Goal: Communication & Community: Answer question/provide support

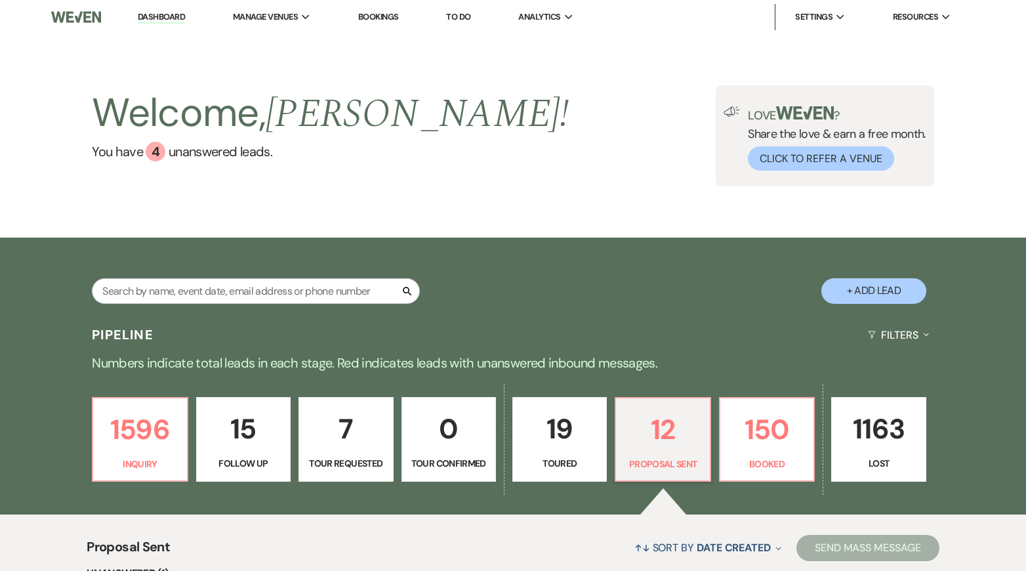
select select "6"
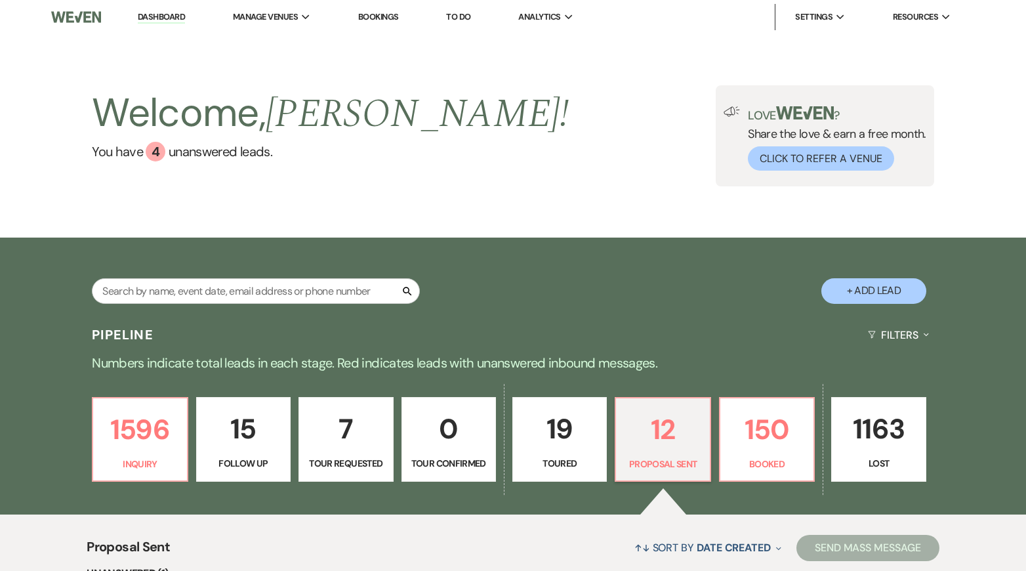
select select "6"
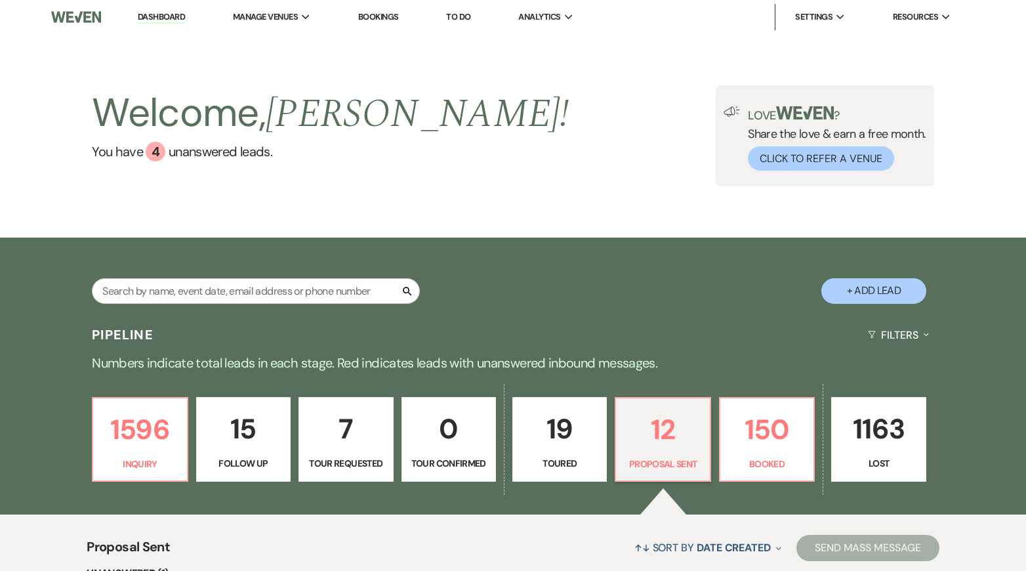
select select "6"
click at [165, 427] on p "1596" at bounding box center [139, 429] width 77 height 44
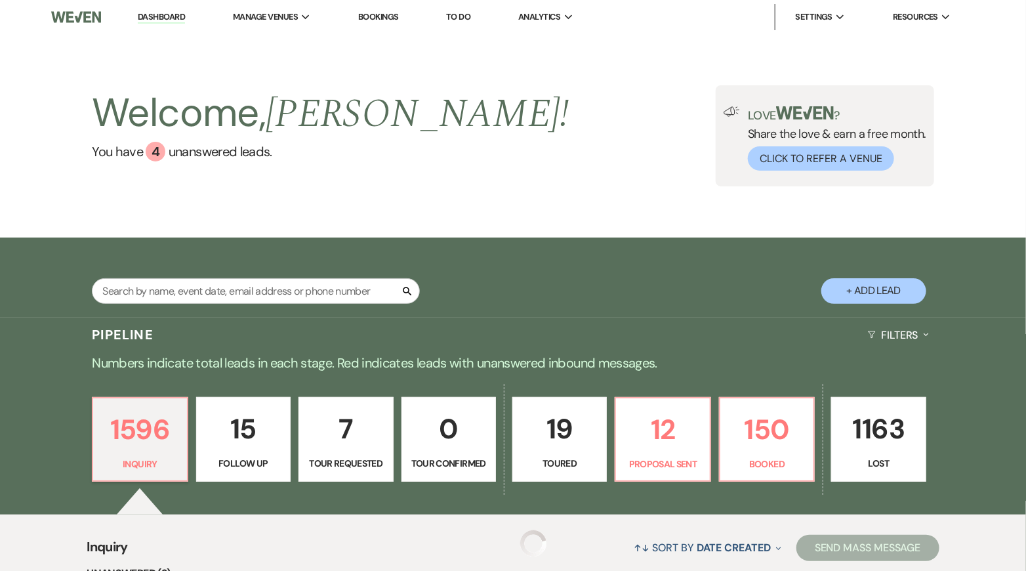
click at [238, 441] on p "15" at bounding box center [243, 429] width 77 height 44
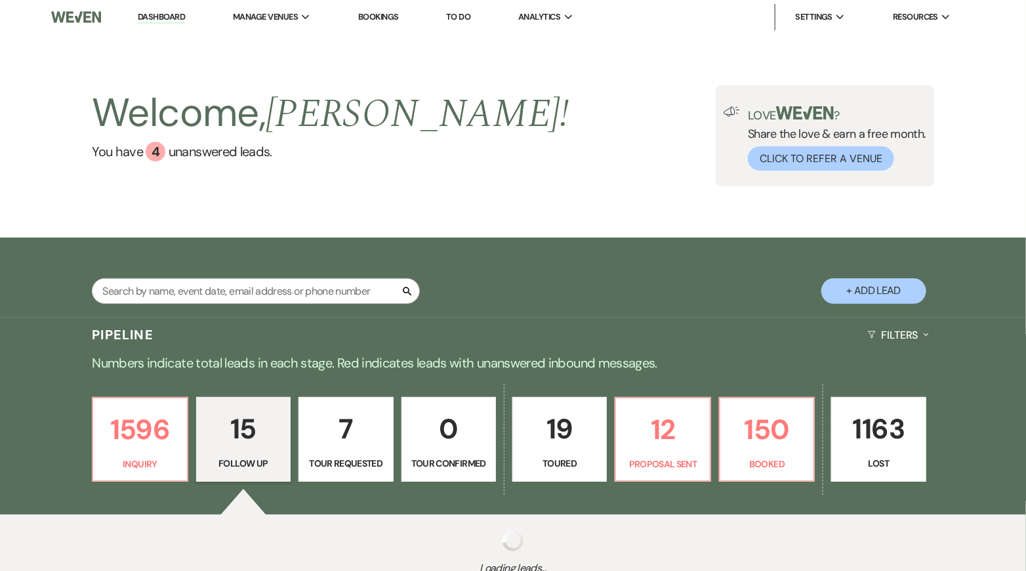
select select "9"
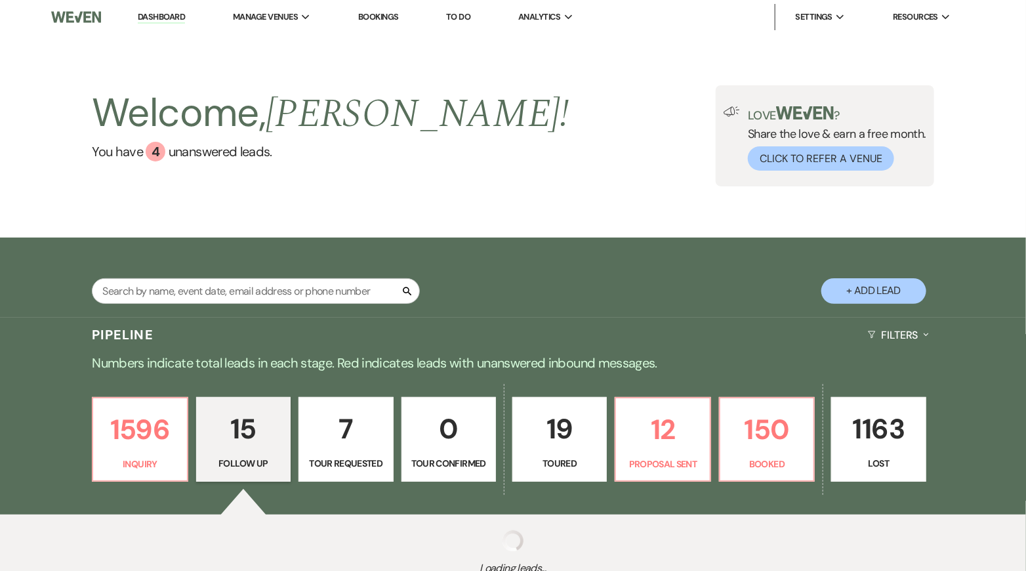
select select "9"
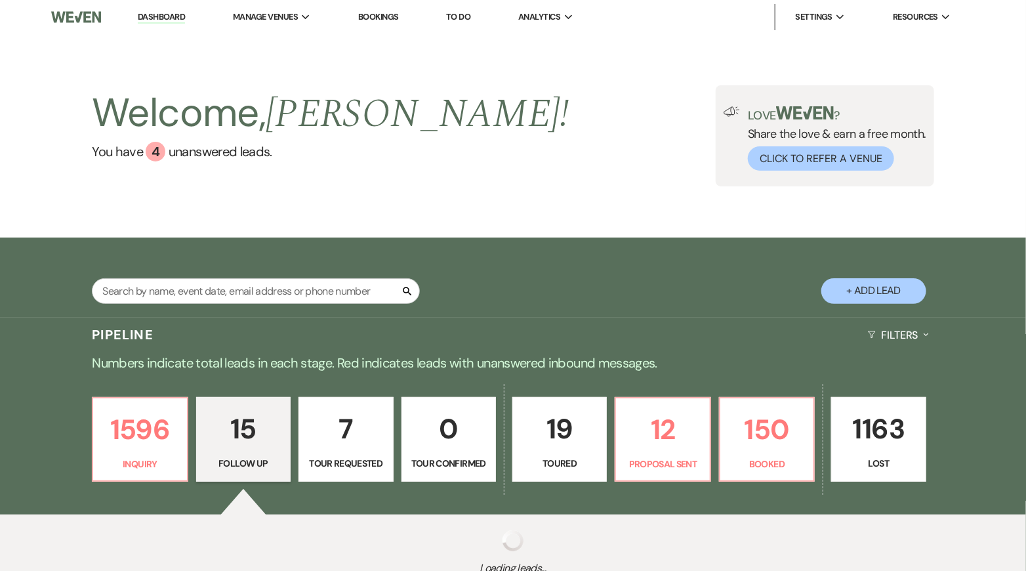
select select "9"
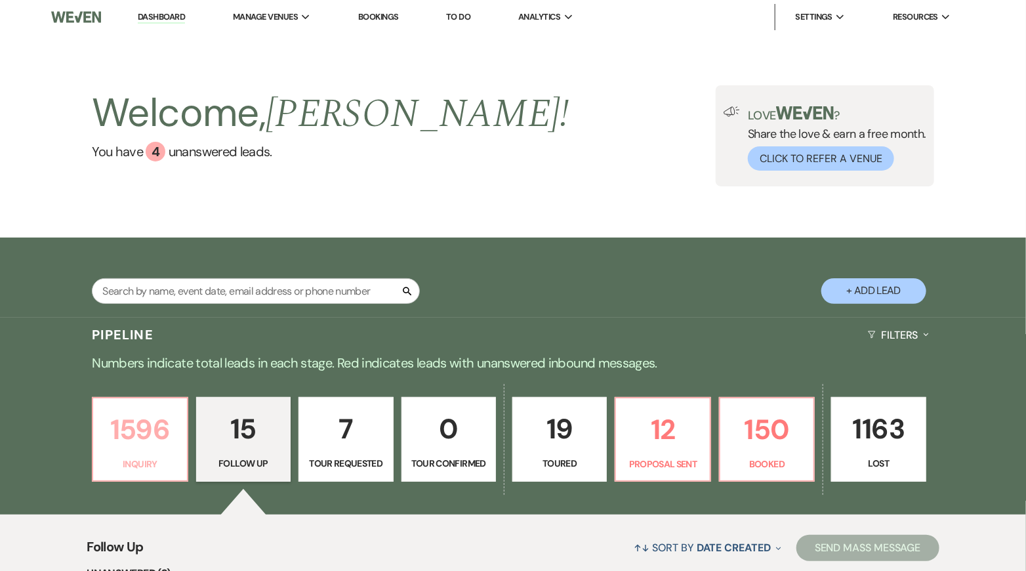
click at [145, 443] on p "1596" at bounding box center [139, 429] width 77 height 44
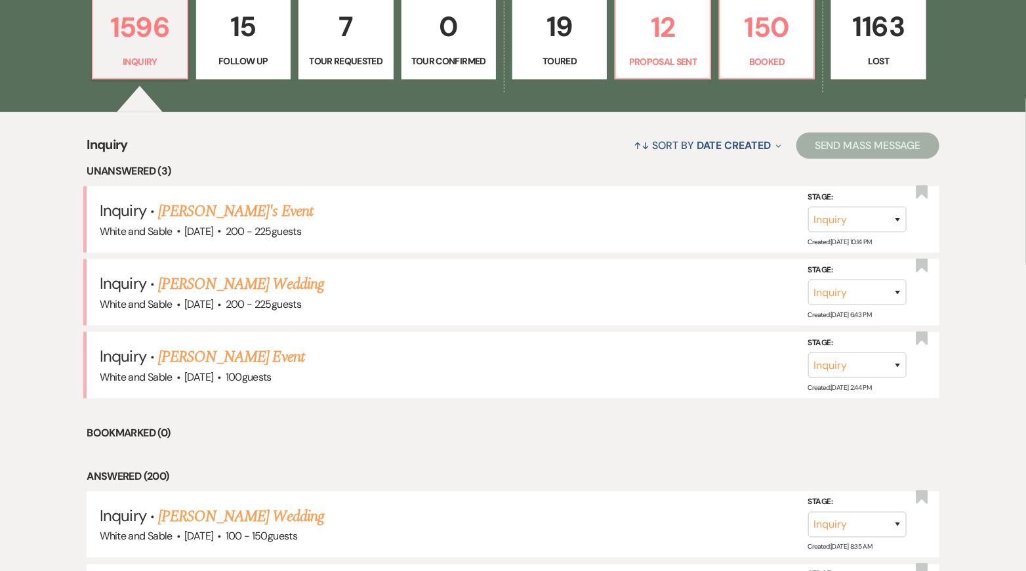
scroll to position [415, 0]
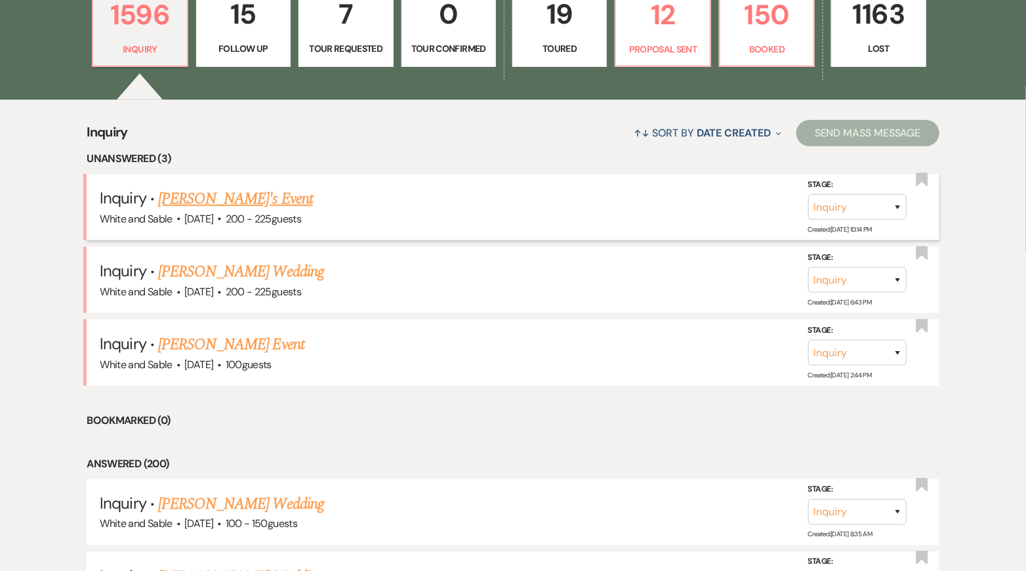
click at [228, 205] on link "[PERSON_NAME]'s Event" at bounding box center [235, 199] width 155 height 24
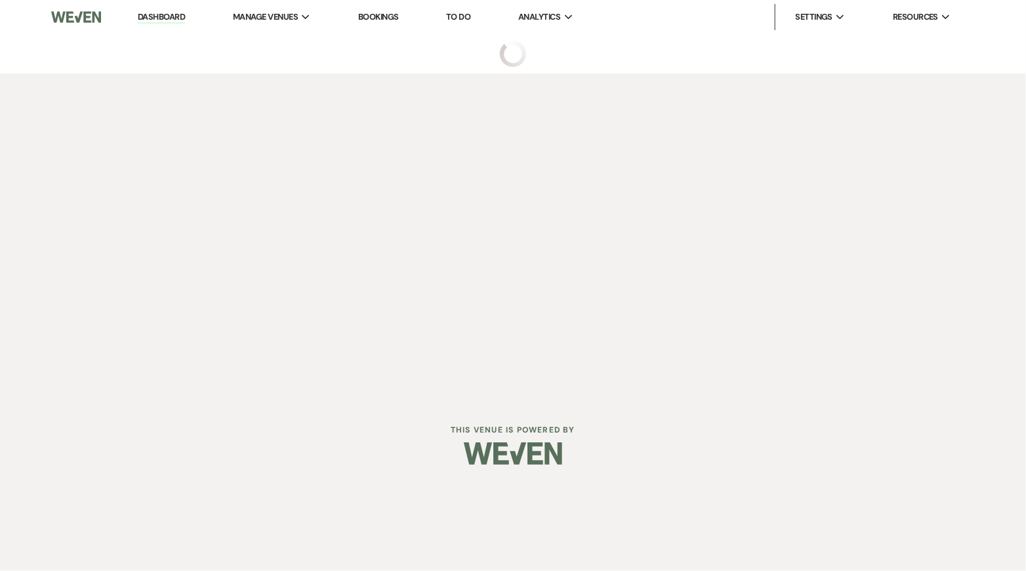
select select "5"
select select "13"
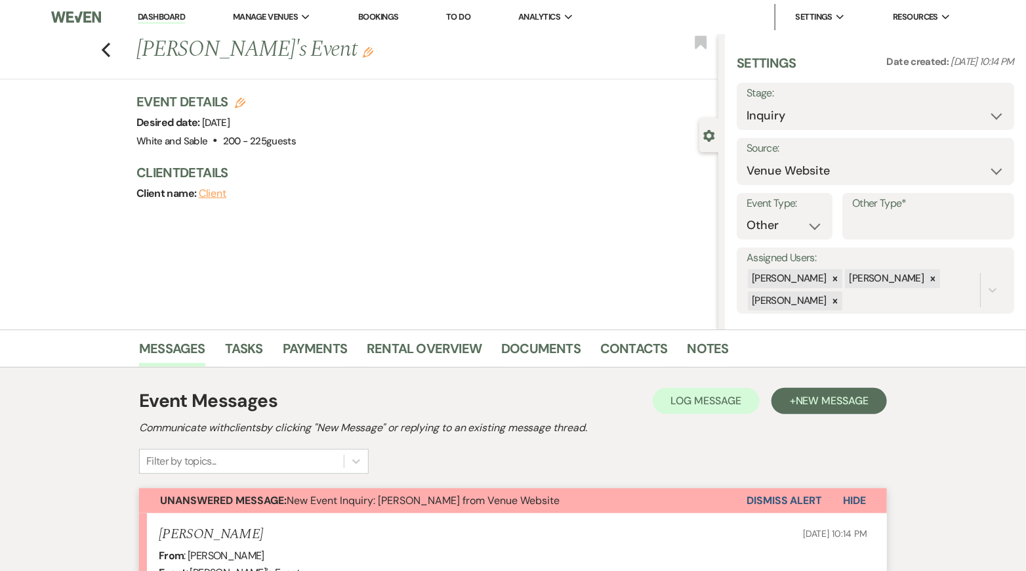
scroll to position [449, 0]
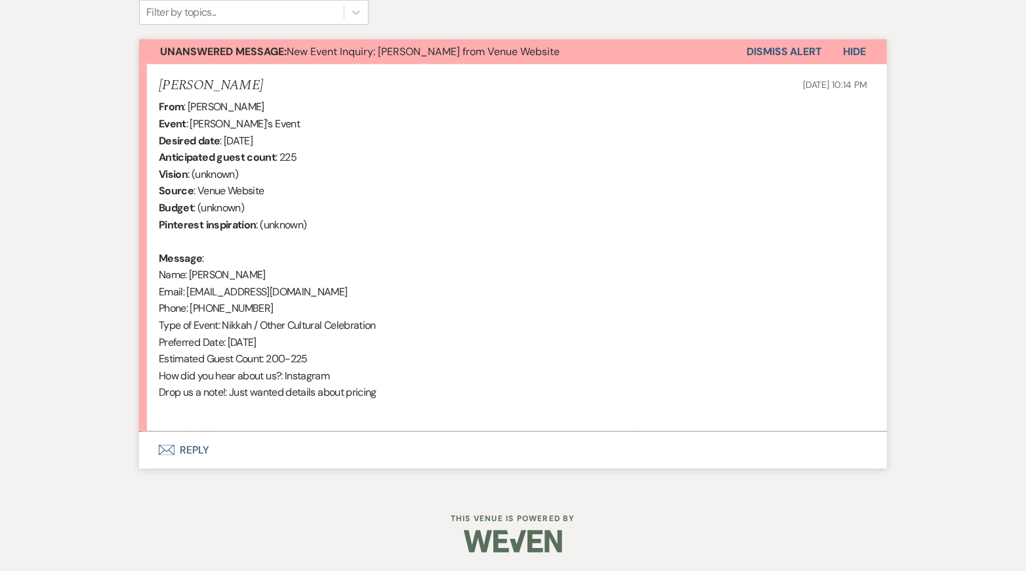
click at [314, 455] on button "Envelope Reply" at bounding box center [513, 450] width 748 height 37
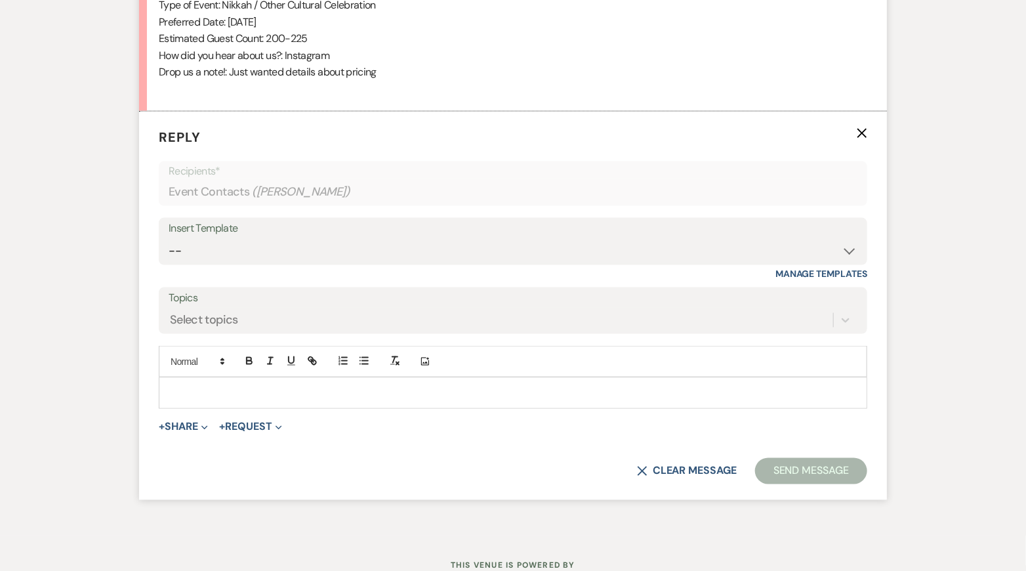
scroll to position [787, 0]
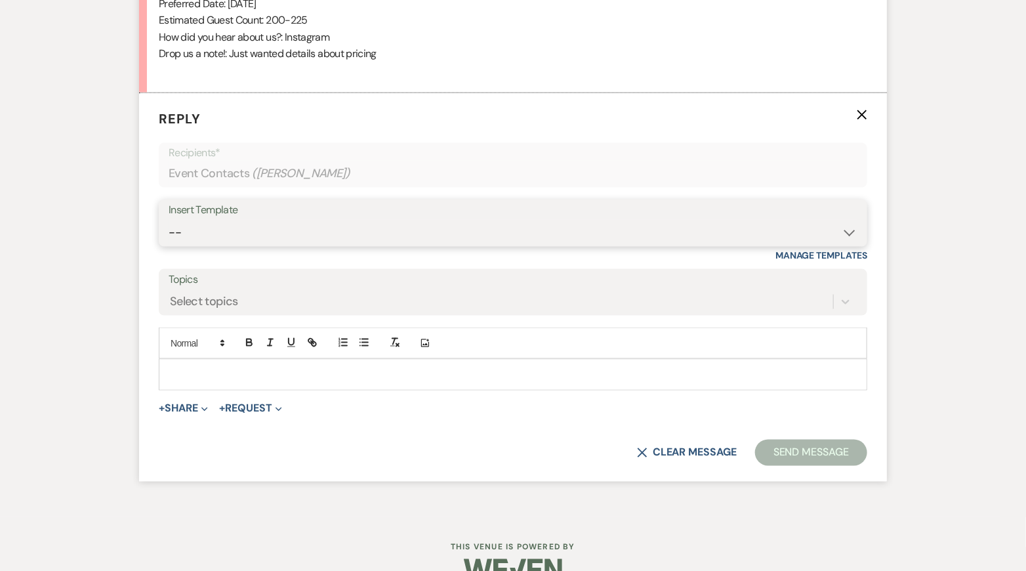
click at [326, 227] on select "-- Inquiry Response (Venue Guide) Schedule - Venue Tour Appt Confirmation Sched…" at bounding box center [513, 233] width 689 height 26
select select "3320"
click at [169, 220] on select "-- Inquiry Response (Venue Guide) Schedule - Venue Tour Appt Confirmation Sched…" at bounding box center [513, 233] width 689 height 26
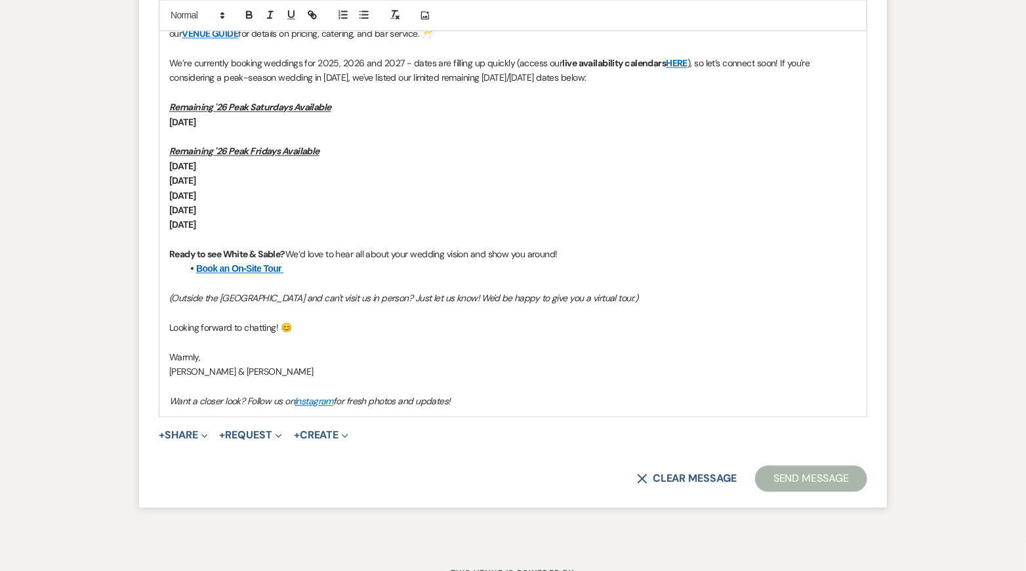
scroll to position [1171, 0]
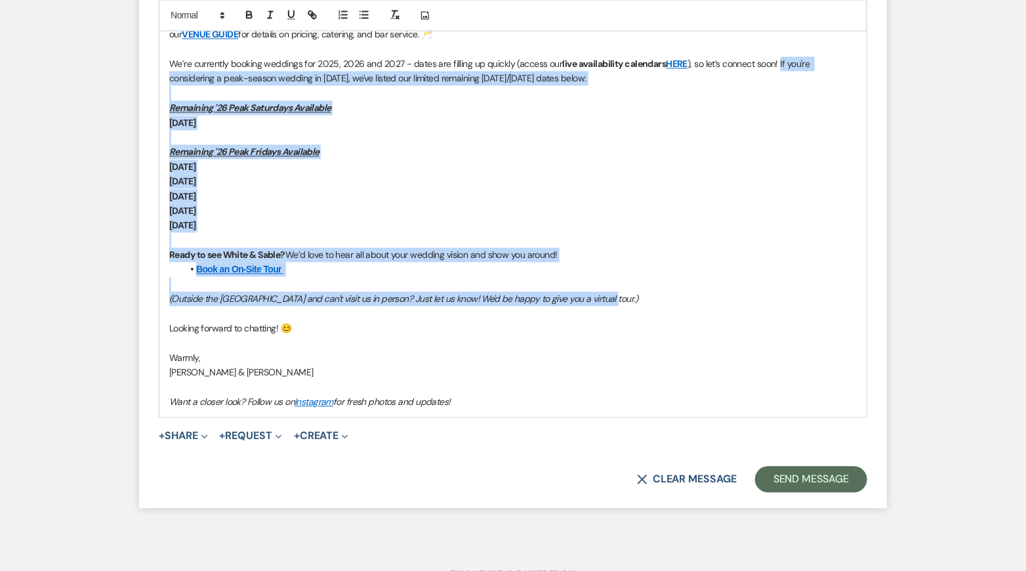
drag, startPoint x: 624, startPoint y: 297, endPoint x: 779, endPoint y: 59, distance: 283.6
click at [779, 59] on div "Hi [PERSON_NAME], Thank you so much for reaching out to White & Sable! 🤍 We’re …" at bounding box center [512, 195] width 707 height 441
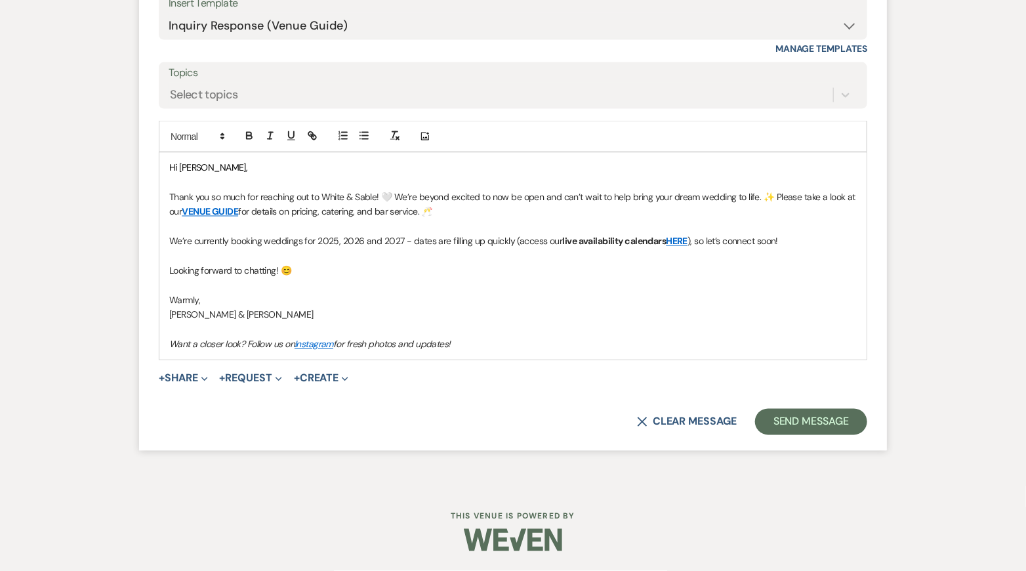
scroll to position [990, 0]
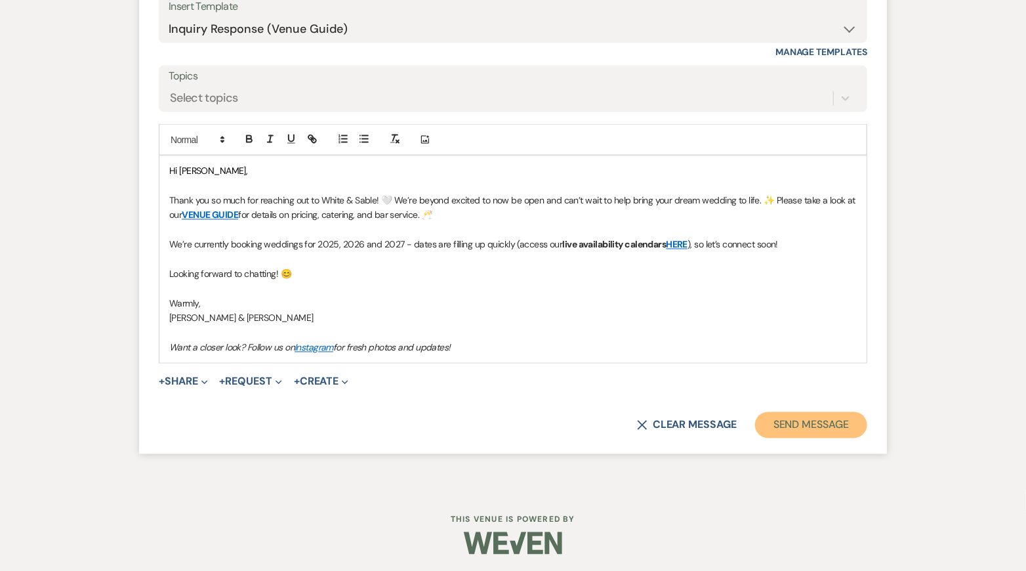
click at [794, 413] on button "Send Message" at bounding box center [811, 425] width 112 height 26
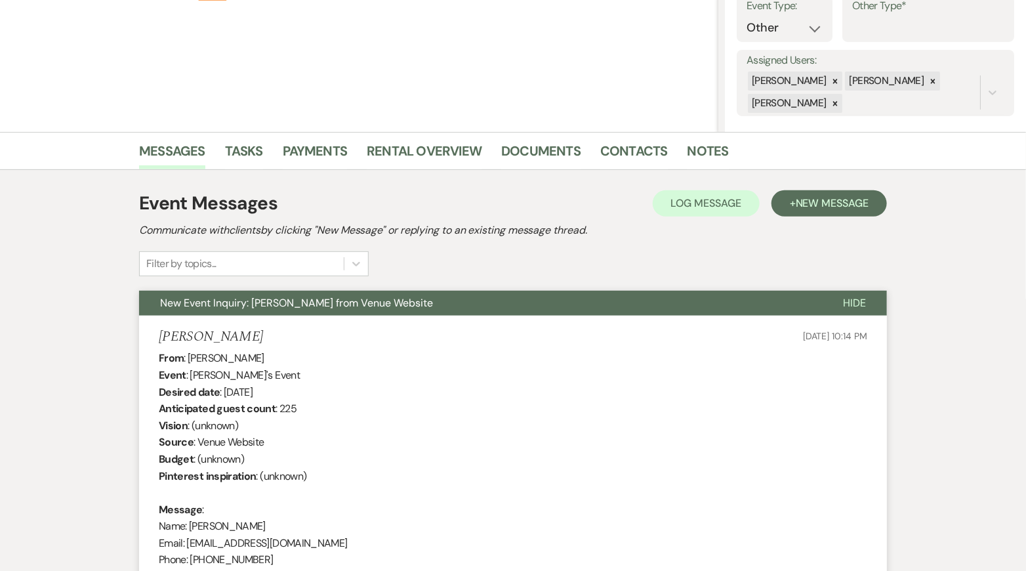
scroll to position [0, 0]
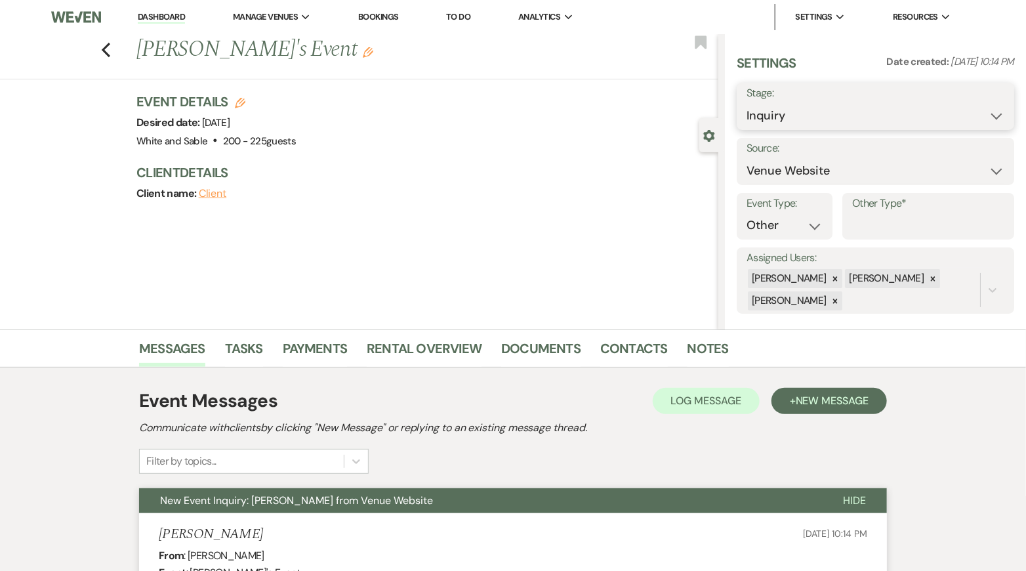
click at [794, 125] on select "Inquiry Follow Up Tour Requested Tour Confirmed Toured Proposal Sent Booked Lost" at bounding box center [875, 116] width 258 height 26
select select "8"
click at [746, 103] on select "Inquiry Follow Up Tour Requested Tour Confirmed Toured Proposal Sent Booked Lost" at bounding box center [875, 116] width 258 height 26
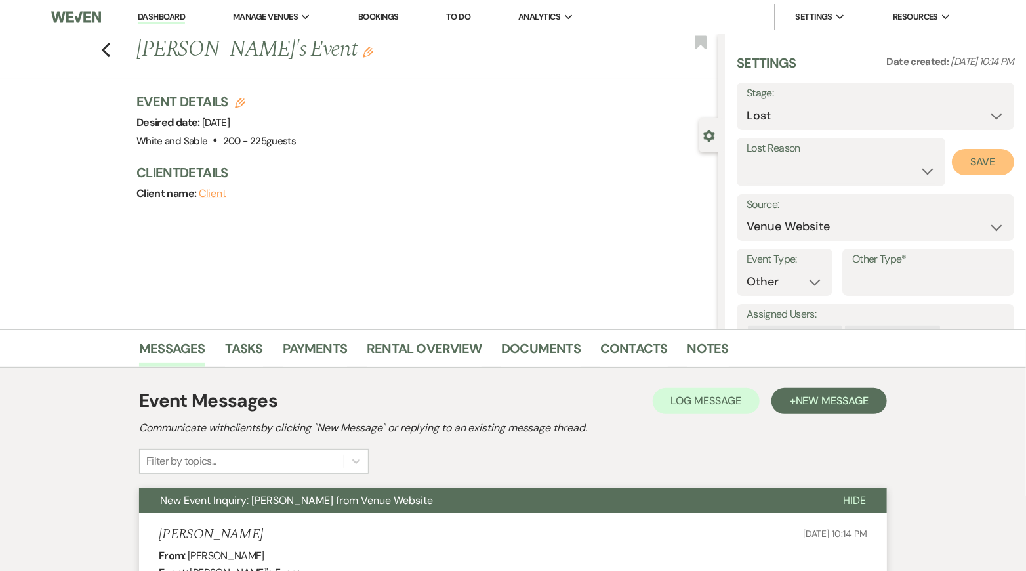
click at [974, 167] on button "Save" at bounding box center [983, 162] width 62 height 26
click at [107, 53] on use "button" at bounding box center [106, 50] width 9 height 14
select select "8"
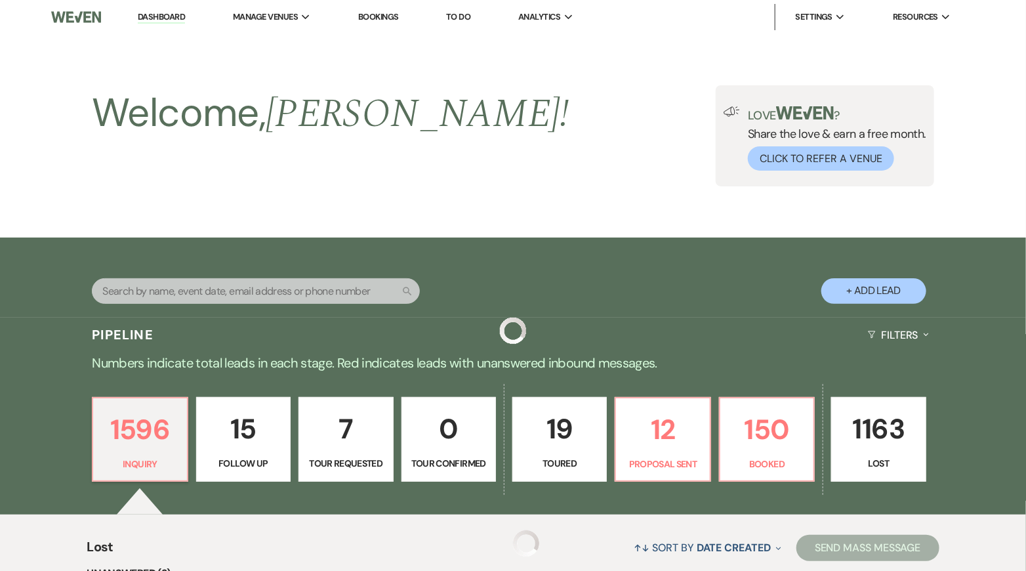
scroll to position [415, 0]
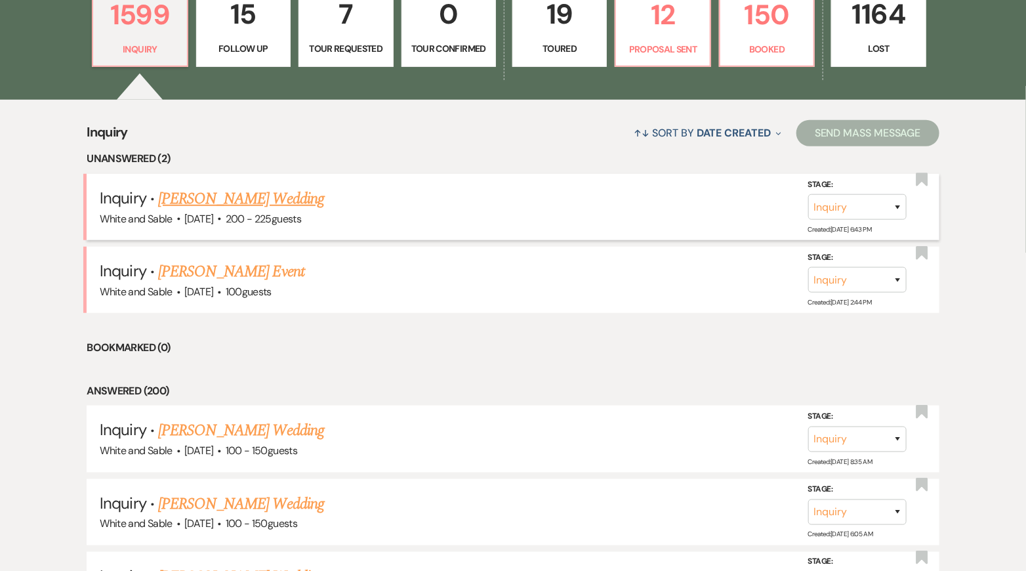
click at [220, 200] on link "[PERSON_NAME] Wedding" at bounding box center [241, 199] width 166 height 24
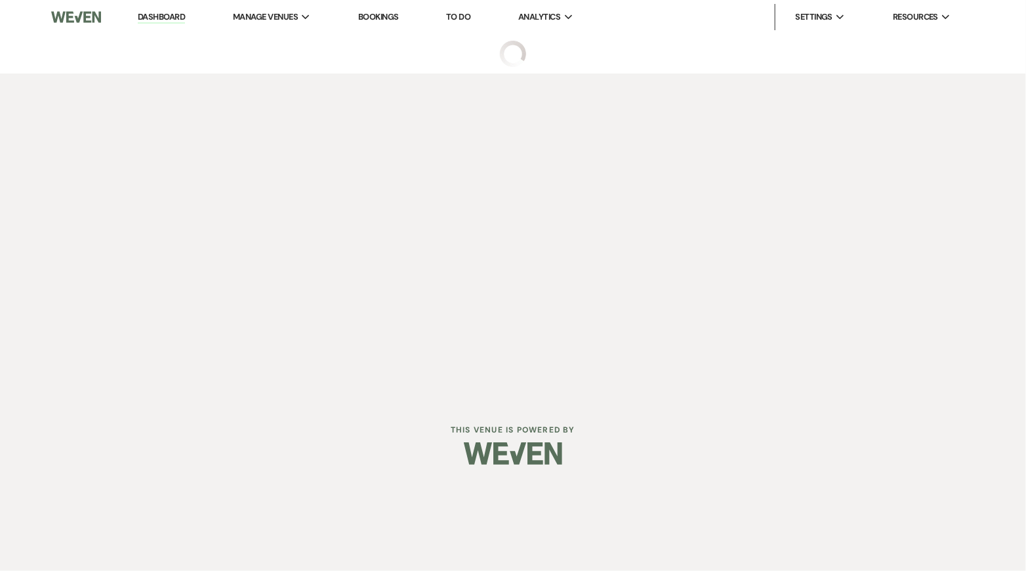
select select "5"
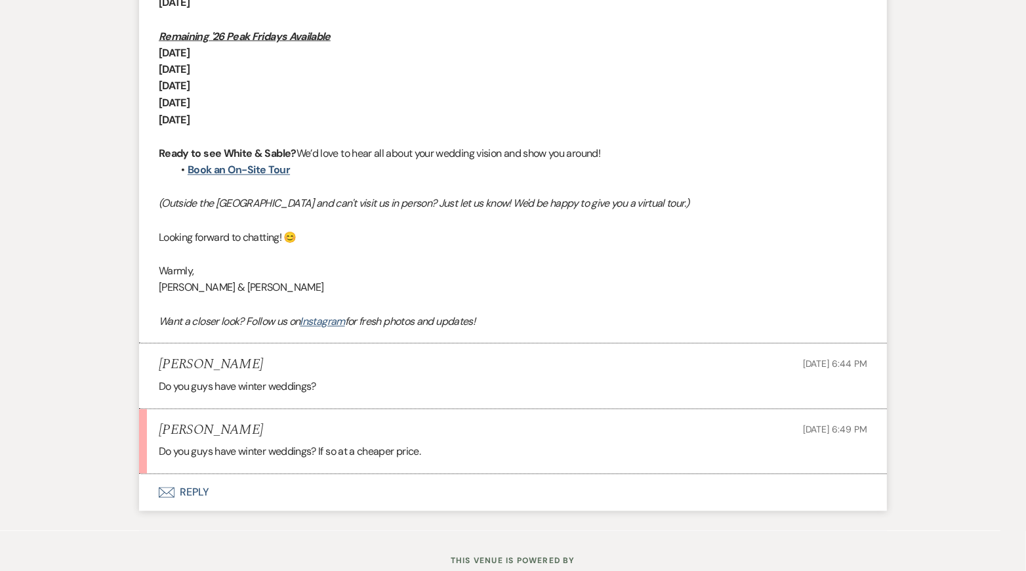
scroll to position [1126, 0]
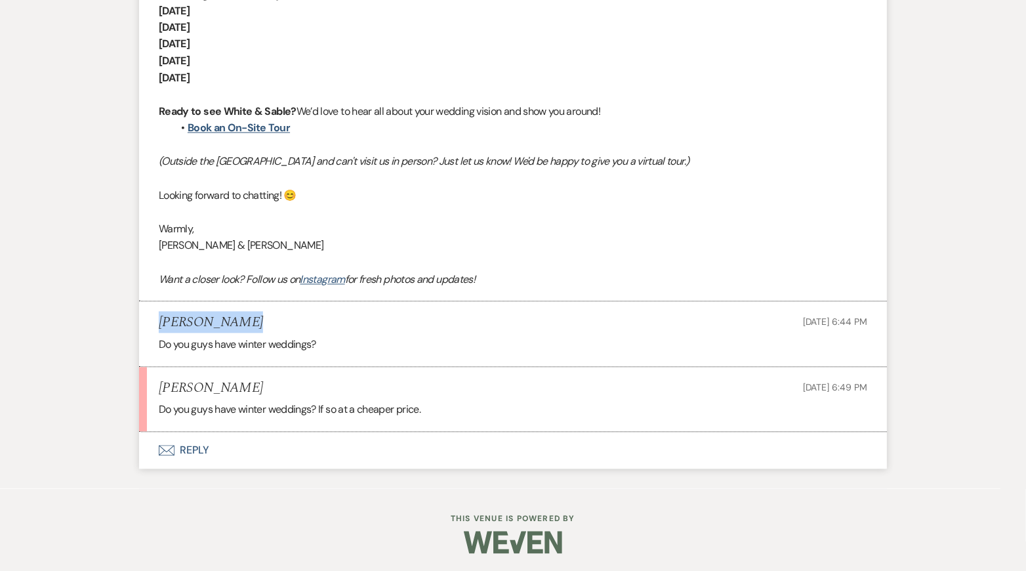
drag, startPoint x: 235, startPoint y: 320, endPoint x: 159, endPoint y: 319, distance: 76.1
click at [159, 319] on div "[PERSON_NAME] [DATE] 6:44 PM" at bounding box center [513, 323] width 708 height 16
copy h5 "[PERSON_NAME]"
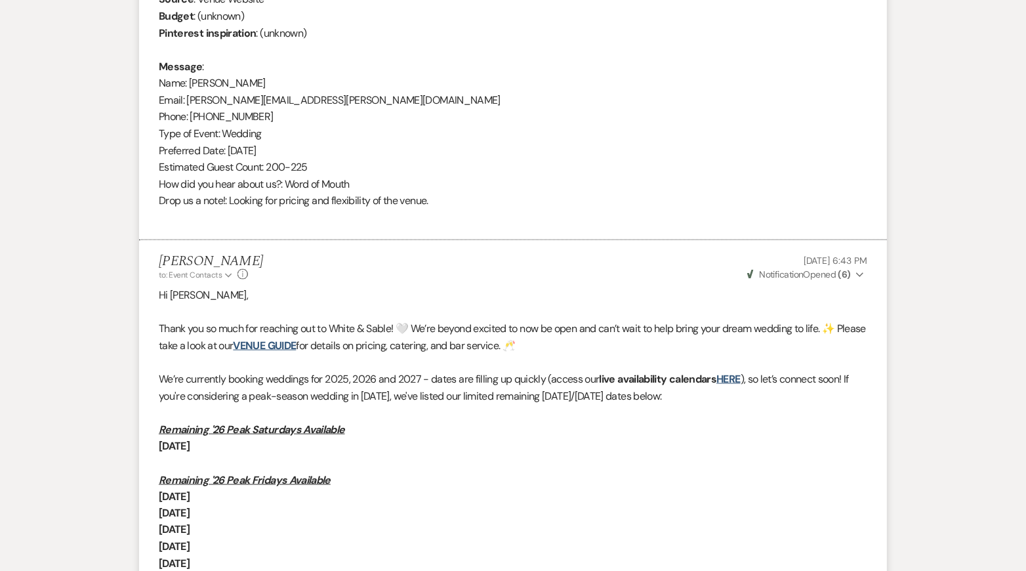
scroll to position [640, 0]
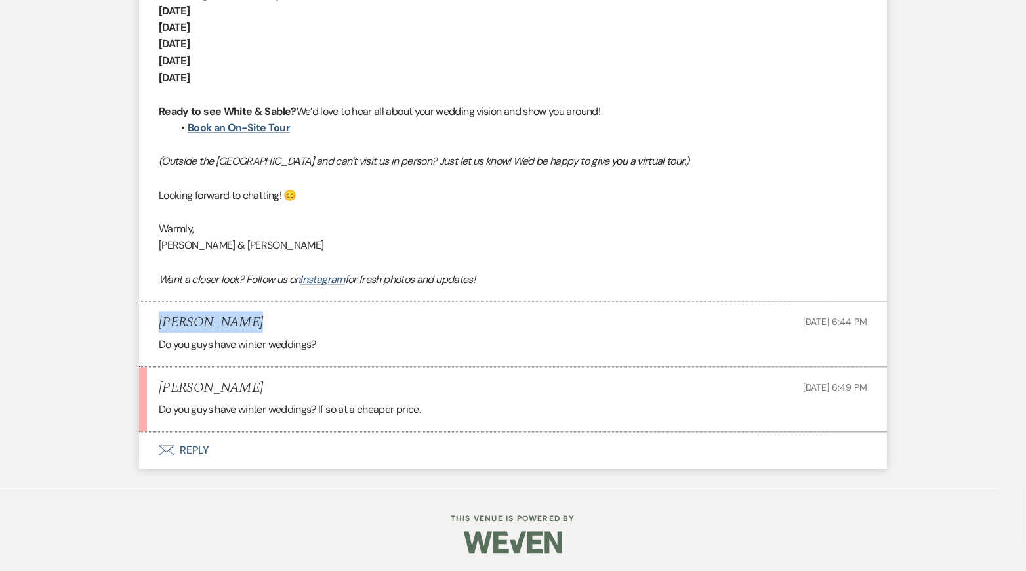
click at [373, 460] on button "Envelope Reply" at bounding box center [513, 450] width 748 height 37
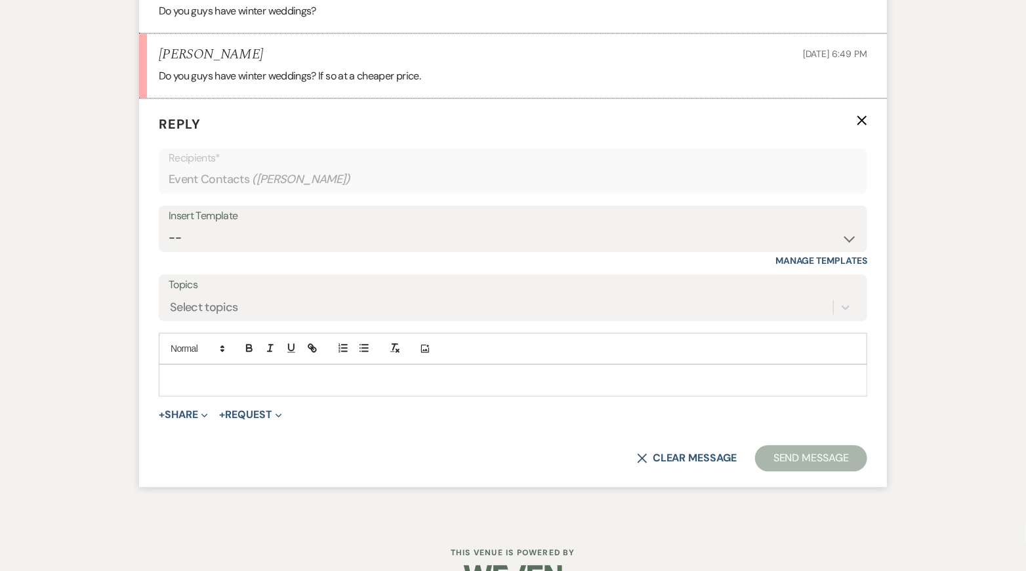
scroll to position [1463, 0]
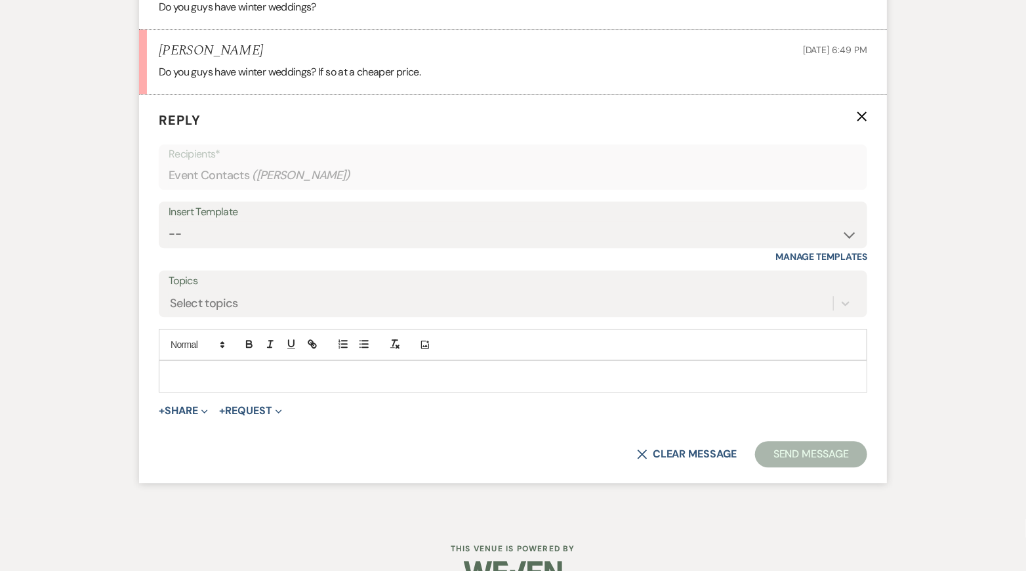
click at [344, 373] on p at bounding box center [512, 376] width 687 height 14
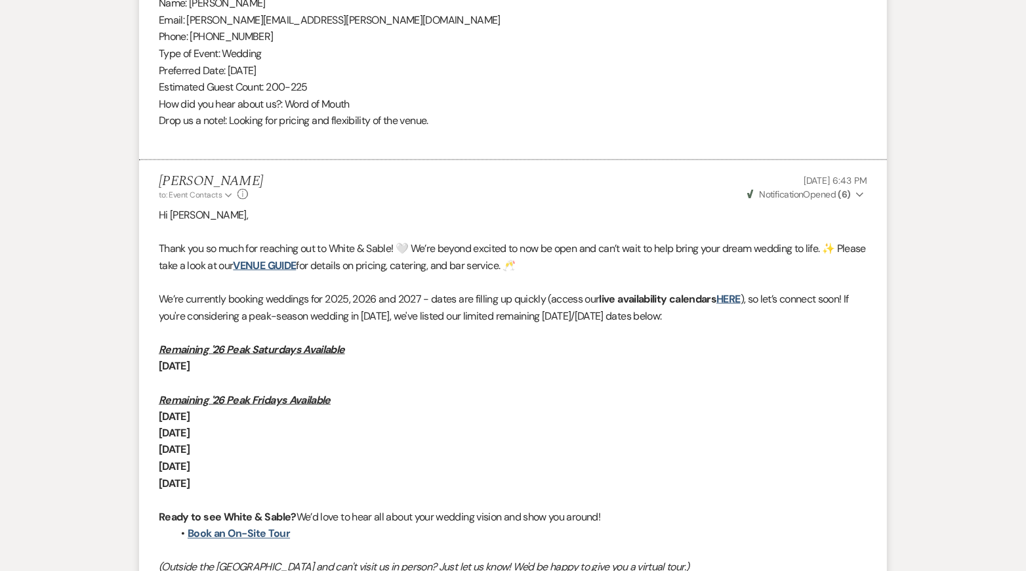
scroll to position [719, 0]
drag, startPoint x: 333, startPoint y: 260, endPoint x: 269, endPoint y: 267, distance: 64.0
click at [269, 267] on p "Thank you so much for reaching out to White & Sable! 🤍 We’re beyond excited to …" at bounding box center [513, 257] width 708 height 33
copy link "VENUE GUIDE"
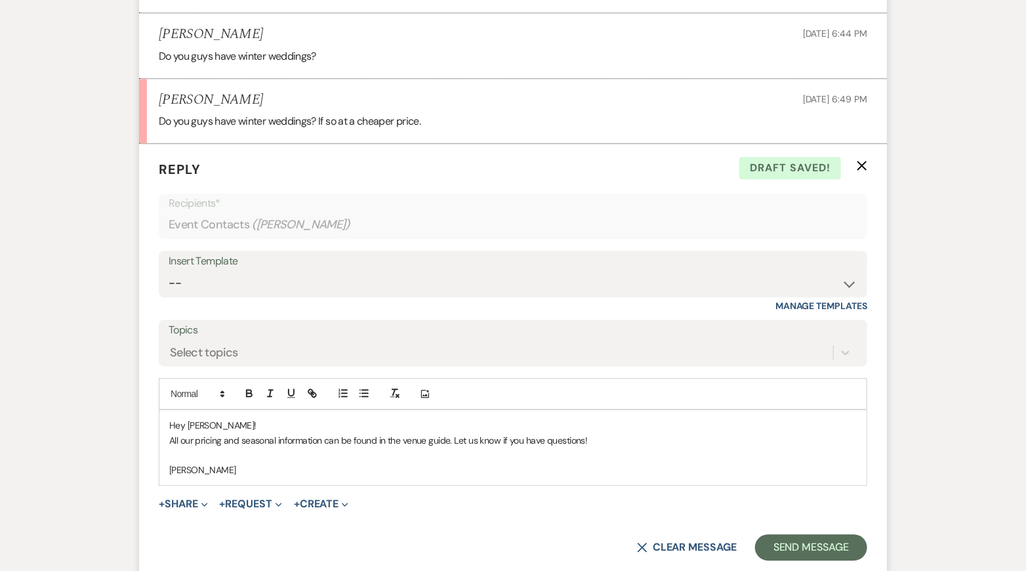
scroll to position [1431, 0]
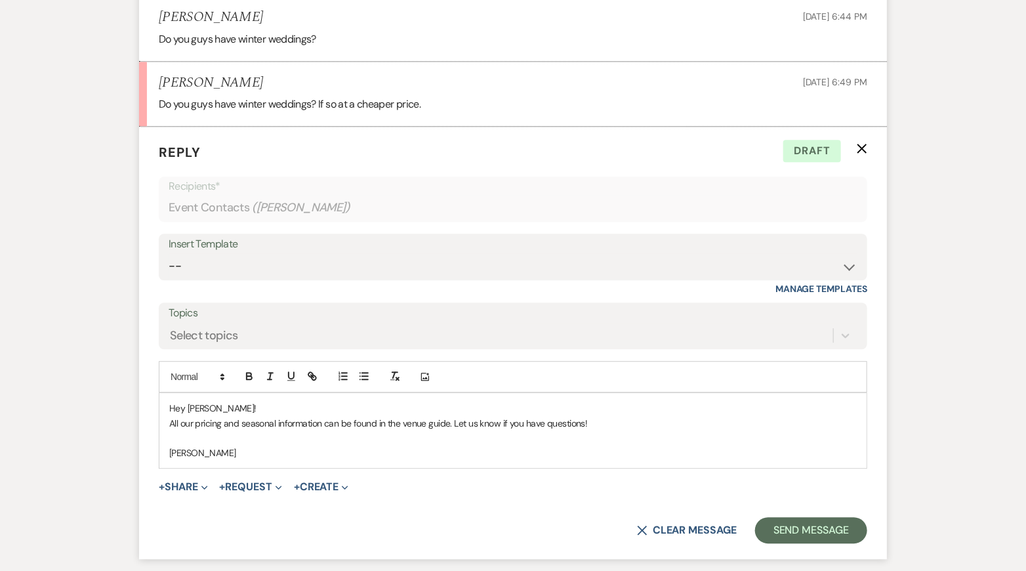
click at [597, 423] on p "All our pricing and seasonal information can be found in the venue guide. Let u…" at bounding box center [512, 423] width 687 height 14
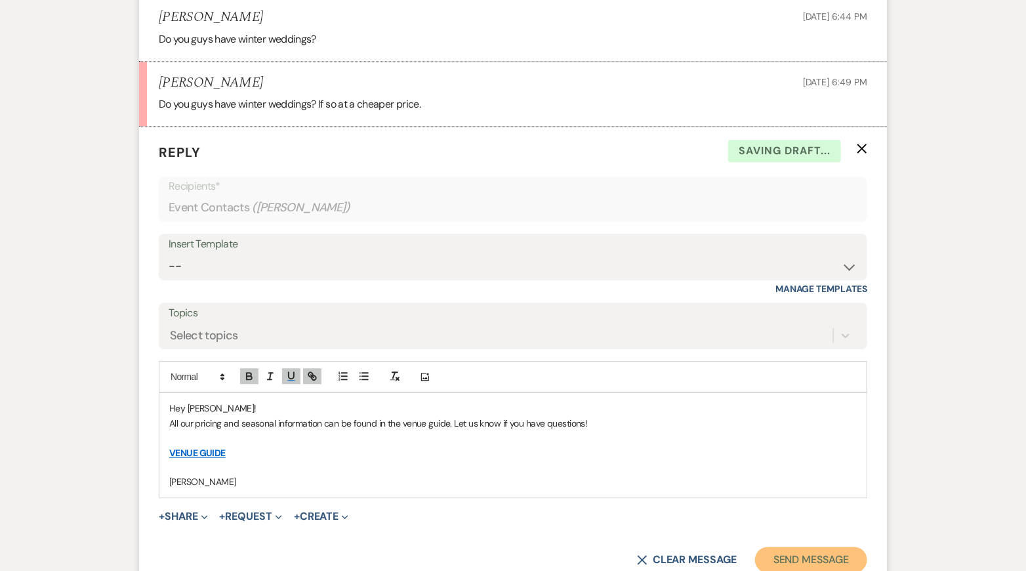
click at [819, 556] on button "Send Message" at bounding box center [811, 559] width 112 height 26
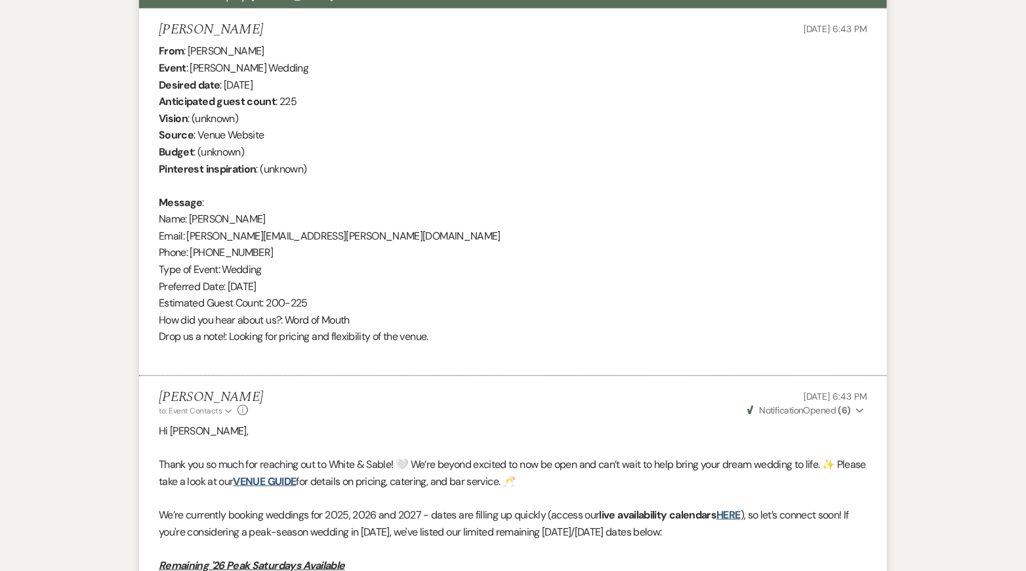
scroll to position [0, 0]
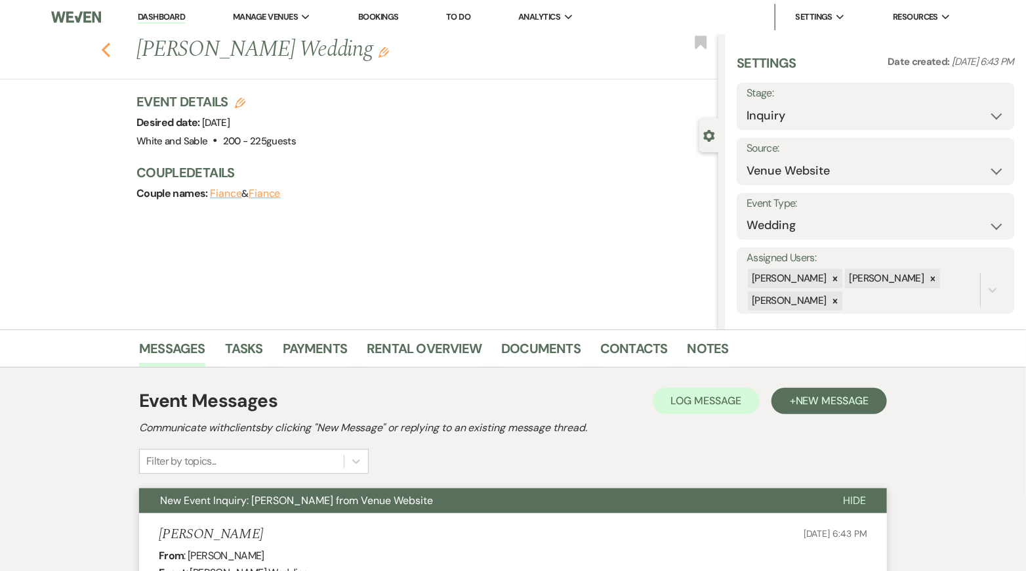
click at [103, 49] on use "button" at bounding box center [106, 50] width 9 height 14
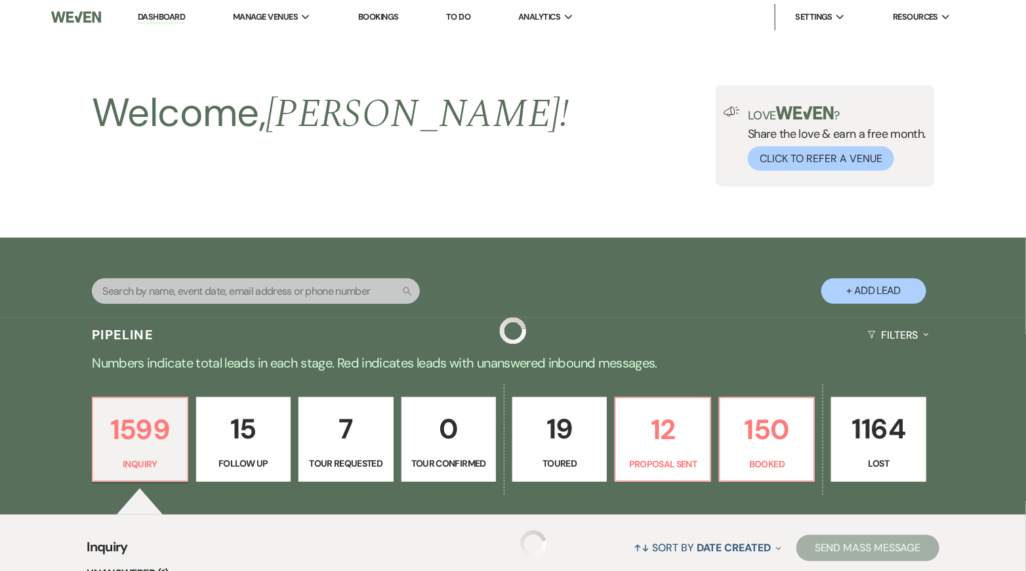
scroll to position [415, 0]
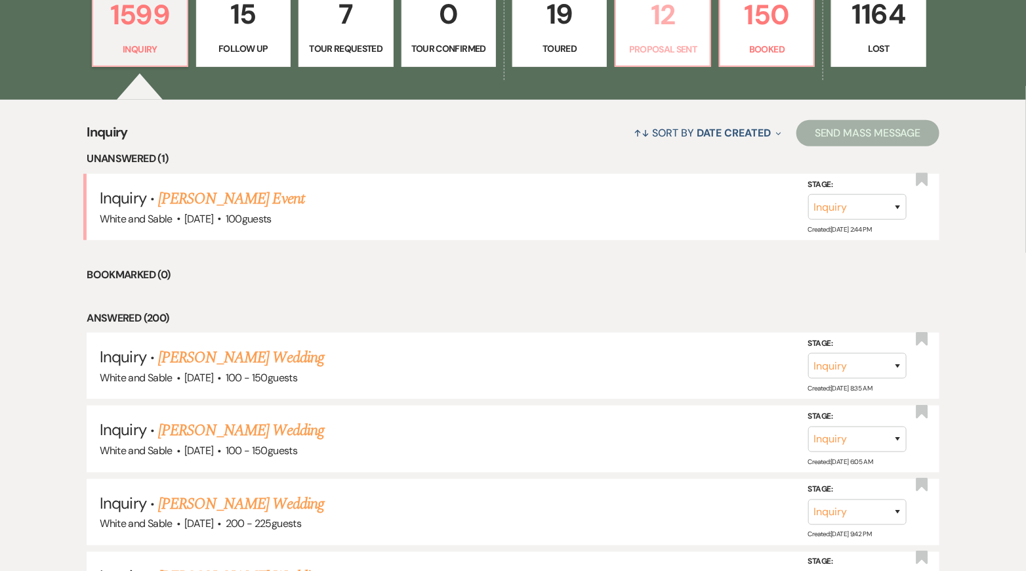
click at [659, 49] on p "Proposal Sent" at bounding box center [662, 49] width 77 height 14
select select "6"
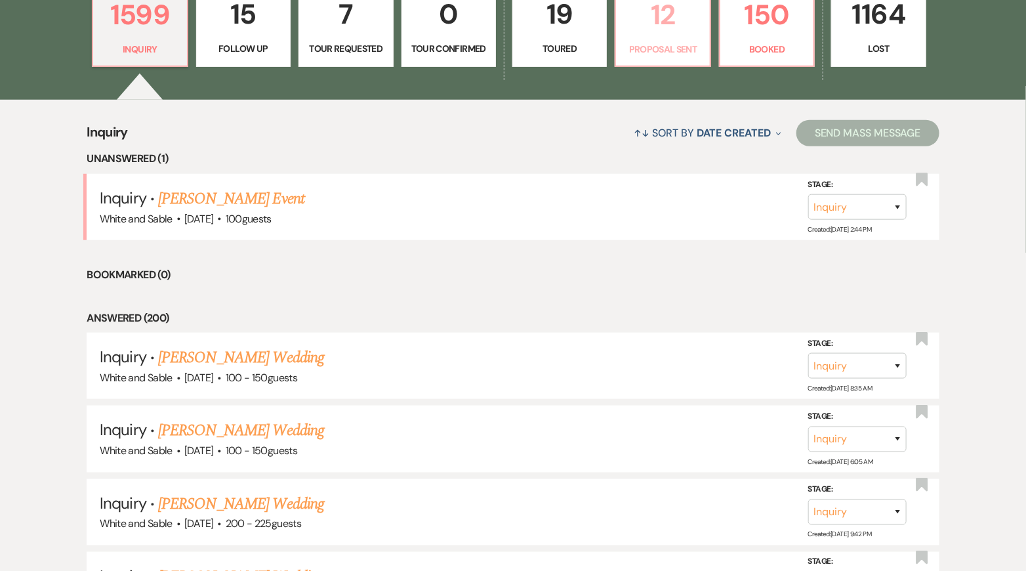
select select "6"
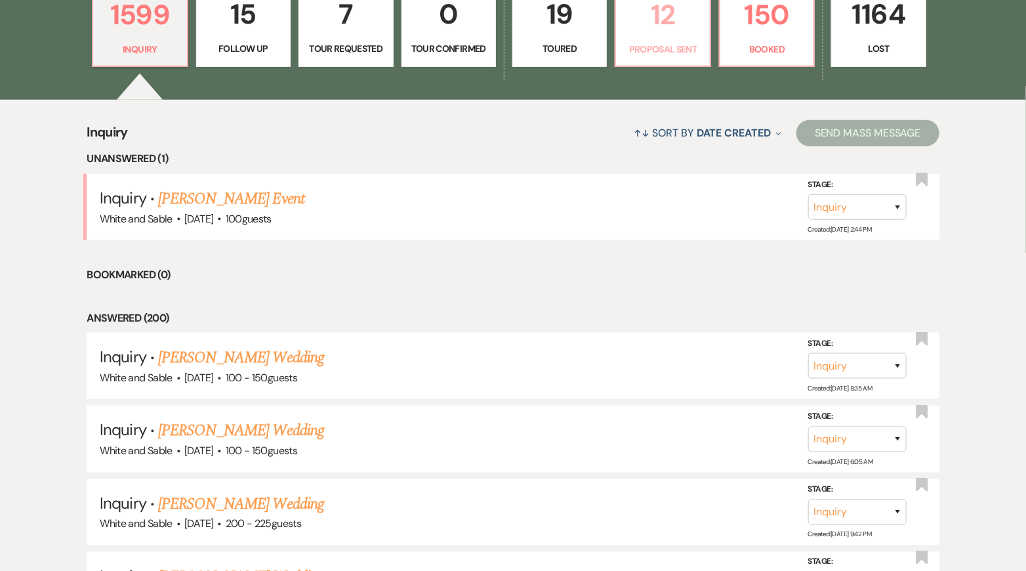
select select "6"
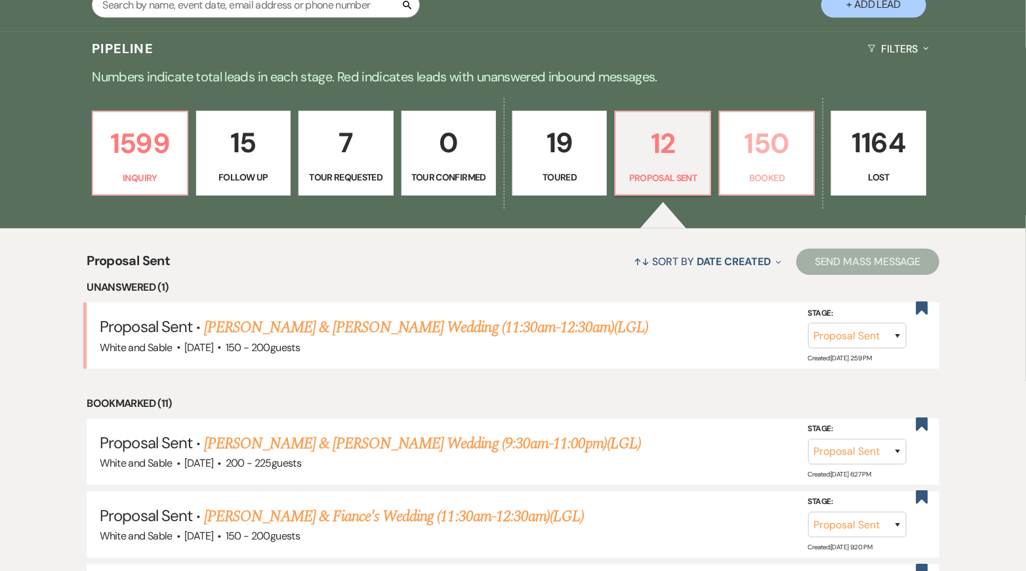
click at [769, 153] on p "150" at bounding box center [766, 143] width 77 height 44
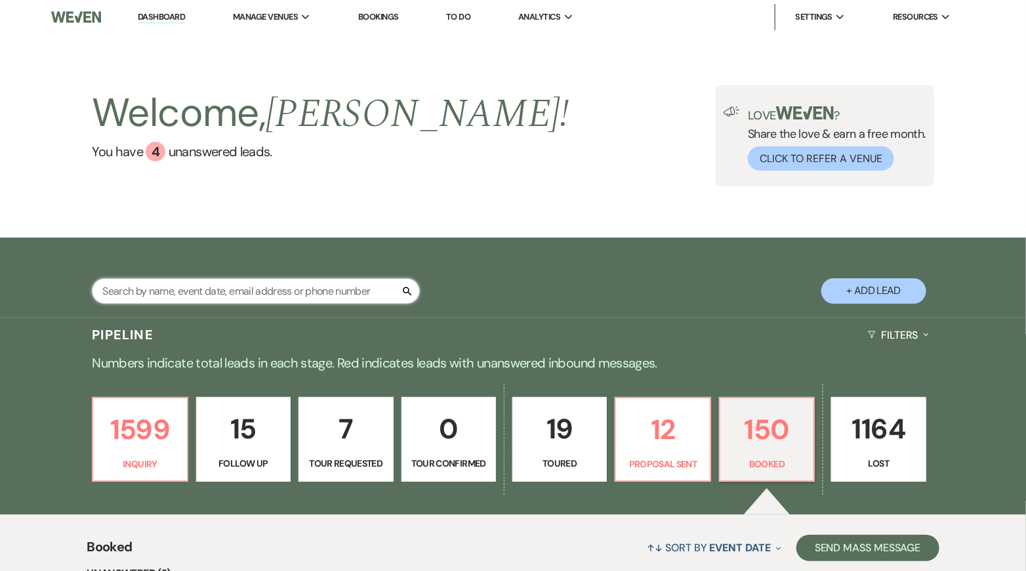
click at [327, 295] on input "text" at bounding box center [256, 291] width 328 height 26
type input "bill"
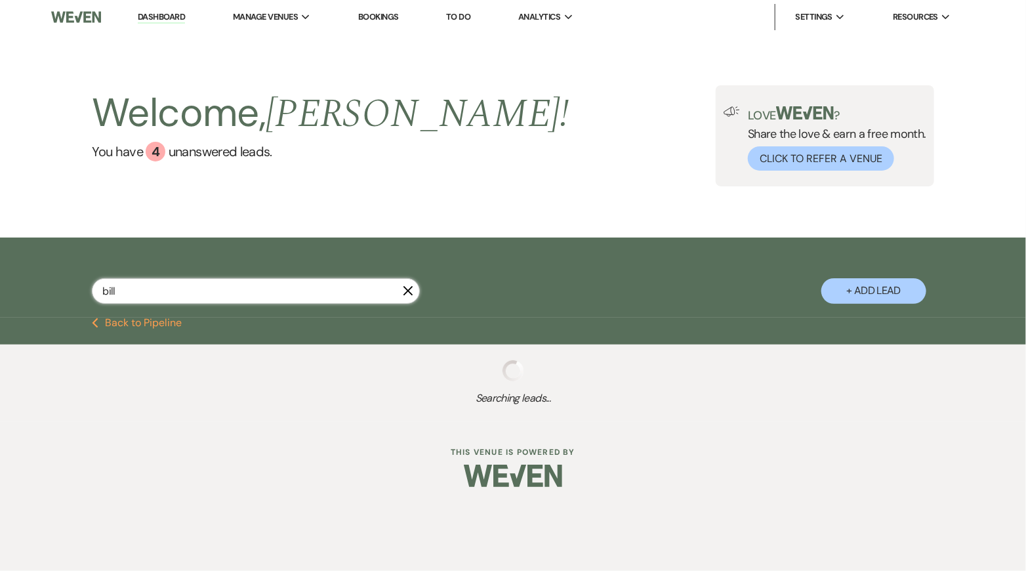
select select "8"
select select "11"
select select "8"
select select "5"
select select "8"
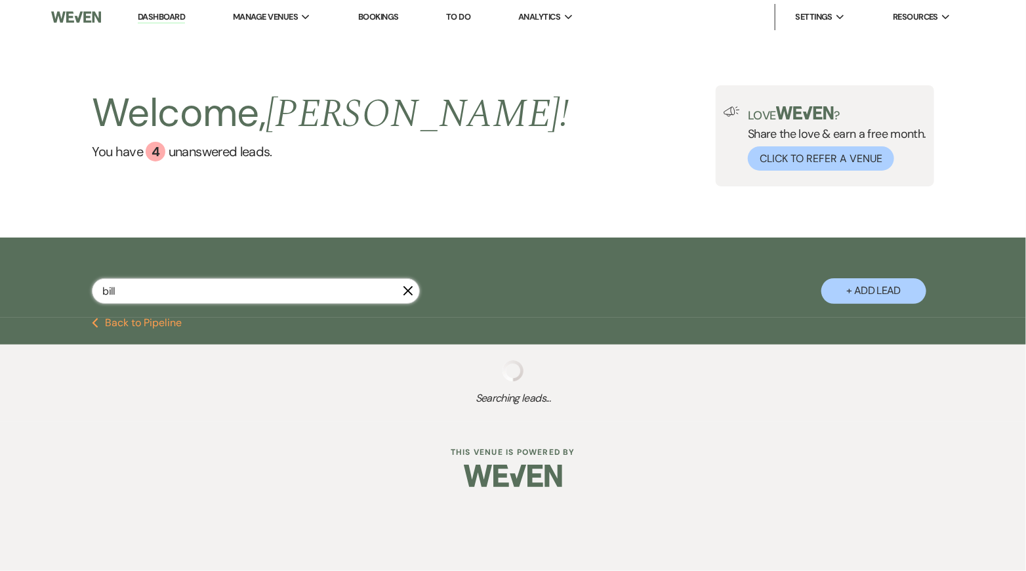
select select "2"
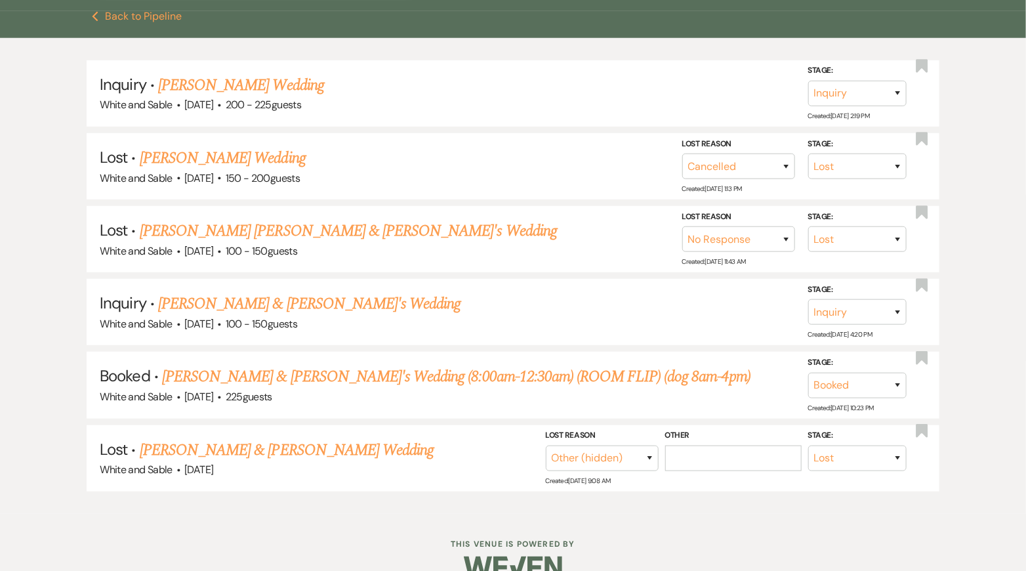
scroll to position [330, 0]
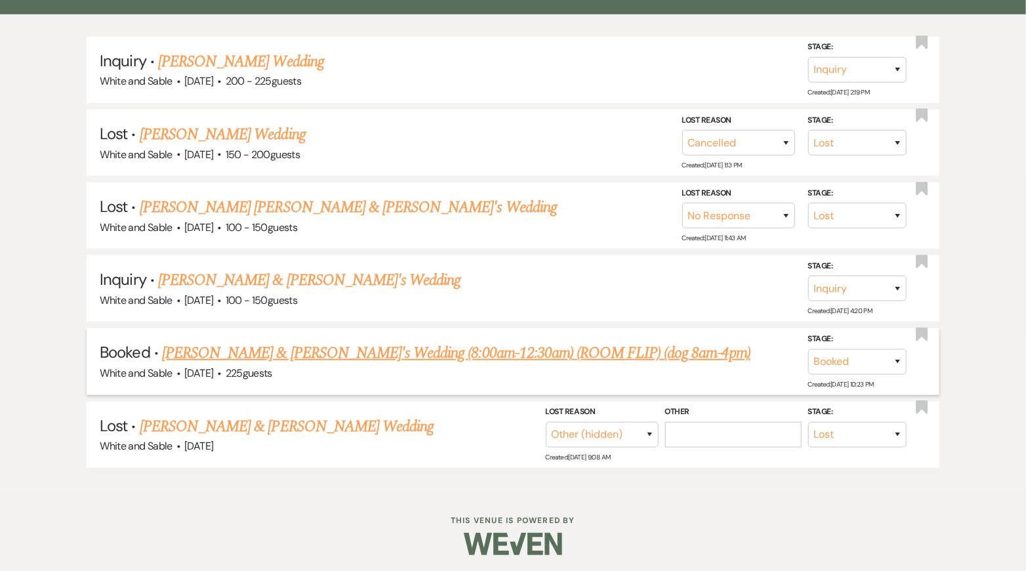
type input "bill"
click at [457, 348] on link "[PERSON_NAME] & [PERSON_NAME]'s Wedding (8:00am-12:30am) (ROOM FLIP) (dog 8am-4…" at bounding box center [456, 353] width 588 height 24
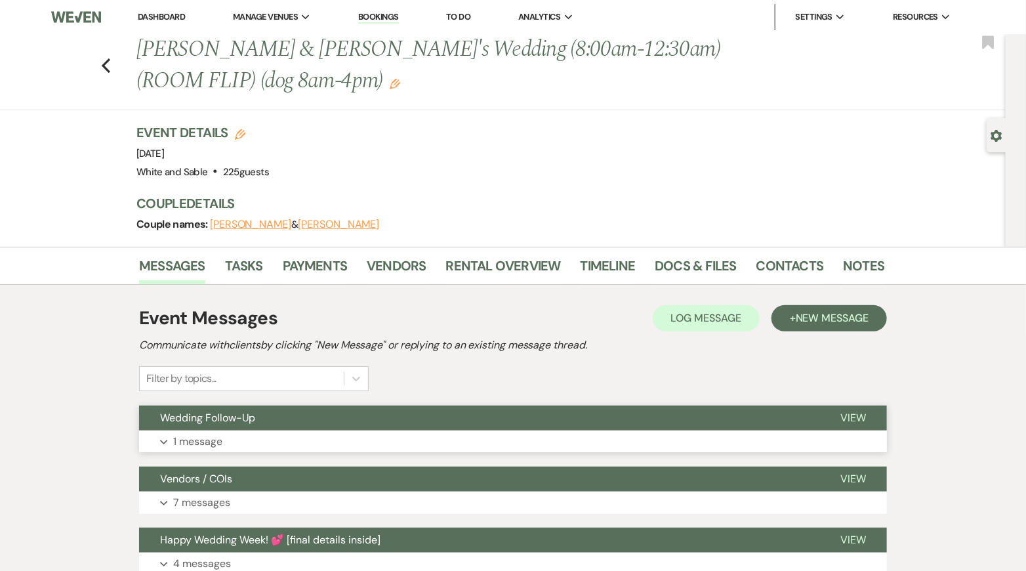
click at [426, 427] on button "Wedding Follow-Up" at bounding box center [479, 417] width 680 height 25
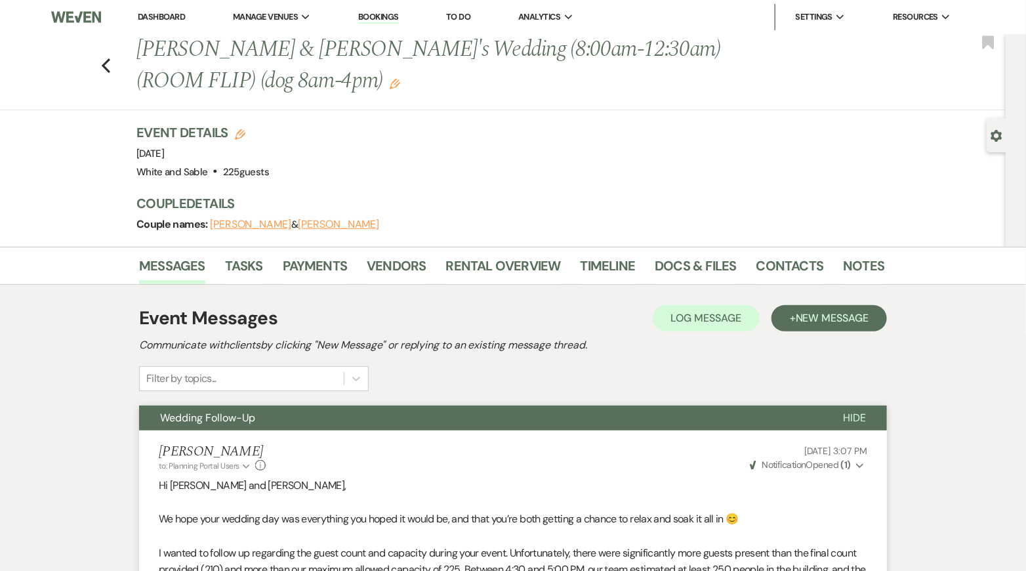
click at [113, 67] on div "Previous [PERSON_NAME] & [PERSON_NAME]'s Wedding (8:00am-12:30am) (ROOM FLIP) (…" at bounding box center [499, 72] width 1012 height 76
click at [100, 64] on div "Previous [PERSON_NAME] & [PERSON_NAME]'s Wedding (8:00am-12:30am) (ROOM FLIP) (…" at bounding box center [499, 72] width 1012 height 76
click at [104, 67] on use "button" at bounding box center [106, 65] width 9 height 14
select select "8"
select select "11"
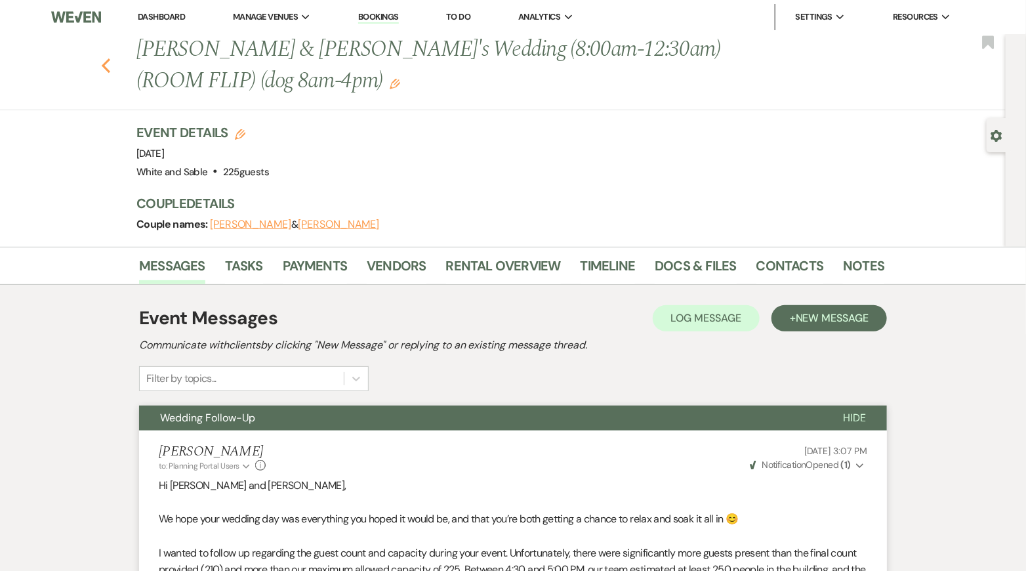
select select "8"
select select "5"
select select "8"
select select "2"
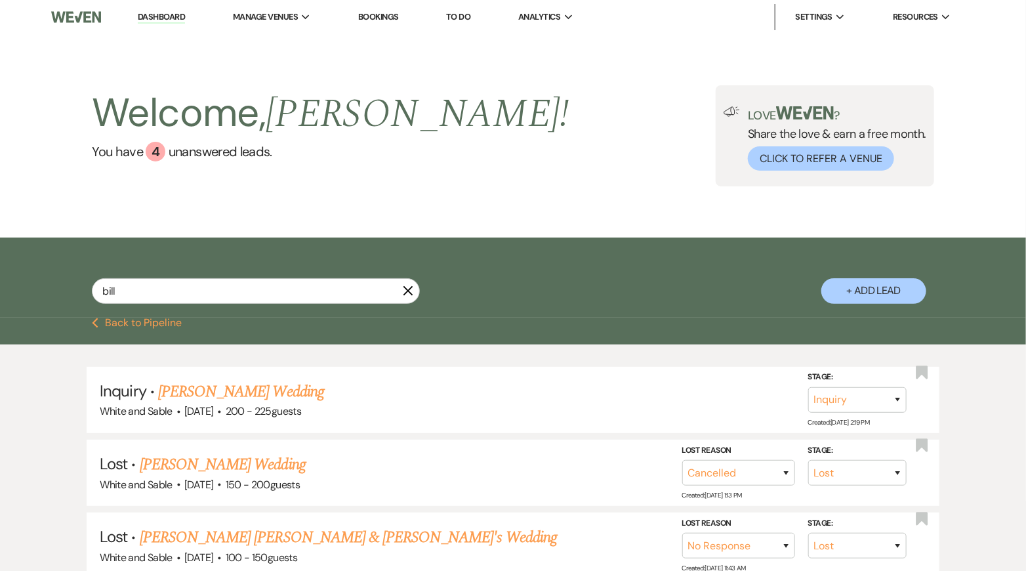
click at [150, 12] on link "Dashboard" at bounding box center [161, 17] width 47 height 12
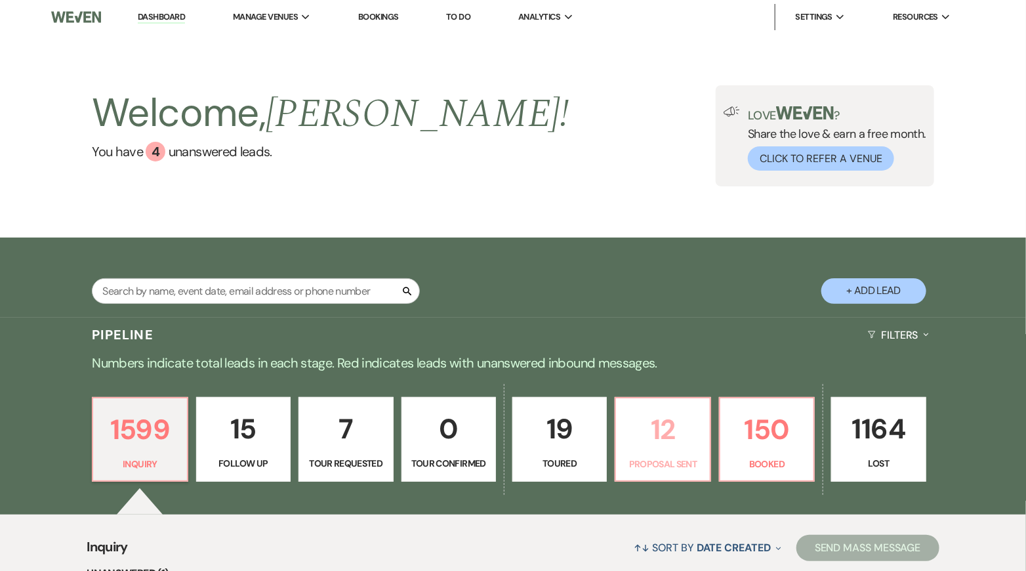
click at [682, 432] on p "12" at bounding box center [662, 429] width 77 height 44
select select "6"
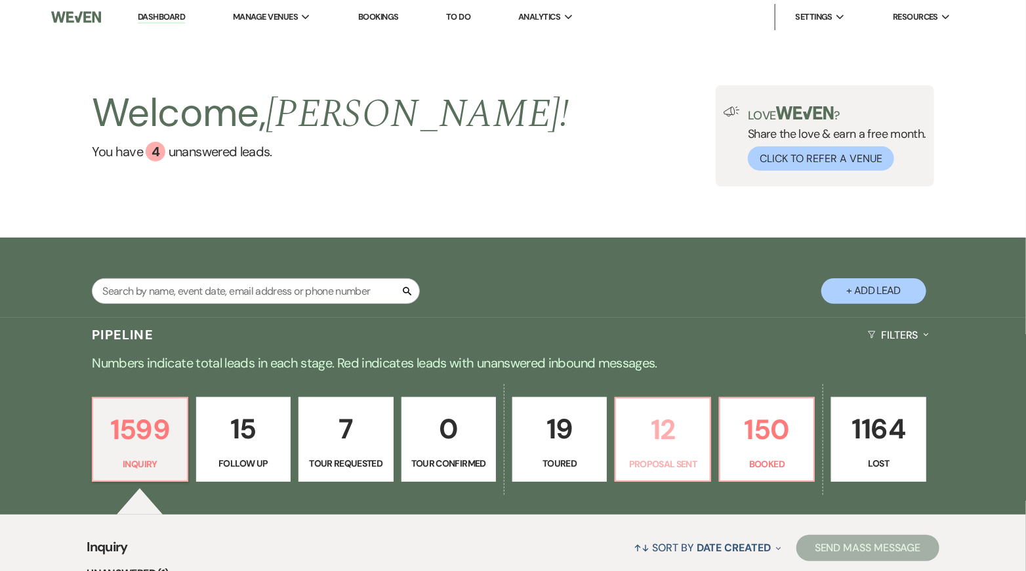
select select "6"
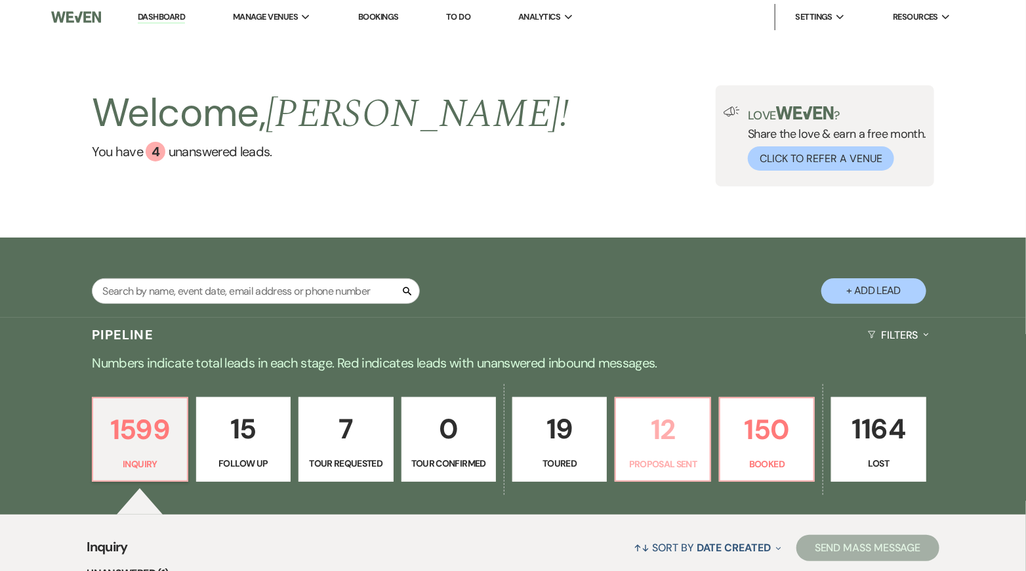
select select "6"
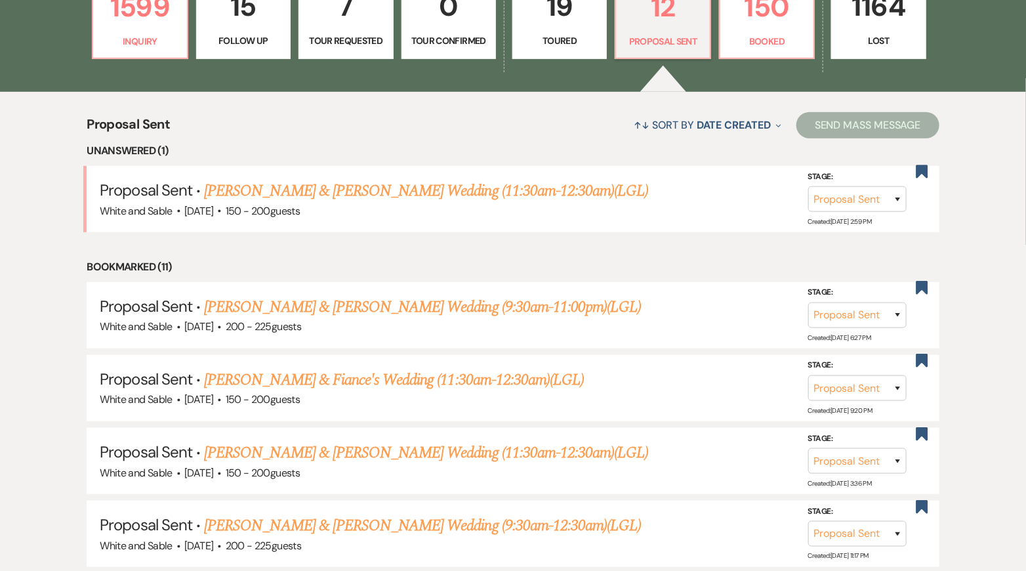
scroll to position [438, 0]
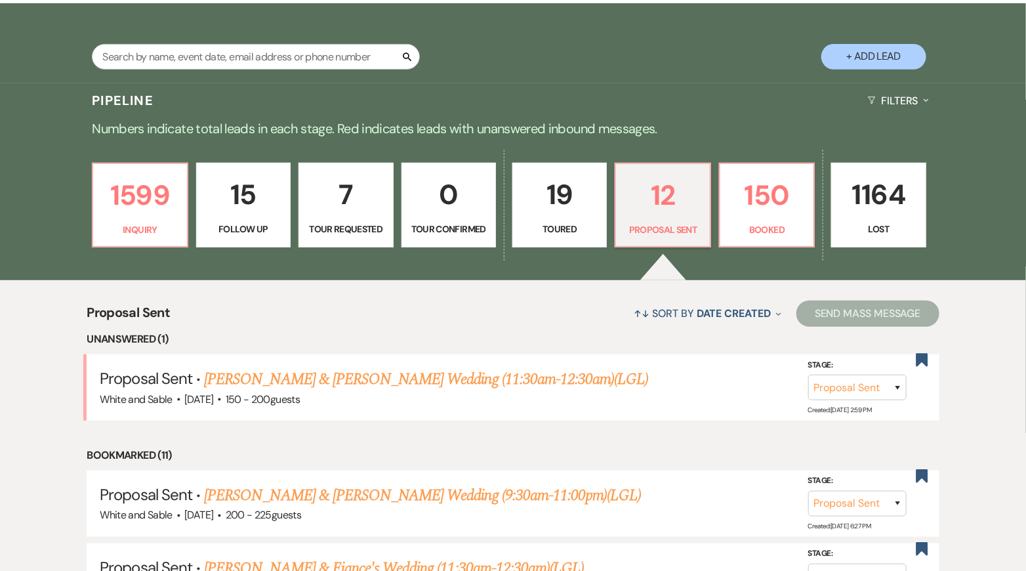
click at [544, 224] on p "Toured" at bounding box center [559, 229] width 77 height 14
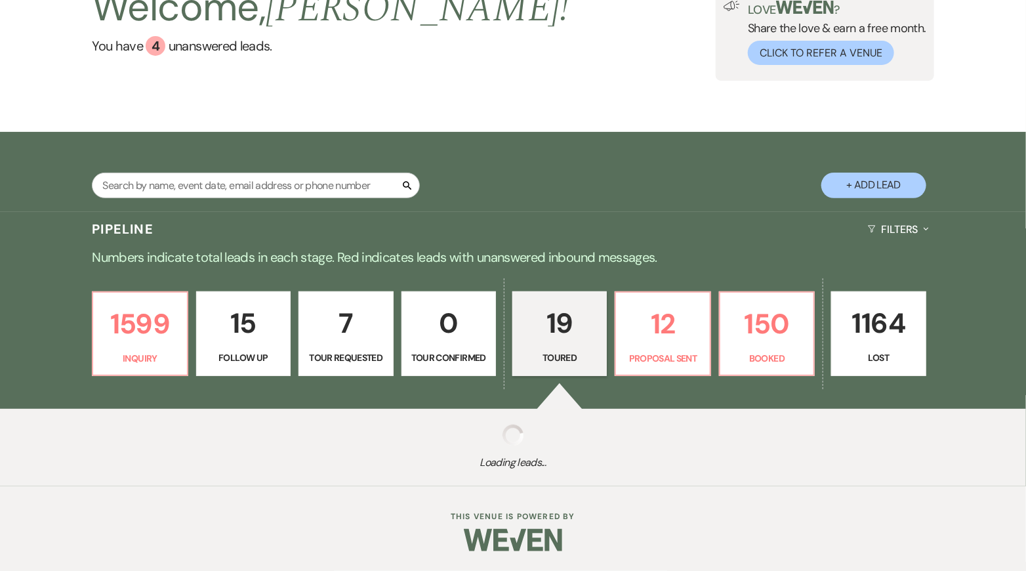
select select "5"
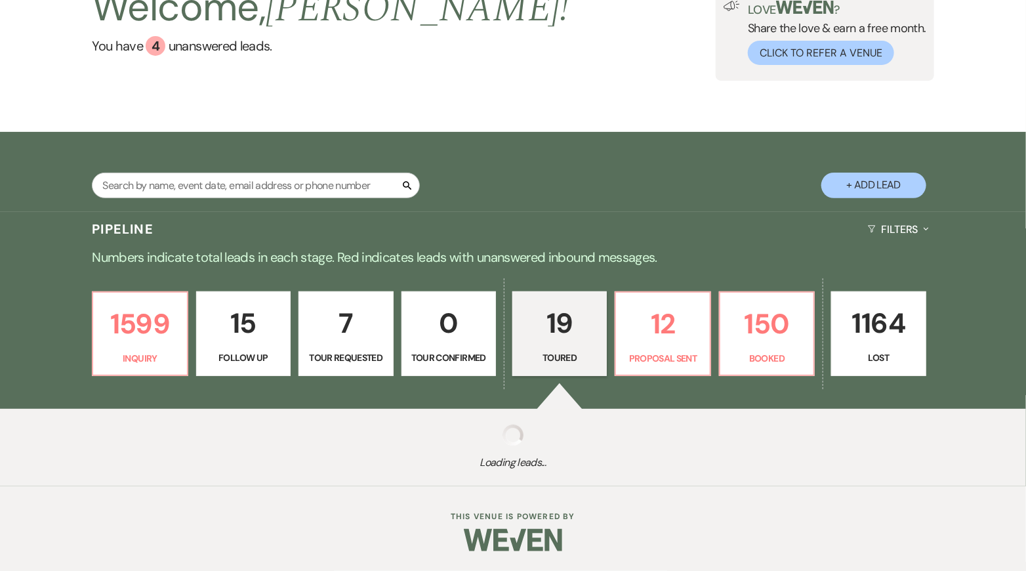
select select "5"
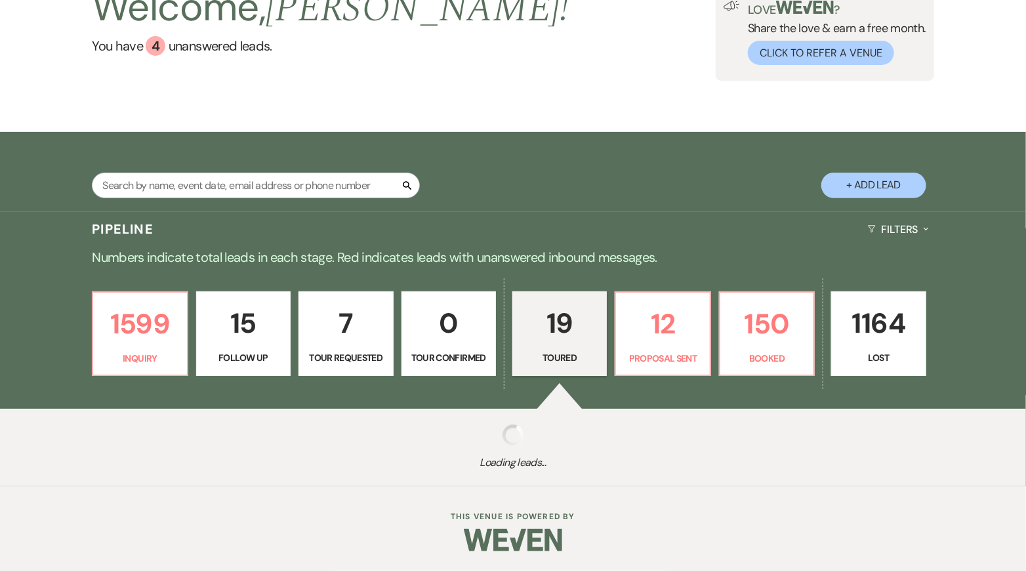
select select "5"
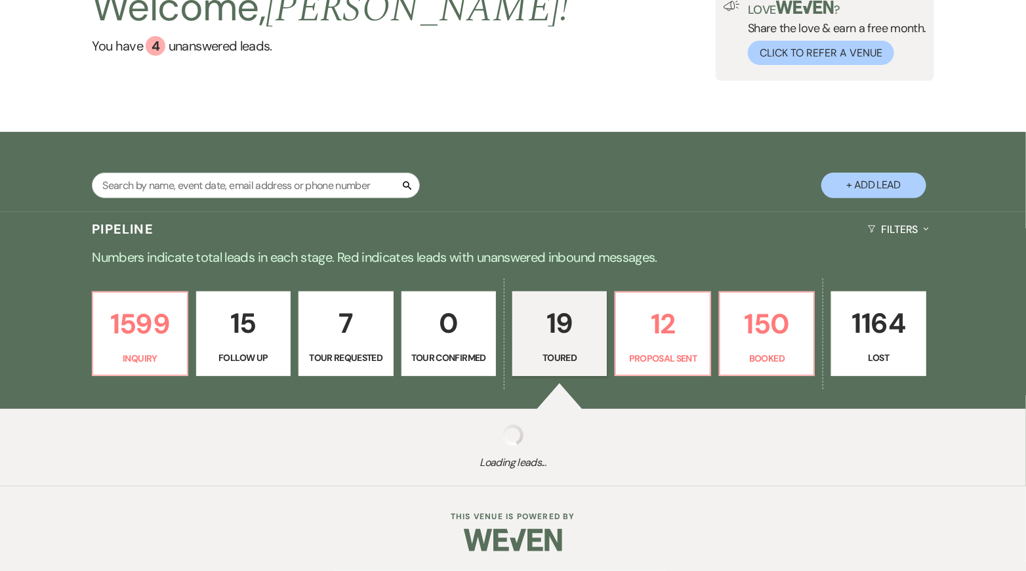
select select "5"
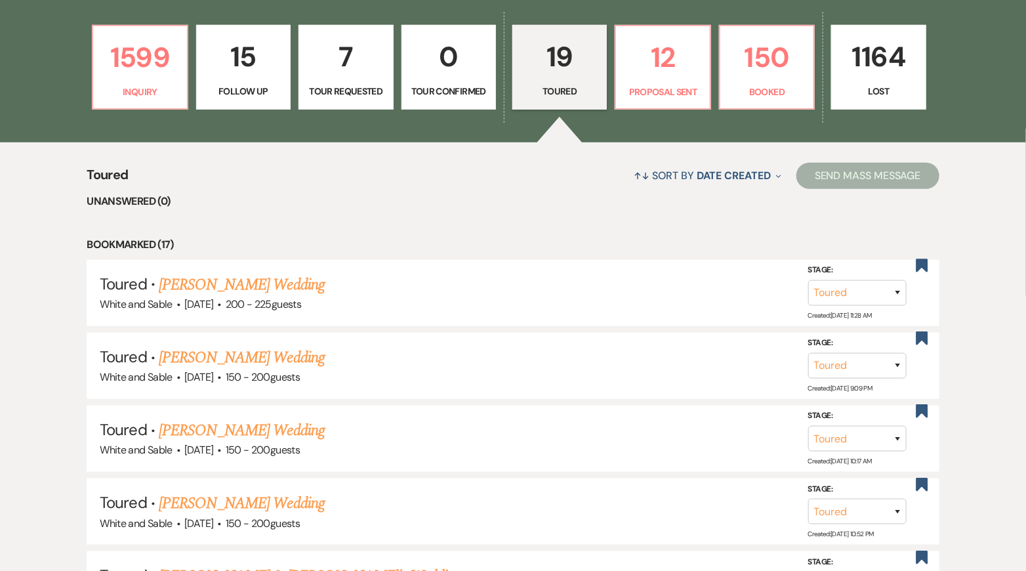
scroll to position [371, 0]
click at [697, 88] on p "Proposal Sent" at bounding box center [662, 92] width 77 height 14
select select "6"
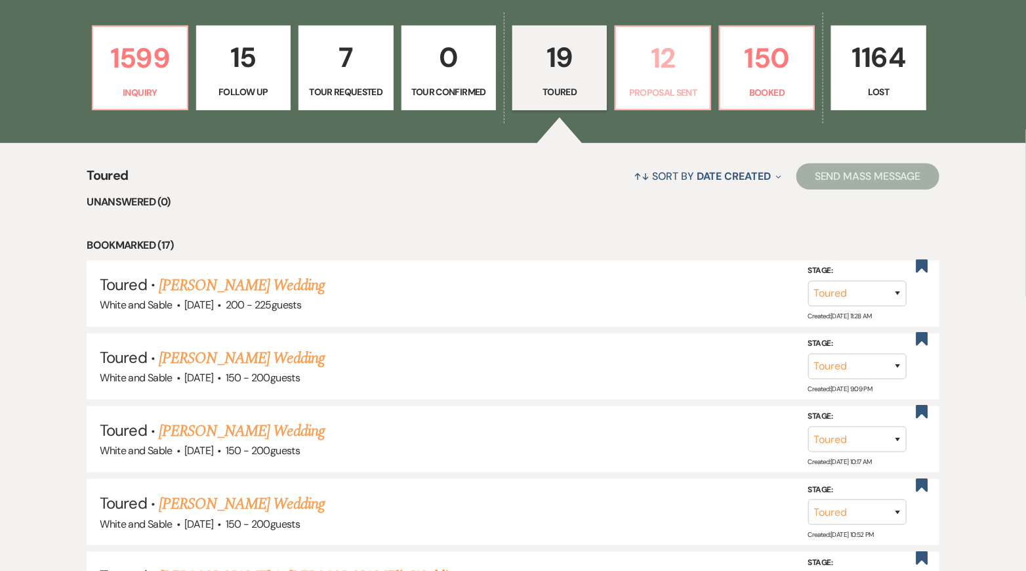
select select "6"
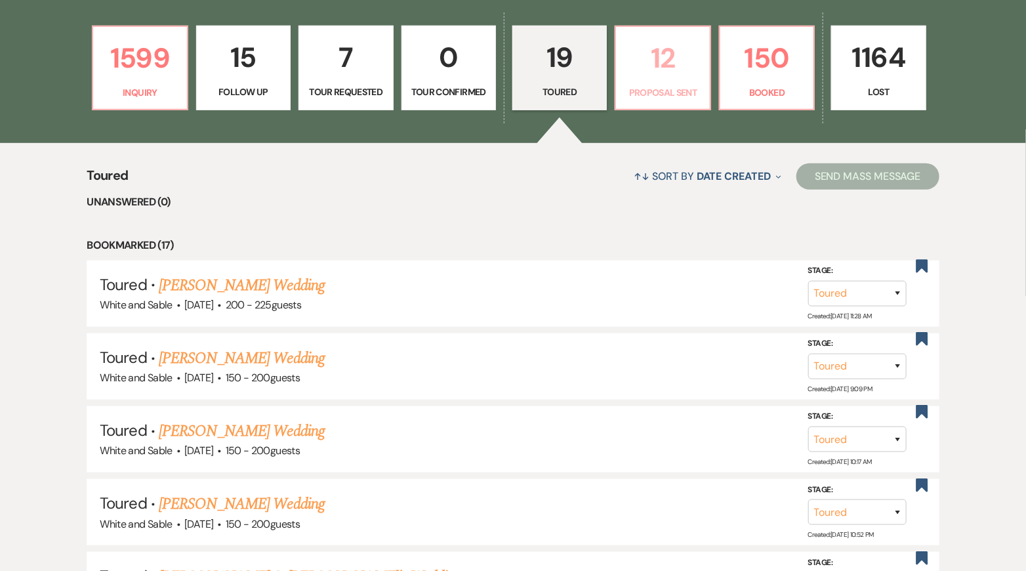
select select "6"
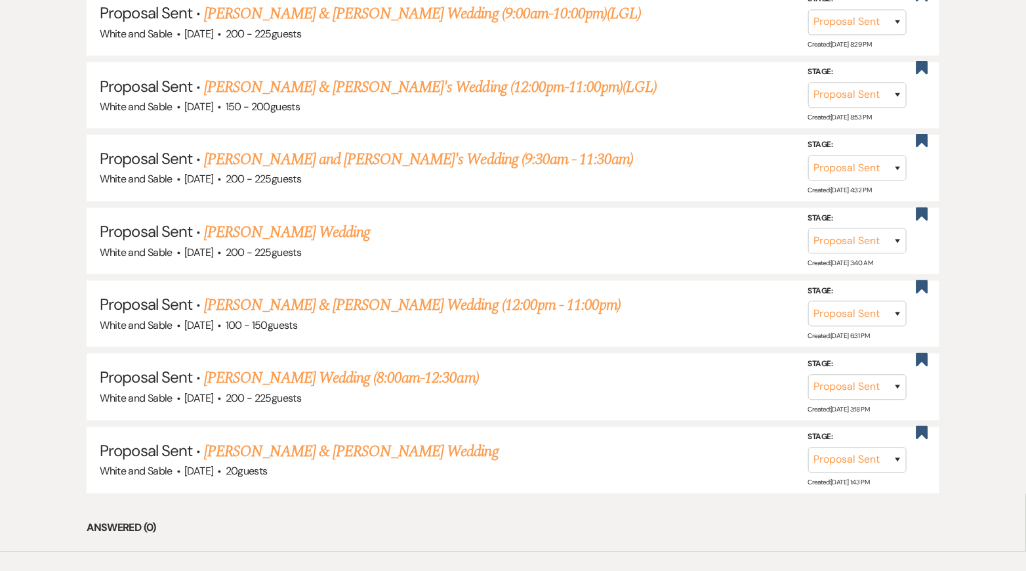
scroll to position [1065, 0]
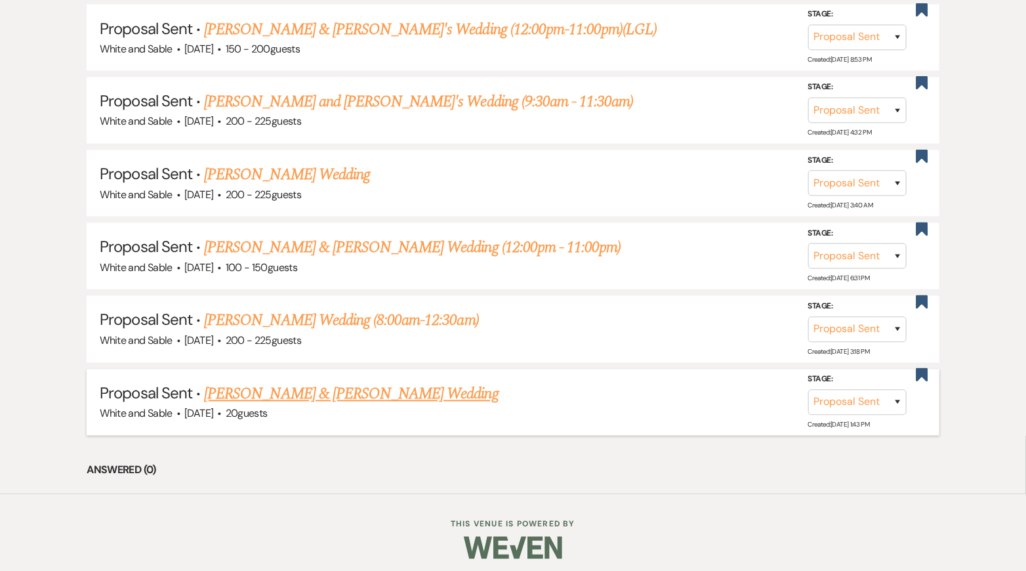
click at [403, 393] on link "[PERSON_NAME] & [PERSON_NAME] Wedding" at bounding box center [351, 394] width 294 height 24
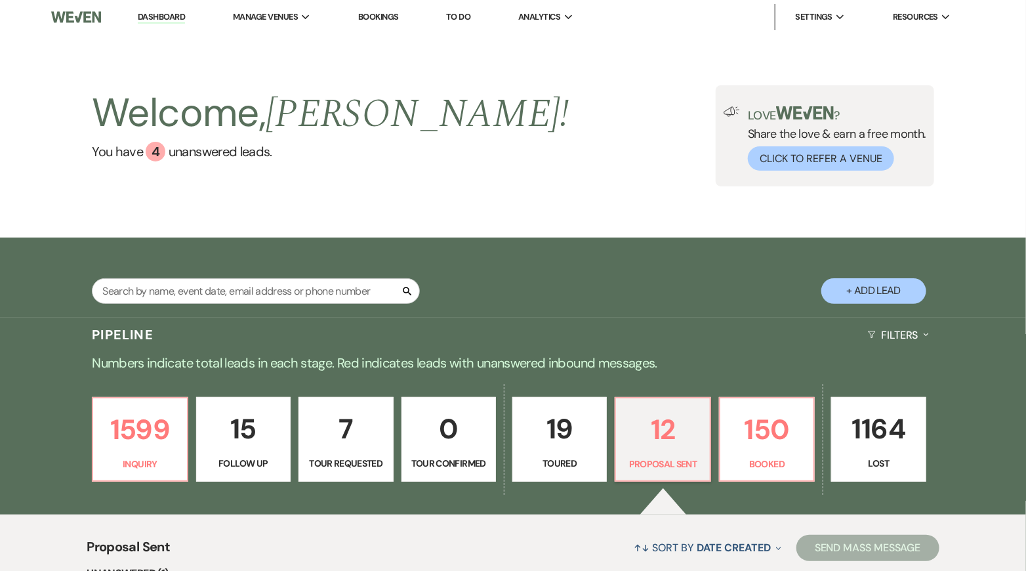
select select "6"
select select "5"
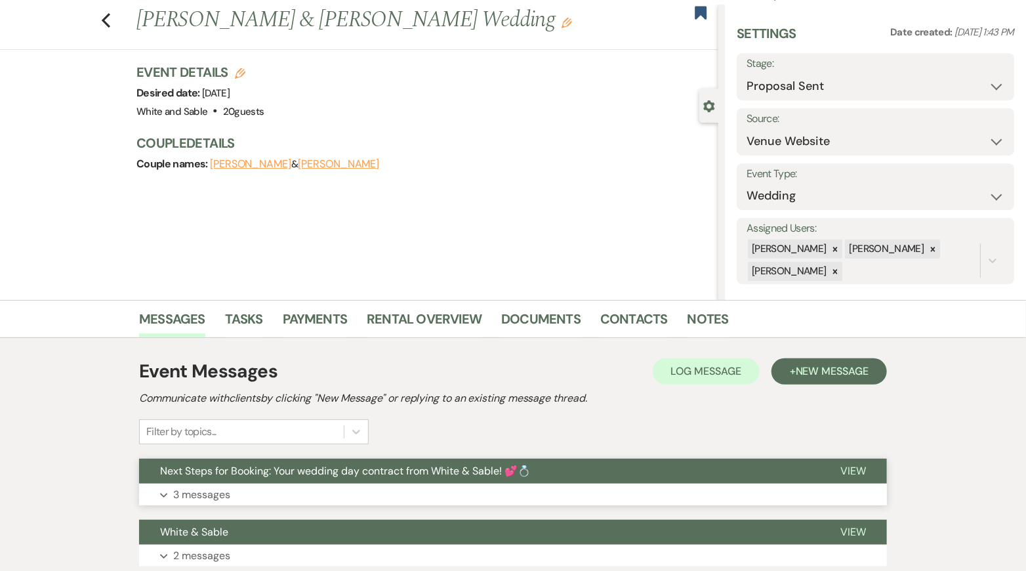
click at [380, 460] on button "Next Steps for Booking: Your wedding day contract from White & Sable! 💕💍" at bounding box center [479, 470] width 680 height 25
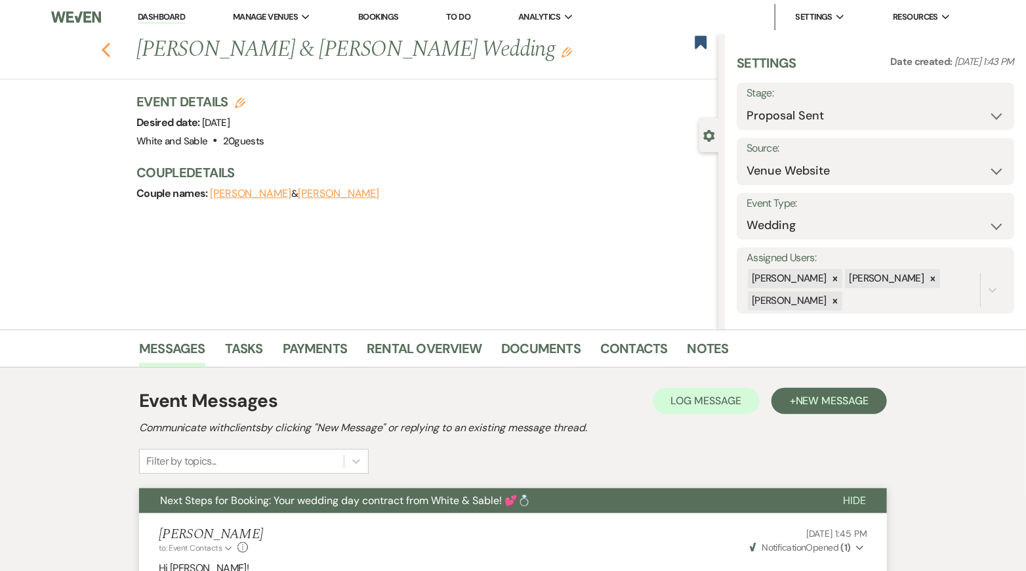
click at [101, 43] on icon "Previous" at bounding box center [106, 50] width 10 height 16
select select "6"
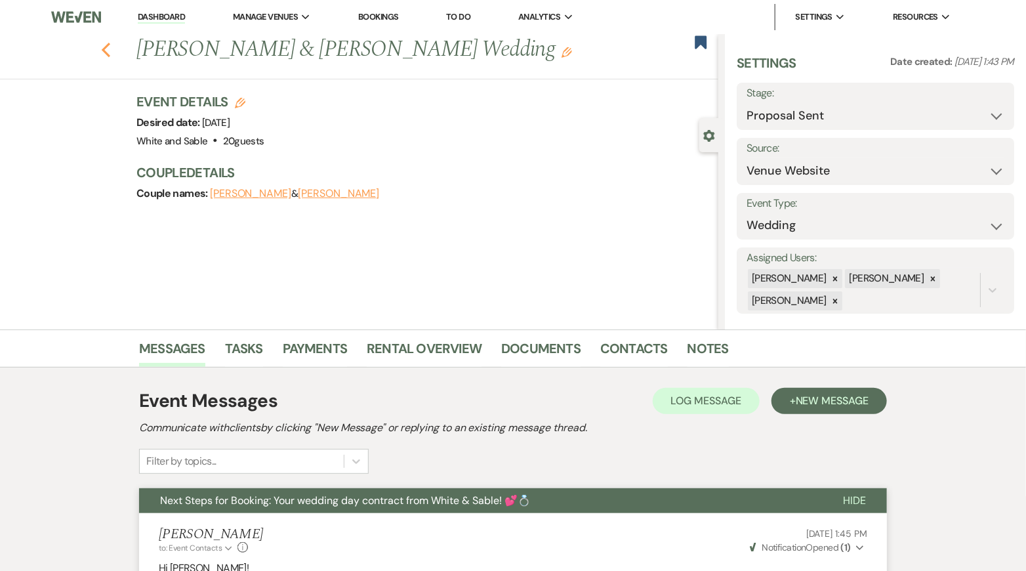
select select "6"
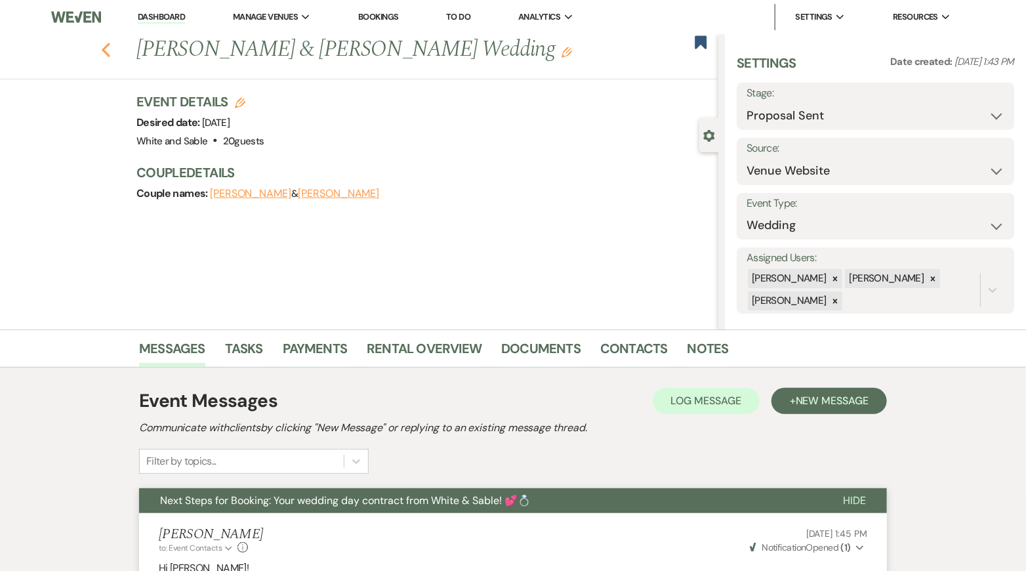
select select "6"
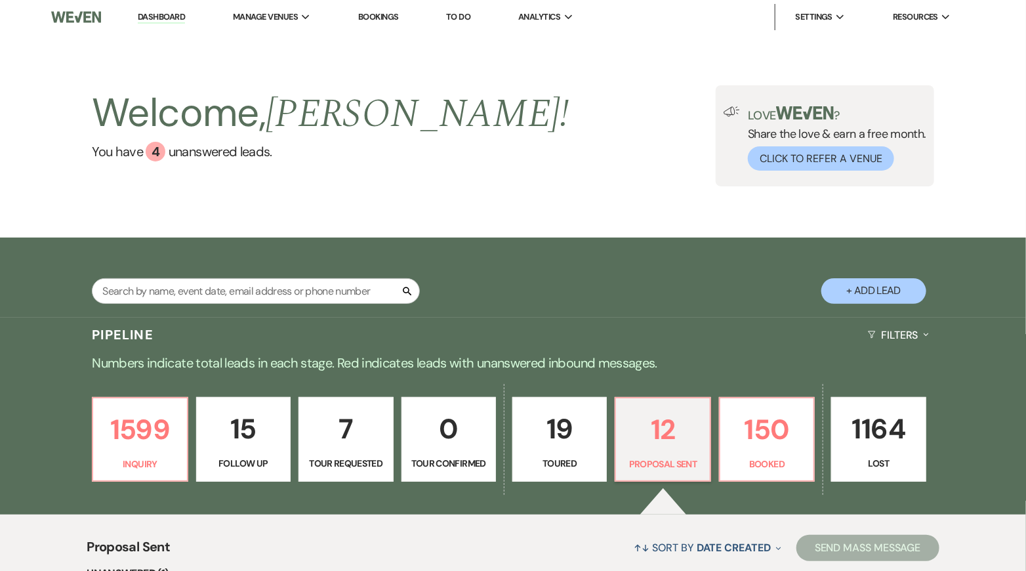
click at [161, 11] on link "Dashboard" at bounding box center [161, 17] width 47 height 12
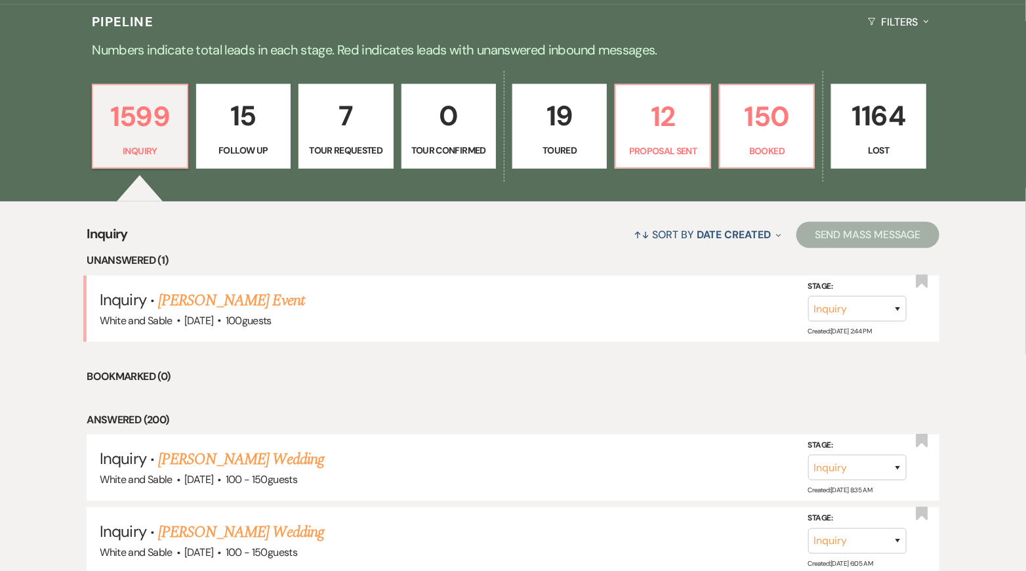
scroll to position [338, 0]
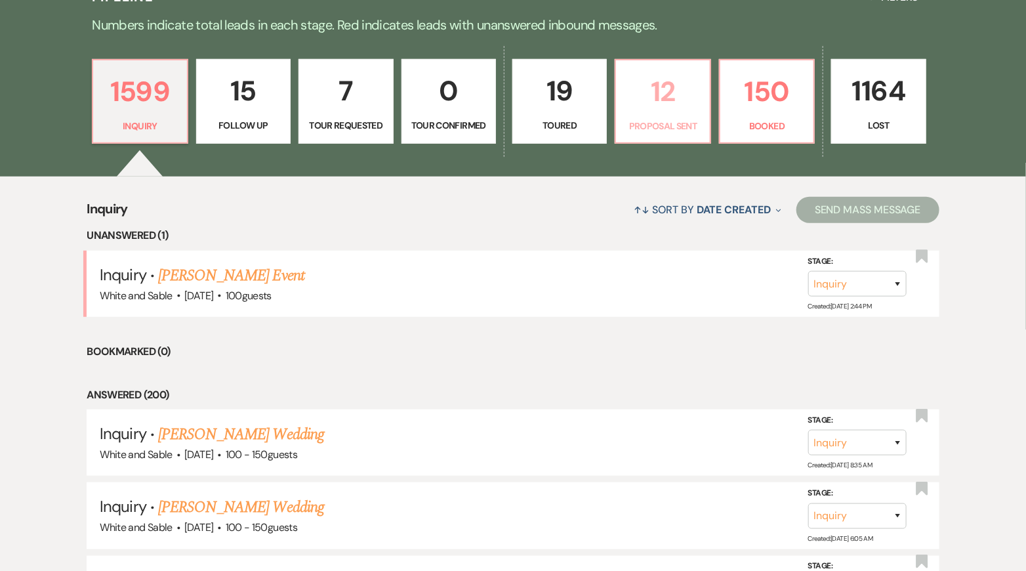
click at [651, 117] on link "12 Proposal Sent" at bounding box center [663, 101] width 96 height 85
select select "6"
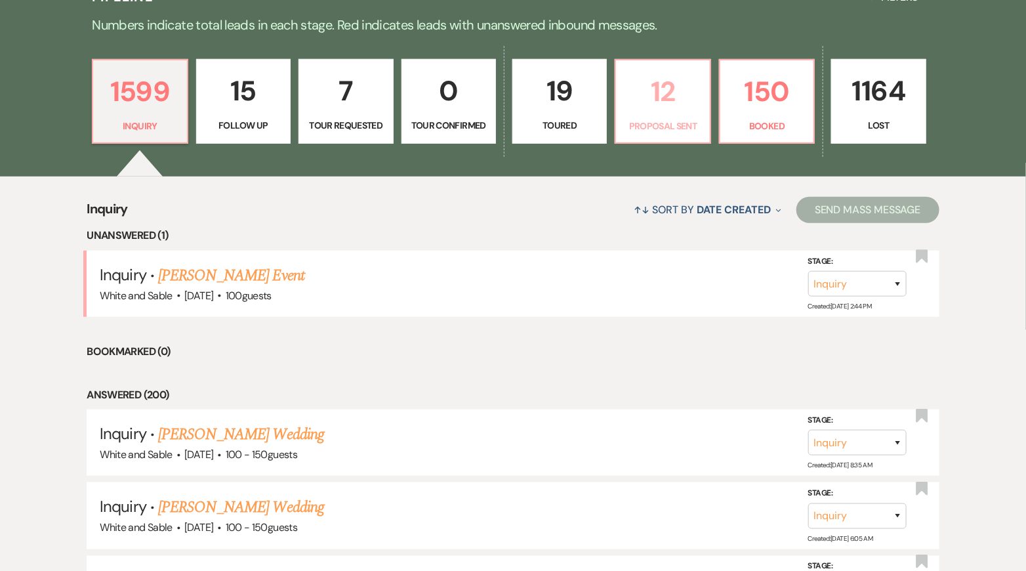
select select "6"
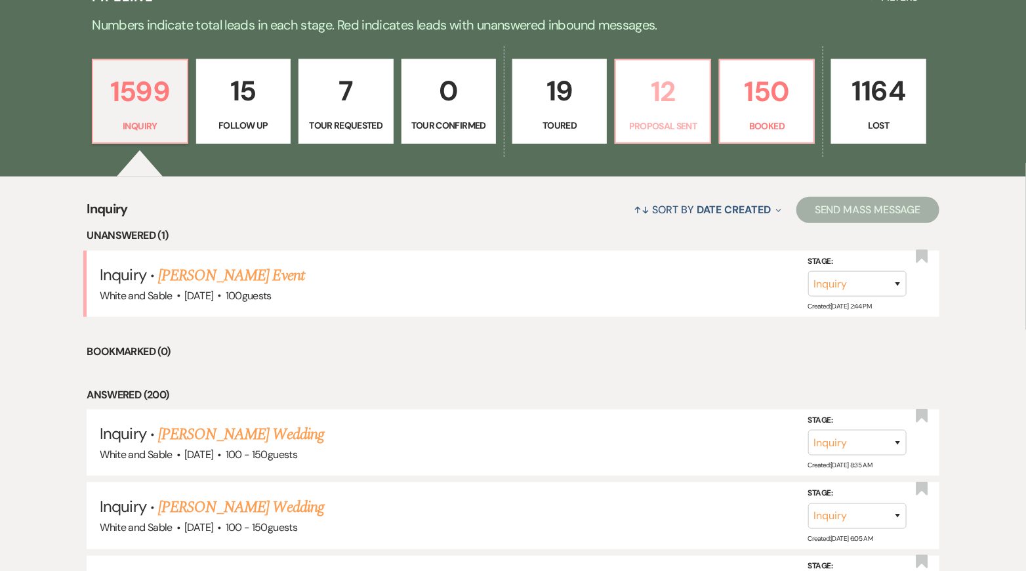
select select "6"
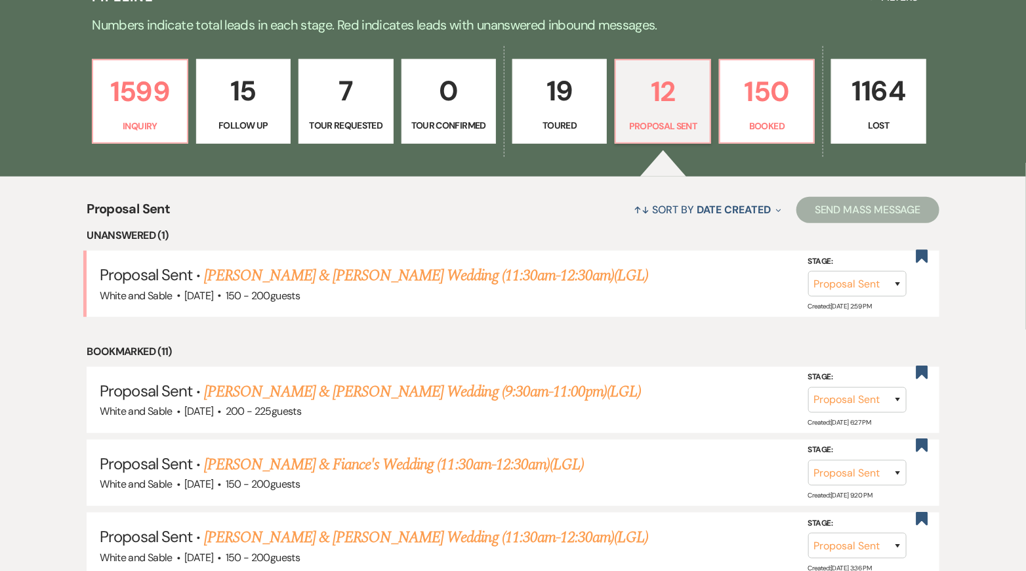
click at [355, 123] on p "Tour Requested" at bounding box center [345, 125] width 77 height 14
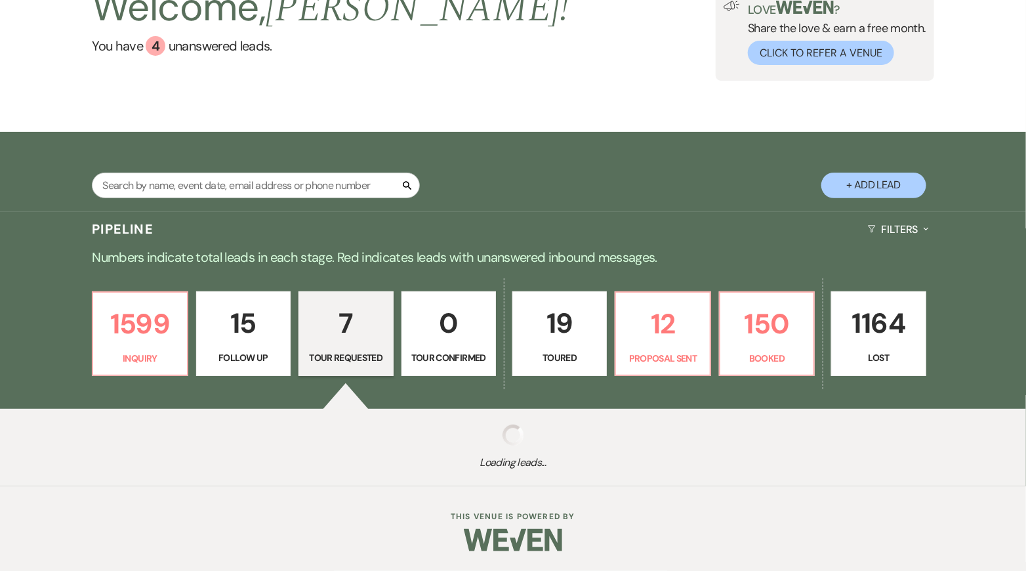
select select "2"
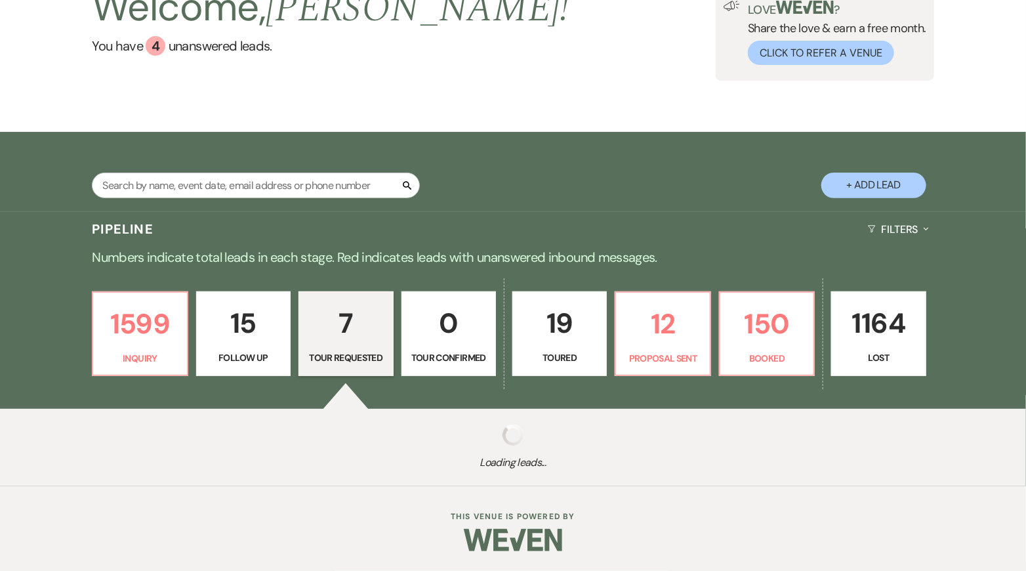
select select "2"
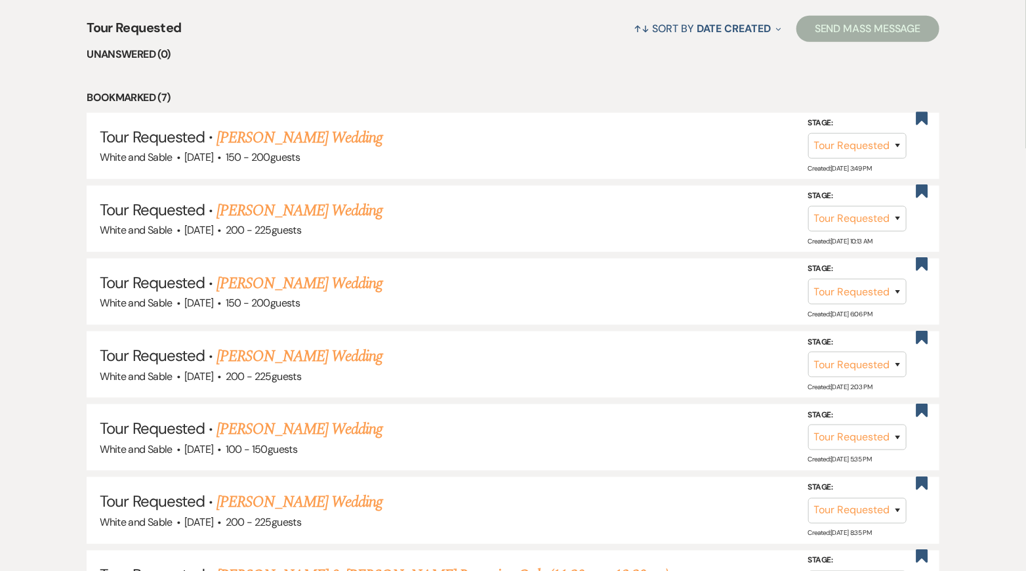
scroll to position [540, 0]
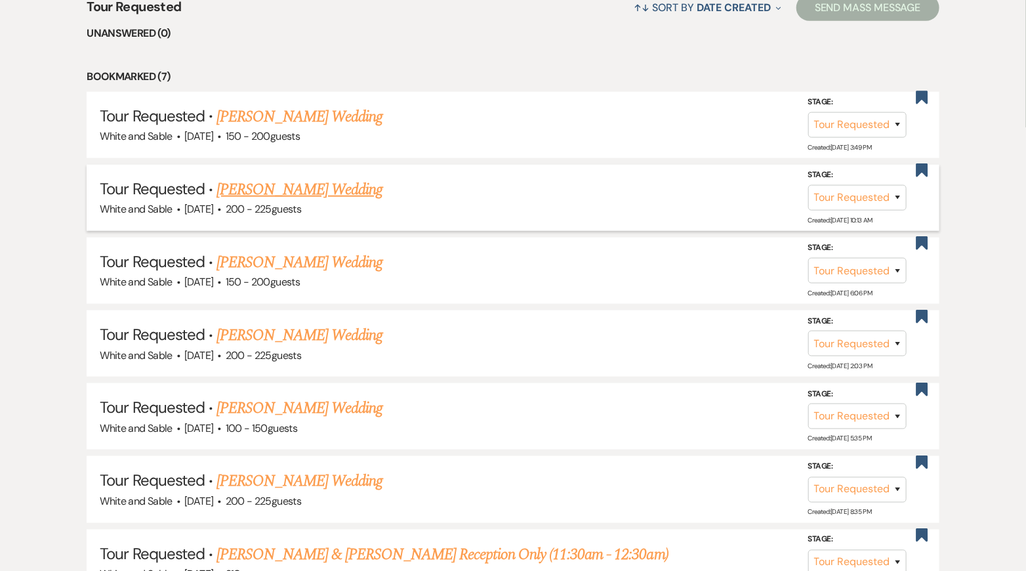
click at [378, 191] on link "[PERSON_NAME] Wedding" at bounding box center [299, 190] width 166 height 24
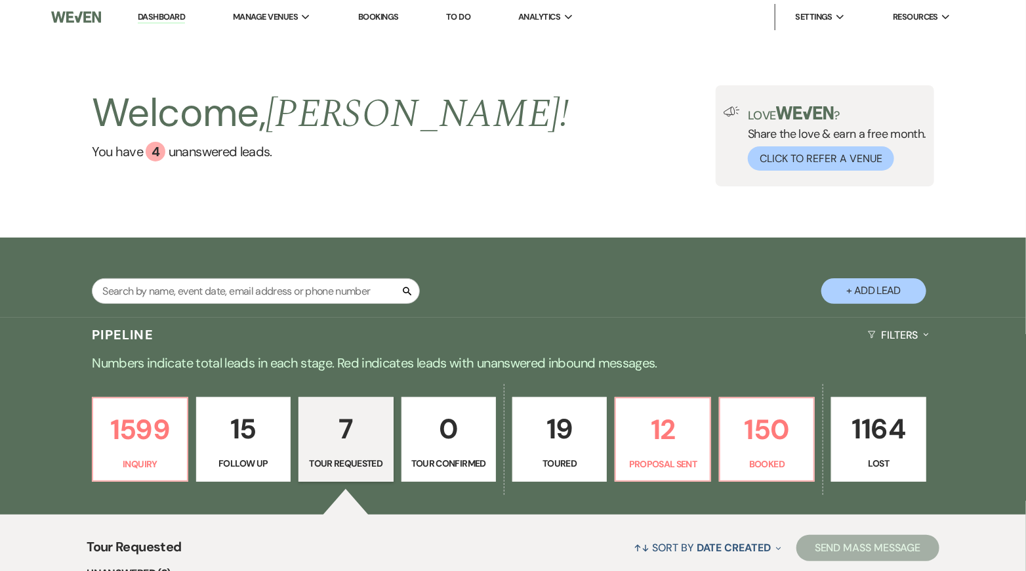
select select "2"
select select "5"
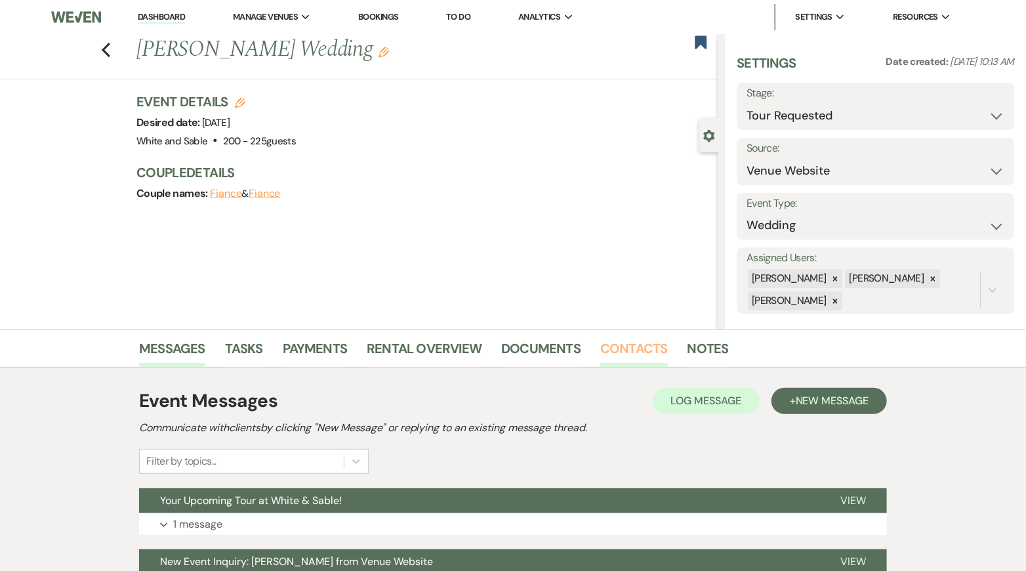
click at [650, 351] on link "Contacts" at bounding box center [634, 352] width 68 height 29
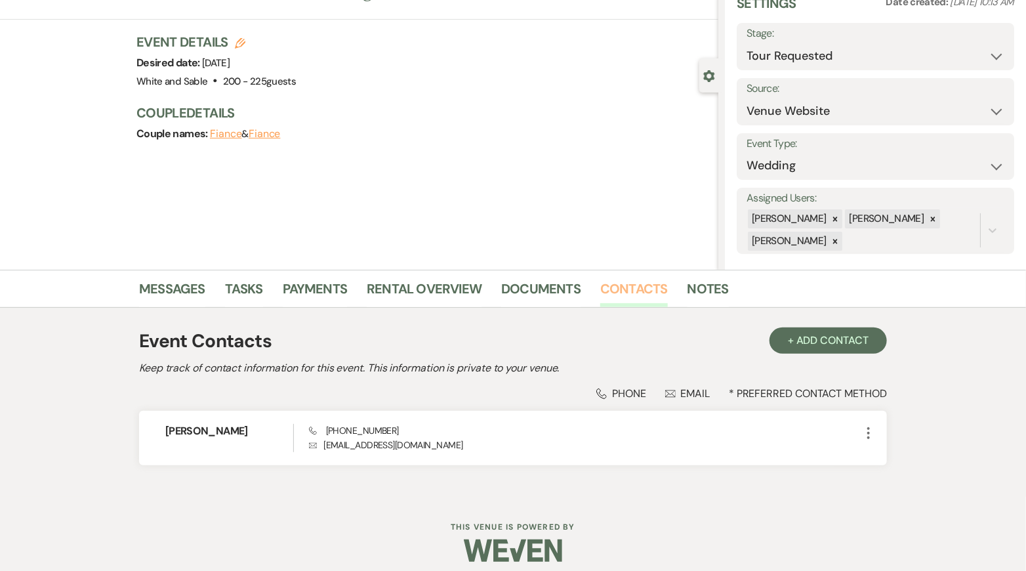
scroll to position [70, 0]
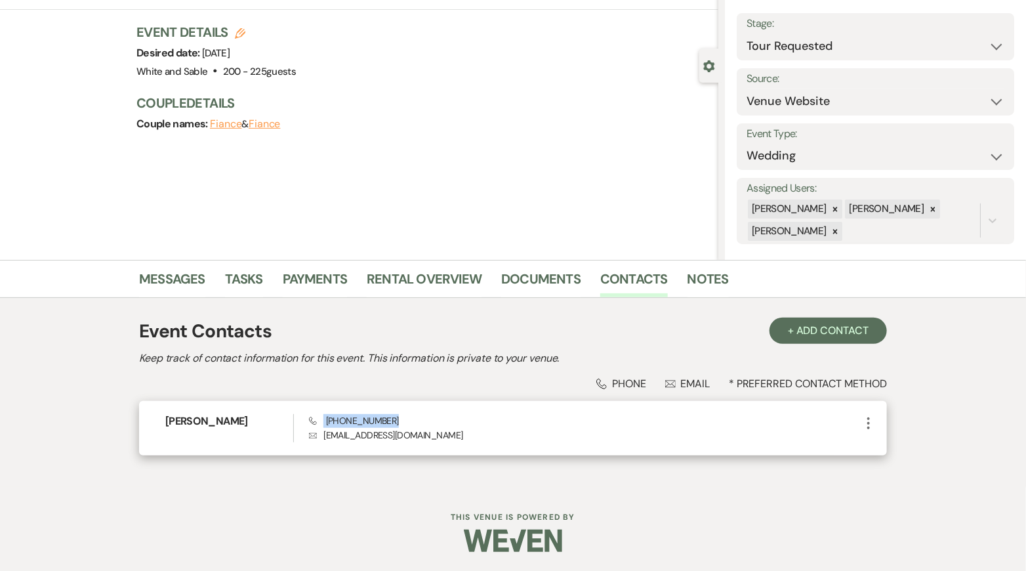
drag, startPoint x: 394, startPoint y: 414, endPoint x: 325, endPoint y: 418, distance: 69.0
click at [325, 418] on div "Phone [PHONE_NUMBER] Envelope [EMAIL_ADDRESS][DOMAIN_NAME]" at bounding box center [585, 428] width 552 height 28
copy span "[PHONE_NUMBER]"
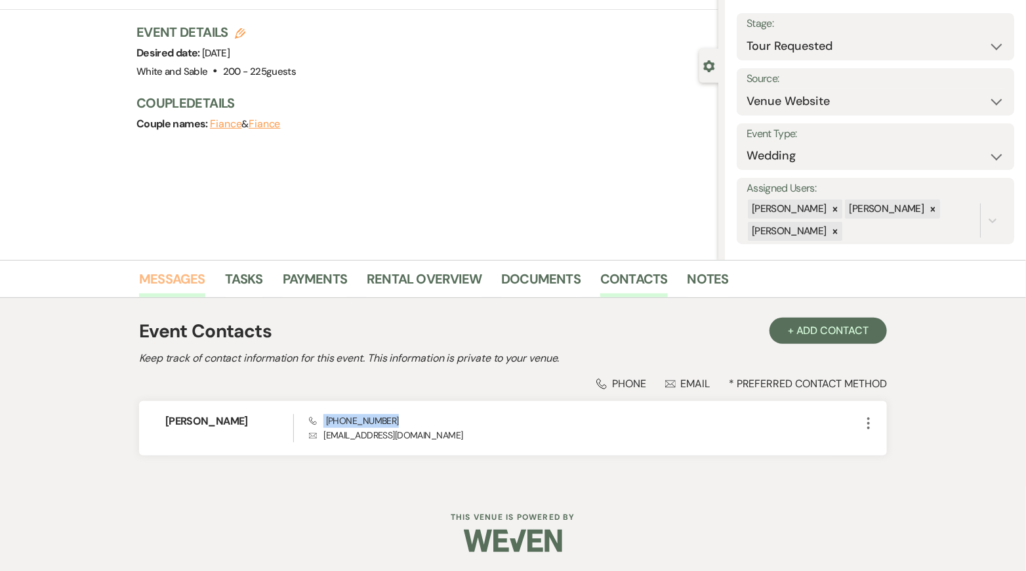
click at [176, 275] on link "Messages" at bounding box center [172, 282] width 66 height 29
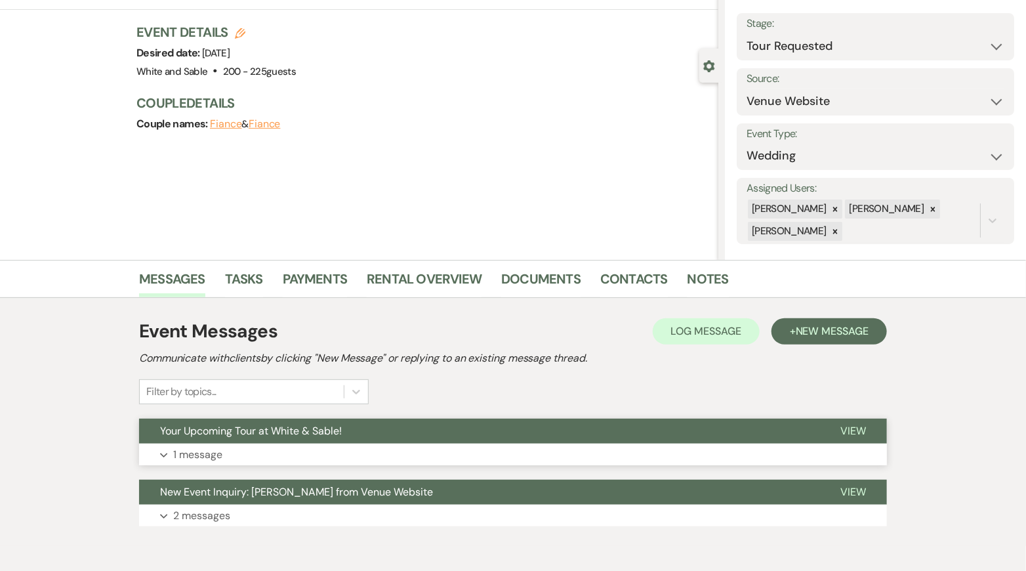
click at [243, 436] on span "Your Upcoming Tour at White & Sable!" at bounding box center [251, 431] width 182 height 14
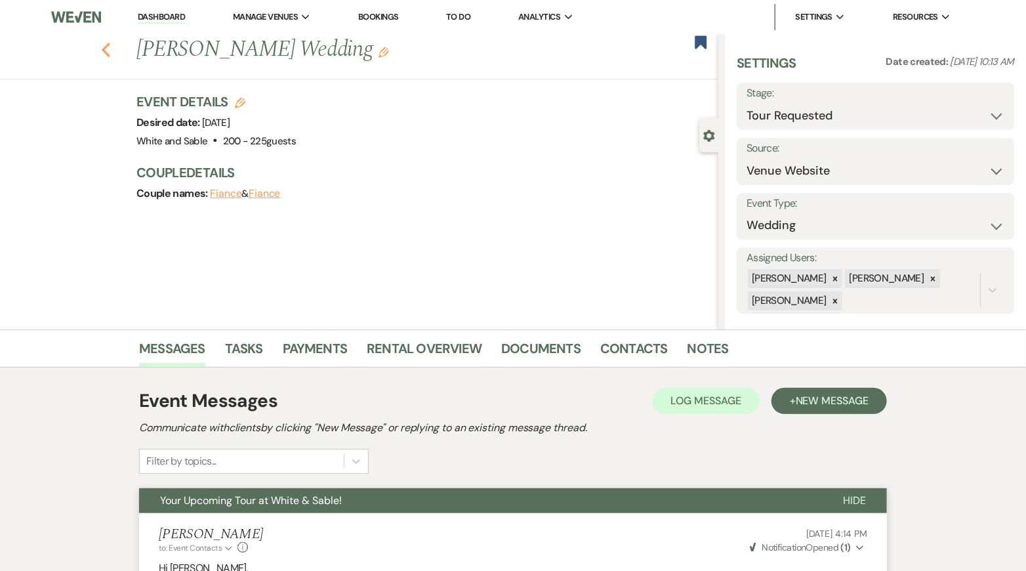
click at [109, 46] on icon "Previous" at bounding box center [106, 50] width 10 height 16
select select "2"
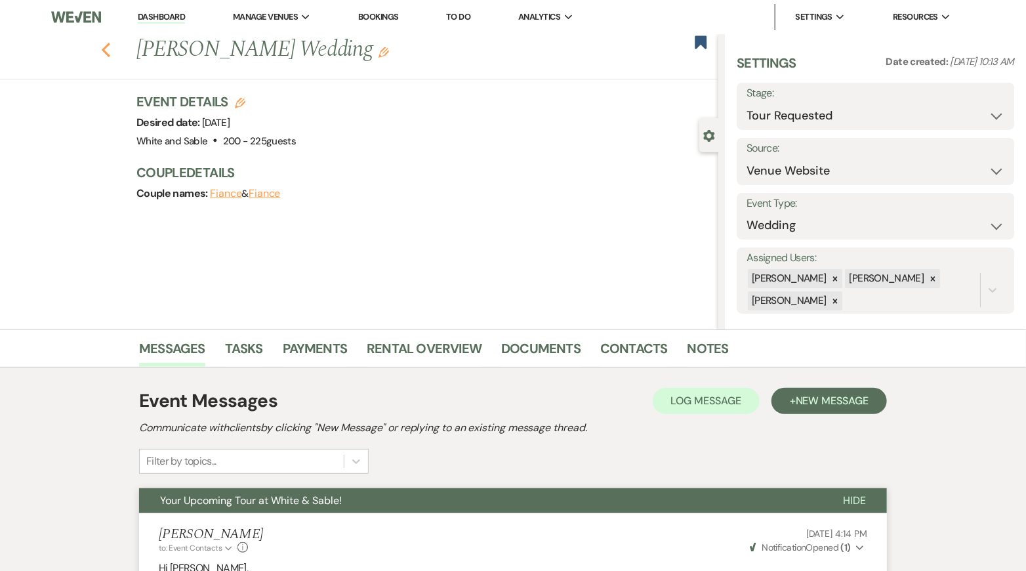
select select "2"
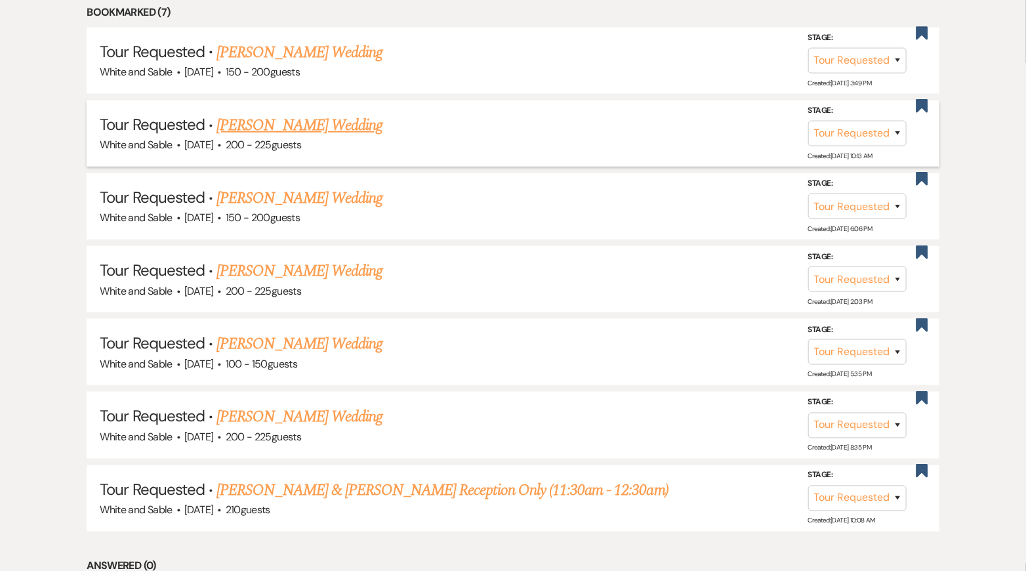
scroll to position [641, 0]
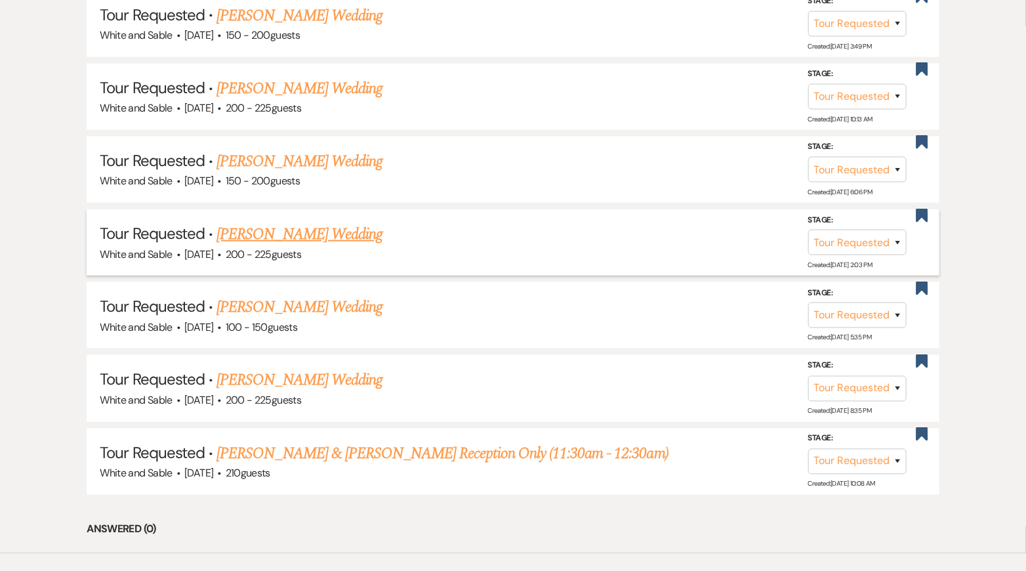
click at [281, 225] on link "[PERSON_NAME] Wedding" at bounding box center [299, 234] width 166 height 24
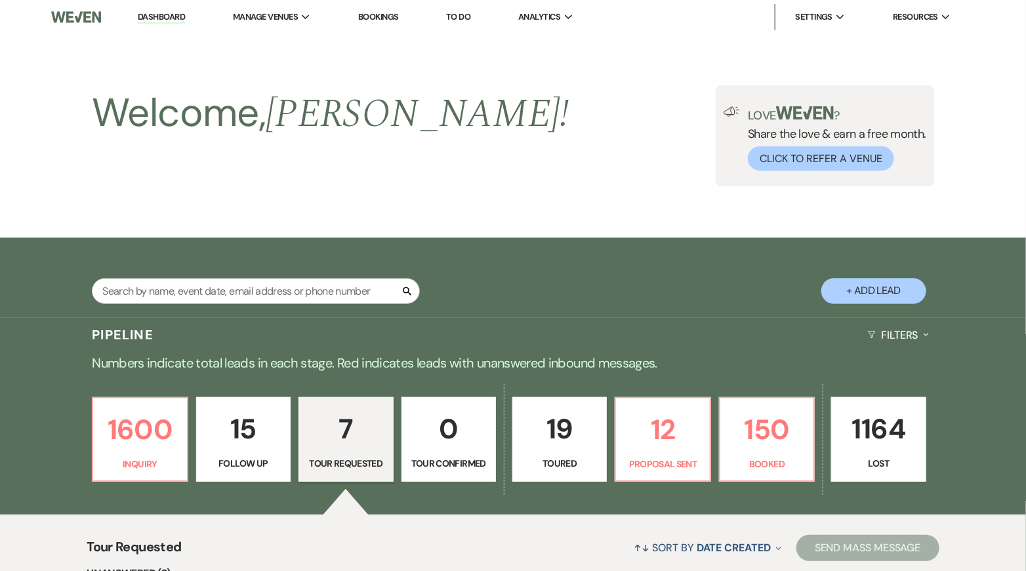
select select "2"
select select "5"
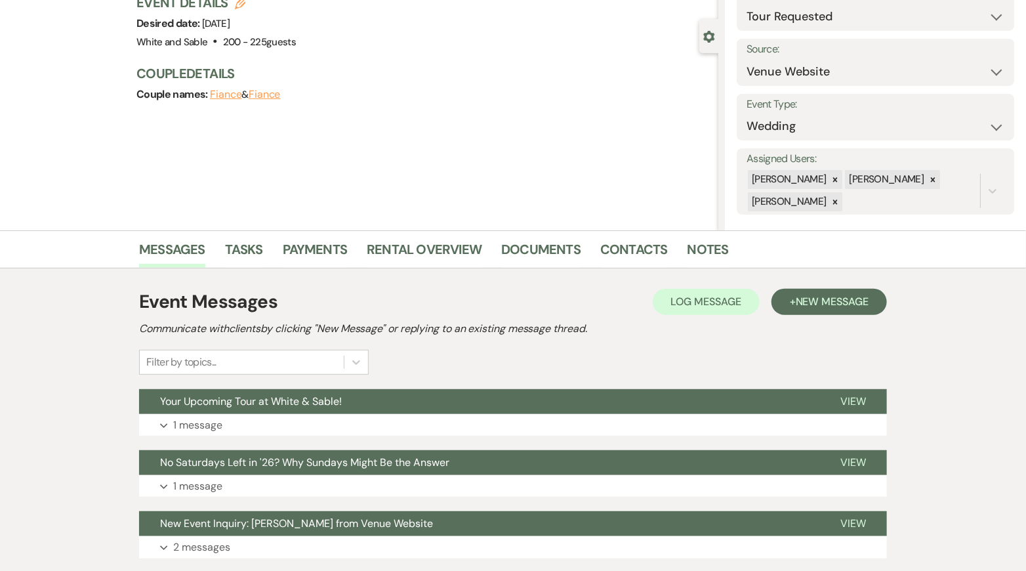
scroll to position [110, 0]
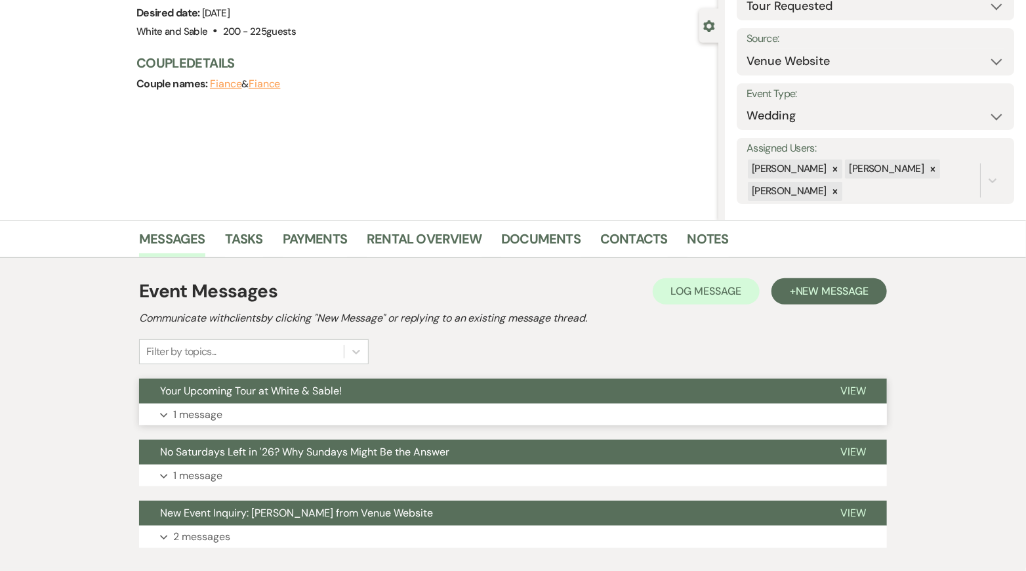
click at [422, 412] on button "Expand 1 message" at bounding box center [513, 414] width 748 height 22
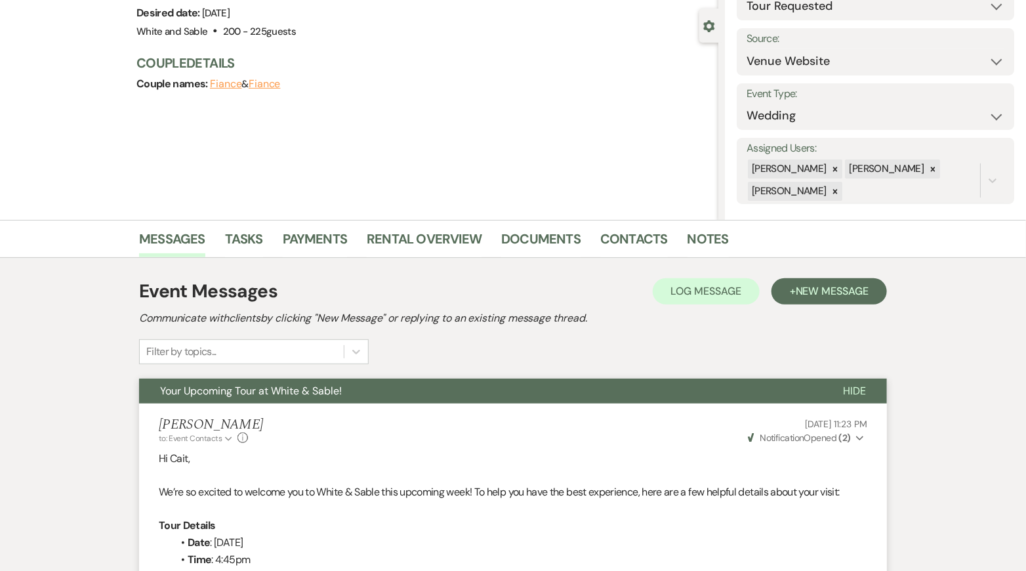
click at [403, 397] on button "Your Upcoming Tour at White & Sable!" at bounding box center [480, 390] width 683 height 25
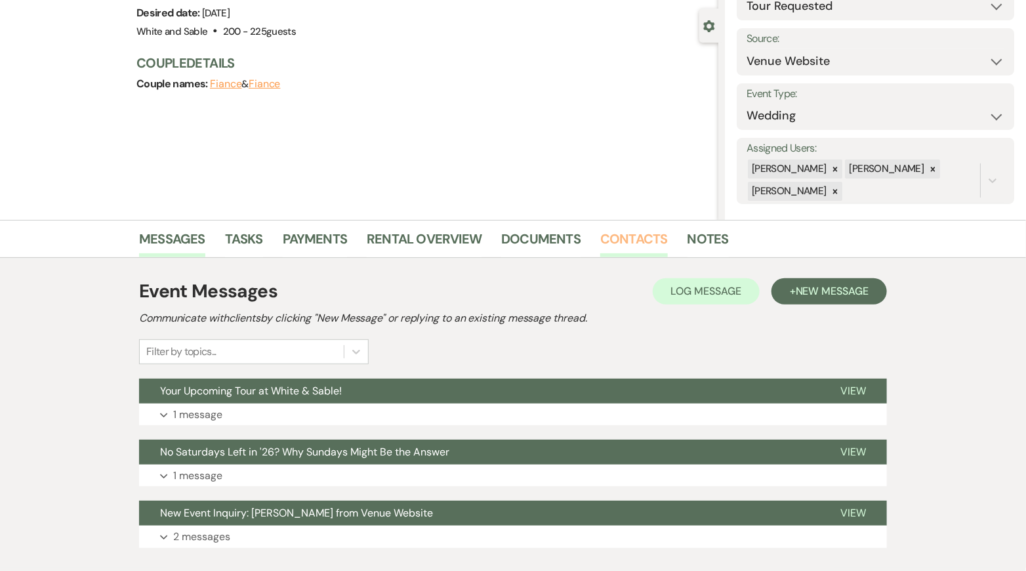
click at [636, 232] on link "Contacts" at bounding box center [634, 242] width 68 height 29
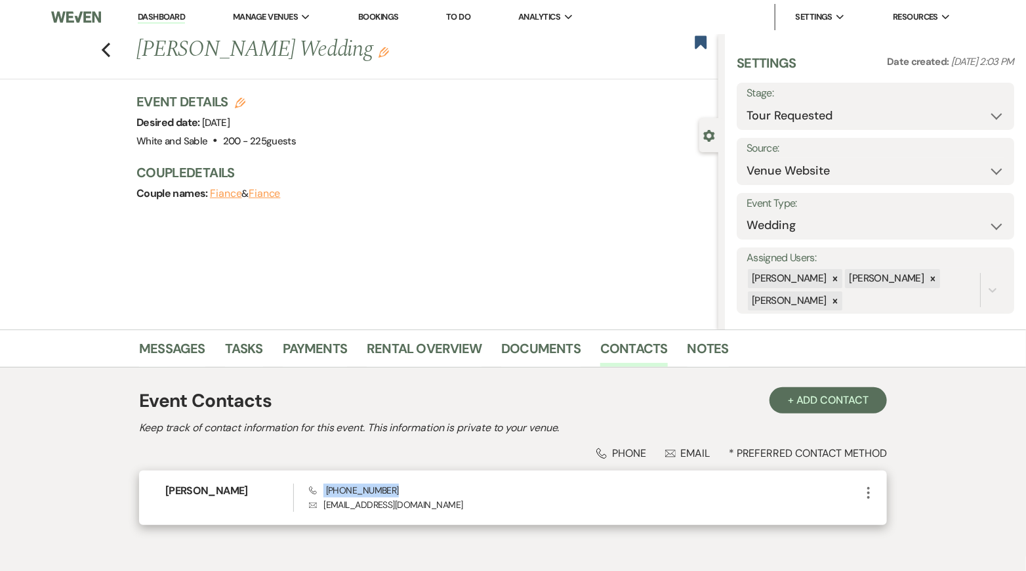
drag, startPoint x: 408, startPoint y: 489, endPoint x: 324, endPoint y: 492, distance: 84.0
click at [324, 492] on div "Phone [PHONE_NUMBER] Envelope [EMAIL_ADDRESS][DOMAIN_NAME]" at bounding box center [585, 497] width 552 height 28
copy span "[PHONE_NUMBER]"
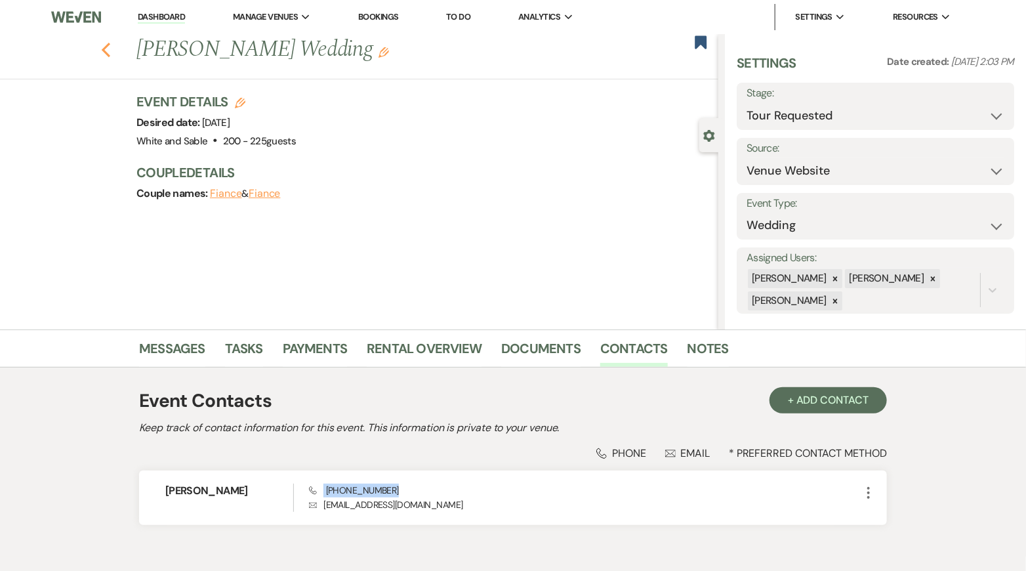
click at [105, 55] on icon "Previous" at bounding box center [106, 50] width 10 height 16
select select "2"
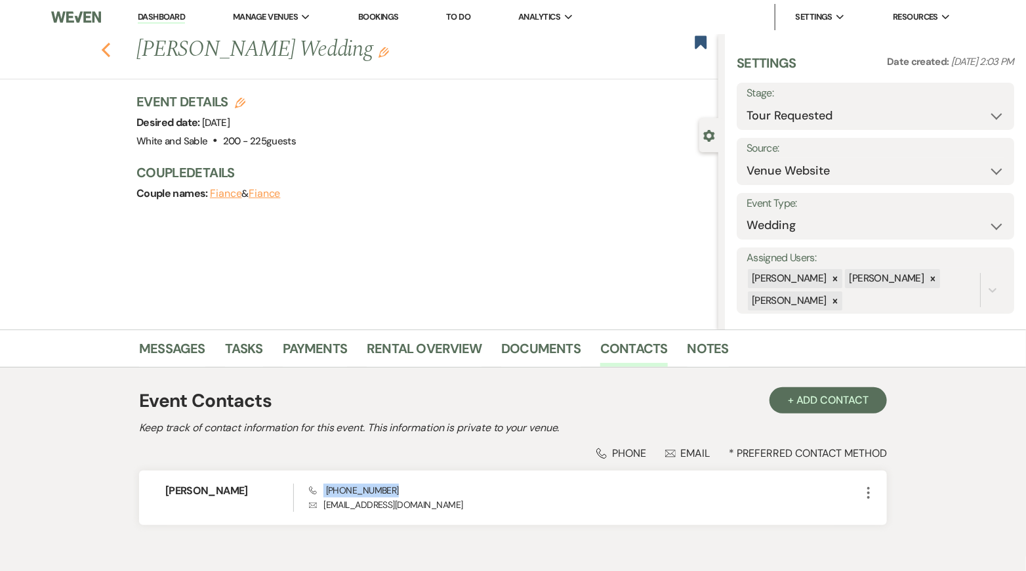
select select "2"
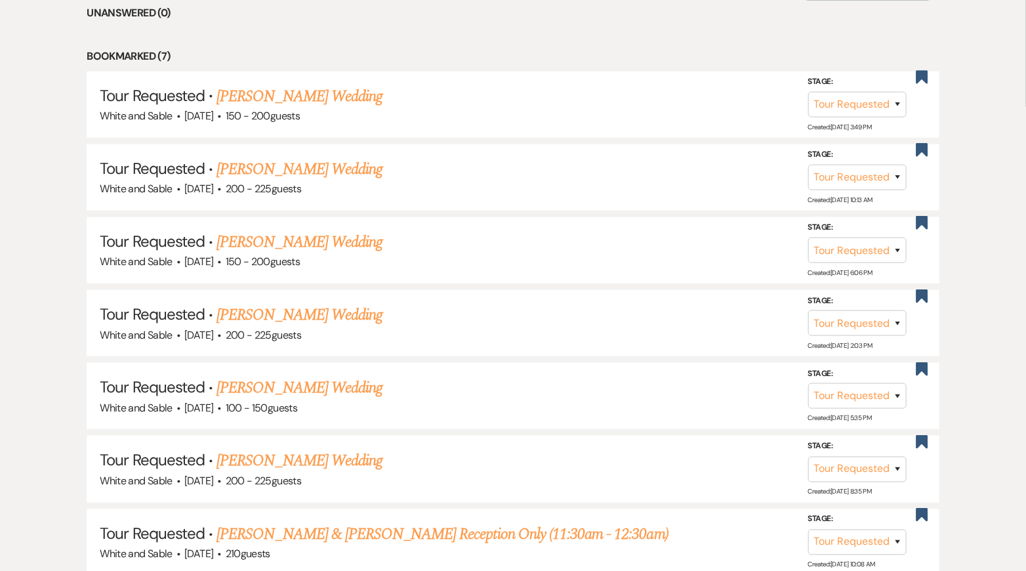
scroll to position [546, 0]
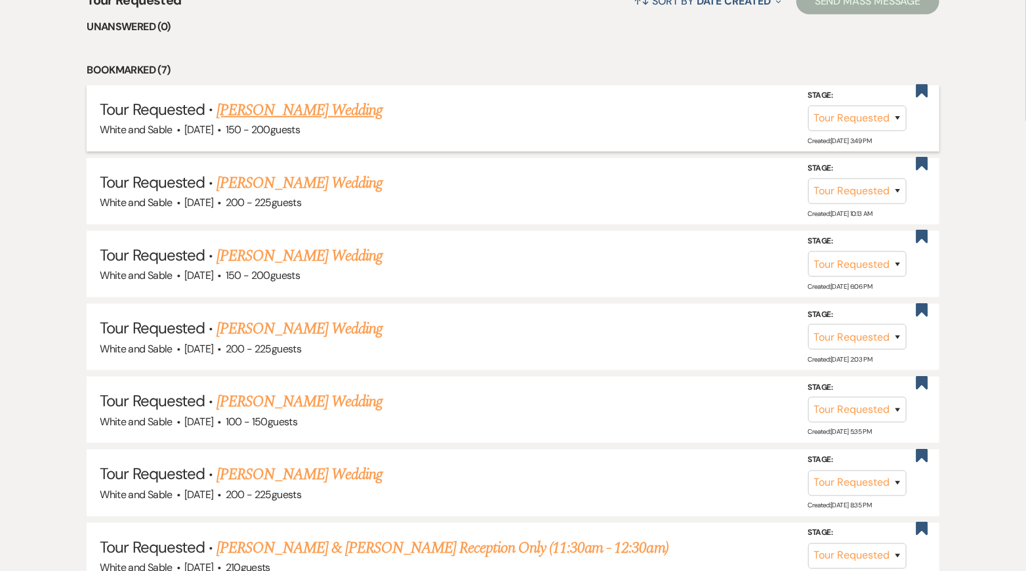
click at [316, 107] on link "[PERSON_NAME] Wedding" at bounding box center [299, 110] width 166 height 24
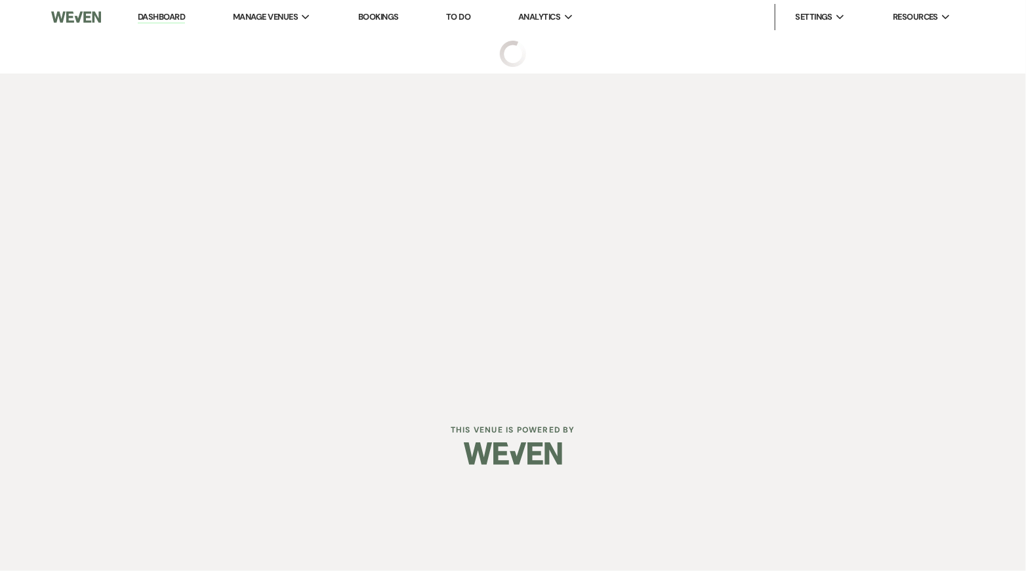
select select "2"
select select "5"
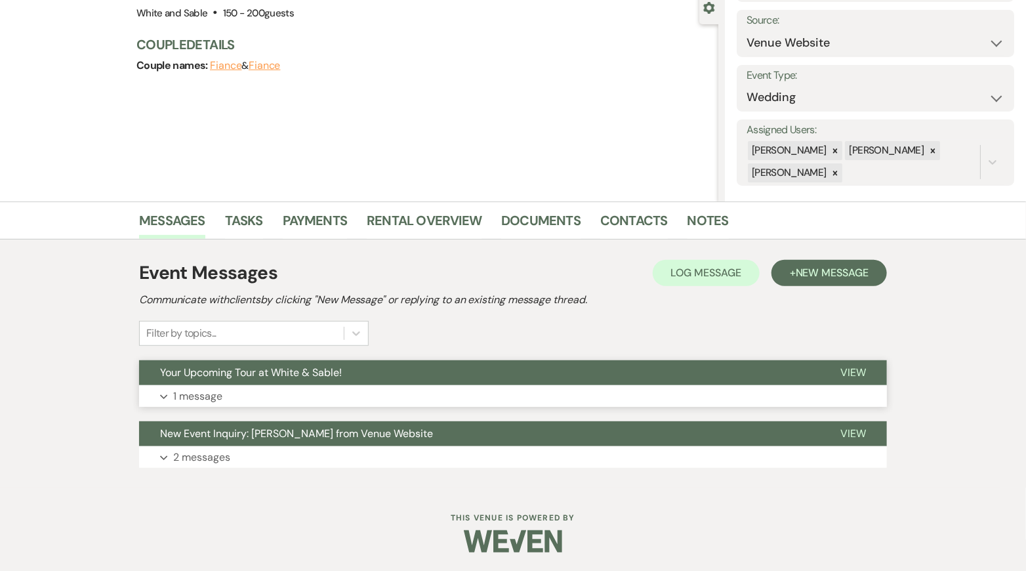
click at [371, 375] on button "Your Upcoming Tour at White & Sable!" at bounding box center [479, 372] width 680 height 25
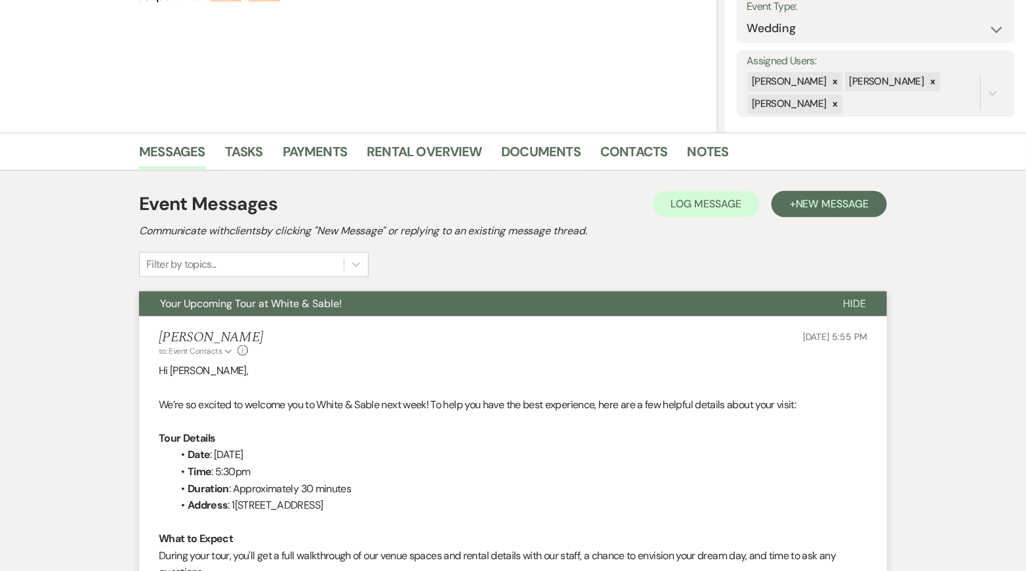
scroll to position [207, 0]
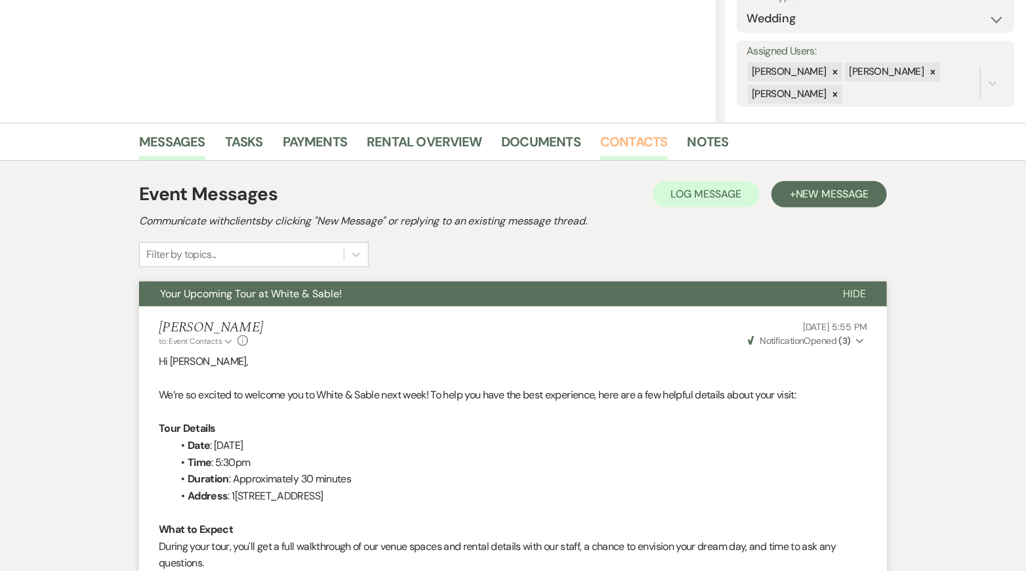
click at [639, 133] on link "Contacts" at bounding box center [634, 145] width 68 height 29
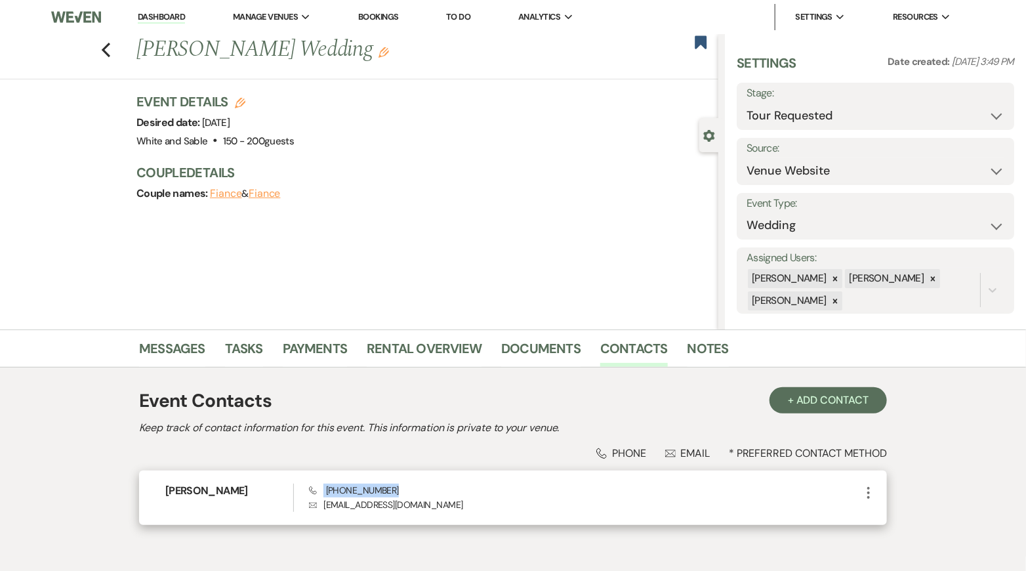
drag, startPoint x: 401, startPoint y: 487, endPoint x: 316, endPoint y: 487, distance: 84.6
click at [316, 487] on div "Phone [PHONE_NUMBER] Envelope [EMAIL_ADDRESS][DOMAIN_NAME]" at bounding box center [585, 497] width 552 height 28
copy span "[PHONE_NUMBER]"
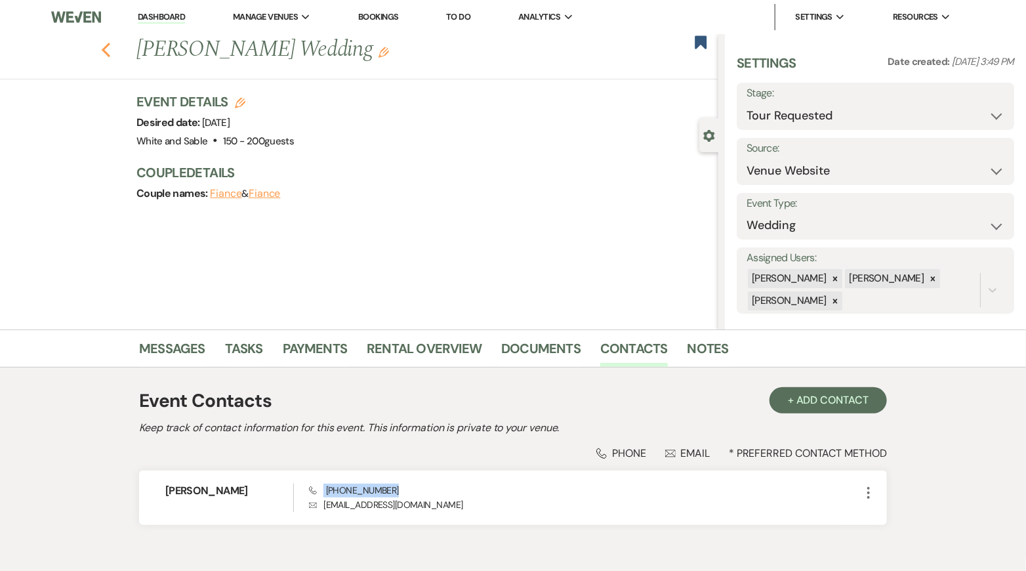
click at [104, 49] on use "button" at bounding box center [106, 50] width 9 height 14
select select "2"
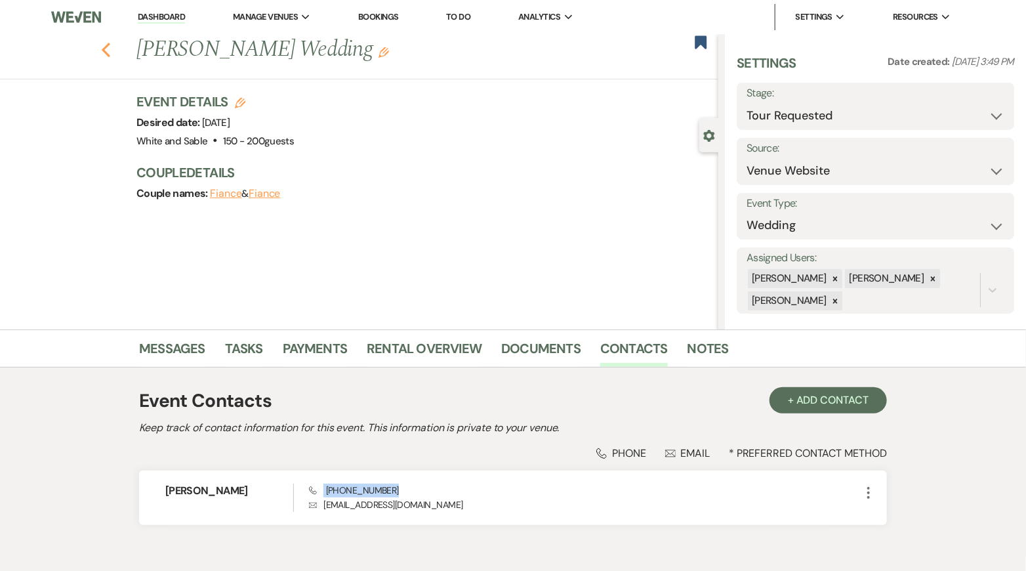
select select "2"
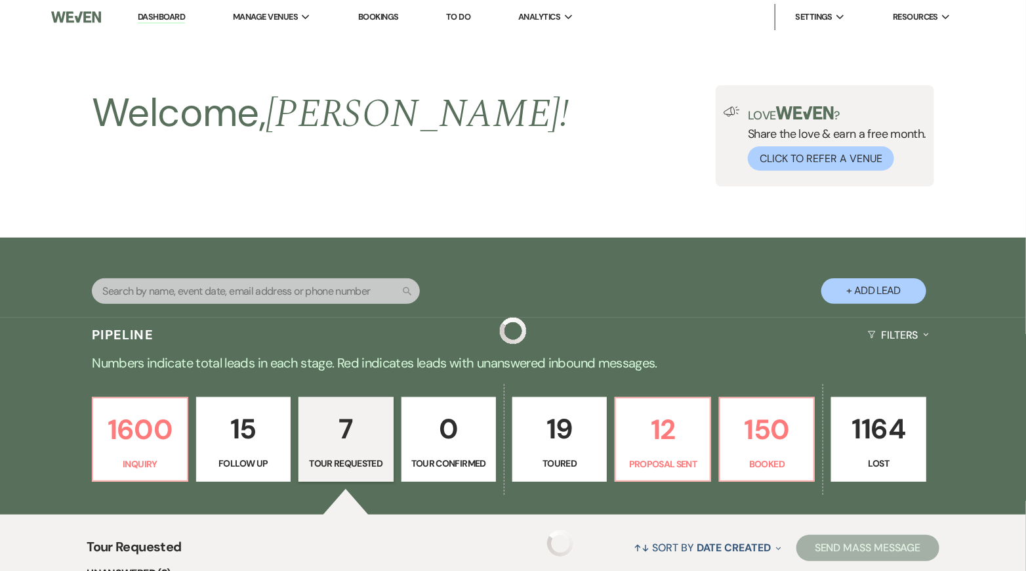
scroll to position [546, 0]
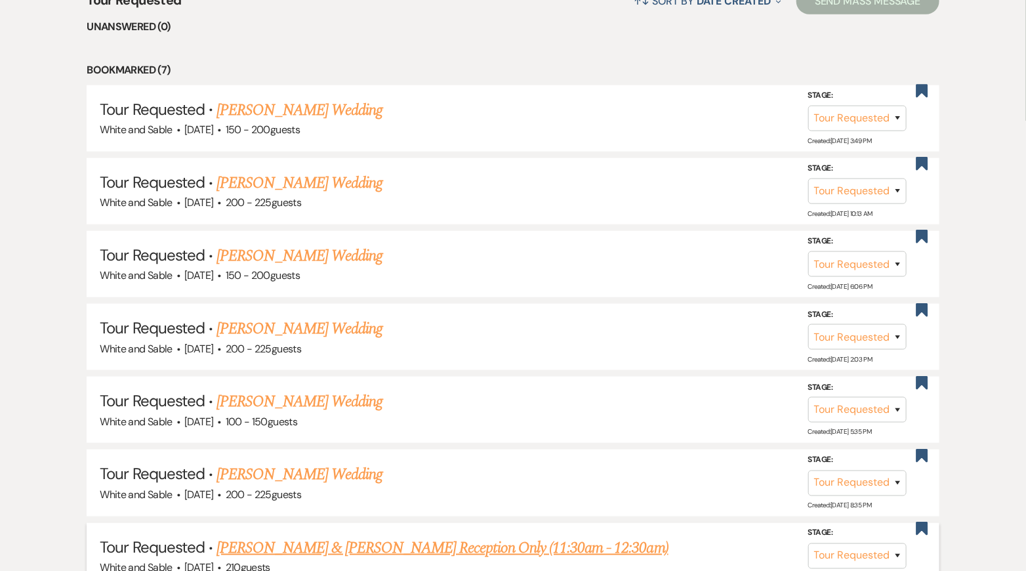
click at [332, 543] on link "[PERSON_NAME] & [PERSON_NAME] Reception Only (11:30am - 12:30am)" at bounding box center [442, 548] width 452 height 24
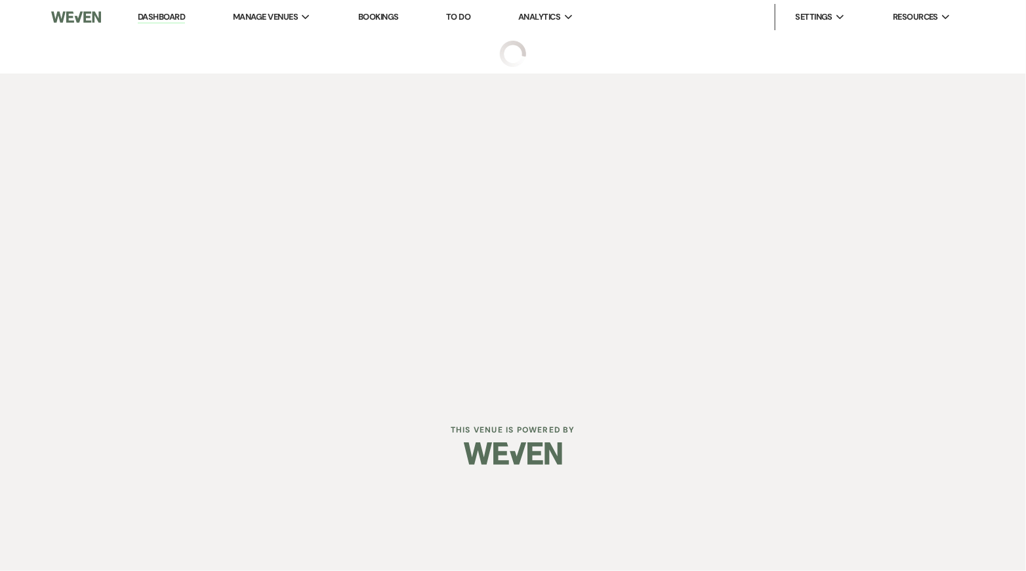
select select "2"
select select "5"
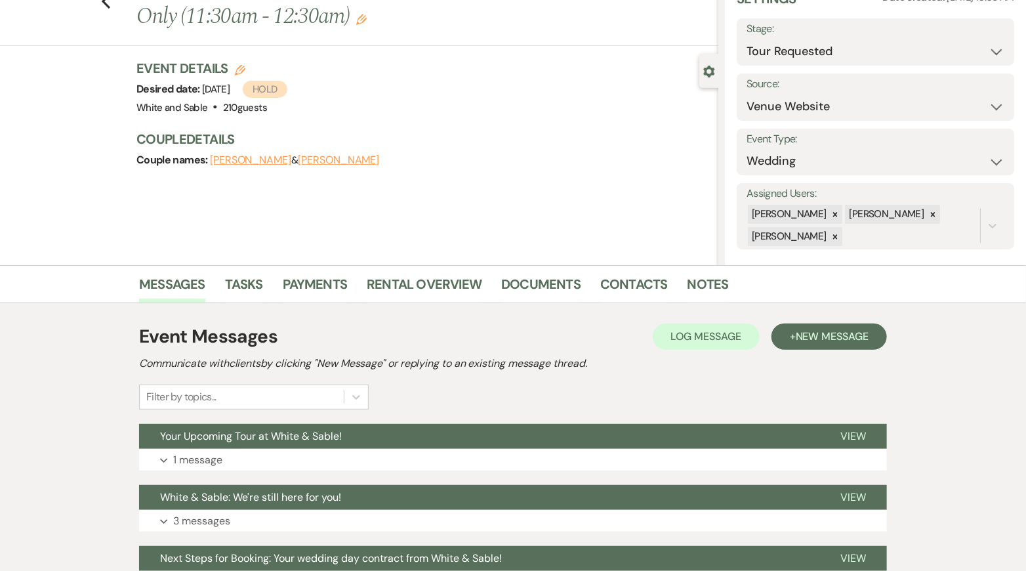
scroll to position [69, 0]
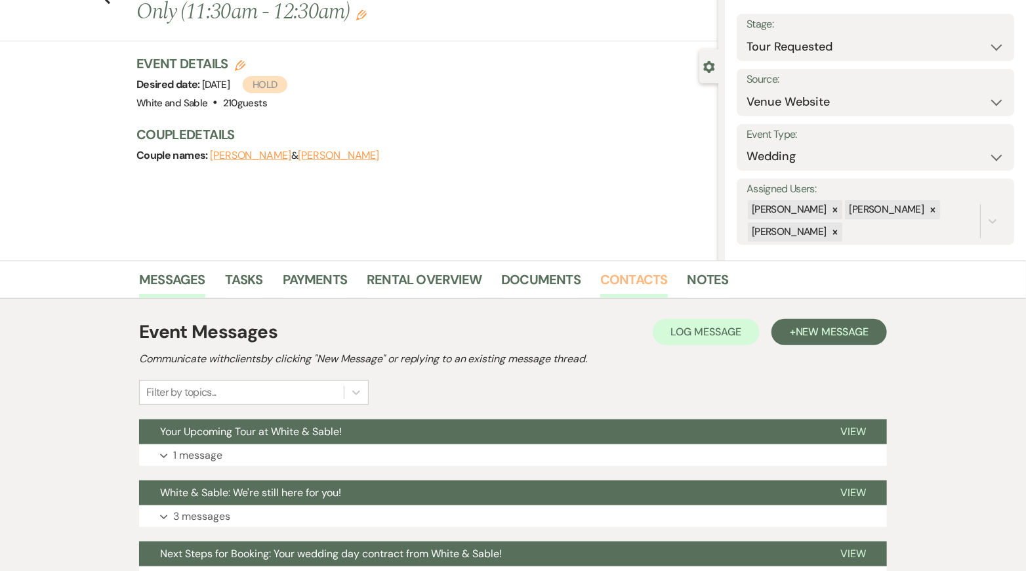
click at [641, 277] on link "Contacts" at bounding box center [634, 283] width 68 height 29
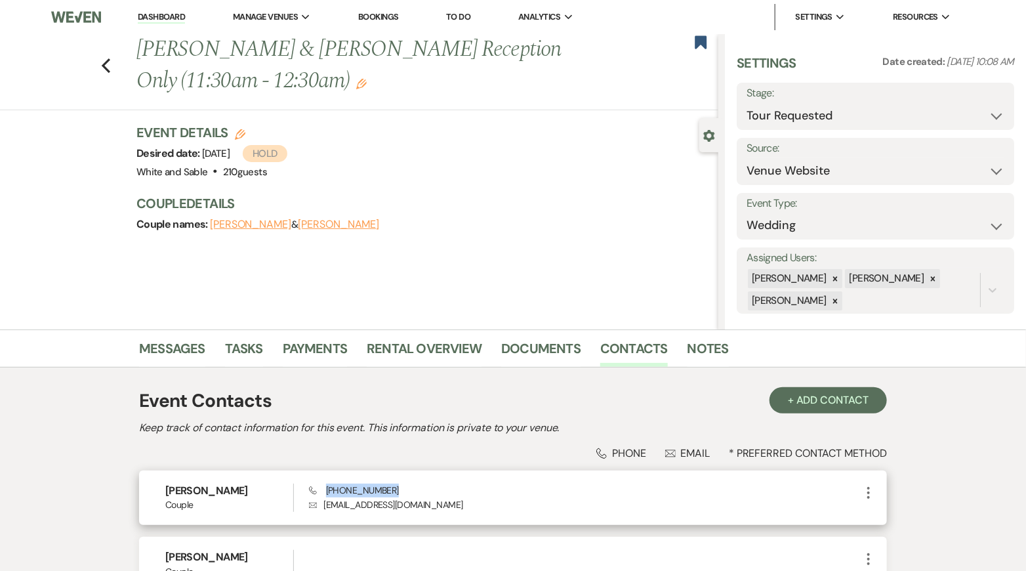
drag, startPoint x: 410, startPoint y: 490, endPoint x: 325, endPoint y: 489, distance: 85.3
click at [325, 489] on div "Phone [PHONE_NUMBER] Envelope [EMAIL_ADDRESS][DOMAIN_NAME]" at bounding box center [585, 497] width 552 height 28
copy span "[PHONE_NUMBER]"
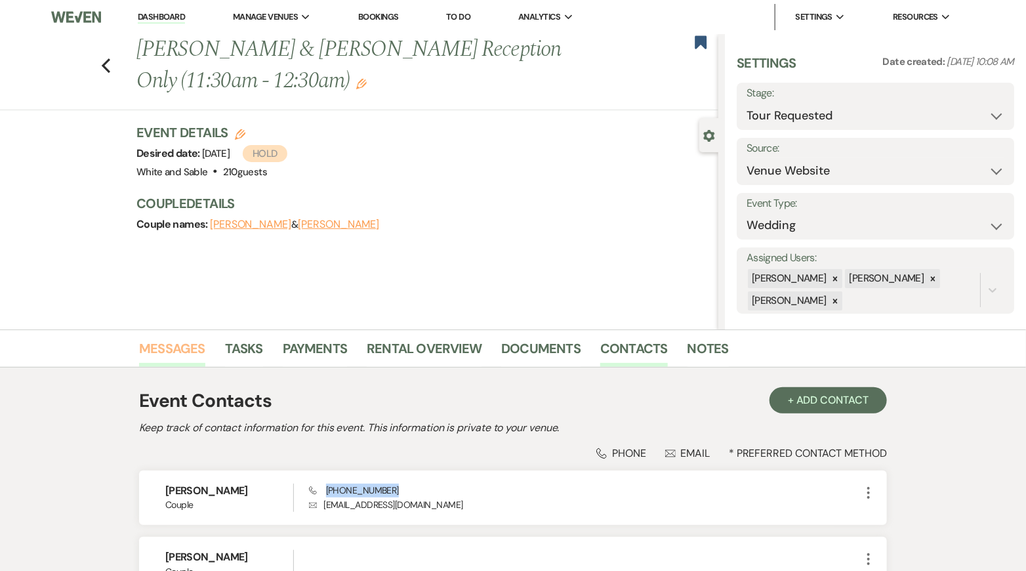
click at [189, 353] on link "Messages" at bounding box center [172, 352] width 66 height 29
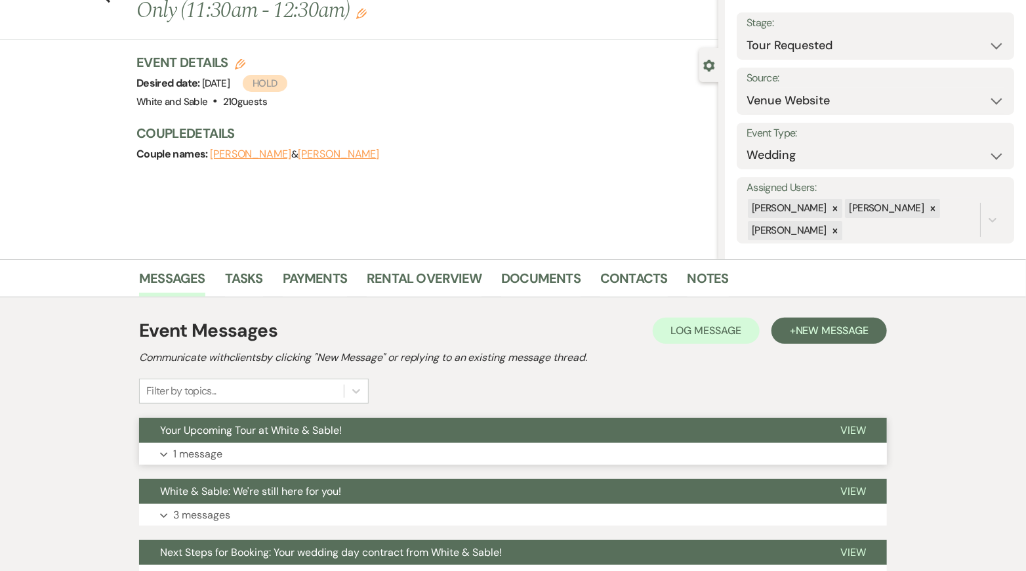
click at [283, 448] on button "Expand 1 message" at bounding box center [513, 454] width 748 height 22
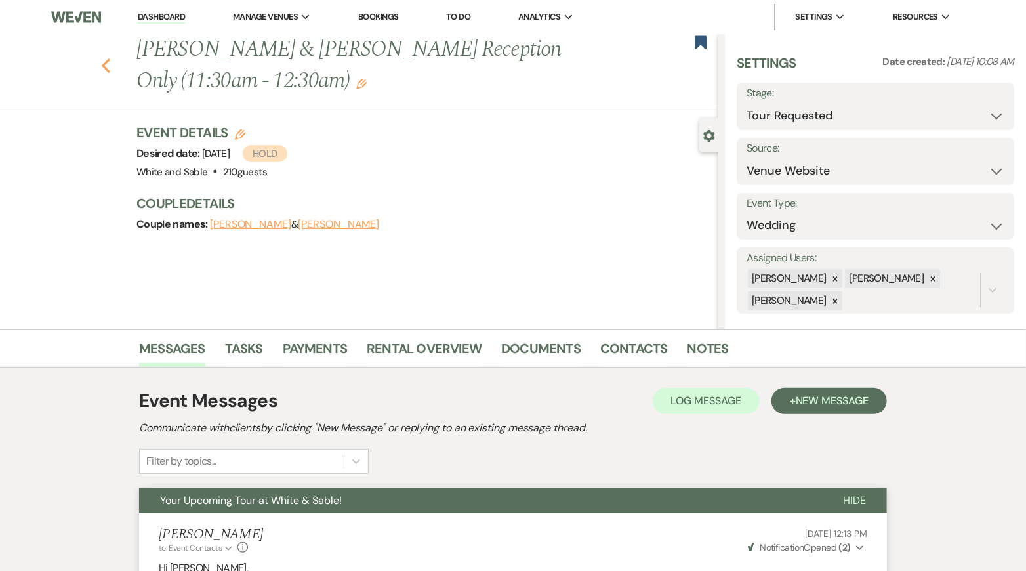
click at [106, 66] on icon "Previous" at bounding box center [106, 66] width 10 height 16
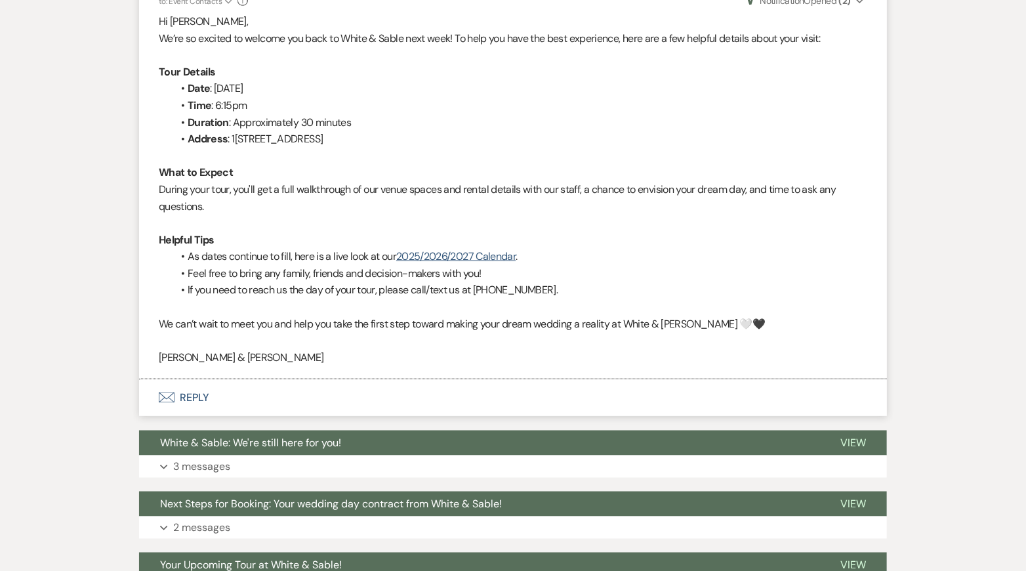
select select "2"
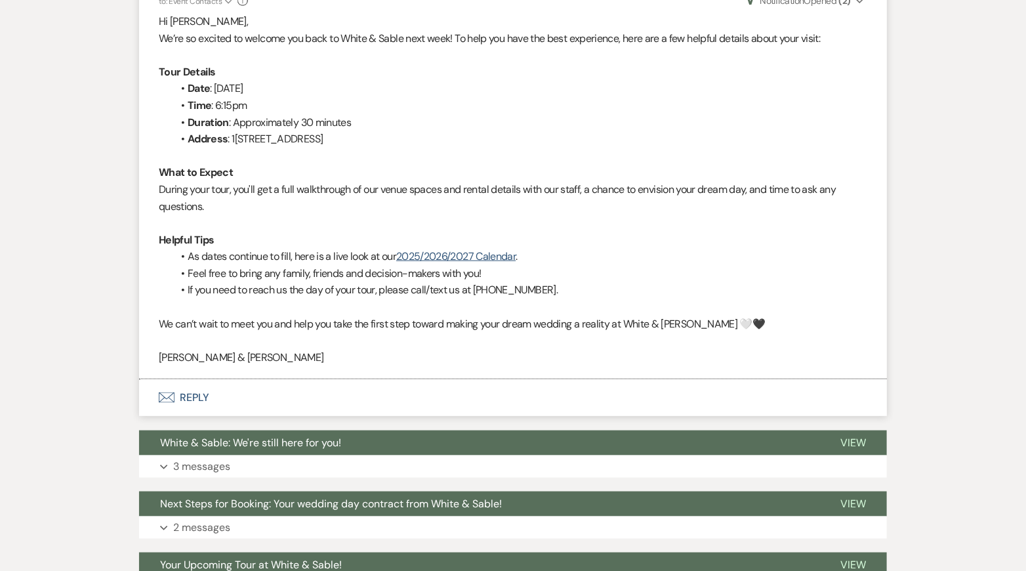
select select "2"
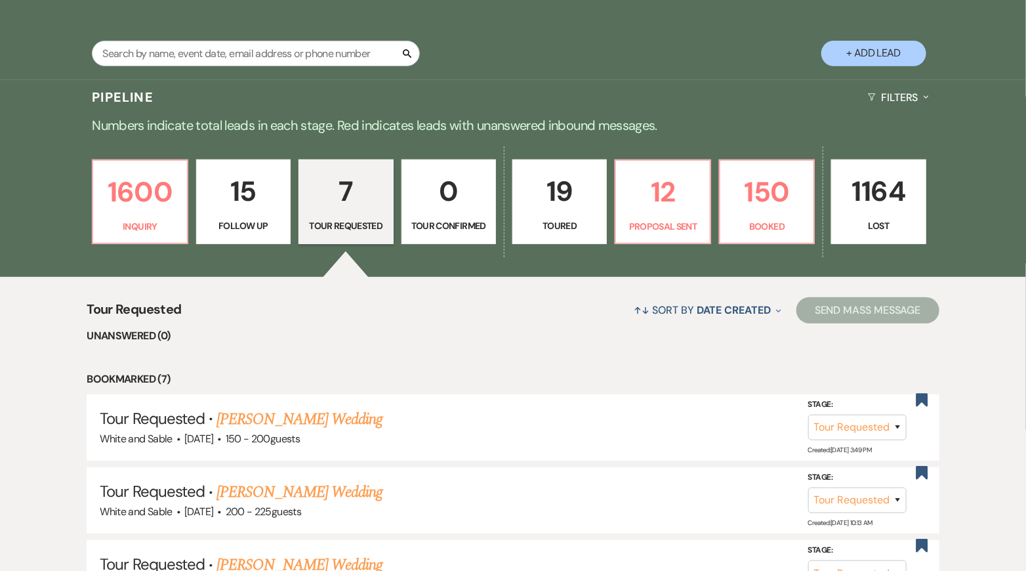
scroll to position [0, 0]
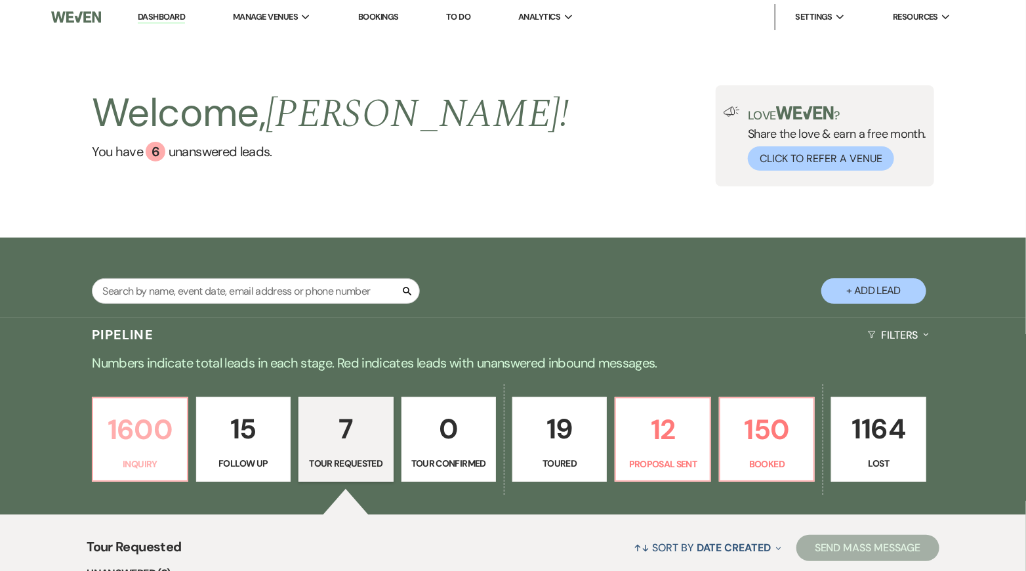
click at [157, 420] on p "1600" at bounding box center [139, 429] width 77 height 44
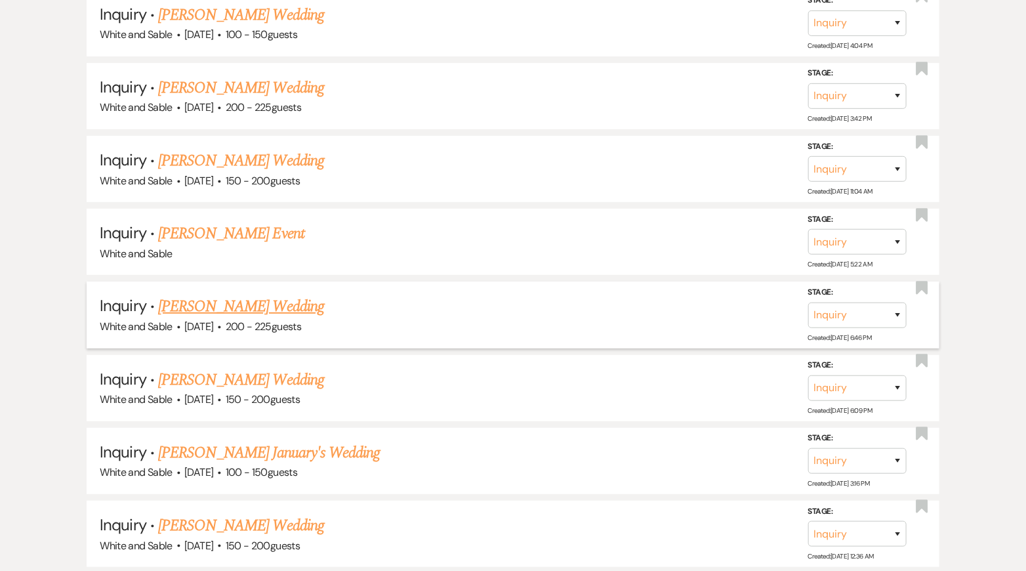
scroll to position [2437, 0]
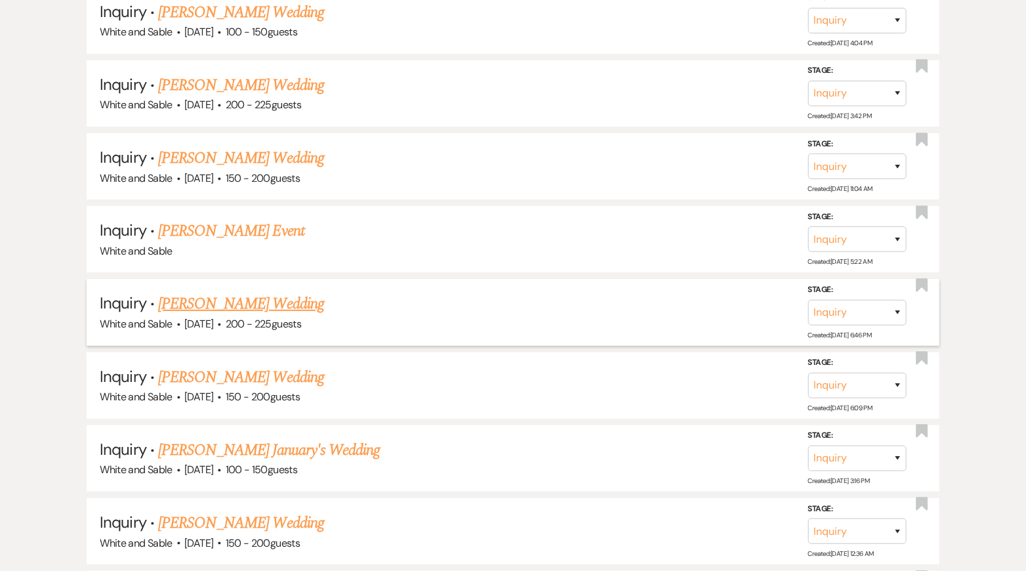
click at [197, 292] on link "[PERSON_NAME] Wedding" at bounding box center [241, 304] width 166 height 24
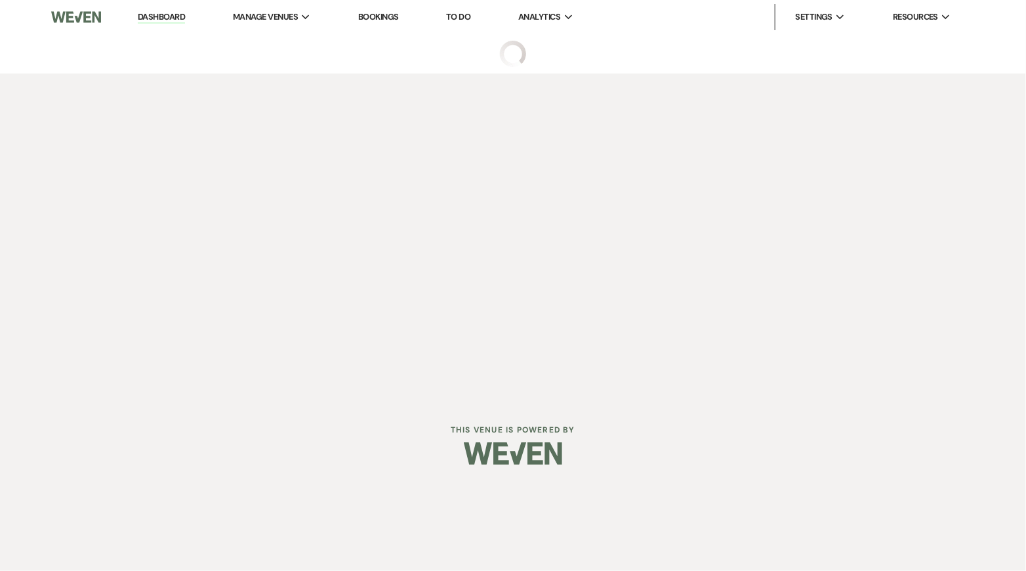
select select "5"
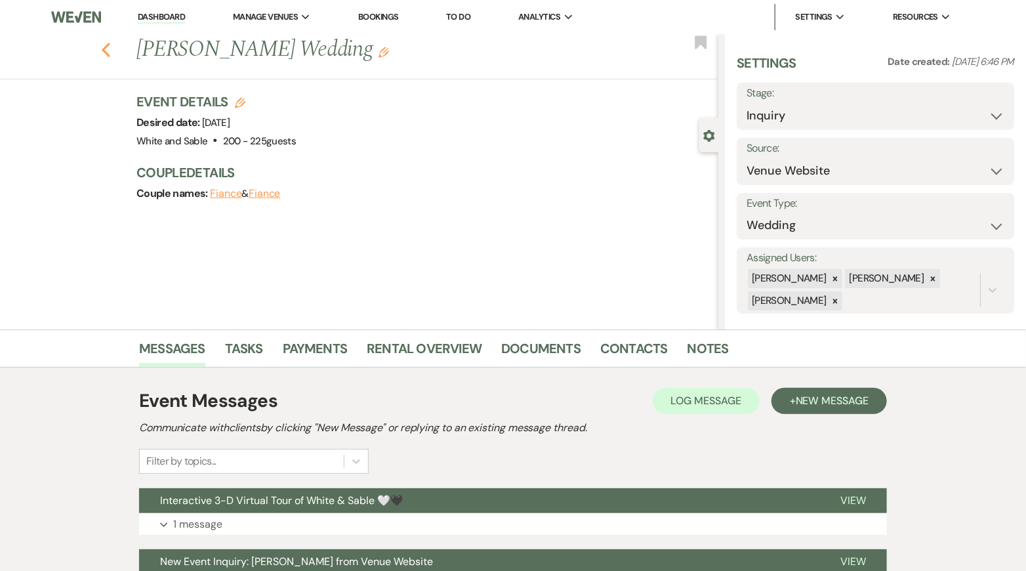
click at [104, 43] on icon "Previous" at bounding box center [106, 50] width 10 height 16
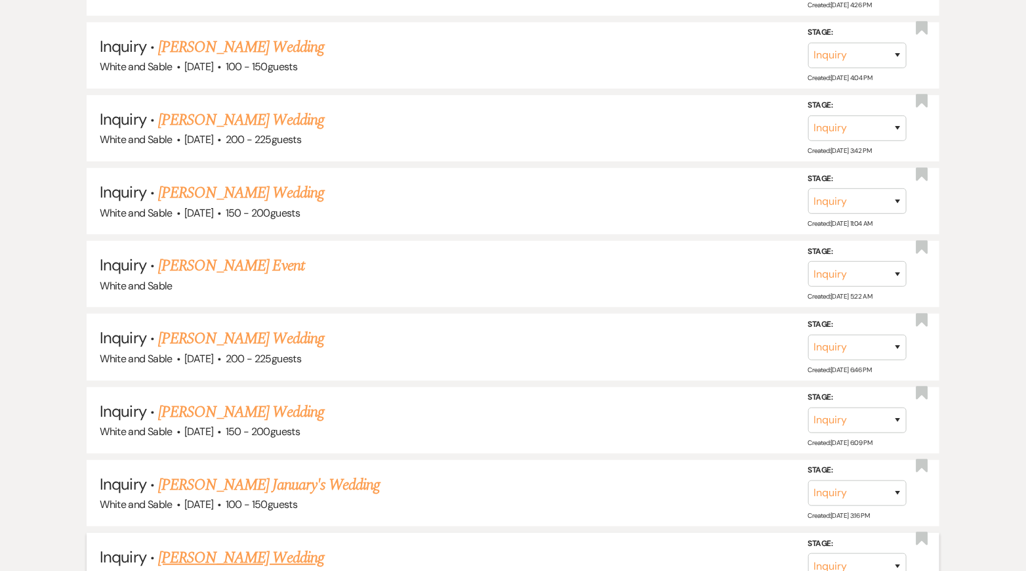
scroll to position [2398, 0]
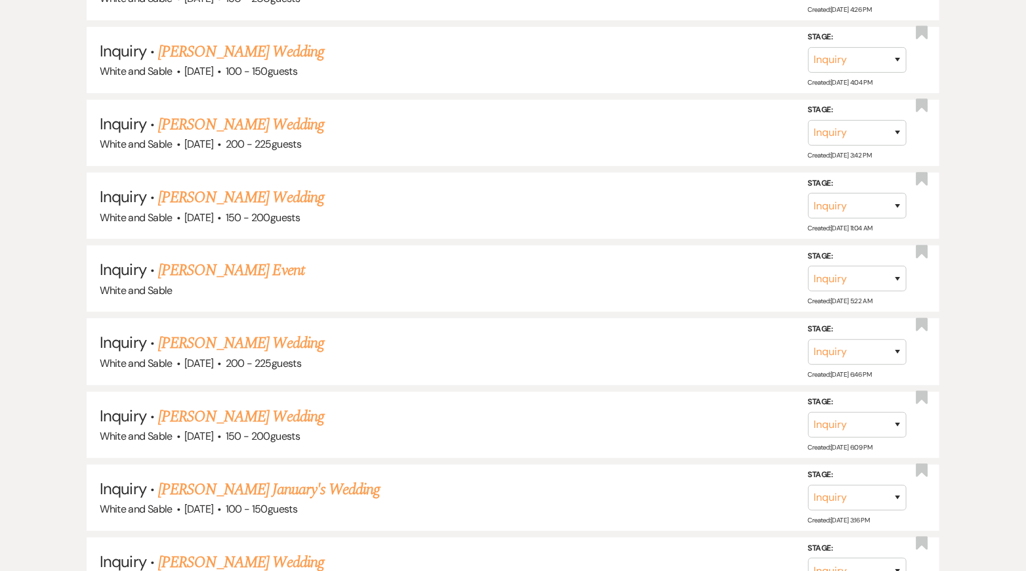
drag, startPoint x: 254, startPoint y: 251, endPoint x: 287, endPoint y: 251, distance: 32.8
click at [254, 258] on link "[PERSON_NAME] Event" at bounding box center [231, 270] width 146 height 24
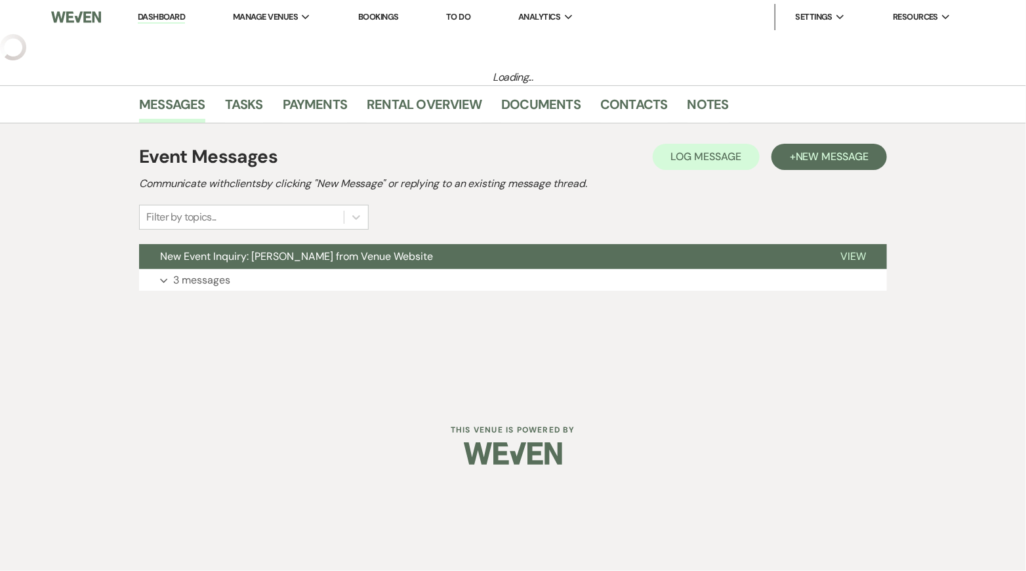
select select "5"
select select "13"
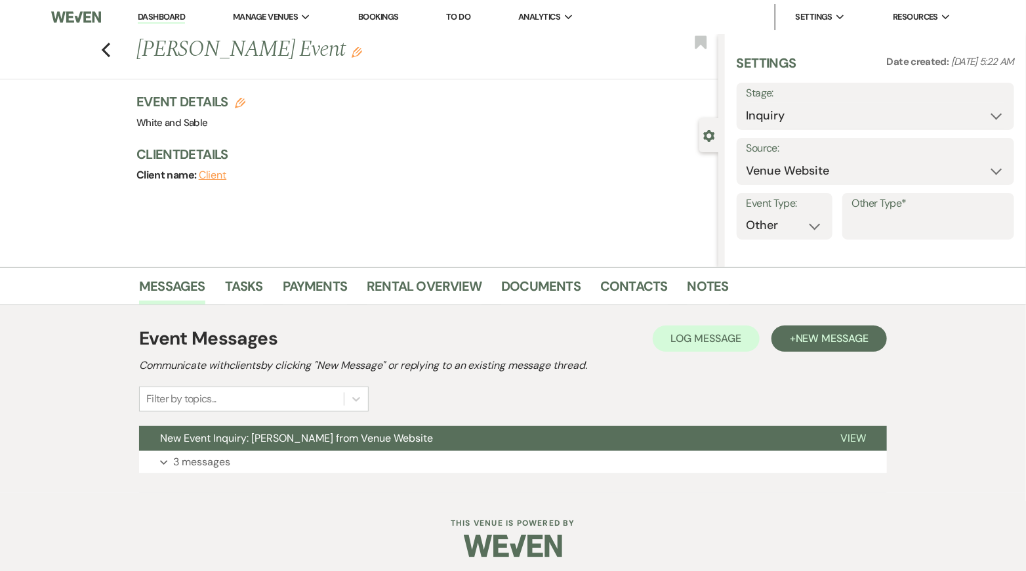
click at [404, 250] on div "Previous [PERSON_NAME] Event Edit Bookmark Gear Settings Settings Date created:…" at bounding box center [359, 150] width 718 height 233
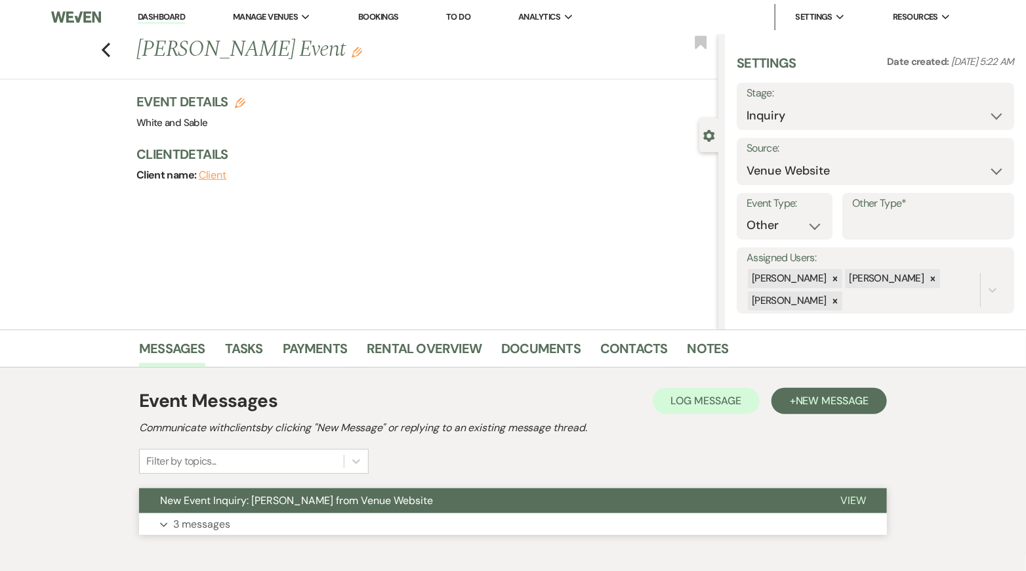
click at [354, 502] on span "New Event Inquiry: [PERSON_NAME] from Venue Website" at bounding box center [296, 500] width 273 height 14
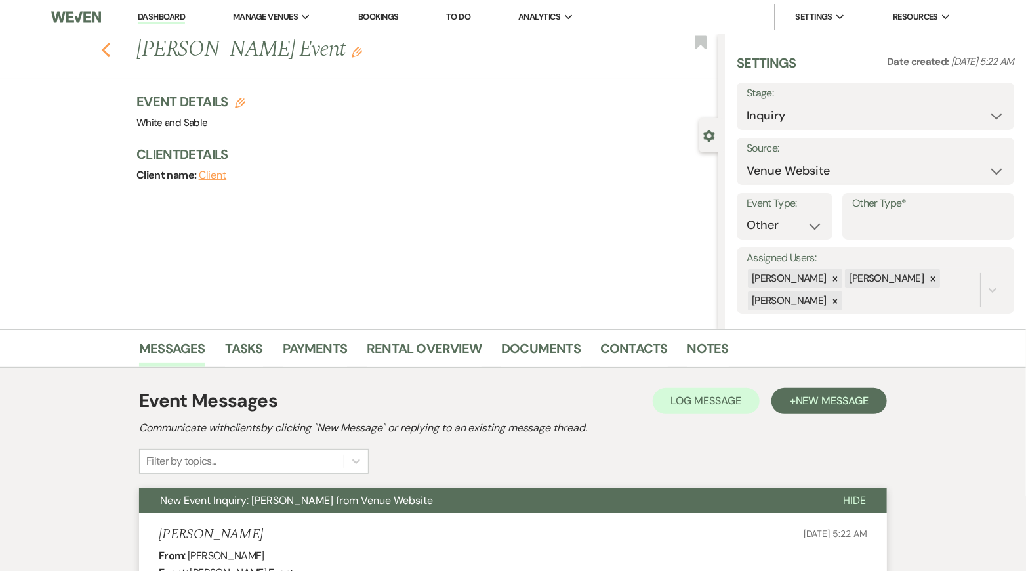
click at [104, 49] on use "button" at bounding box center [106, 50] width 9 height 14
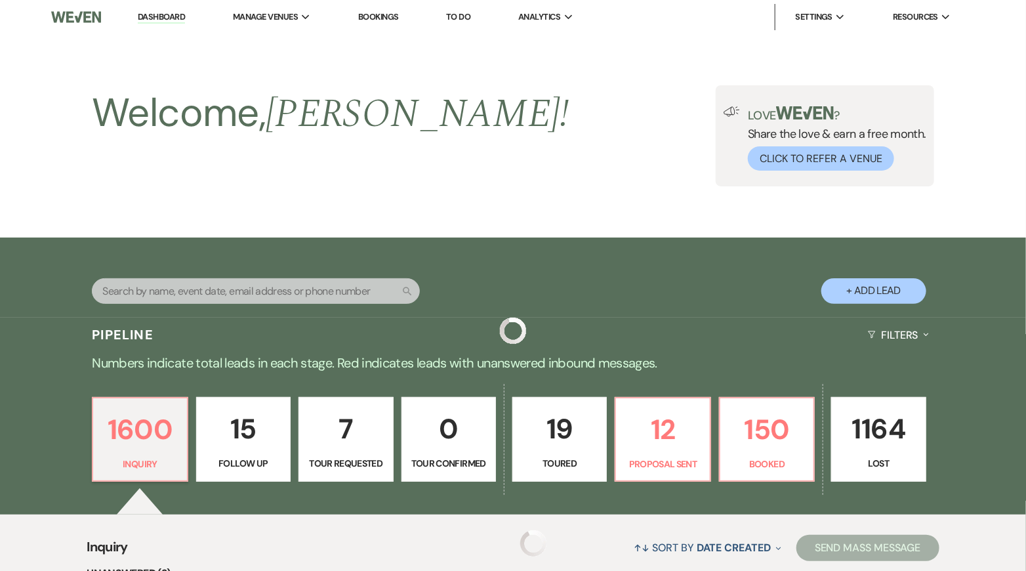
scroll to position [2398, 0]
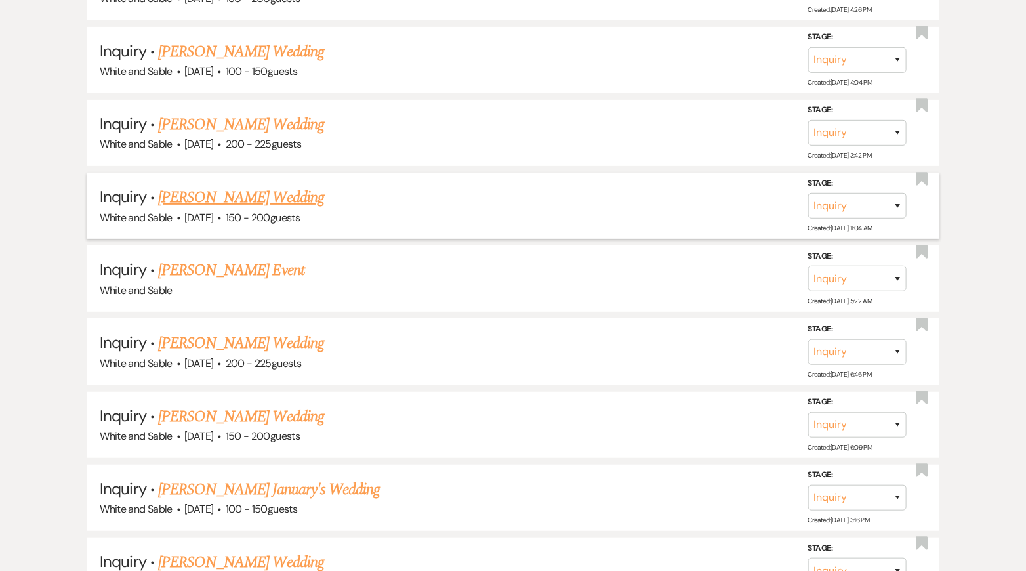
click at [250, 186] on link "[PERSON_NAME] Wedding" at bounding box center [241, 198] width 166 height 24
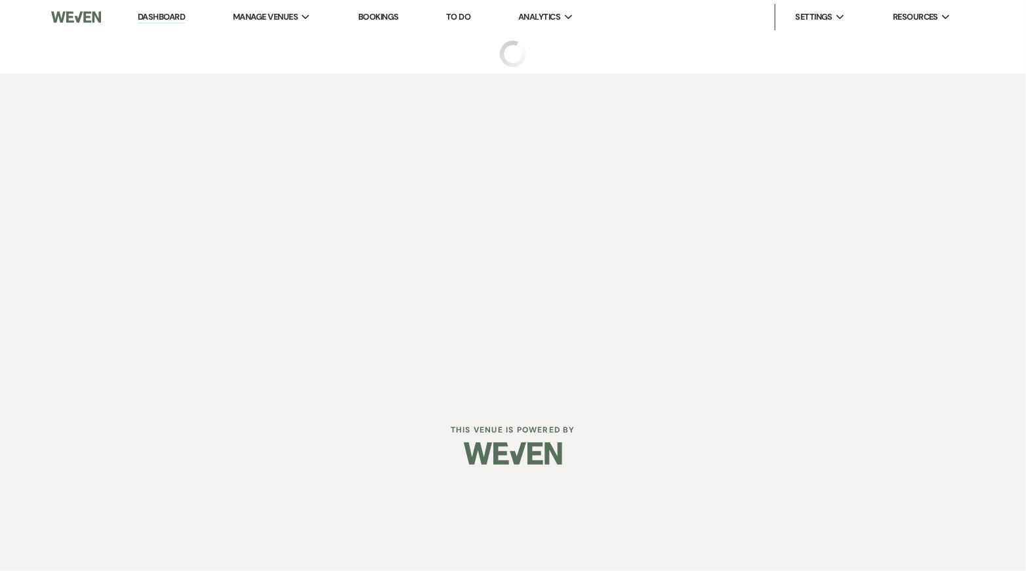
select select "5"
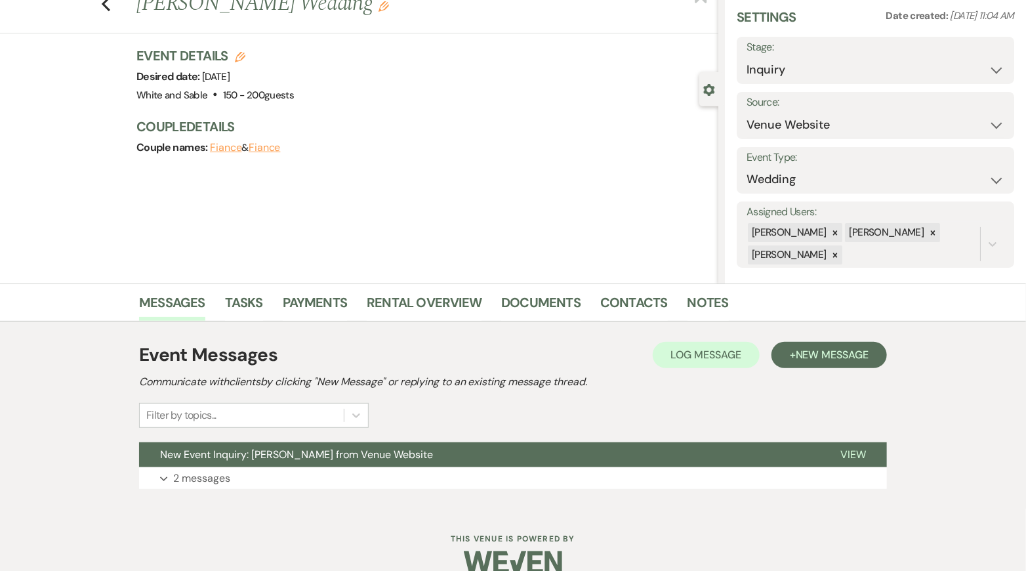
scroll to position [67, 0]
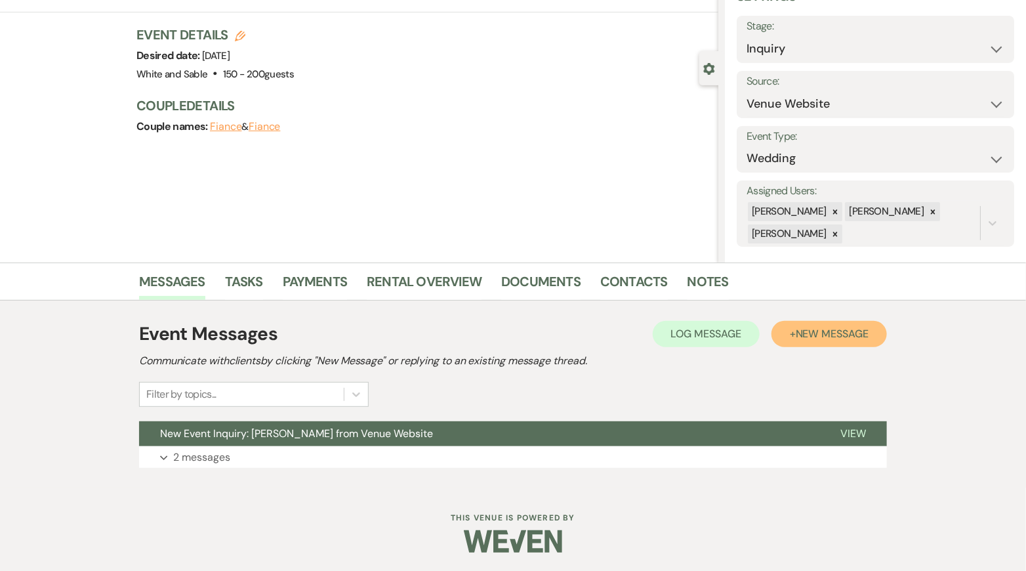
click at [824, 334] on span "New Message" at bounding box center [832, 334] width 73 height 14
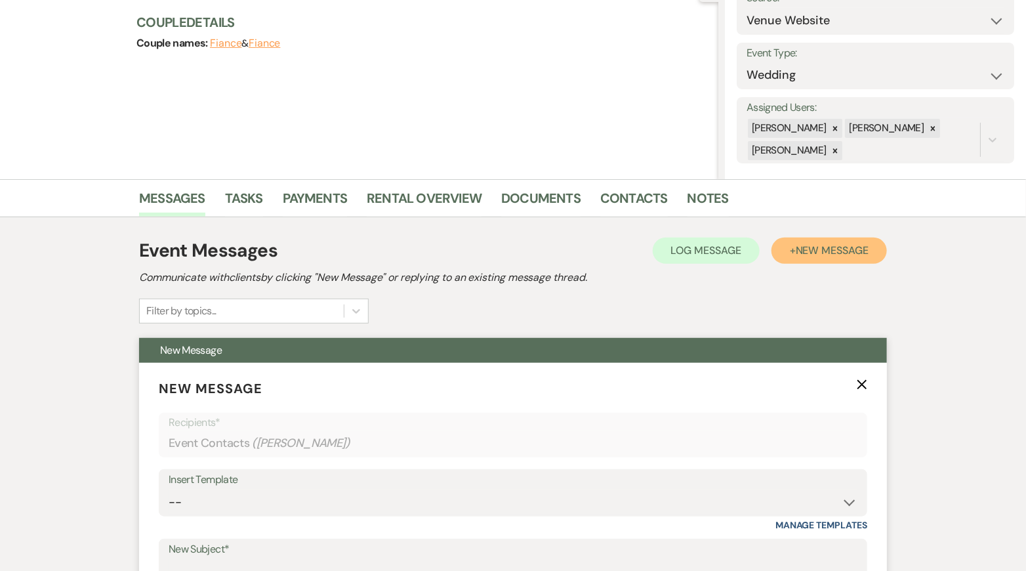
scroll to position [205, 0]
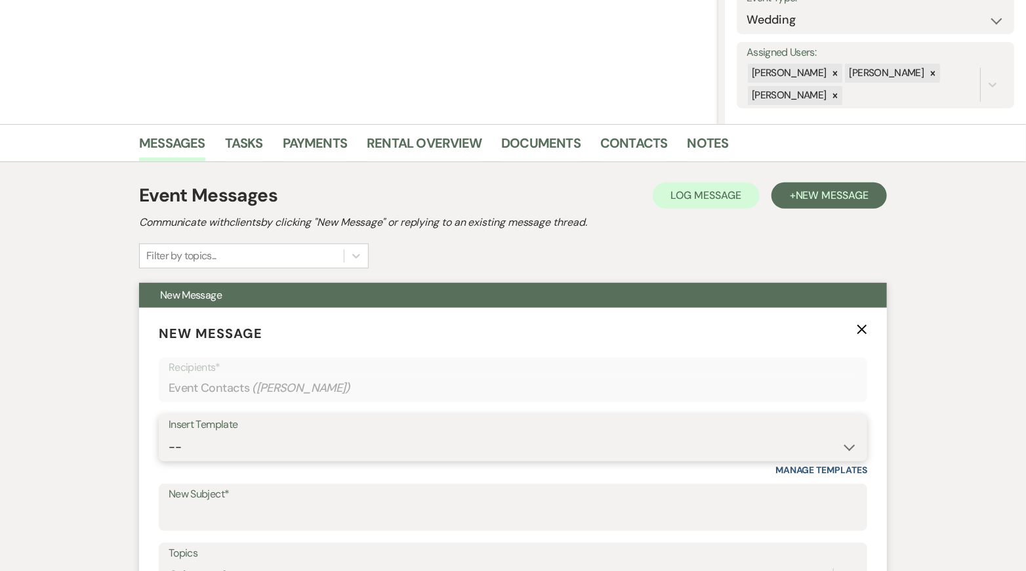
click at [308, 439] on select "-- Inquiry Response (Venue Guide) Schedule - Venue Tour Appt Confirmation Sched…" at bounding box center [513, 447] width 689 height 26
select select "6144"
click at [169, 434] on select "-- Inquiry Response (Venue Guide) Schedule - Venue Tour Appt Confirmation Sched…" at bounding box center [513, 447] width 689 height 26
type input "No Saturdays Left in '26? Why Sundays Might Be the Answer"
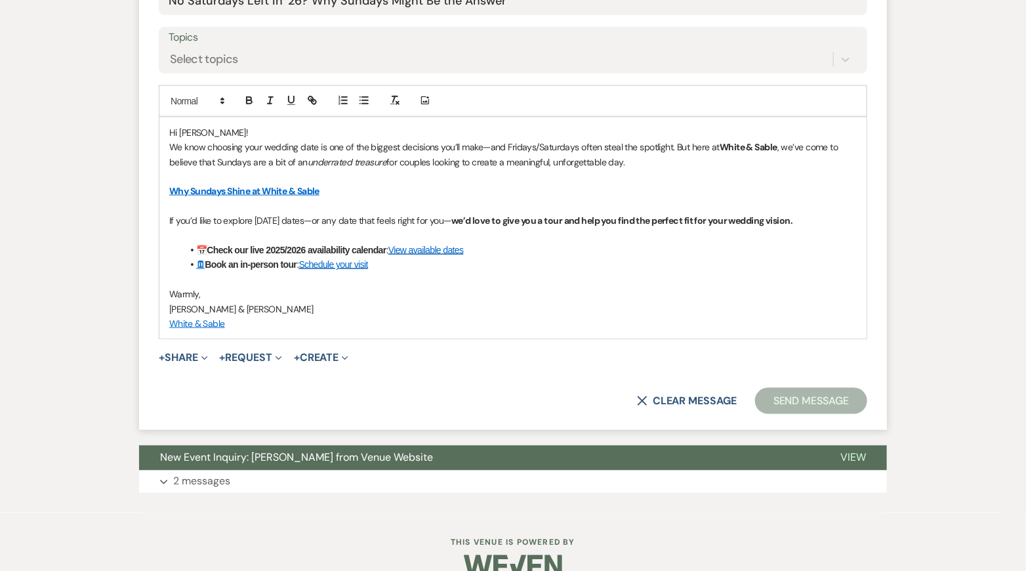
click at [821, 401] on button "Send Message" at bounding box center [811, 401] width 112 height 26
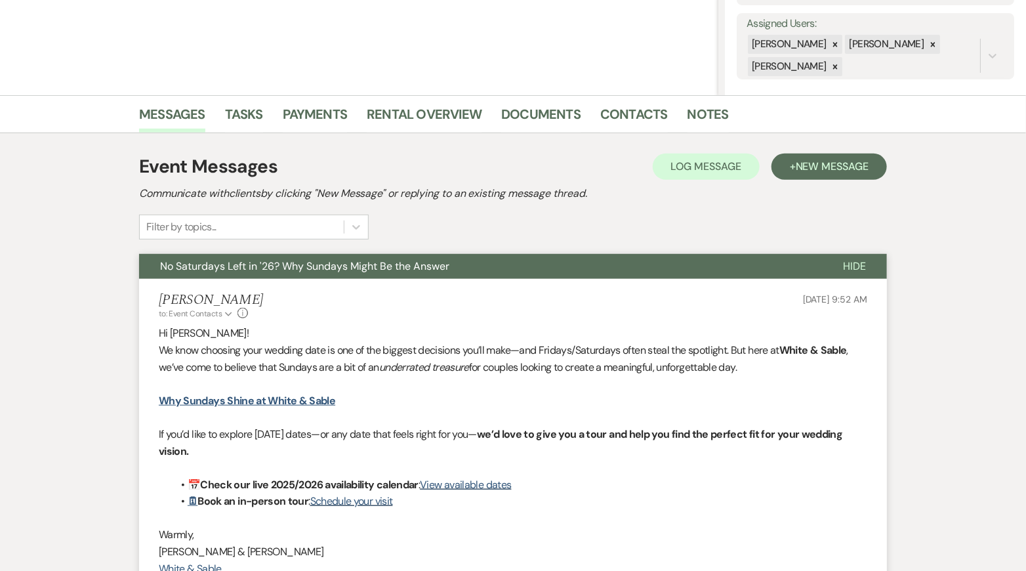
scroll to position [0, 0]
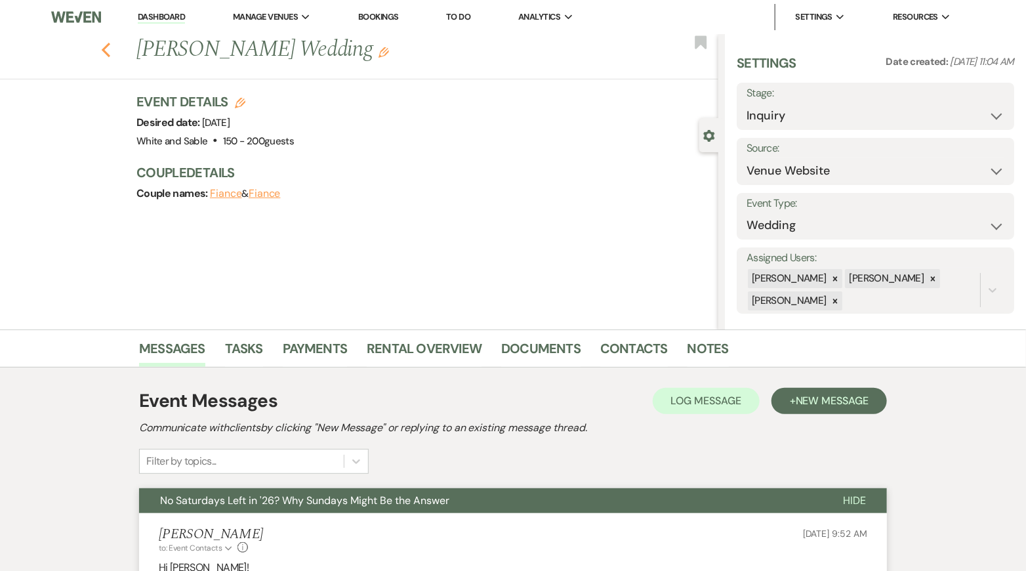
click at [109, 46] on icon "Previous" at bounding box center [106, 50] width 10 height 16
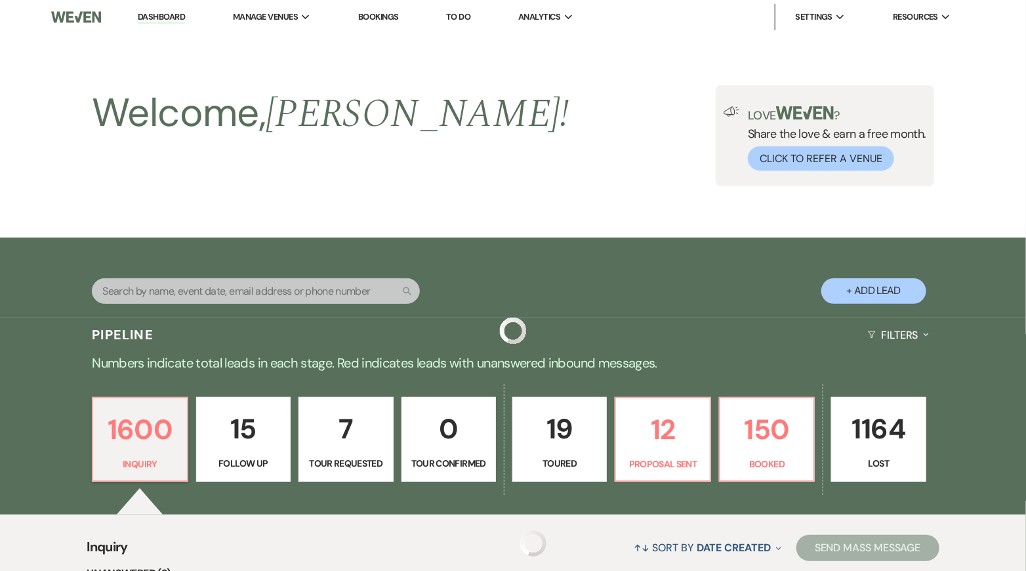
scroll to position [2398, 0]
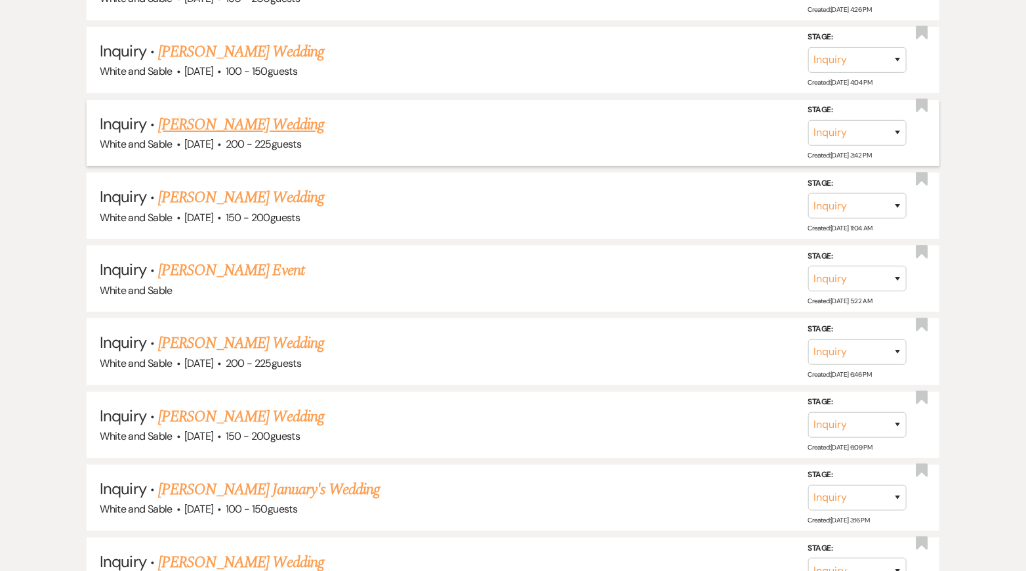
click at [232, 113] on link "[PERSON_NAME] Wedding" at bounding box center [241, 125] width 166 height 24
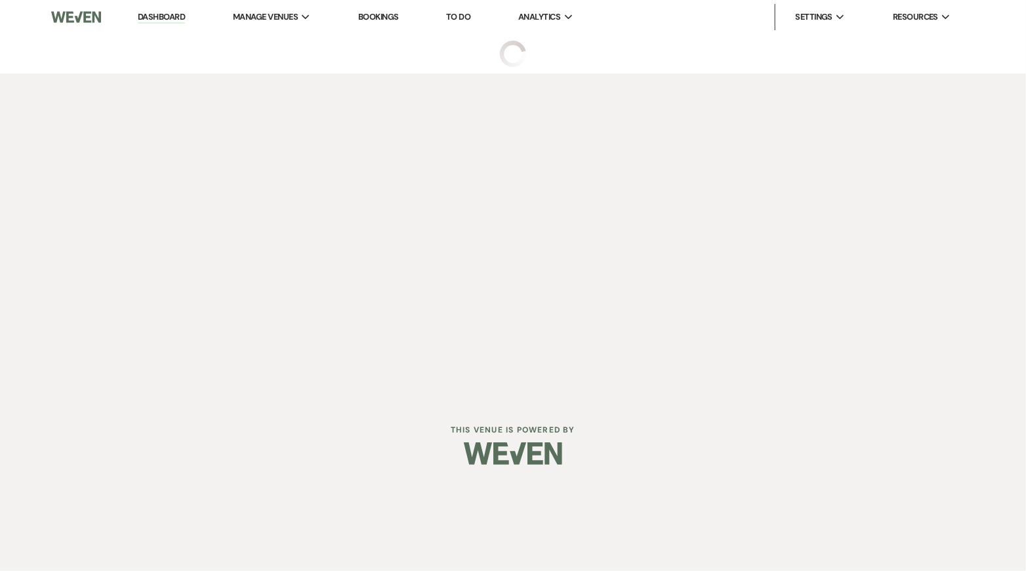
select select "5"
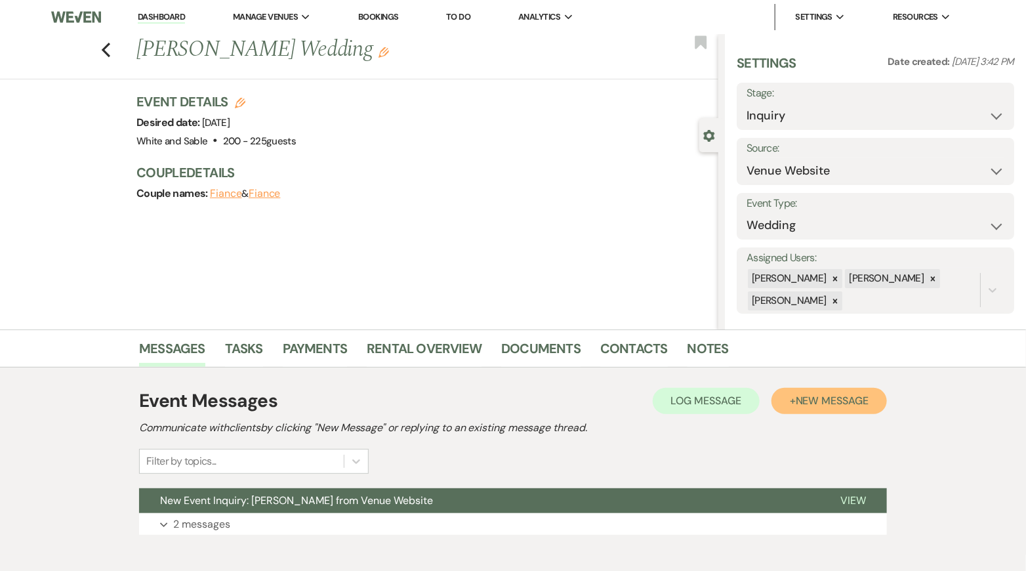
click at [814, 405] on span "New Message" at bounding box center [832, 401] width 73 height 14
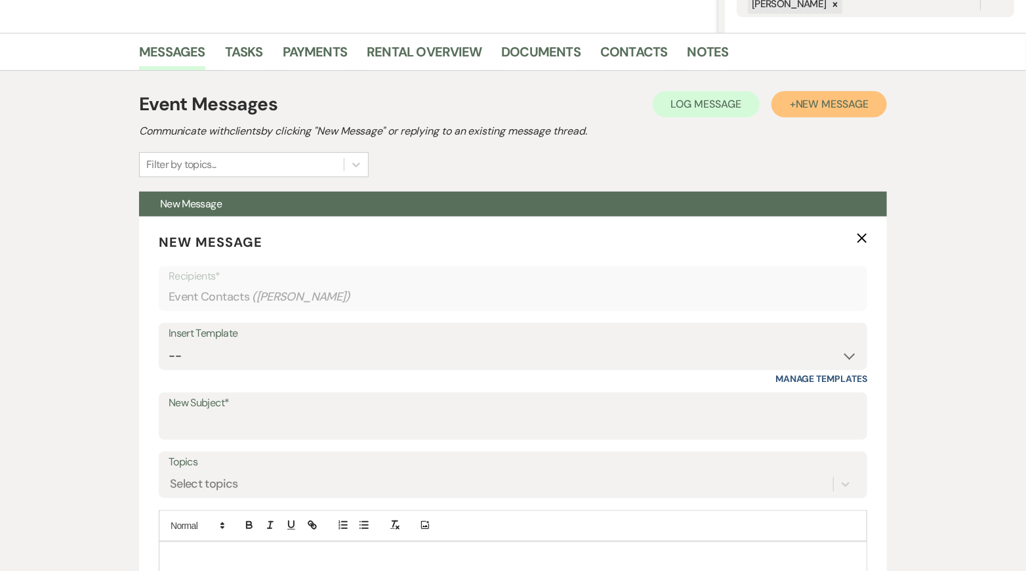
scroll to position [332, 0]
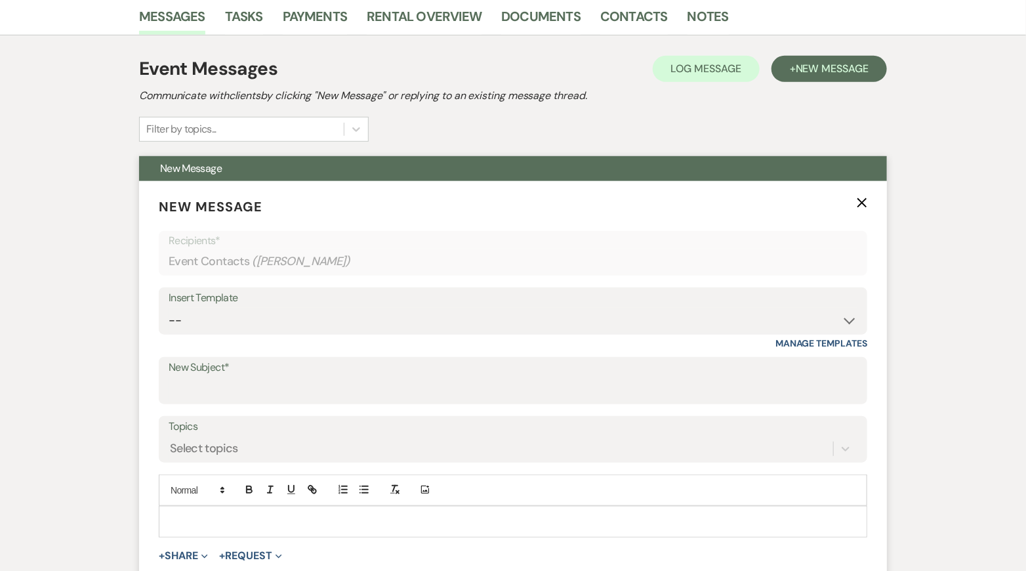
click at [335, 336] on div "Insert Template -- Inquiry Response (Venue Guide) Schedule - Venue Tour Appt Co…" at bounding box center [513, 318] width 708 height 62
click at [335, 335] on div "Insert Template -- Inquiry Response (Venue Guide) Schedule - Venue Tour Appt Co…" at bounding box center [513, 318] width 708 height 62
click at [333, 332] on div "Insert Template -- Inquiry Response (Venue Guide) Schedule - Venue Tour Appt Co…" at bounding box center [513, 310] width 708 height 47
click at [327, 324] on select "-- Inquiry Response (Venue Guide) Schedule - Venue Tour Appt Confirmation Sched…" at bounding box center [513, 321] width 689 height 26
select select "5948"
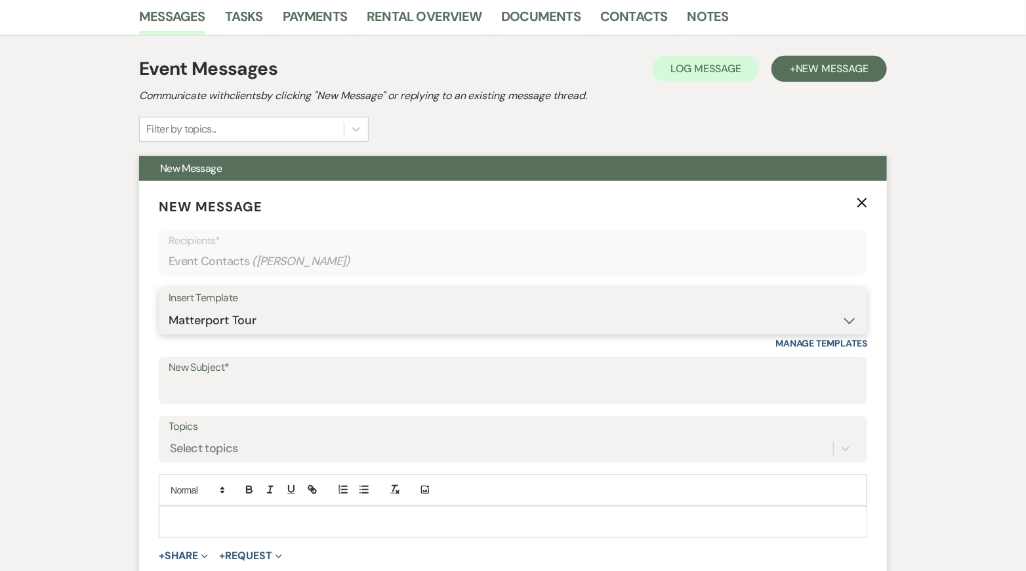
click at [169, 308] on select "-- Inquiry Response (Venue Guide) Schedule - Venue Tour Appt Confirmation Sched…" at bounding box center [513, 321] width 689 height 26
type input "Interactive 3-D Virtual Tour of White & Sable 🤍🖤"
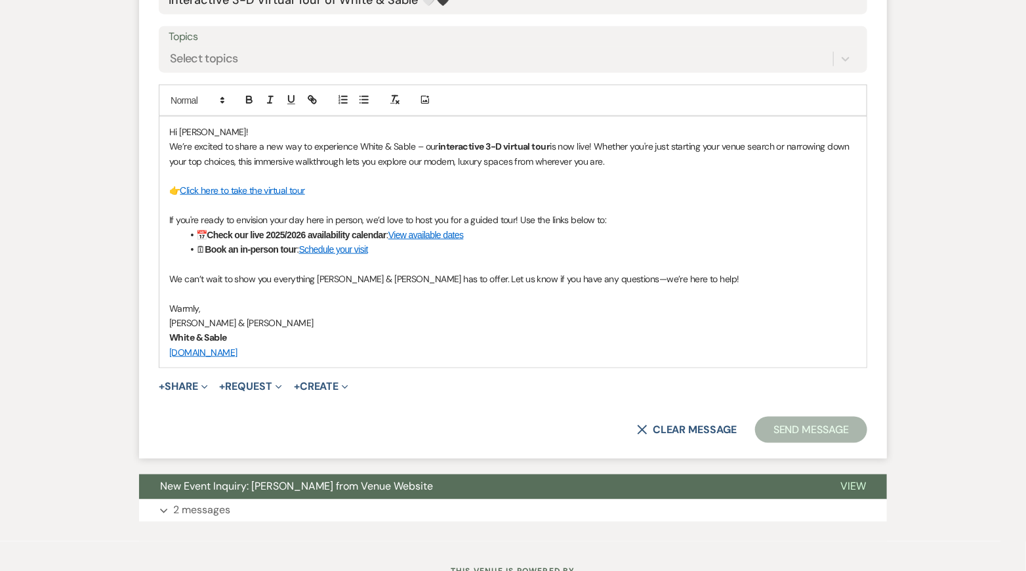
scroll to position [725, 0]
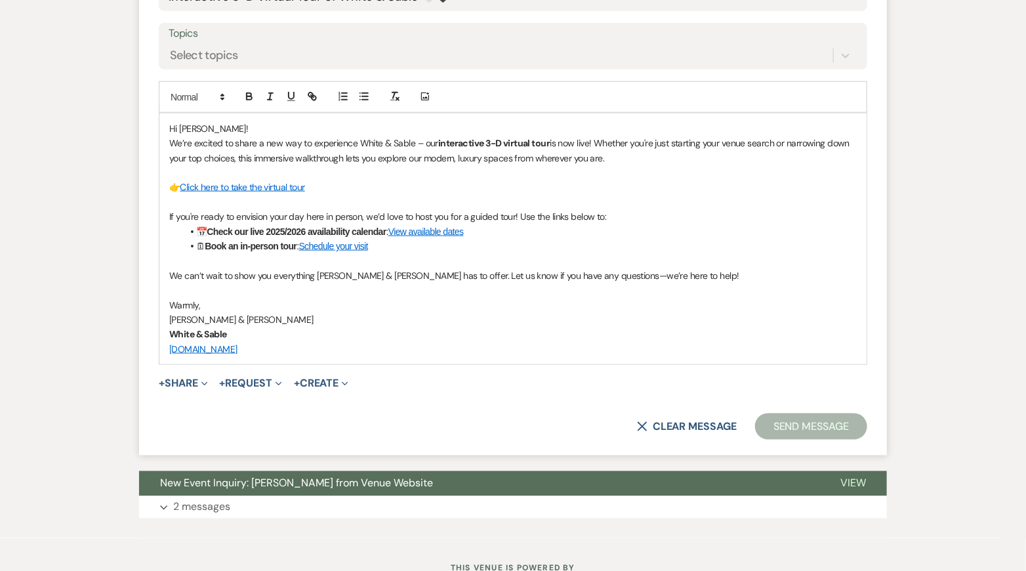
click at [788, 423] on button "Send Message" at bounding box center [811, 426] width 112 height 26
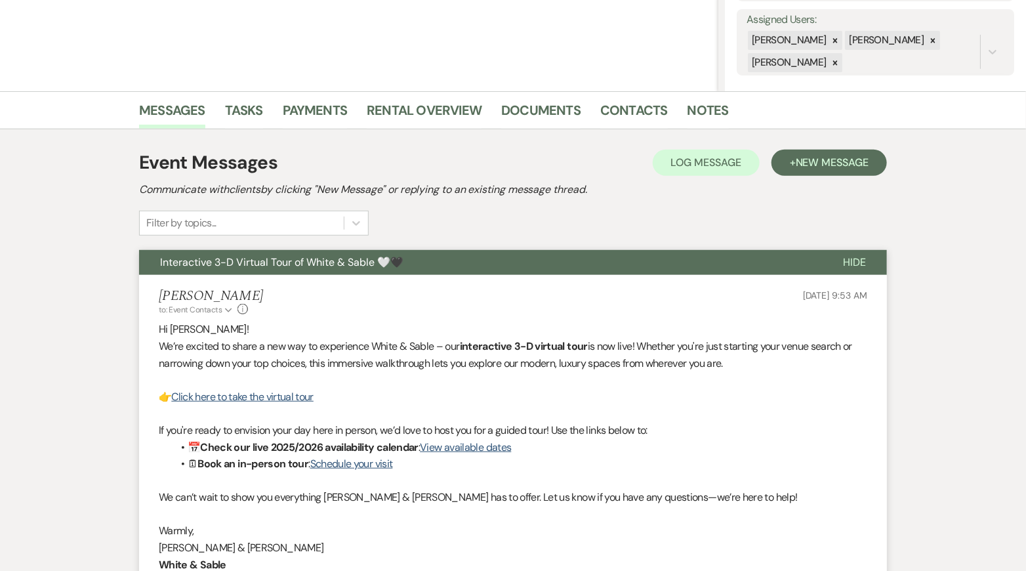
scroll to position [0, 0]
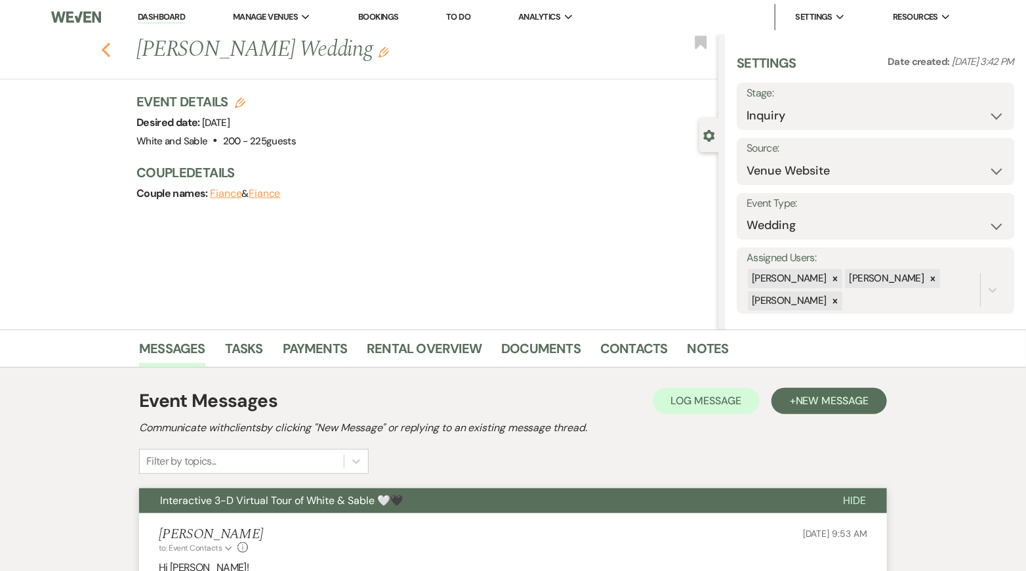
click at [105, 49] on use "button" at bounding box center [106, 50] width 9 height 14
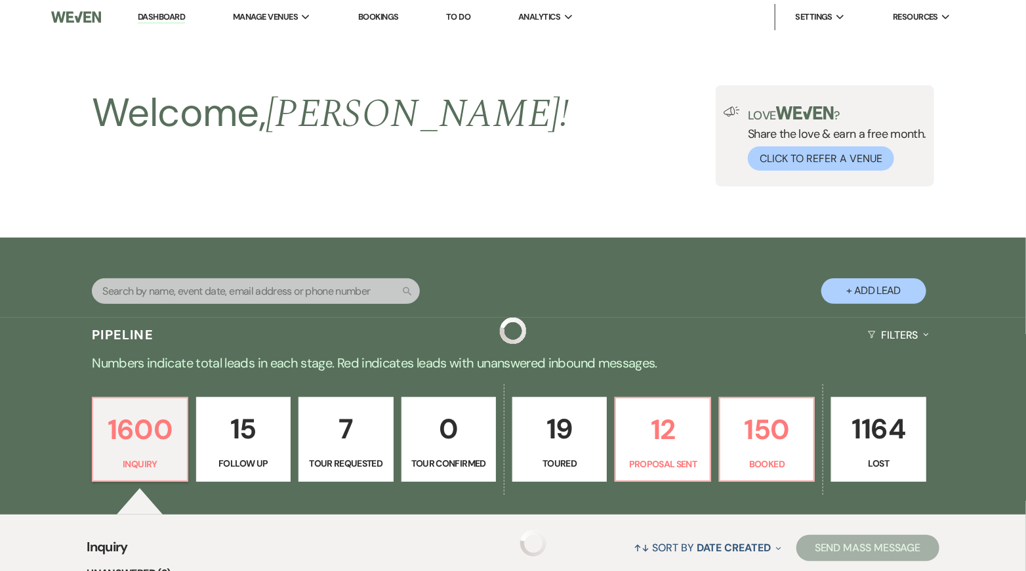
scroll to position [2398, 0]
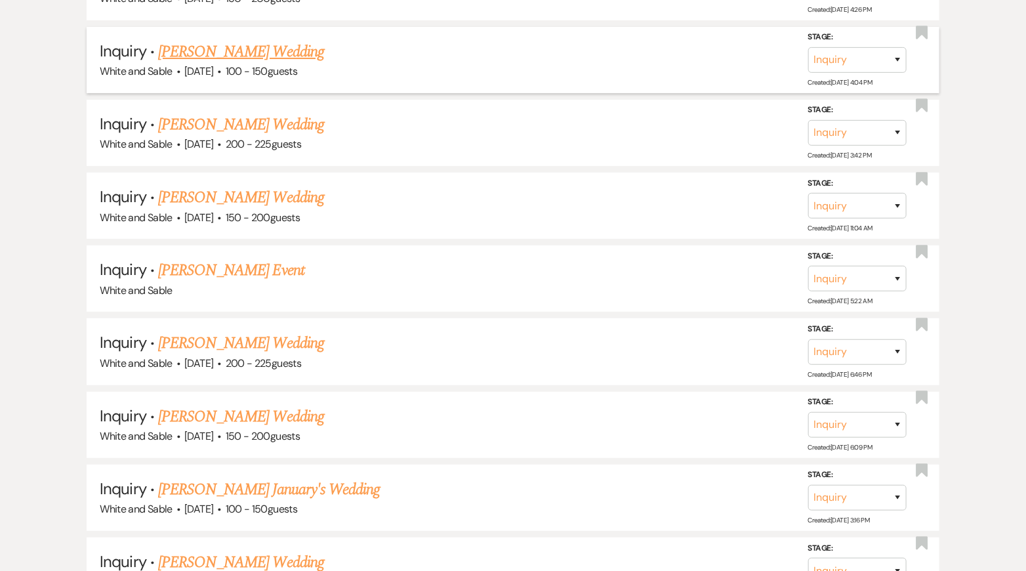
click at [254, 40] on link "[PERSON_NAME] Wedding" at bounding box center [241, 52] width 166 height 24
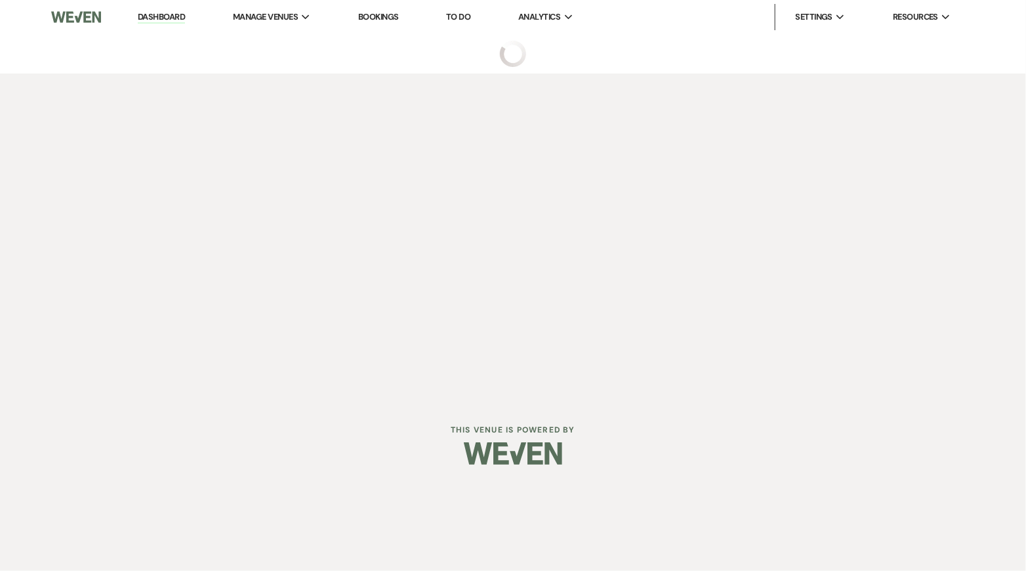
select select "5"
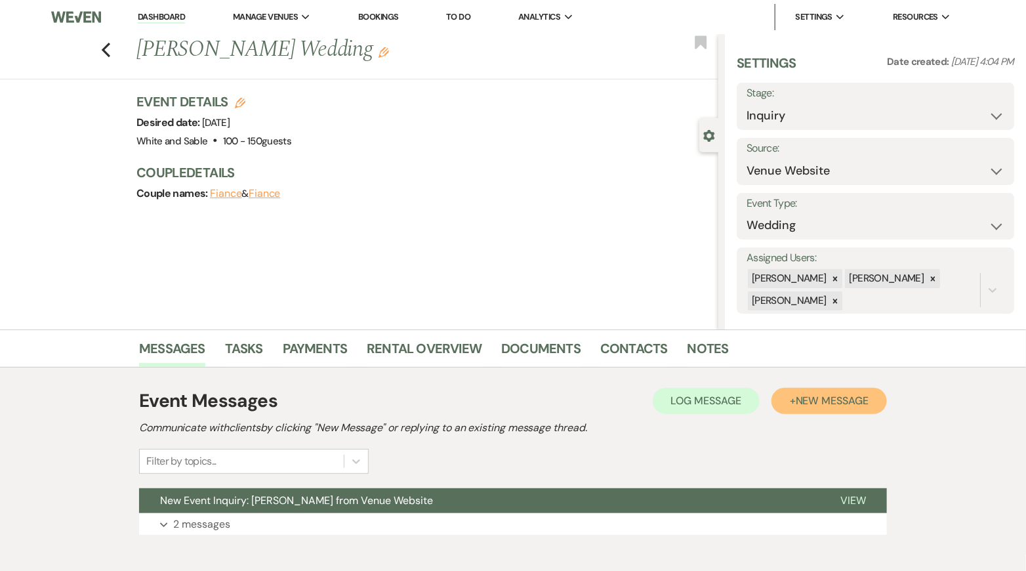
click at [802, 400] on span "New Message" at bounding box center [832, 401] width 73 height 14
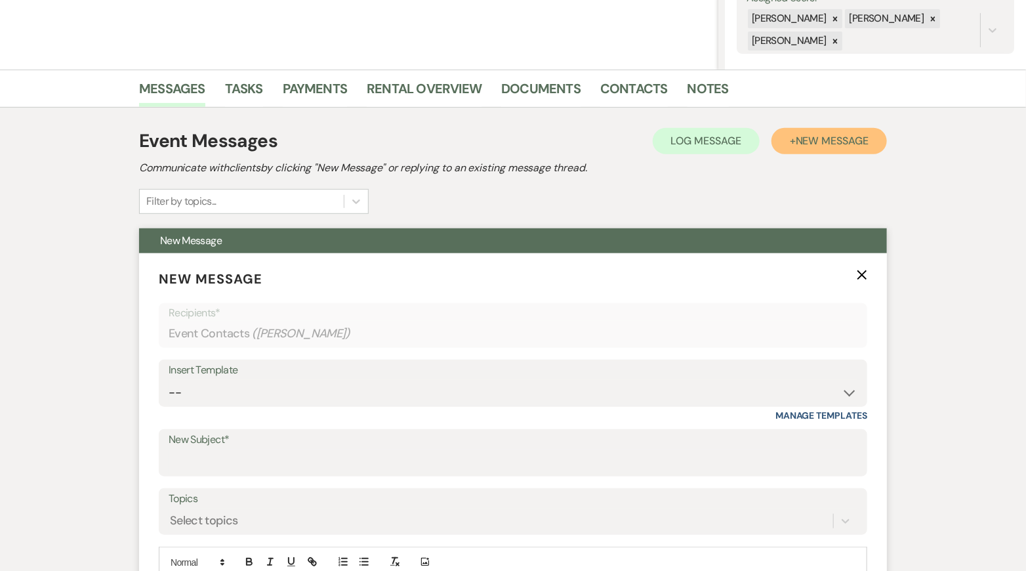
scroll to position [291, 0]
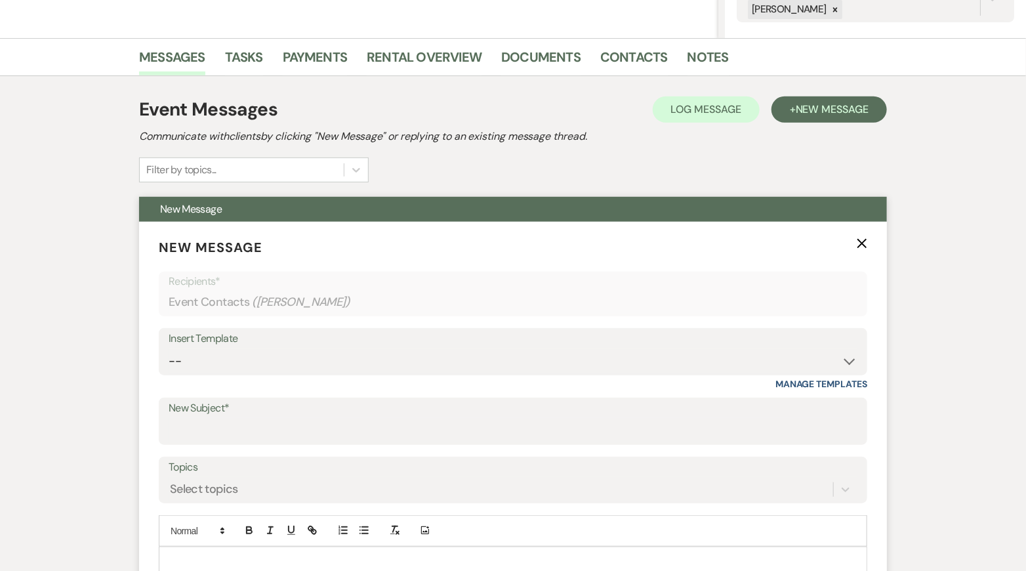
click at [306, 373] on div "Insert Template -- Inquiry Response (Venue Guide) Schedule - Venue Tour Appt Co…" at bounding box center [513, 351] width 708 height 47
click at [302, 369] on select "-- Inquiry Response (Venue Guide) Schedule - Venue Tour Appt Confirmation Sched…" at bounding box center [513, 361] width 689 height 26
select select "5948"
click at [169, 348] on select "-- Inquiry Response (Venue Guide) Schedule - Venue Tour Appt Confirmation Sched…" at bounding box center [513, 361] width 689 height 26
type input "Interactive 3-D Virtual Tour of White & Sable 🤍🖤"
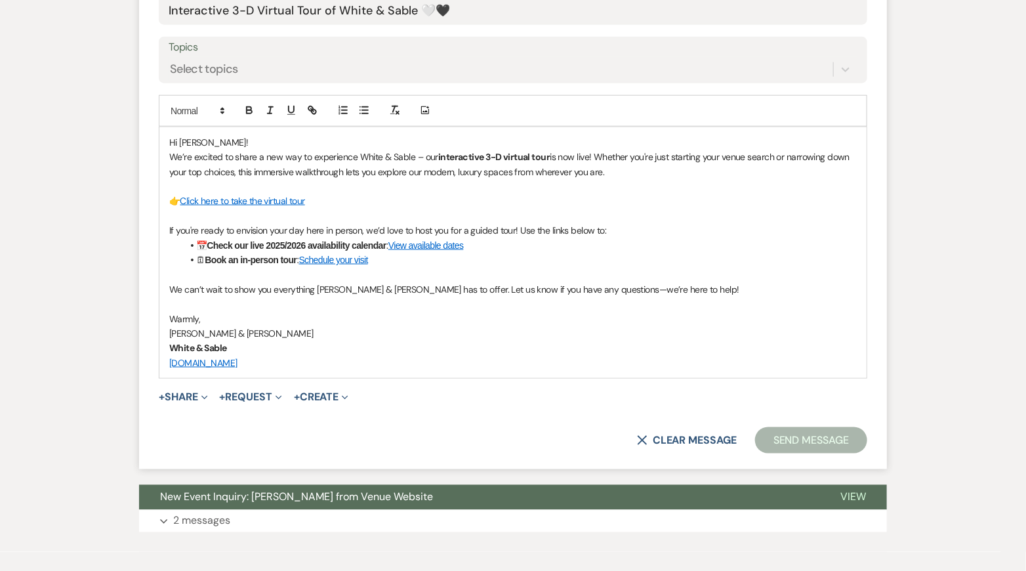
scroll to position [732, 0]
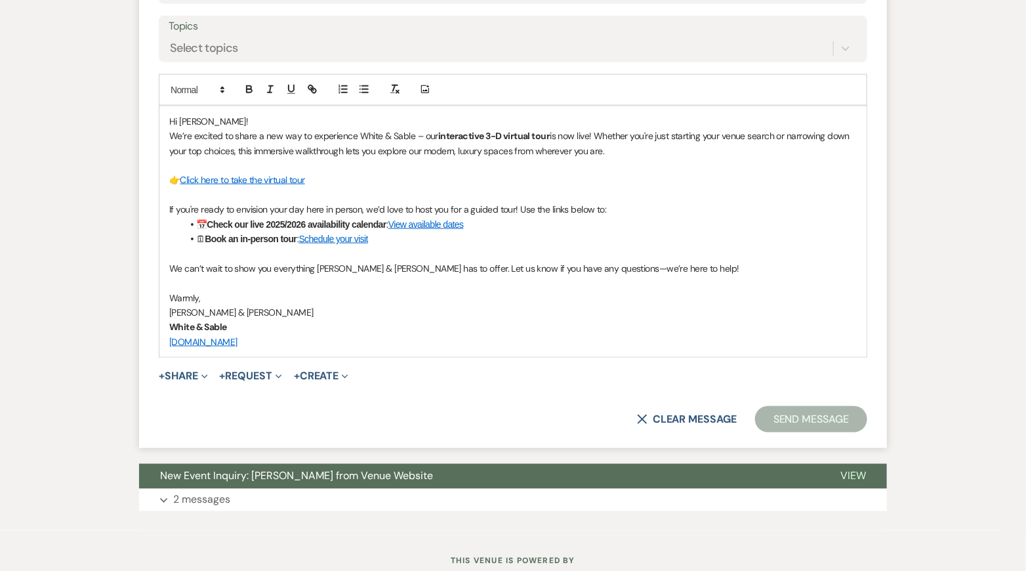
click at [790, 436] on form "New Message X Saving draft... Recipients* Event Contacts ( [PERSON_NAME] ) Inse…" at bounding box center [513, 115] width 748 height 668
click at [788, 418] on button "Send Message" at bounding box center [811, 419] width 112 height 26
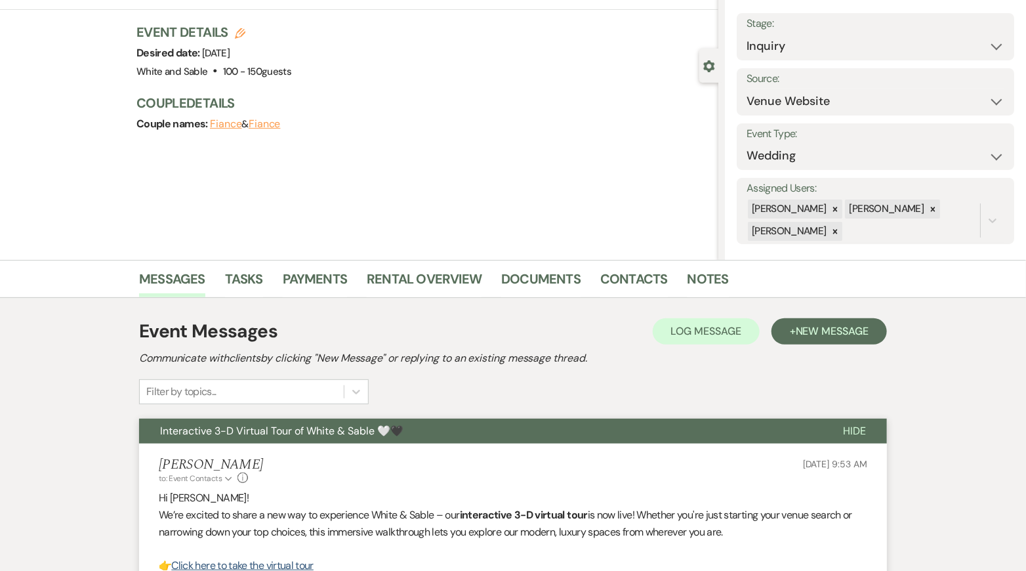
scroll to position [0, 0]
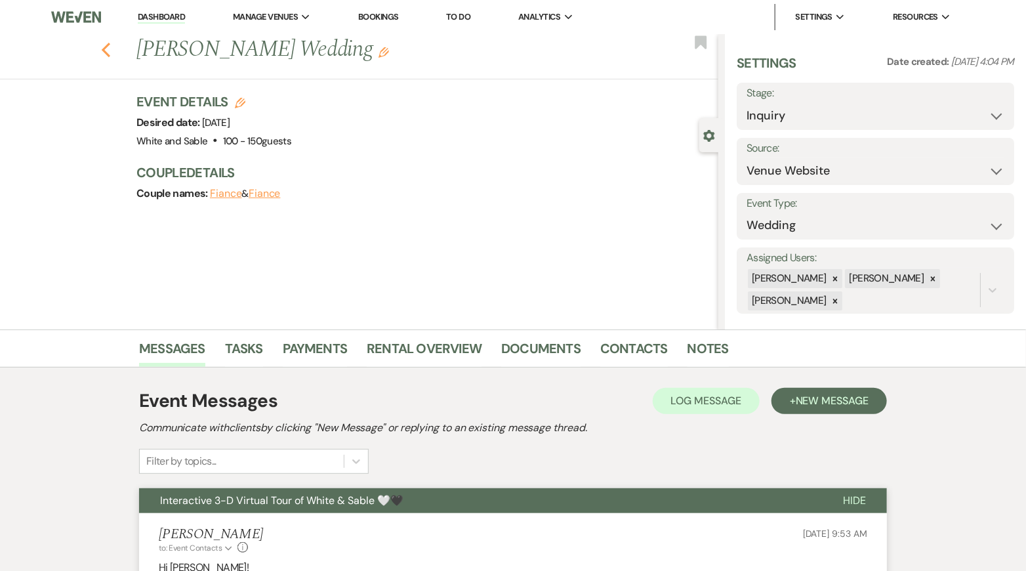
click at [108, 51] on icon "Previous" at bounding box center [106, 50] width 10 height 16
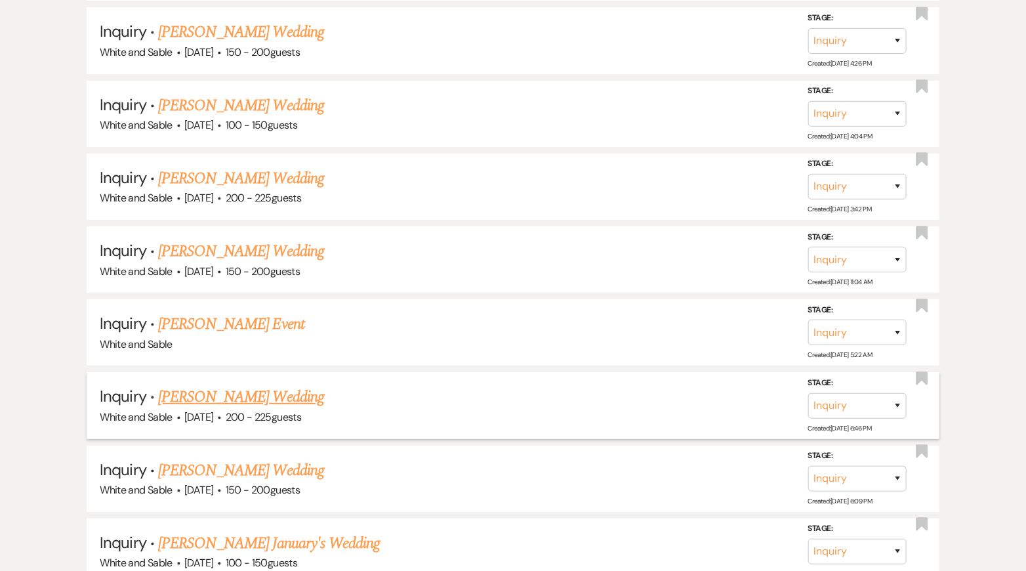
scroll to position [2338, 0]
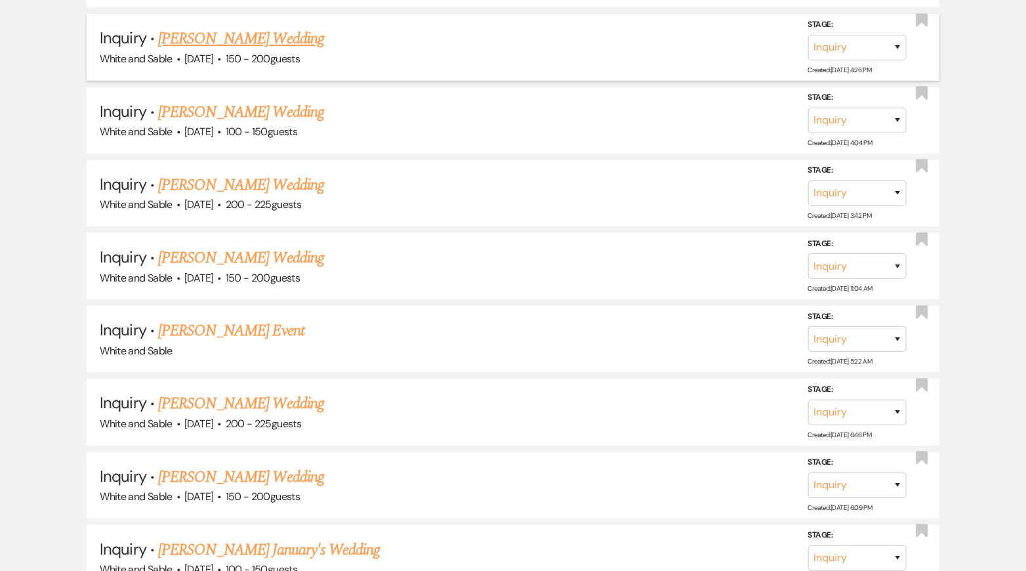
click at [283, 27] on link "[PERSON_NAME] Wedding" at bounding box center [241, 39] width 166 height 24
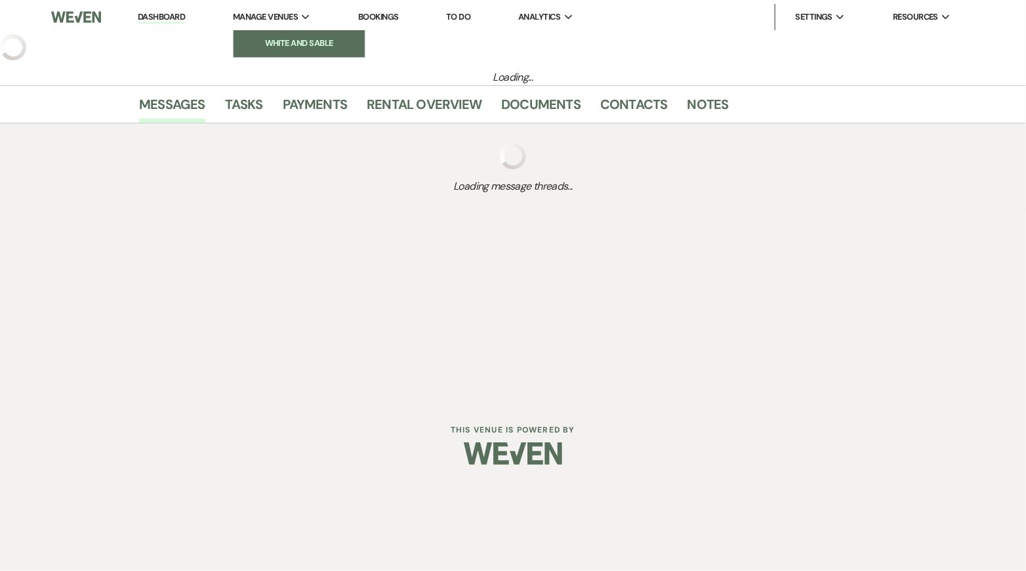
select select "5"
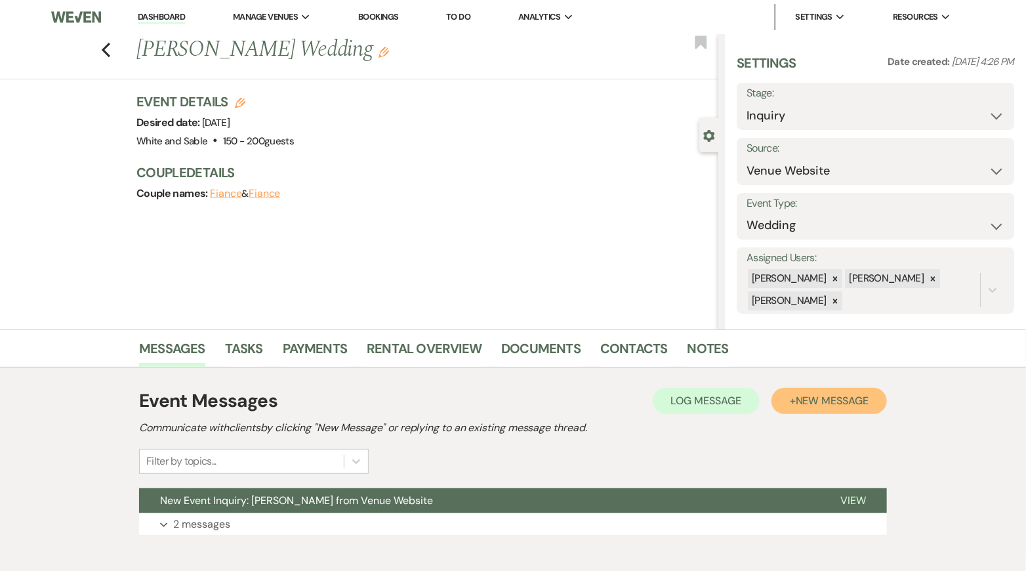
click at [840, 405] on span "New Message" at bounding box center [832, 401] width 73 height 14
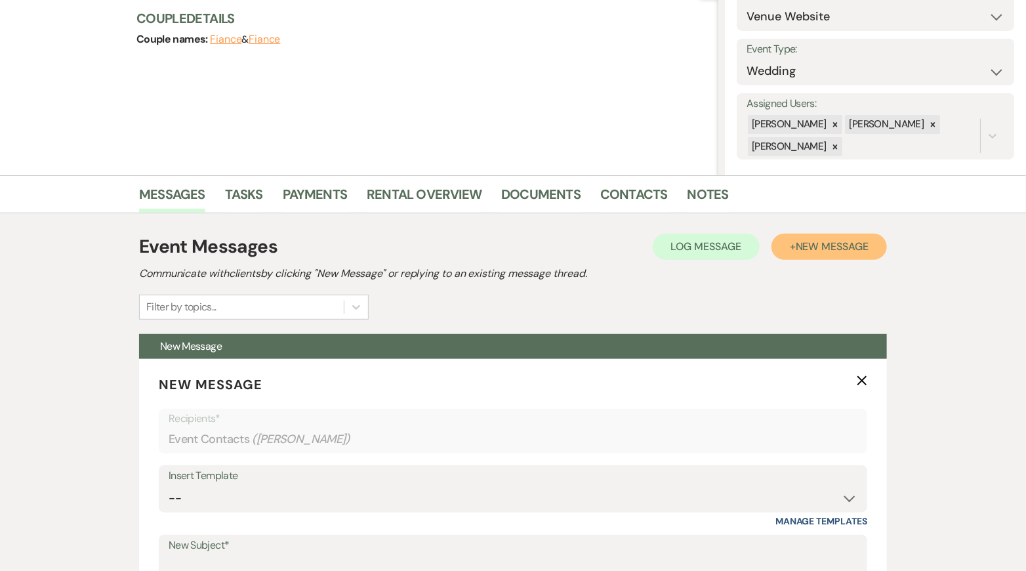
scroll to position [269, 0]
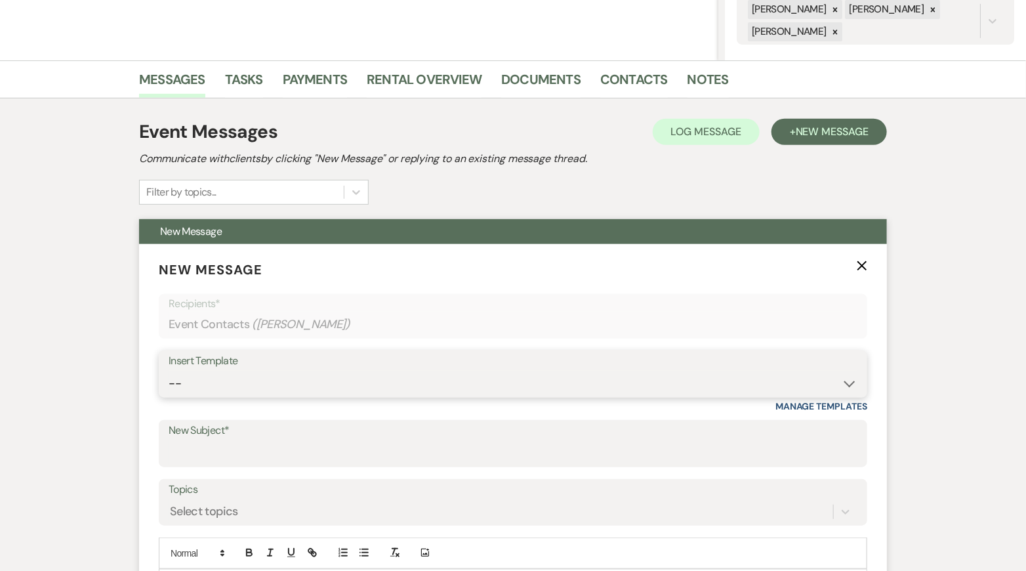
click at [350, 376] on select "-- Inquiry Response (Venue Guide) Schedule - Venue Tour Appt Confirmation Sched…" at bounding box center [513, 384] width 689 height 26
select select "5948"
click at [169, 371] on select "-- Inquiry Response (Venue Guide) Schedule - Venue Tour Appt Confirmation Sched…" at bounding box center [513, 384] width 689 height 26
type input "Interactive 3-D Virtual Tour of White & Sable 🤍🖤"
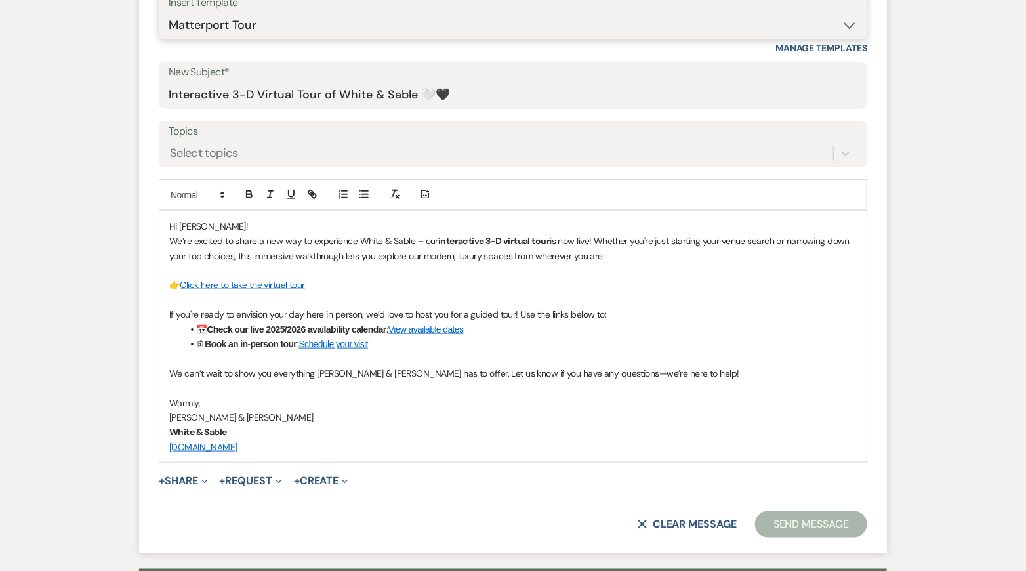
scroll to position [641, 0]
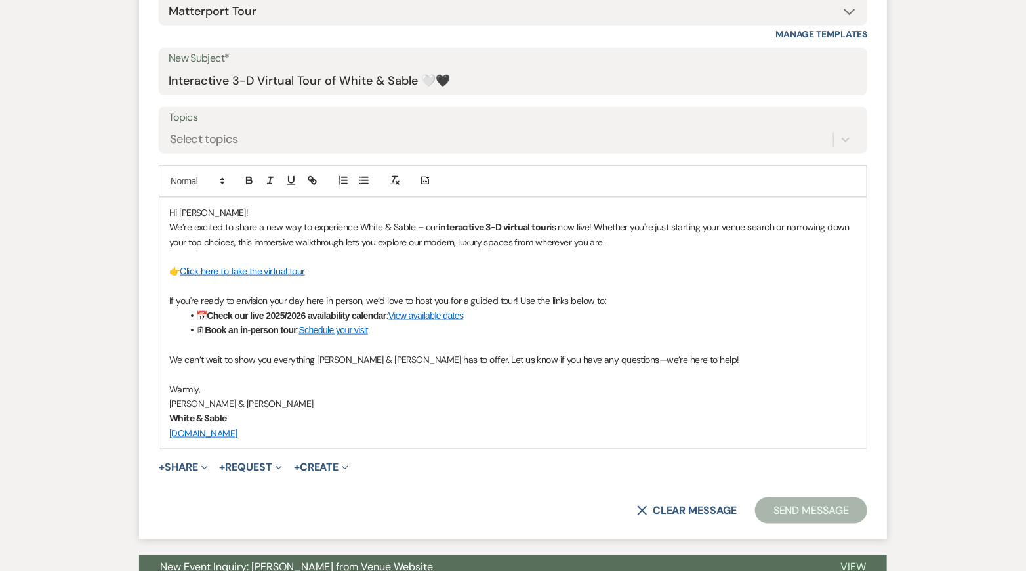
click at [798, 504] on button "Send Message" at bounding box center [811, 510] width 112 height 26
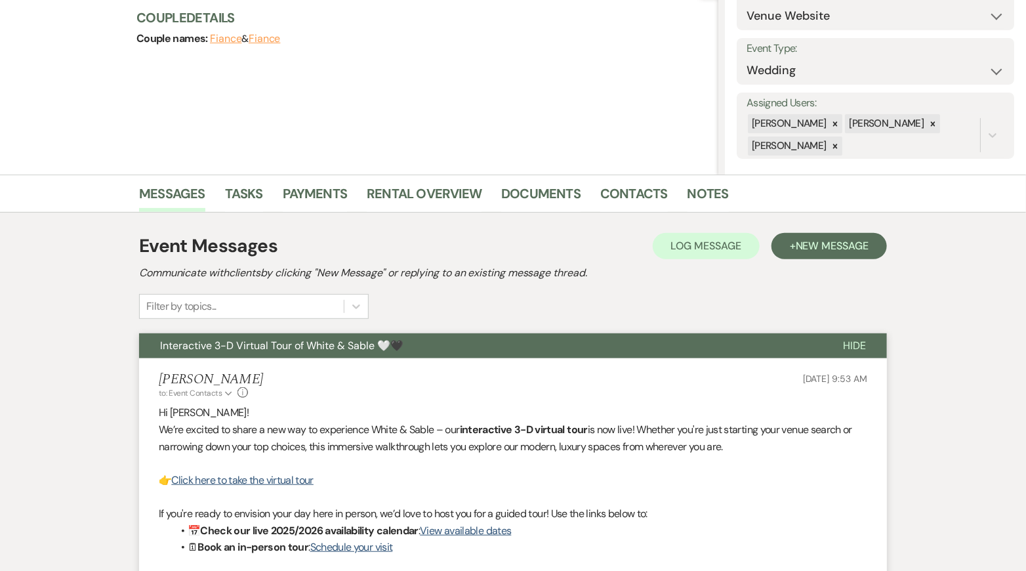
scroll to position [0, 0]
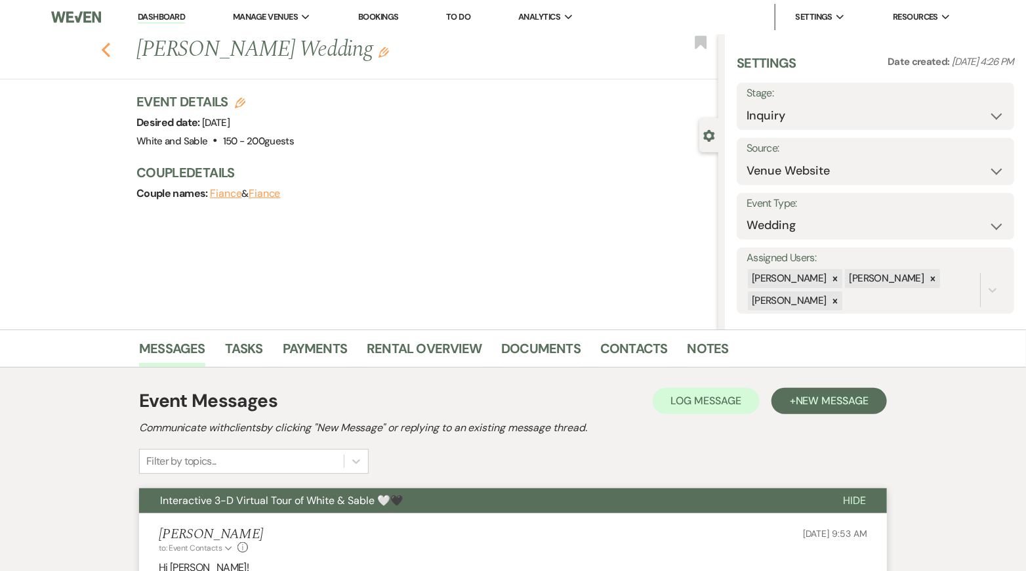
click at [106, 47] on use "button" at bounding box center [106, 50] width 9 height 14
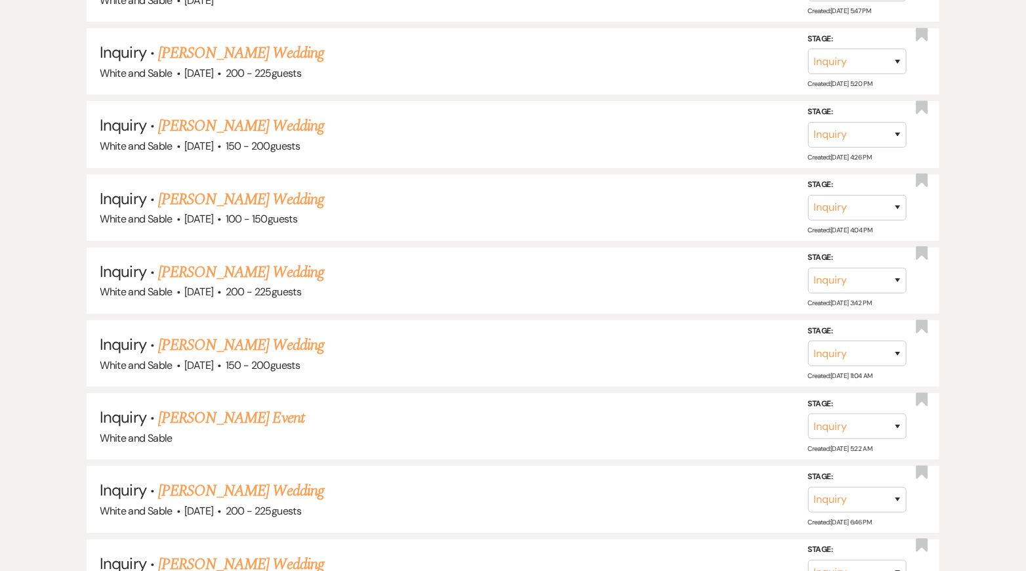
scroll to position [2250, 0]
click at [266, 42] on link "[PERSON_NAME] Wedding" at bounding box center [241, 54] width 166 height 24
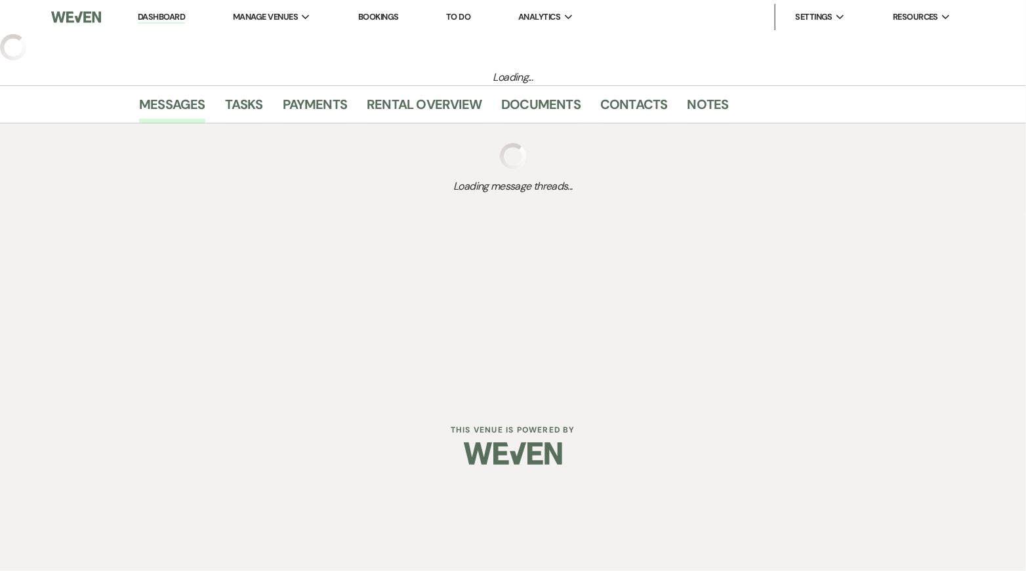
select select "5"
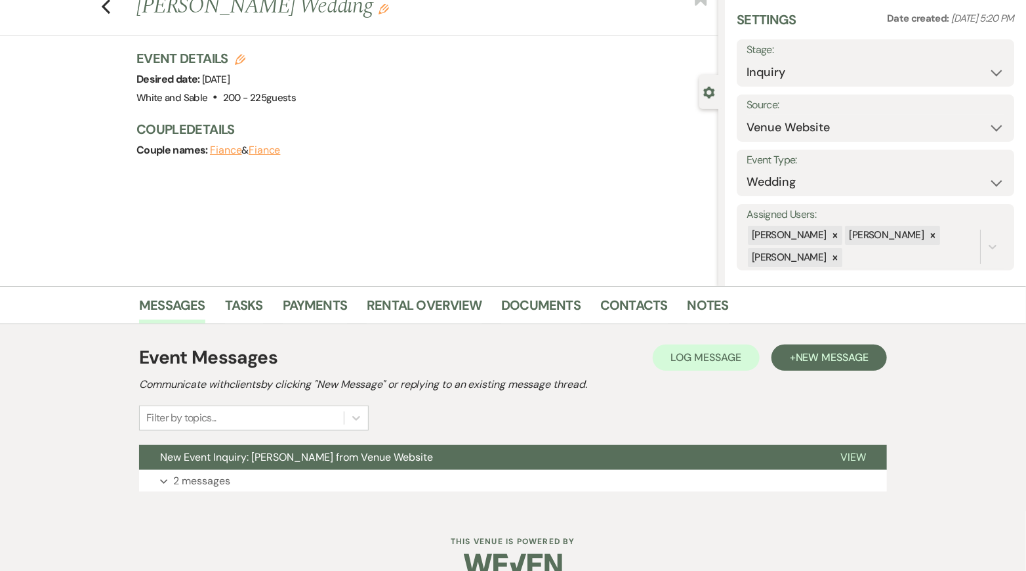
scroll to position [67, 0]
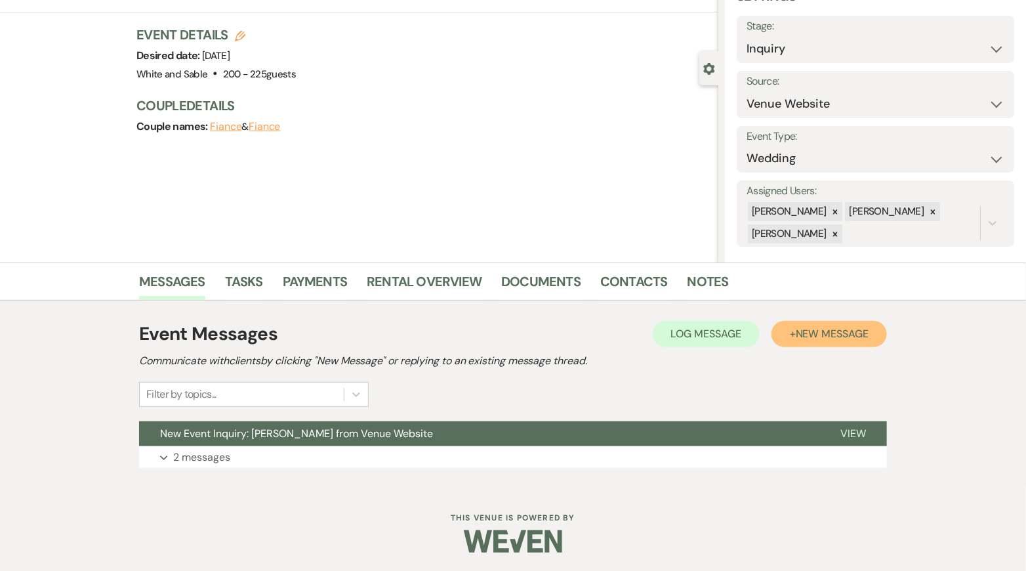
click at [807, 333] on span "New Message" at bounding box center [832, 334] width 73 height 14
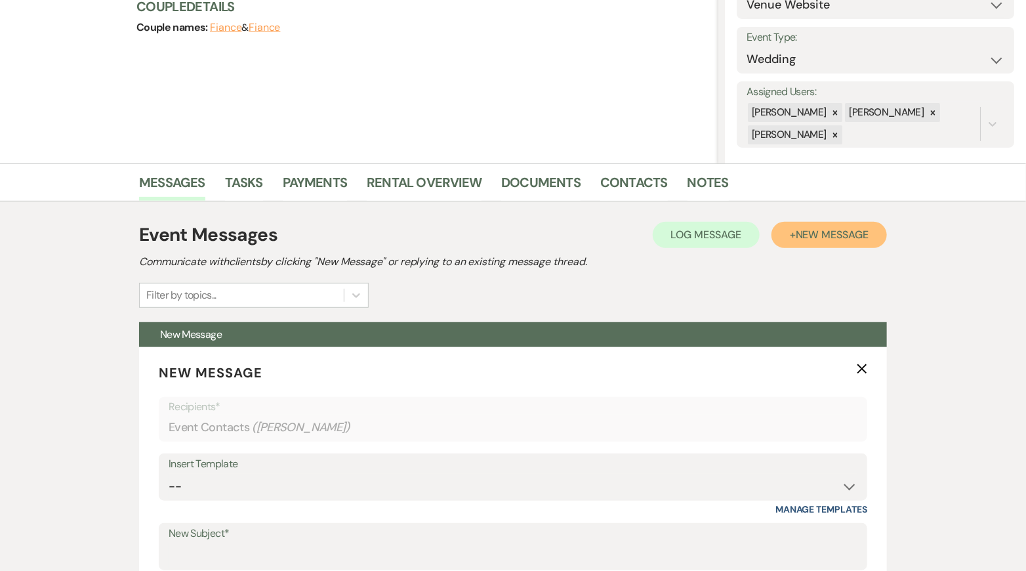
scroll to position [276, 0]
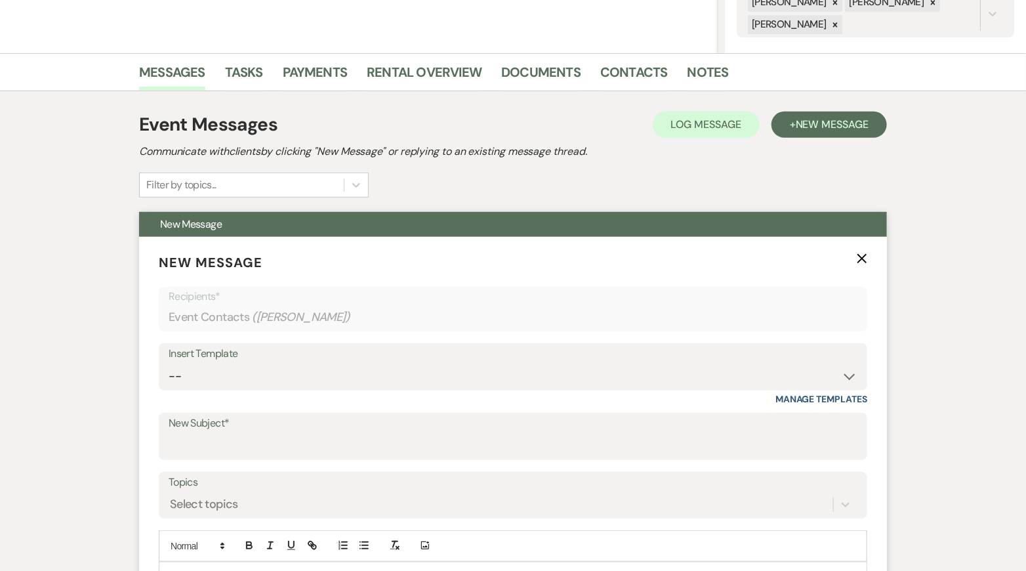
click at [322, 359] on div "Insert Template" at bounding box center [513, 353] width 689 height 19
click at [313, 387] on select "-- Inquiry Response (Venue Guide) Schedule - Venue Tour Appt Confirmation Sched…" at bounding box center [513, 376] width 689 height 26
select select "5948"
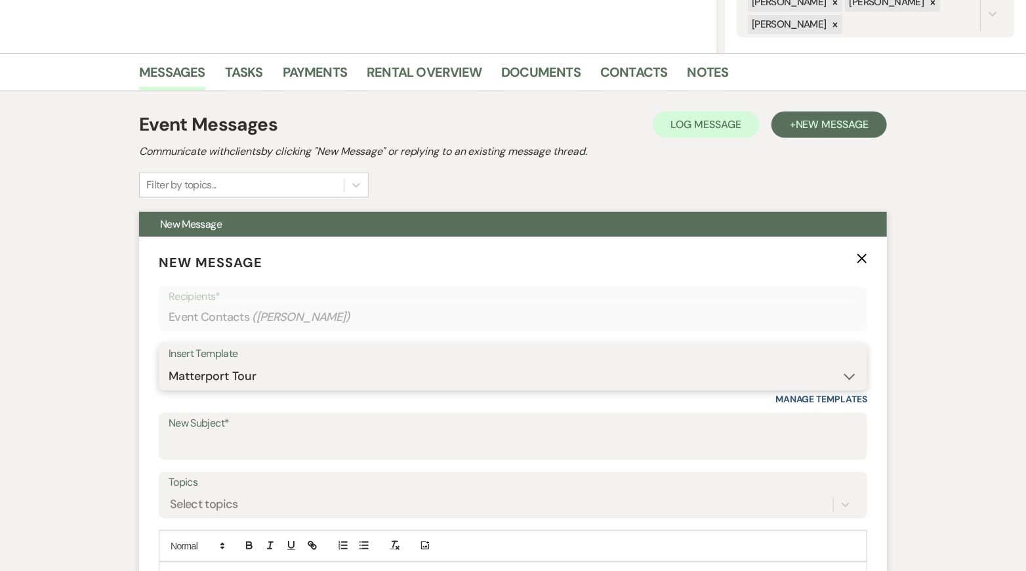
click at [169, 363] on select "-- Inquiry Response (Venue Guide) Schedule - Venue Tour Appt Confirmation Sched…" at bounding box center [513, 376] width 689 height 26
type input "Interactive 3-D Virtual Tour of White & Sable 🤍🖤"
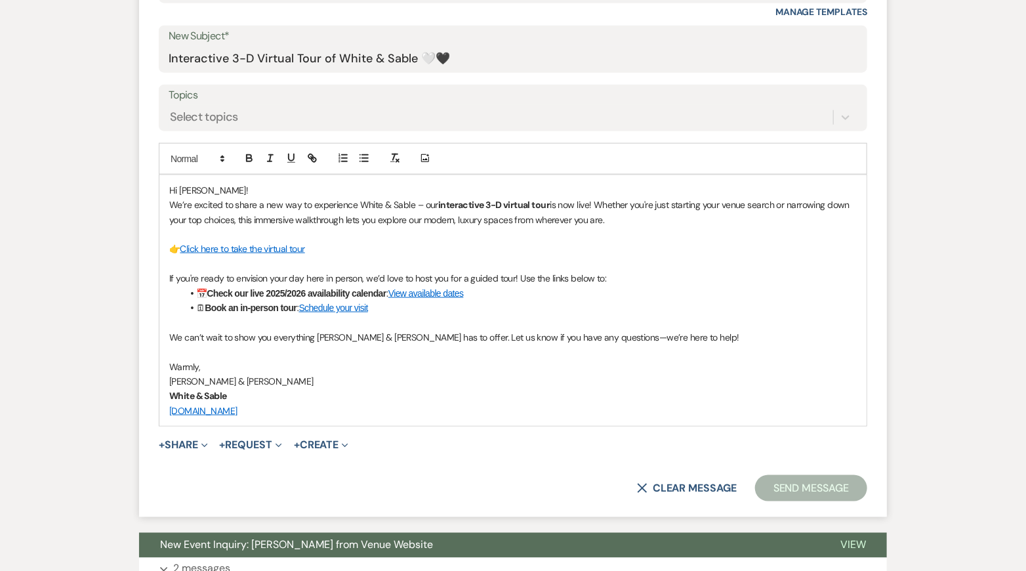
click at [805, 485] on button "Send Message" at bounding box center [811, 488] width 112 height 26
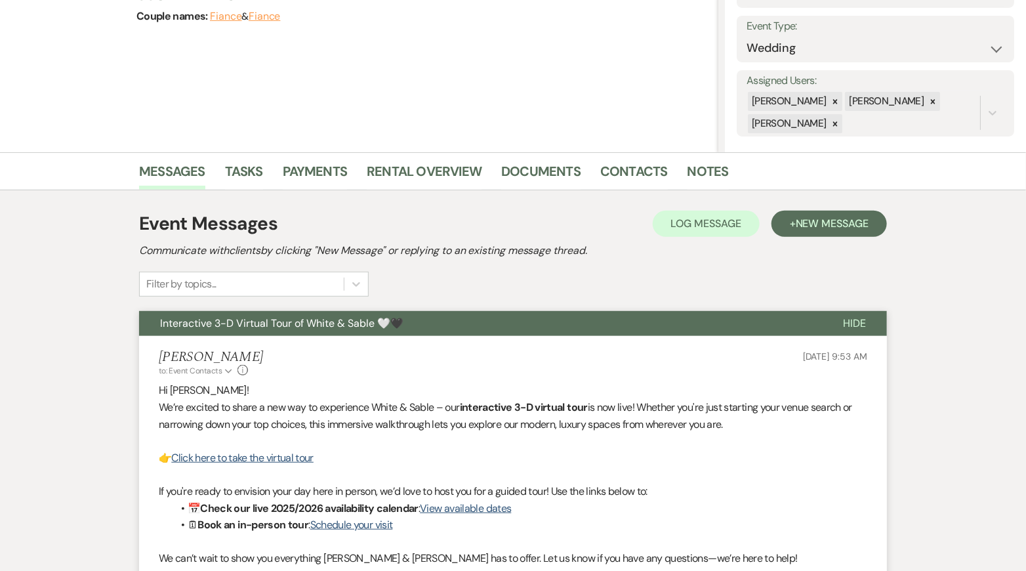
scroll to position [0, 0]
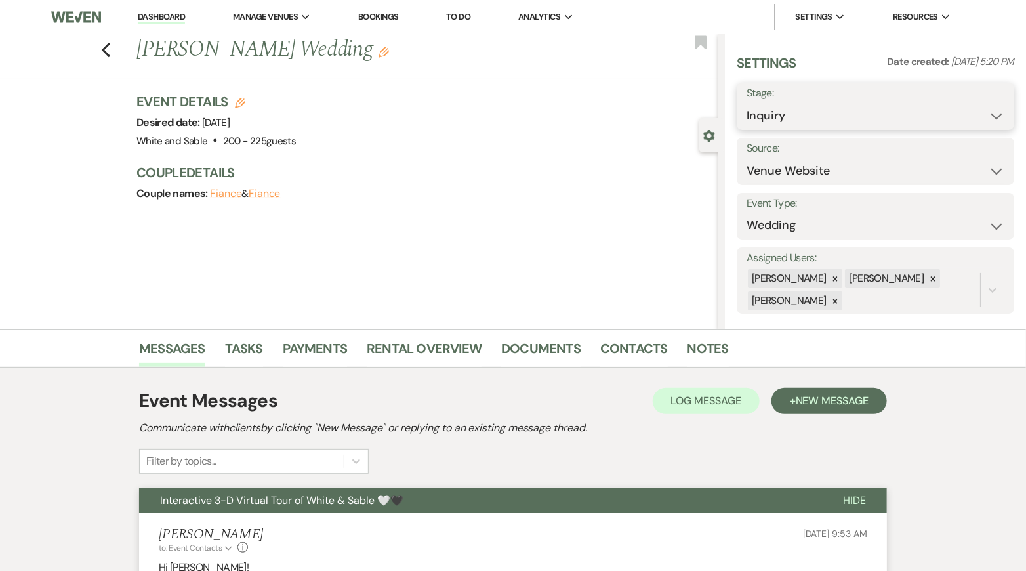
click at [810, 113] on select "Inquiry Follow Up Tour Requested Tour Confirmed Toured Proposal Sent Booked Lost" at bounding box center [875, 116] width 258 height 26
select select "9"
click at [746, 103] on select "Inquiry Follow Up Tour Requested Tour Confirmed Toured Proposal Sent Booked Lost" at bounding box center [875, 116] width 258 height 26
click at [992, 101] on button "Save" at bounding box center [985, 106] width 58 height 26
click at [108, 48] on icon "Previous" at bounding box center [106, 50] width 10 height 16
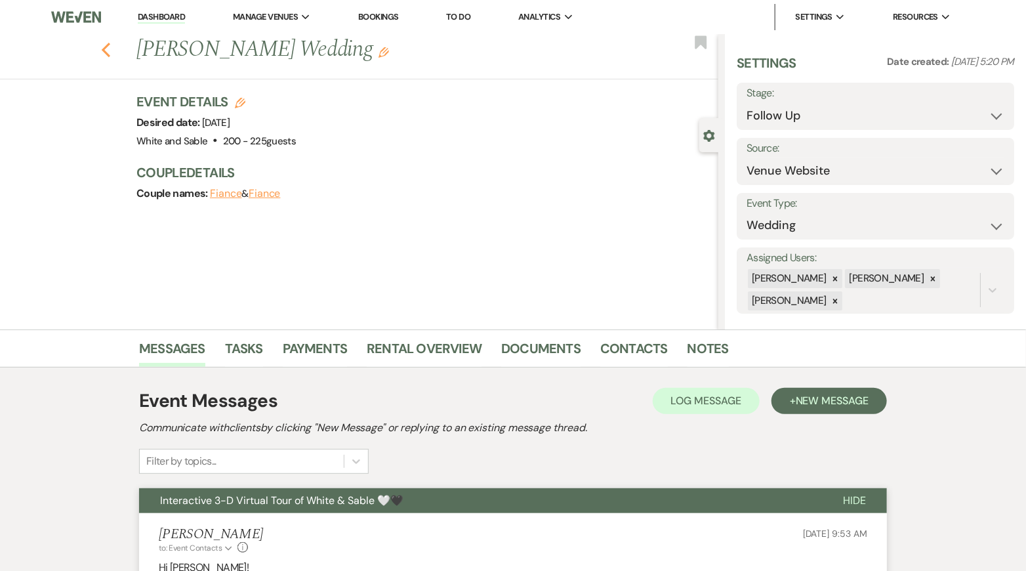
select select "9"
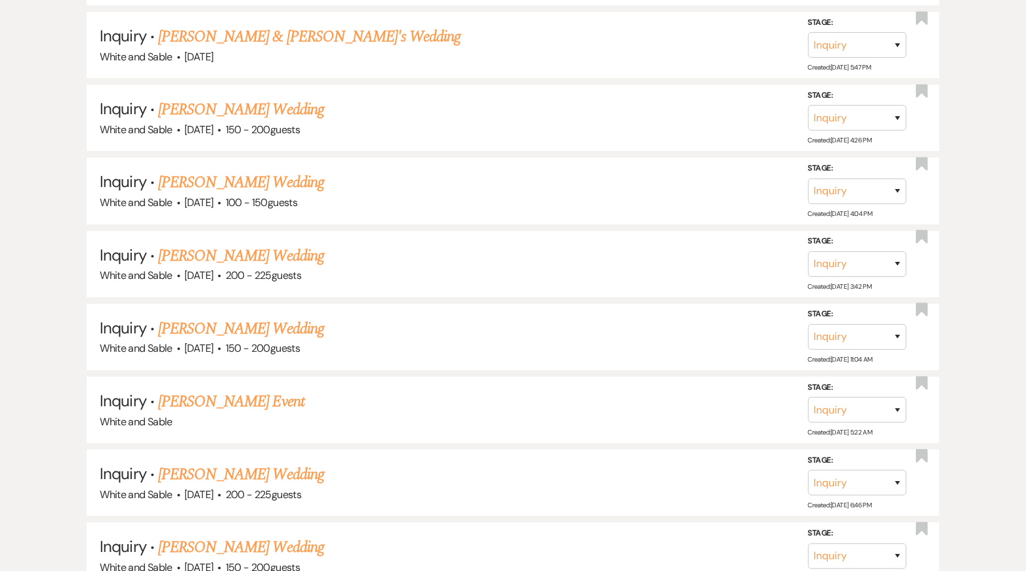
scroll to position [2184, 0]
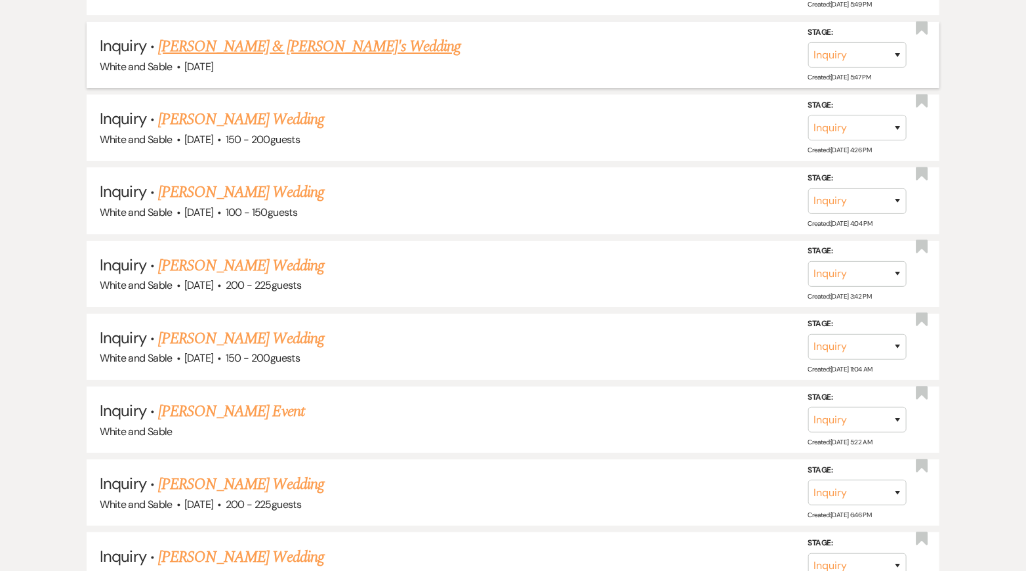
click at [239, 35] on link "[PERSON_NAME] & [PERSON_NAME]'s Wedding" at bounding box center [309, 47] width 303 height 24
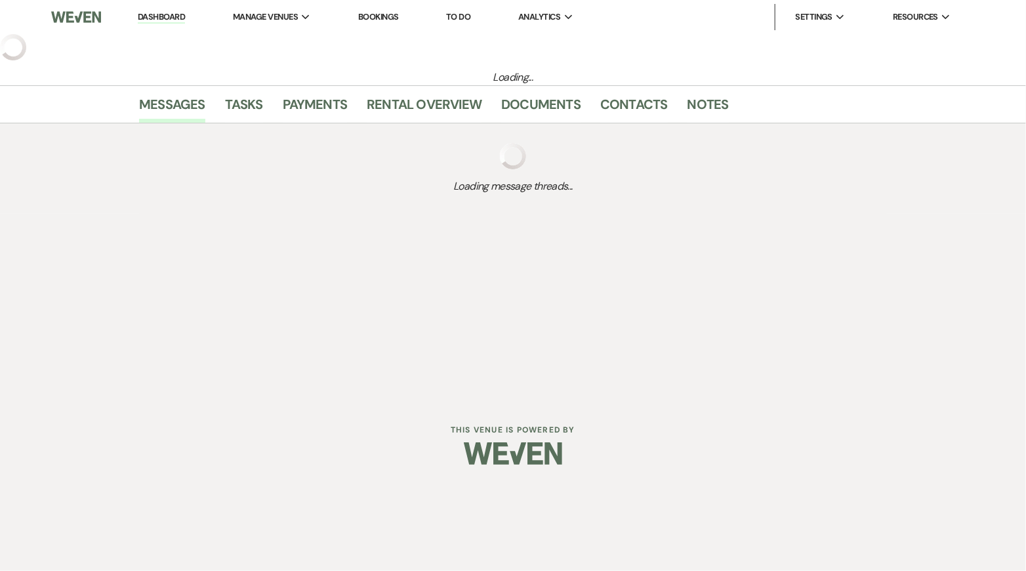
select select "7"
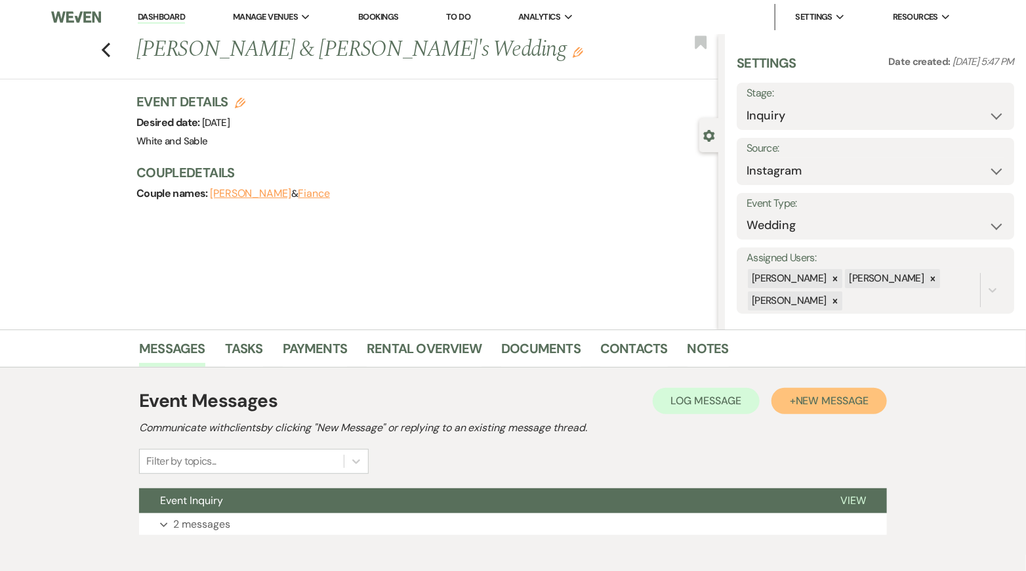
click at [794, 411] on button "+ New Message" at bounding box center [828, 401] width 115 height 26
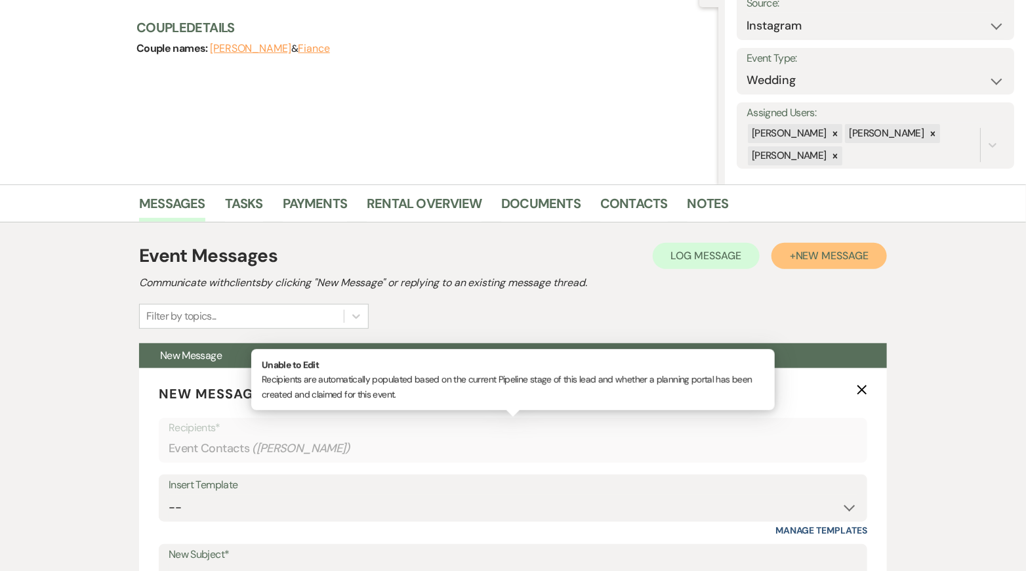
scroll to position [168, 0]
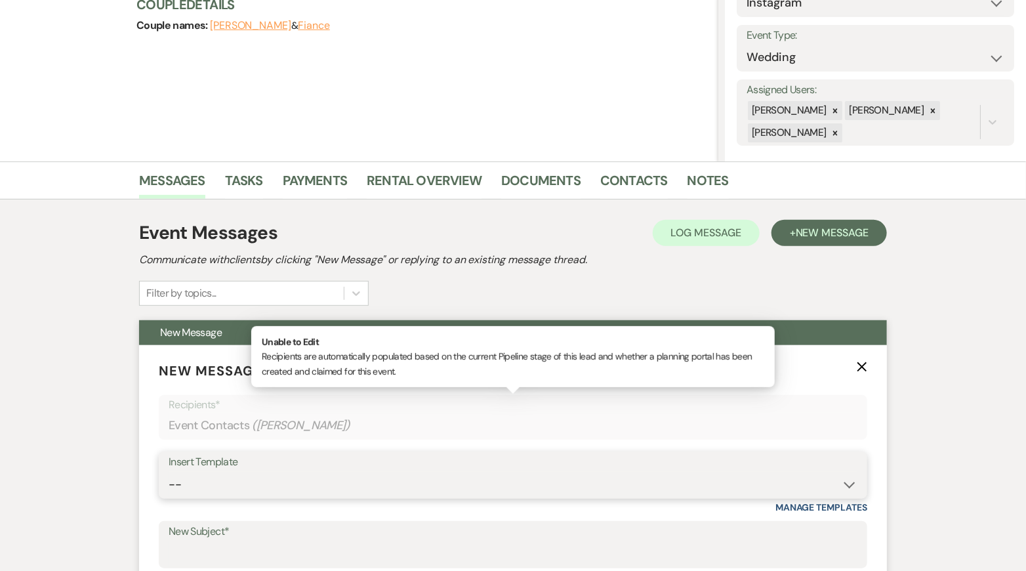
click at [325, 485] on select "-- Inquiry Response (Venue Guide) Schedule - Venue Tour Appt Confirmation Sched…" at bounding box center [513, 485] width 689 height 26
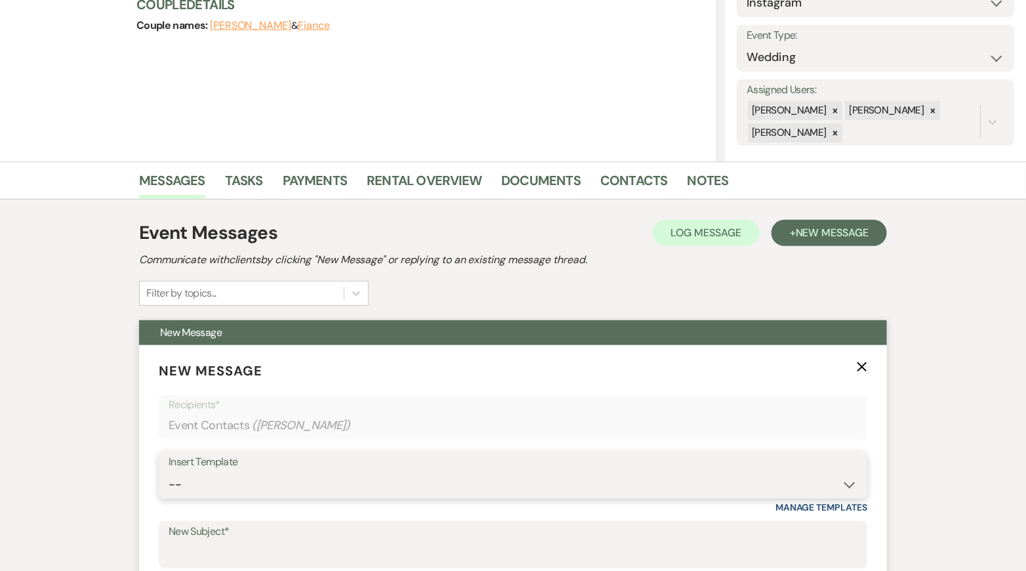
select select "5948"
click at [169, 472] on select "-- Inquiry Response (Venue Guide) Schedule - Venue Tour Appt Confirmation Sched…" at bounding box center [513, 485] width 689 height 26
type input "Interactive 3-D Virtual Tour of White & Sable 🤍🖤"
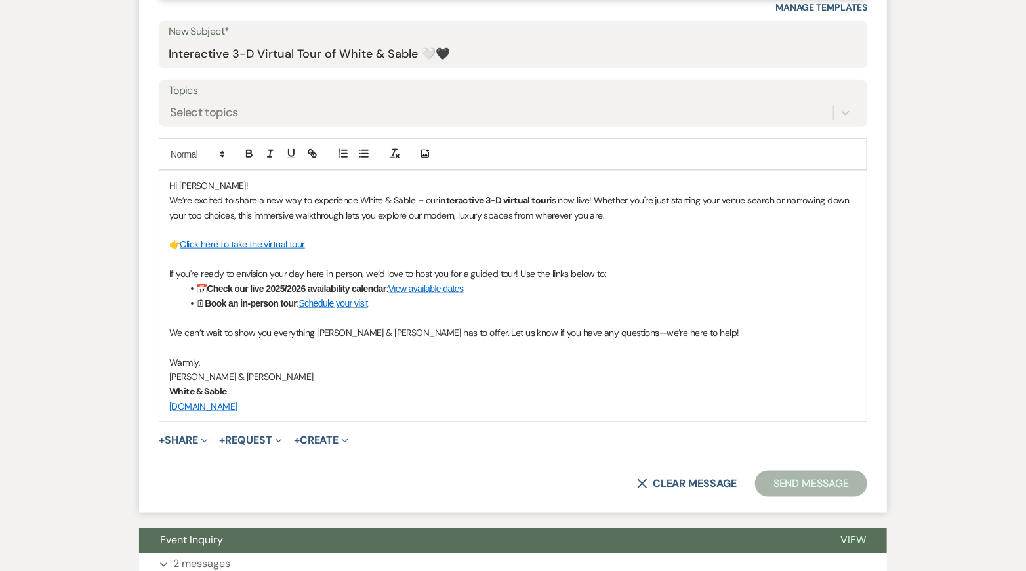
scroll to position [676, 0]
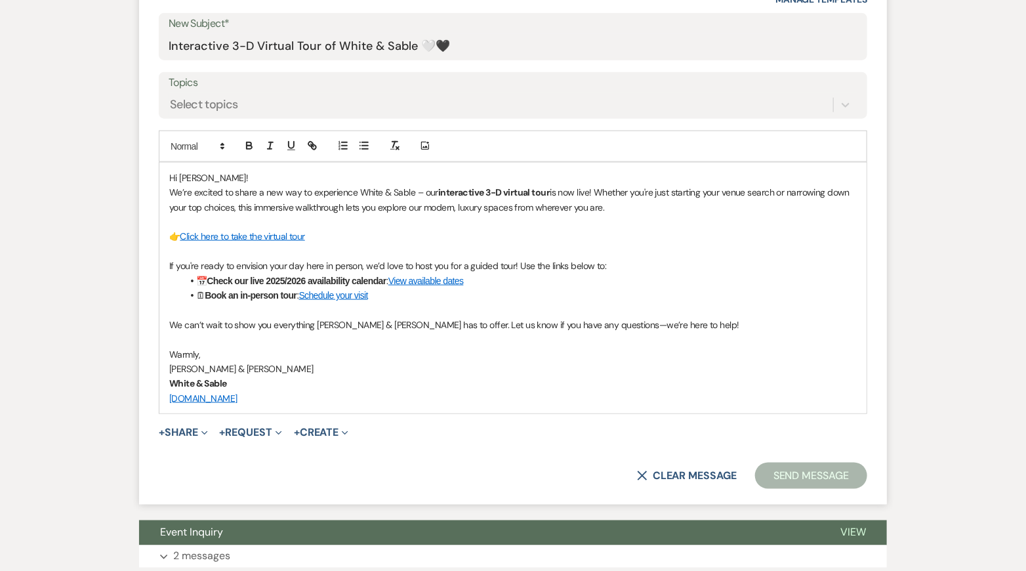
click at [832, 480] on button "Send Message" at bounding box center [811, 475] width 112 height 26
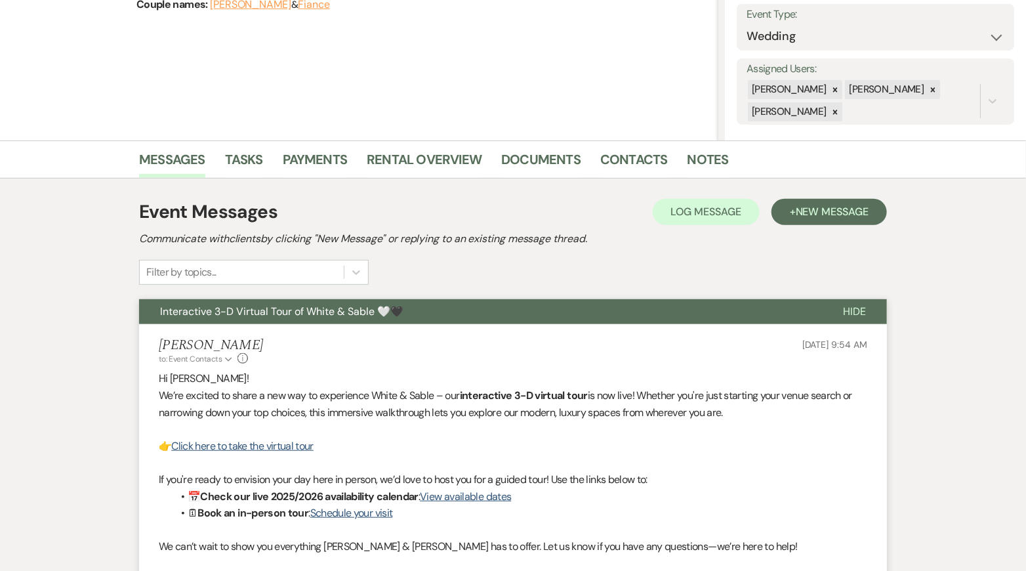
scroll to position [0, 0]
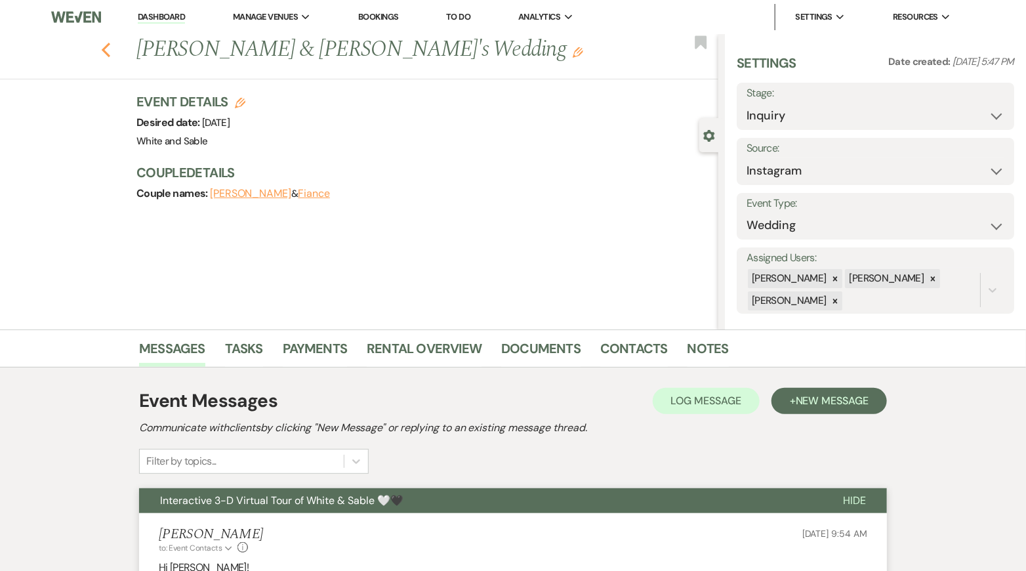
click at [110, 44] on icon "Previous" at bounding box center [106, 50] width 10 height 16
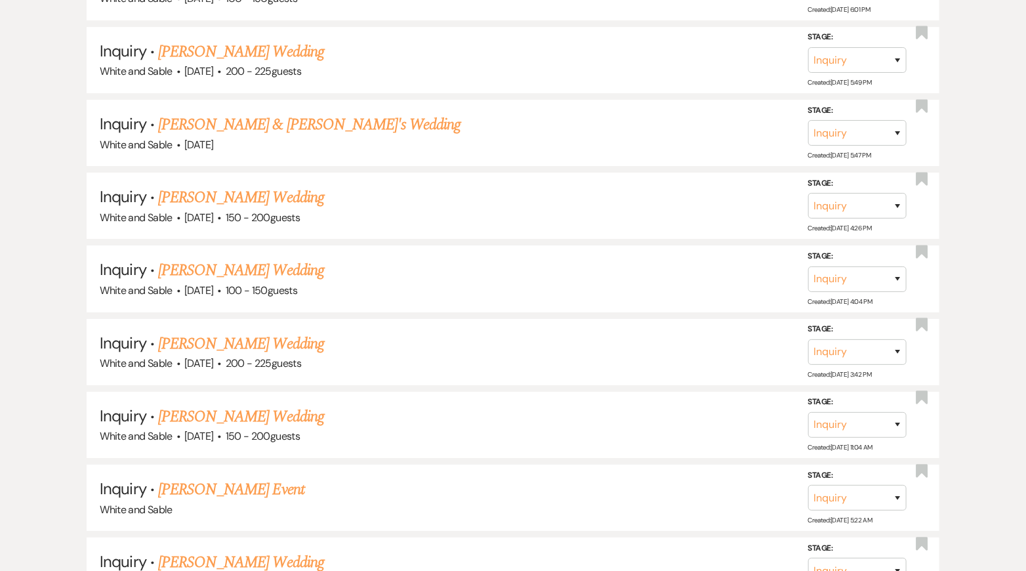
scroll to position [2104, 0]
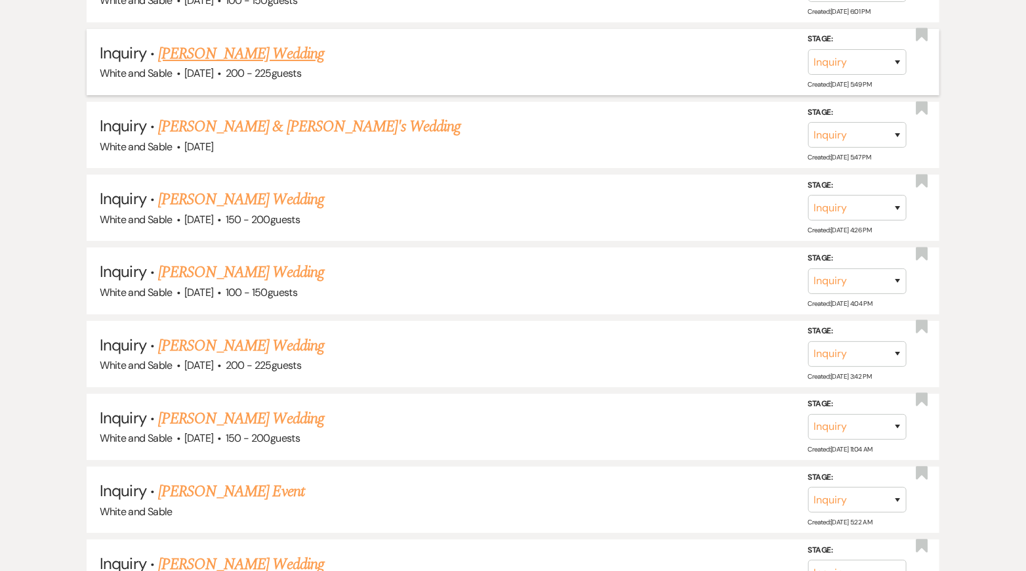
click at [258, 65] on div "White and Sable · [DATE] · 200 - 225 guests" at bounding box center [513, 73] width 826 height 17
click at [253, 47] on link "[PERSON_NAME] Wedding" at bounding box center [241, 54] width 166 height 24
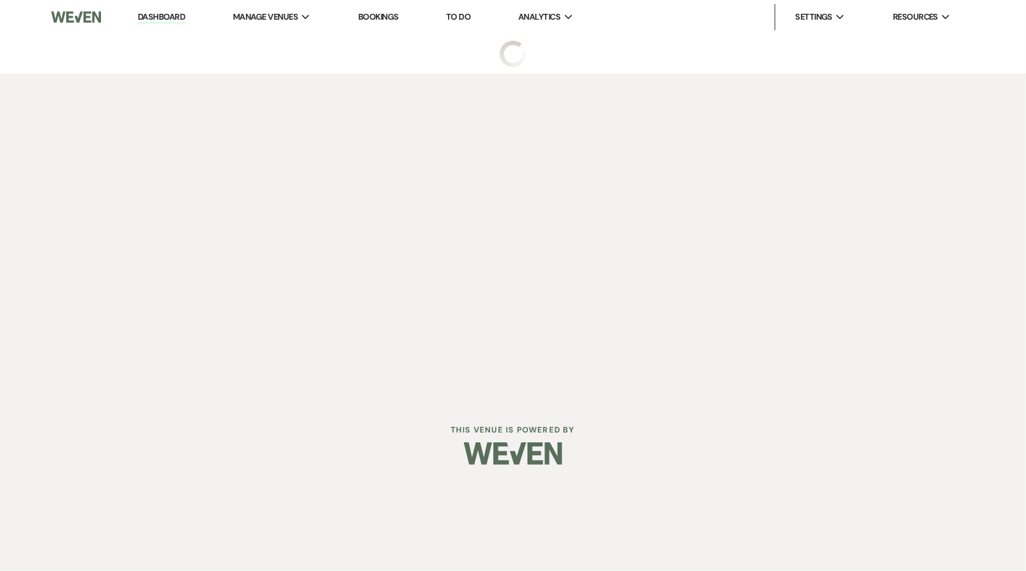
select select "5"
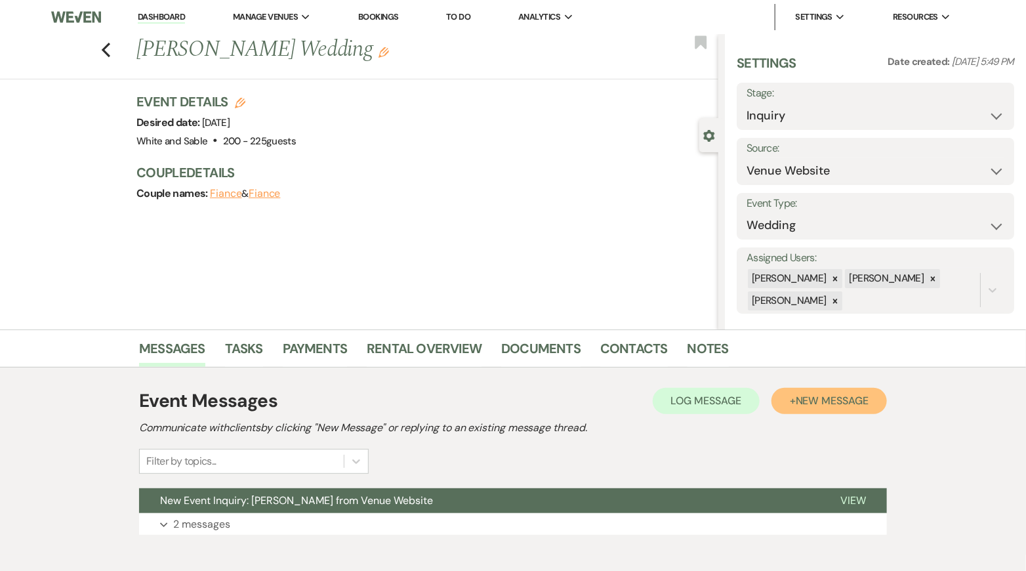
click at [796, 401] on span "New Message" at bounding box center [832, 401] width 73 height 14
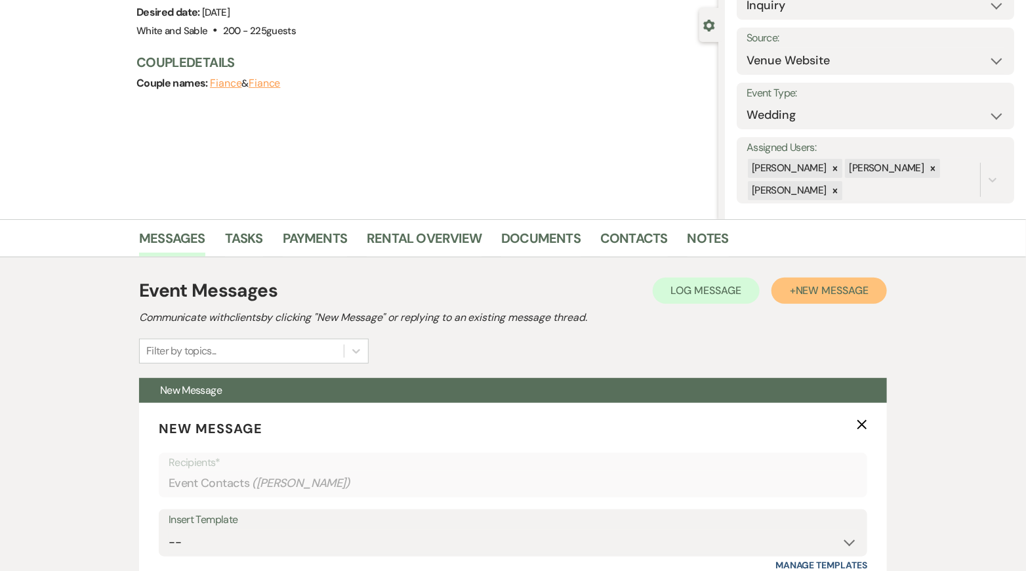
scroll to position [216, 0]
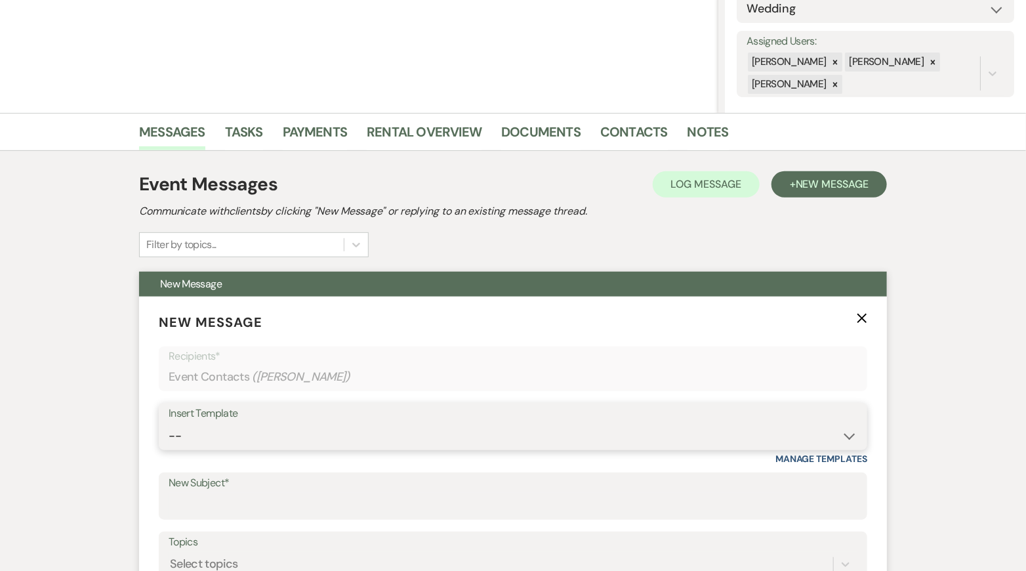
click at [352, 443] on select "-- Inquiry Response (Venue Guide) Schedule - Venue Tour Appt Confirmation Sched…" at bounding box center [513, 436] width 689 height 26
select select "5948"
click at [169, 423] on select "-- Inquiry Response (Venue Guide) Schedule - Venue Tour Appt Confirmation Sched…" at bounding box center [513, 436] width 689 height 26
type input "Interactive 3-D Virtual Tour of White & Sable 🤍🖤"
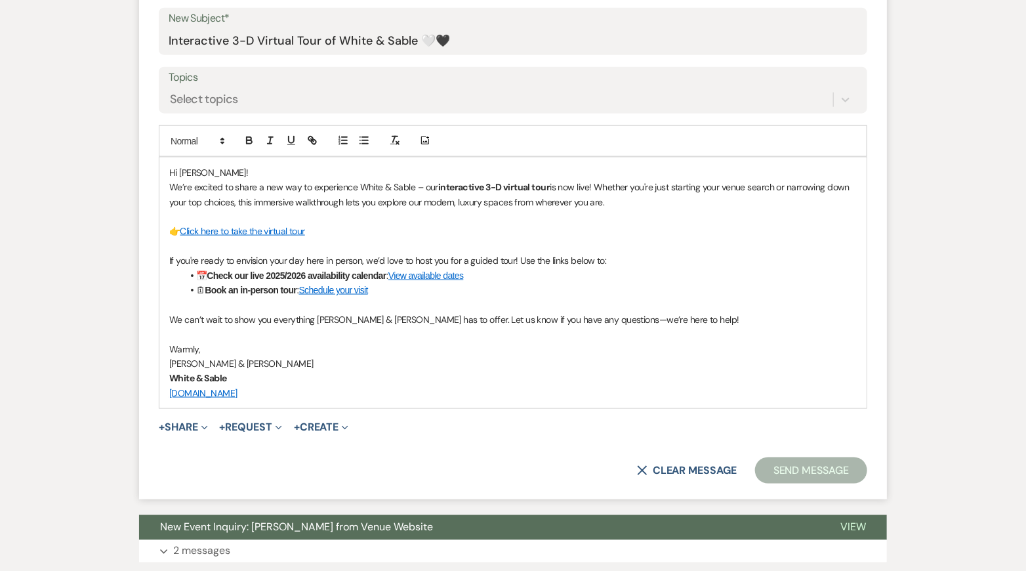
scroll to position [716, 0]
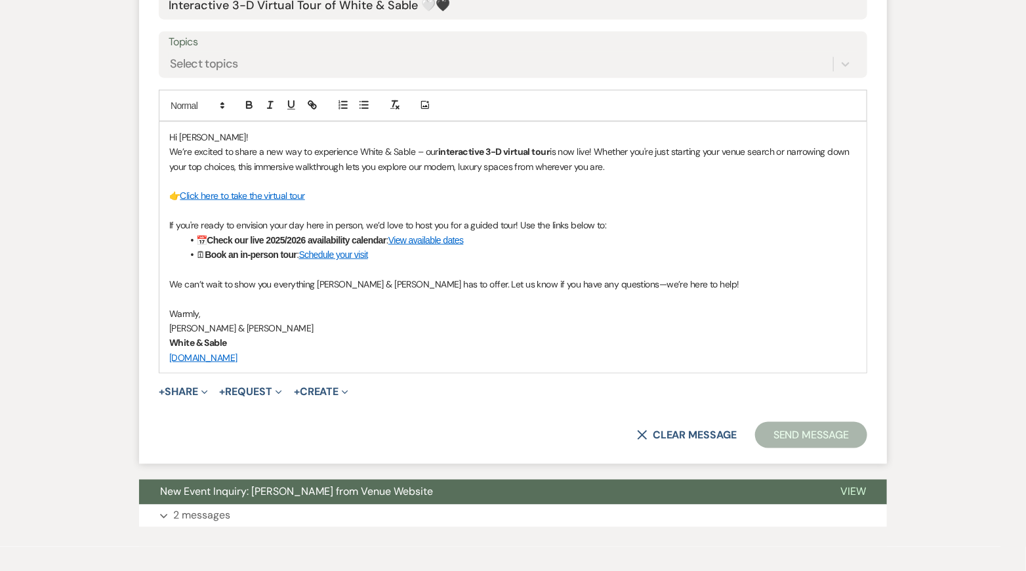
click at [816, 433] on button "Send Message" at bounding box center [811, 435] width 112 height 26
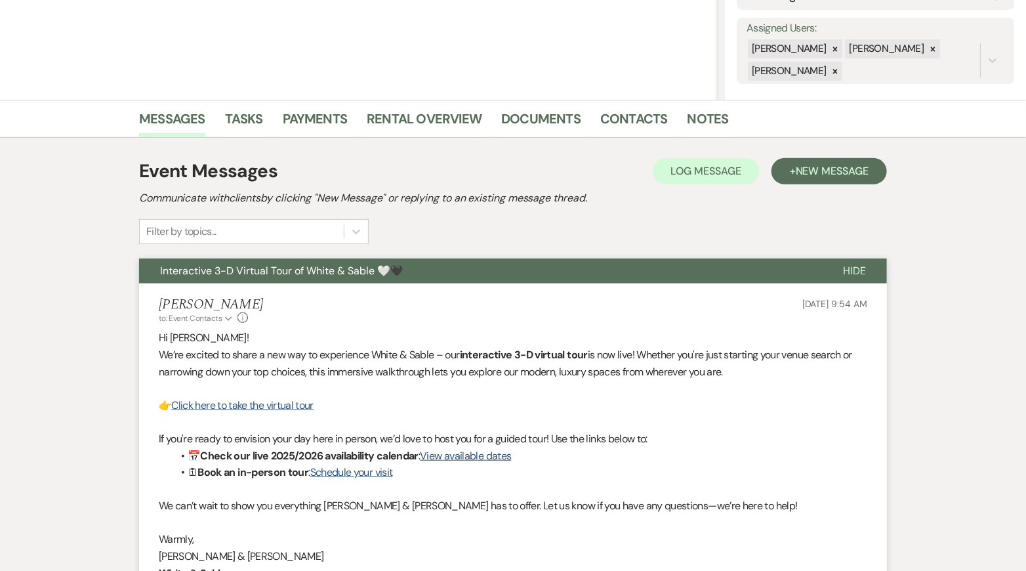
scroll to position [0, 0]
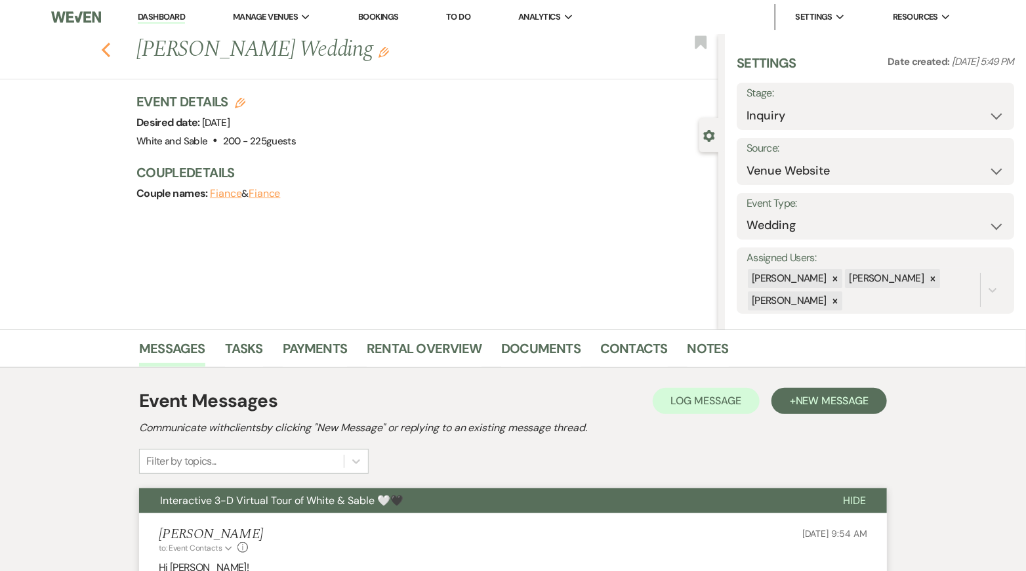
click at [107, 49] on icon "Previous" at bounding box center [106, 50] width 10 height 16
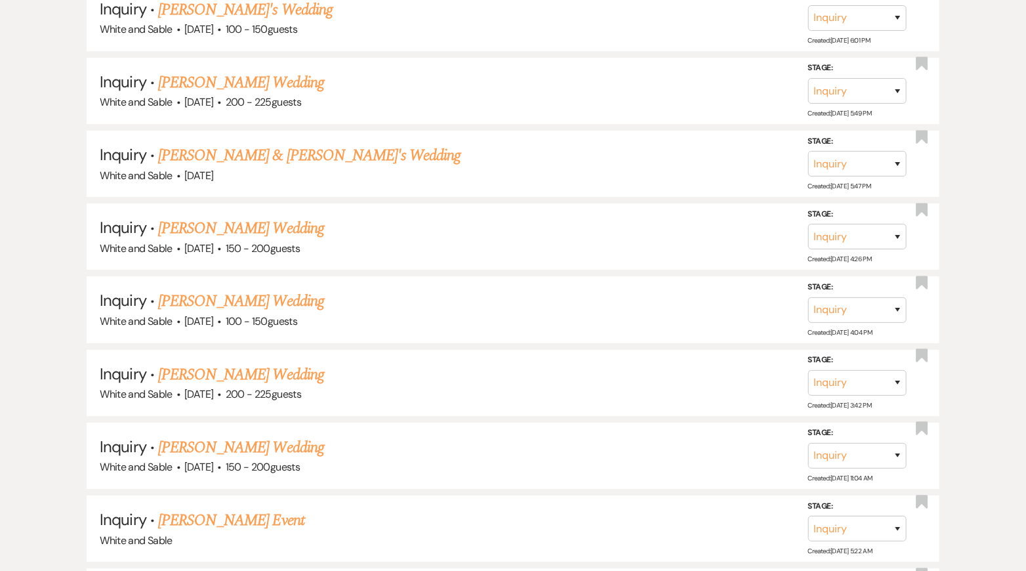
scroll to position [2031, 0]
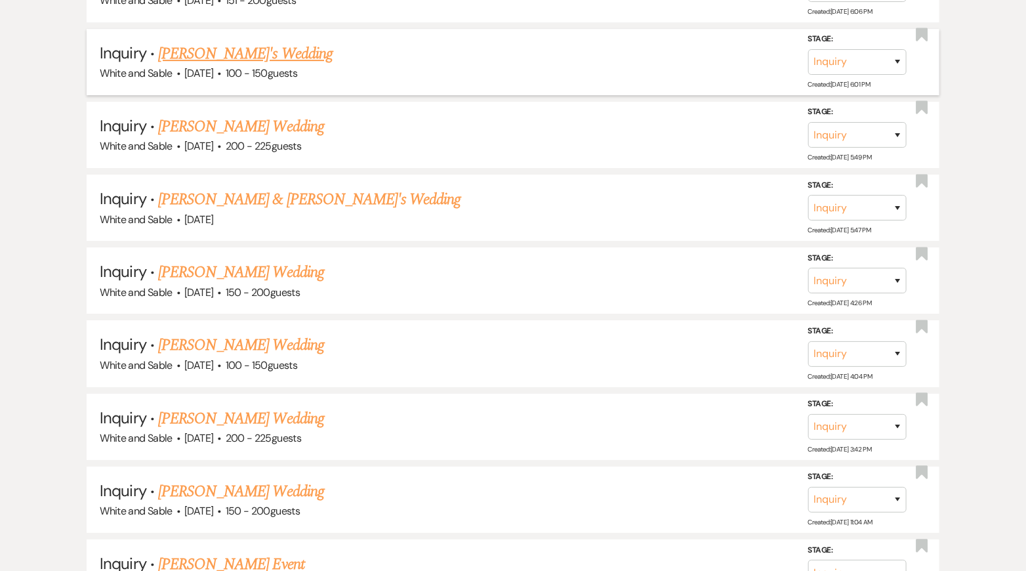
click at [267, 42] on link "[PERSON_NAME]'s Wedding" at bounding box center [245, 54] width 174 height 24
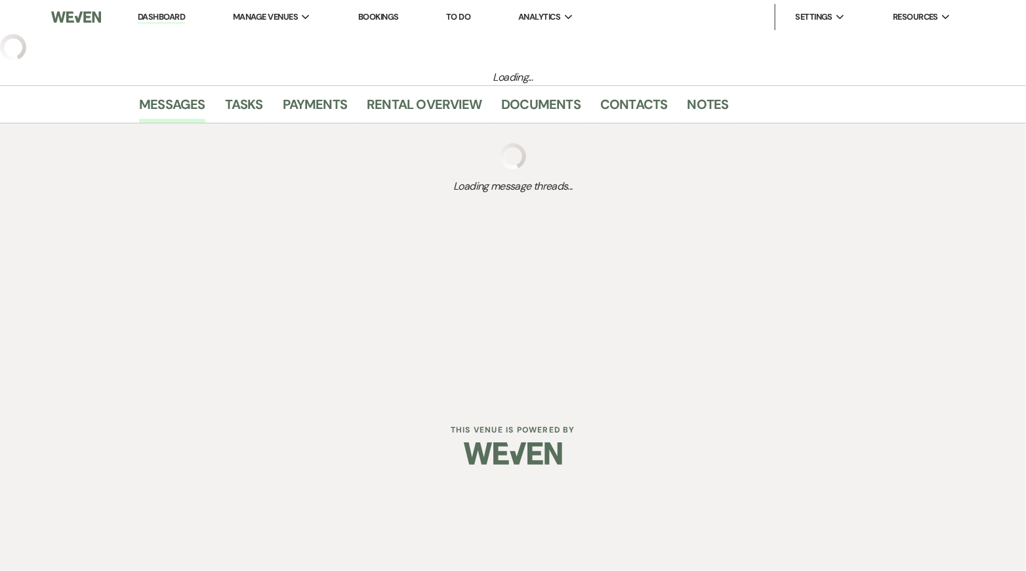
select select "5"
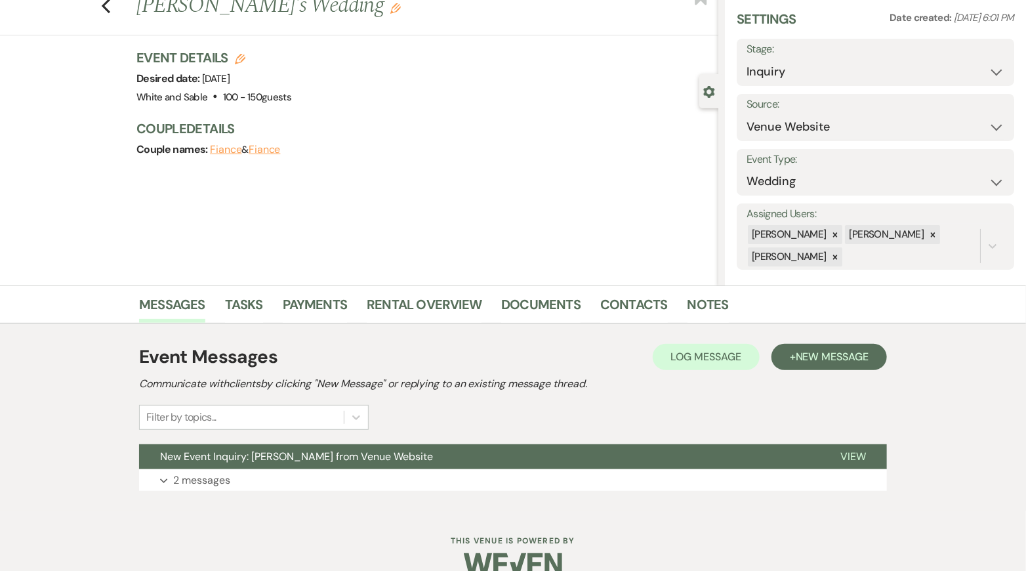
scroll to position [67, 0]
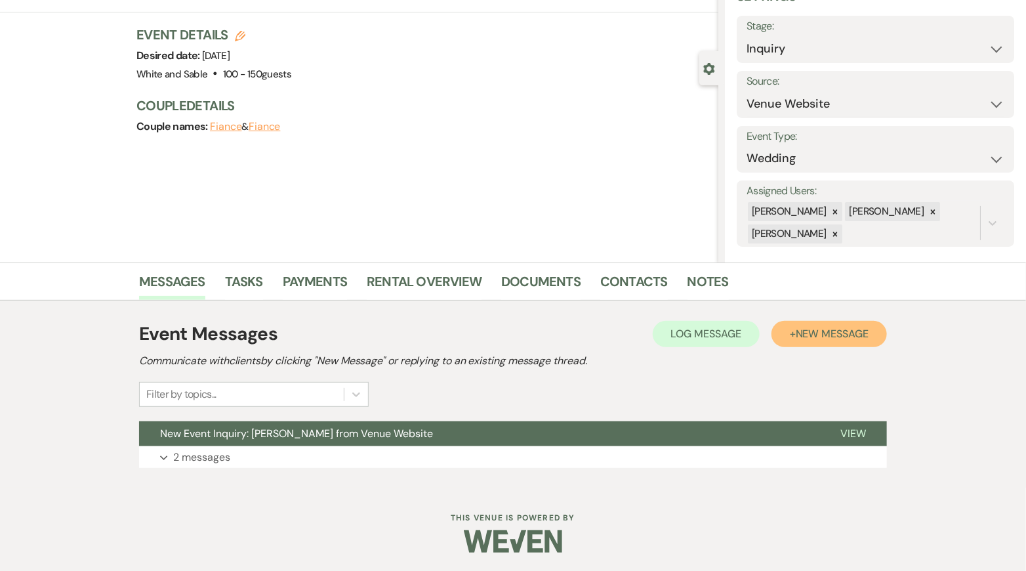
click at [815, 342] on button "+ New Message" at bounding box center [828, 334] width 115 height 26
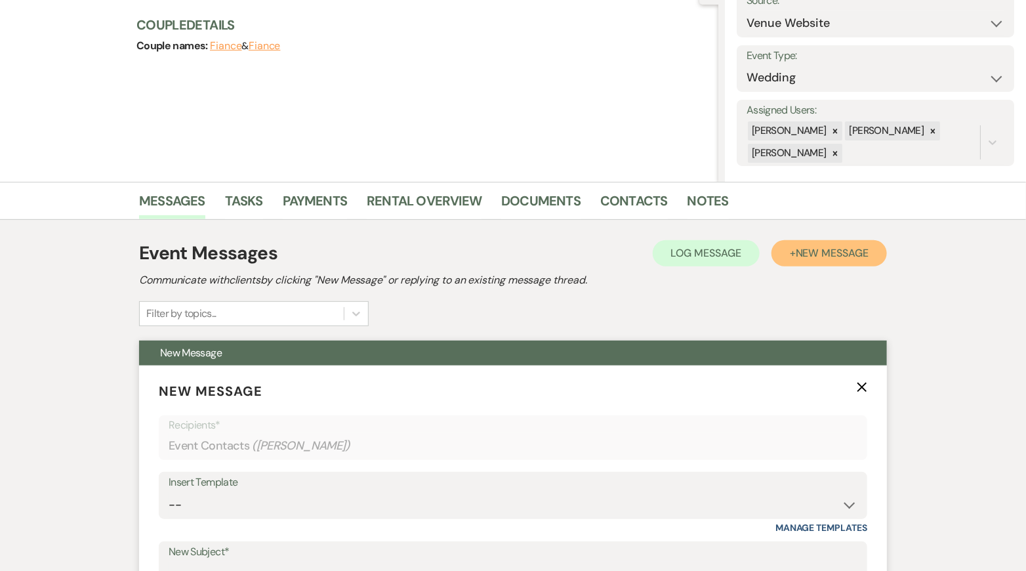
scroll to position [176, 0]
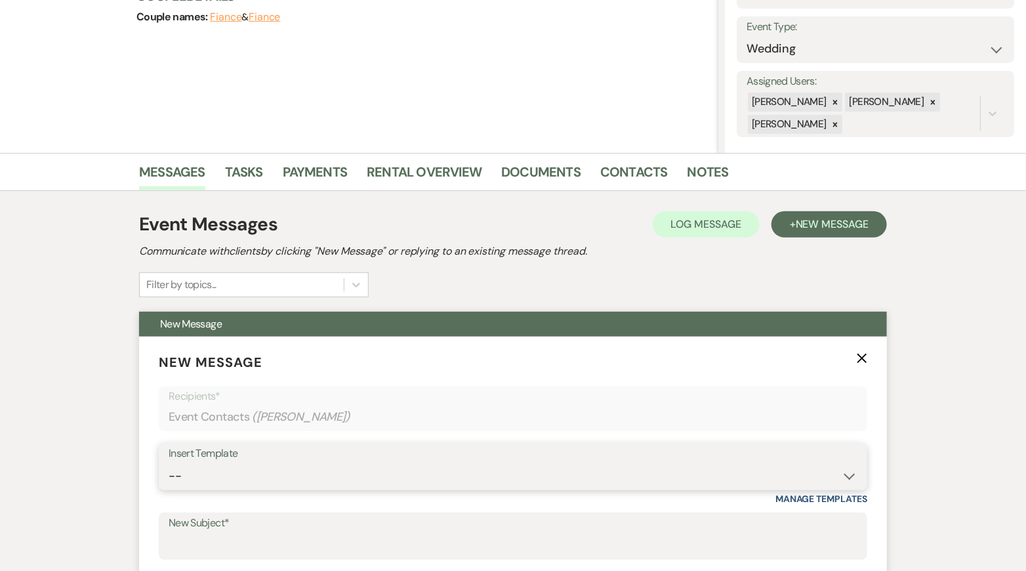
click at [310, 463] on select "-- Inquiry Response (Venue Guide) Schedule - Venue Tour Appt Confirmation Sched…" at bounding box center [513, 476] width 689 height 26
click at [169, 463] on select "-- Inquiry Response (Venue Guide) Schedule - Venue Tour Appt Confirmation Sched…" at bounding box center [513, 476] width 689 height 26
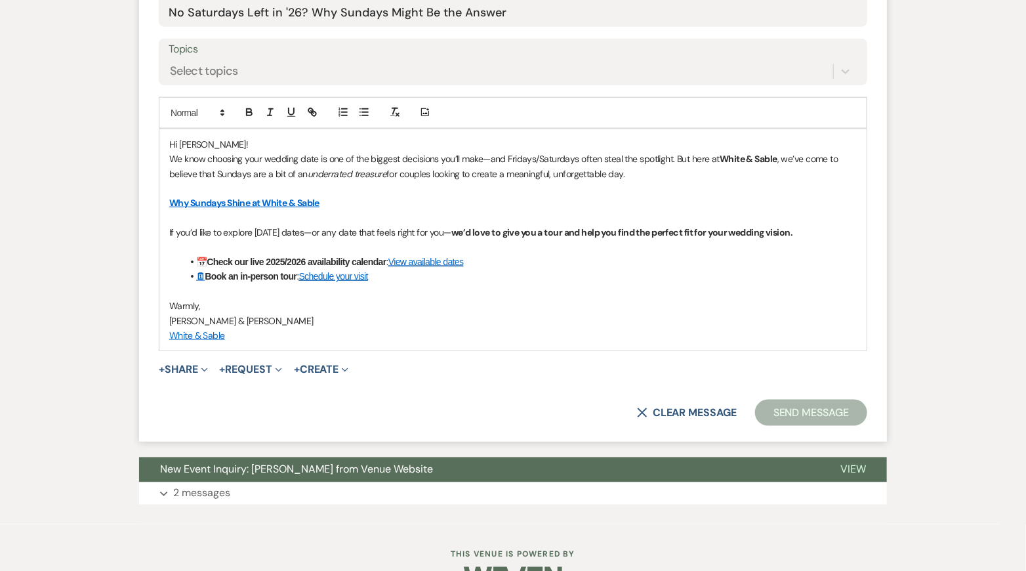
click at [821, 408] on button "Send Message" at bounding box center [811, 412] width 112 height 26
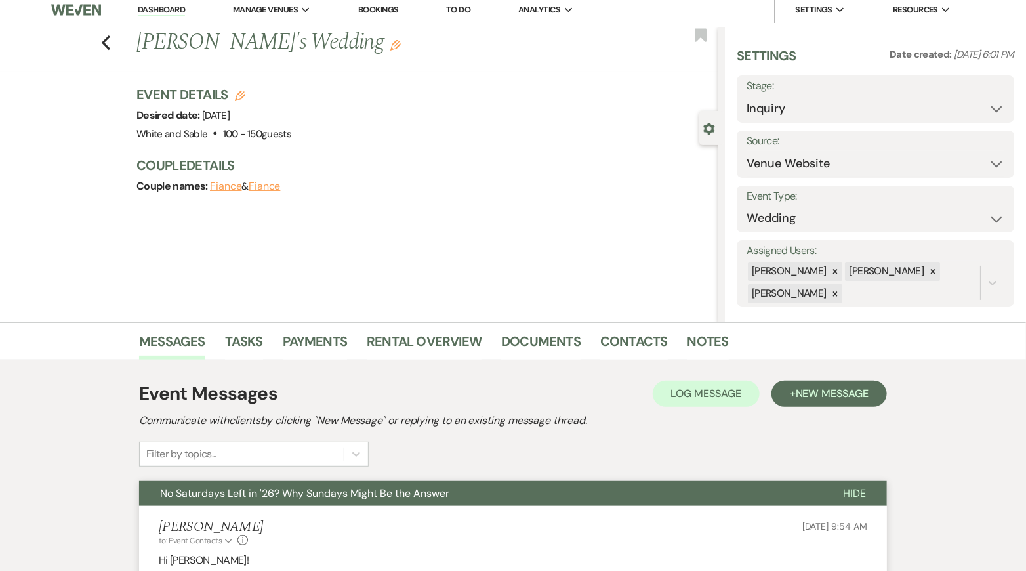
scroll to position [0, 0]
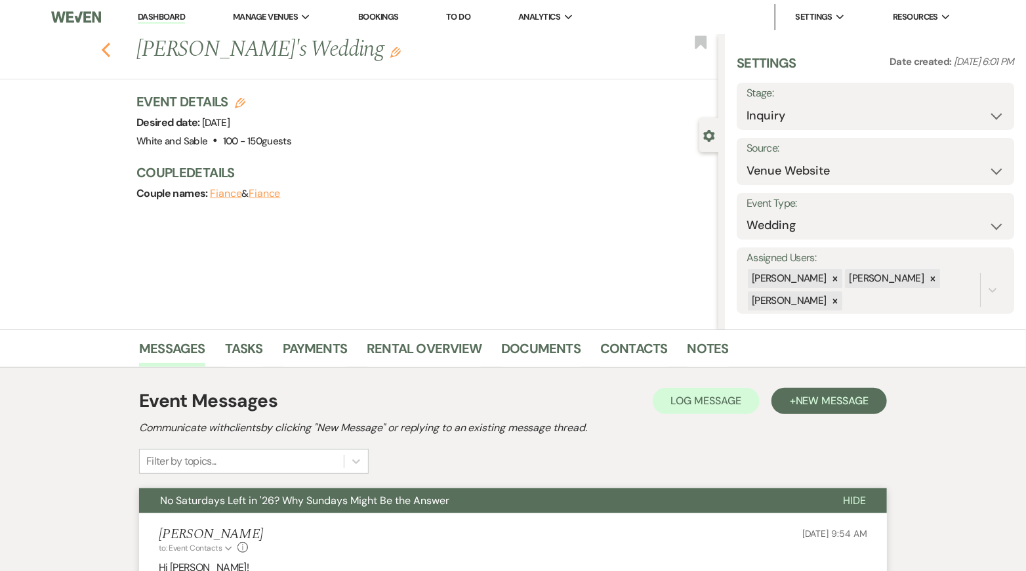
click at [106, 46] on use "button" at bounding box center [106, 50] width 9 height 14
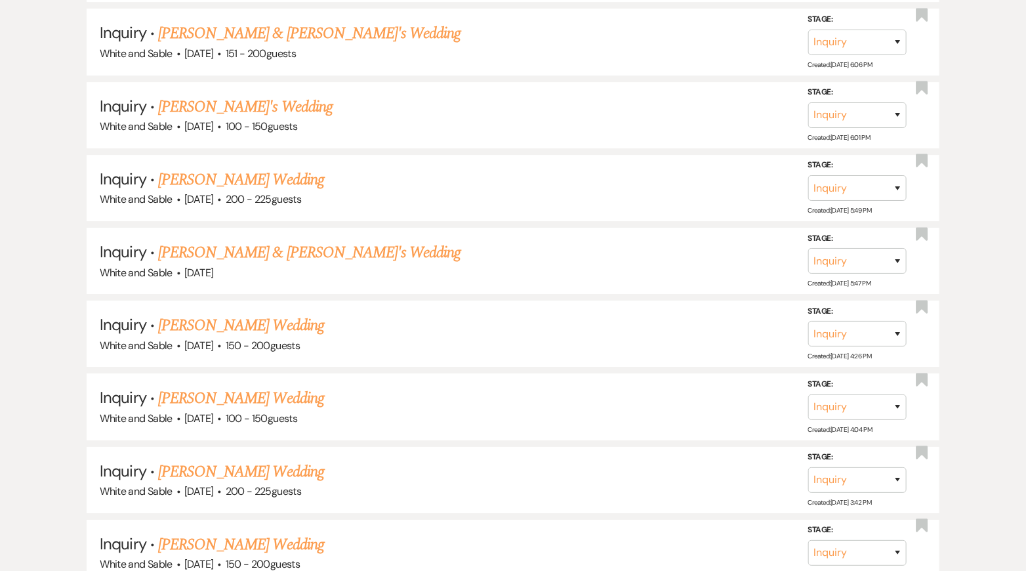
scroll to position [1977, 0]
click at [884, 33] on select "Inquiry Follow Up Tour Requested Tour Confirmed Toured Proposal Sent Booked Lost" at bounding box center [857, 44] width 98 height 26
click at [808, 31] on select "Inquiry Follow Up Tour Requested Tour Confirmed Toured Proposal Sent Booked Lost" at bounding box center [857, 44] width 98 height 26
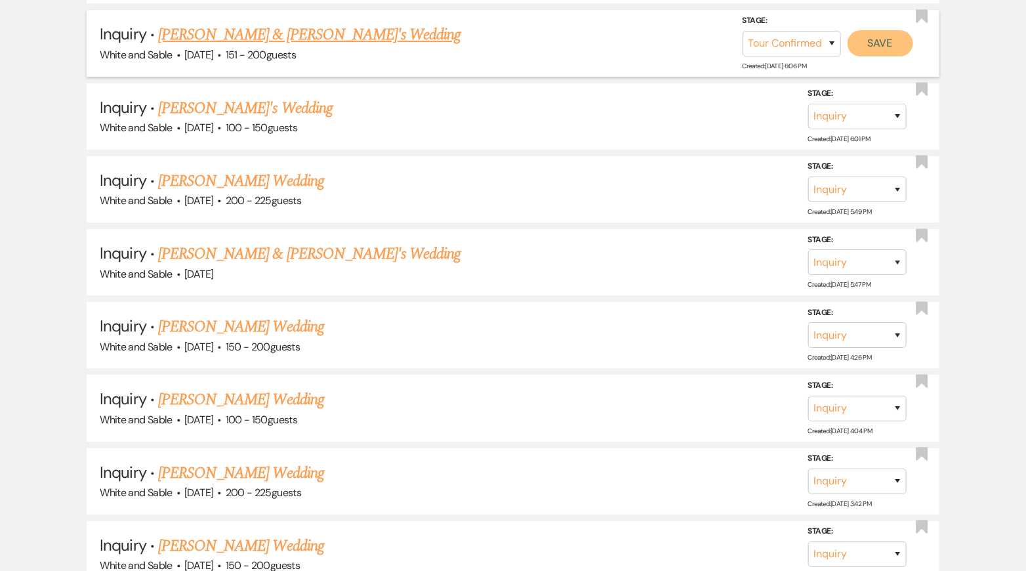
click at [888, 30] on button "Save" at bounding box center [880, 43] width 66 height 26
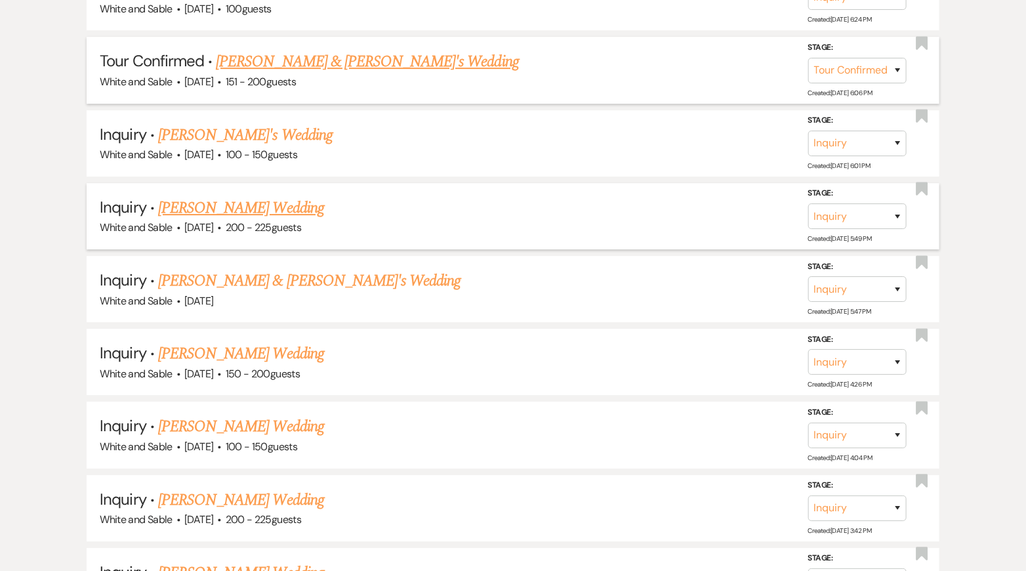
scroll to position [1932, 0]
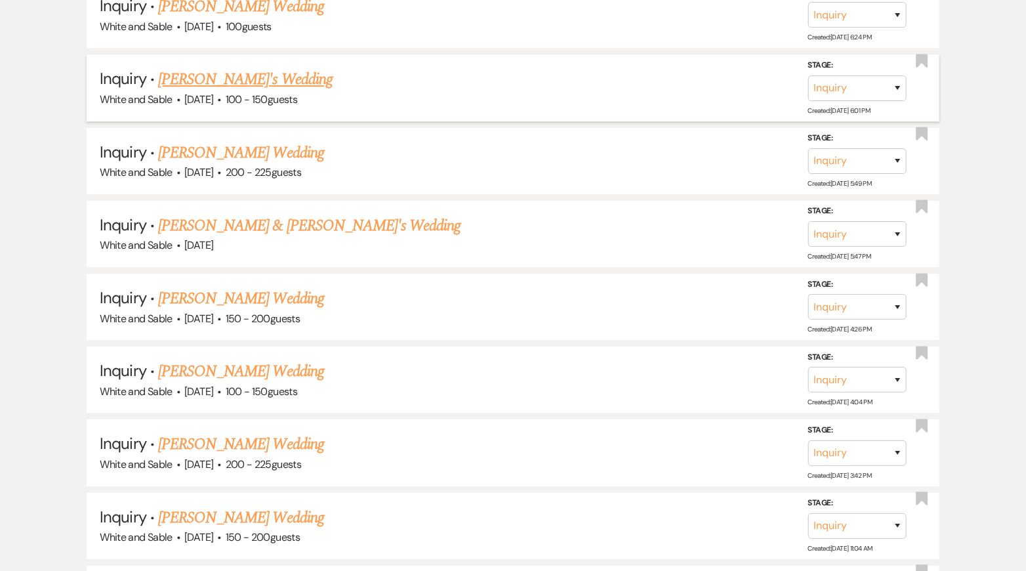
click at [232, 68] on link "[PERSON_NAME]'s Wedding" at bounding box center [245, 80] width 174 height 24
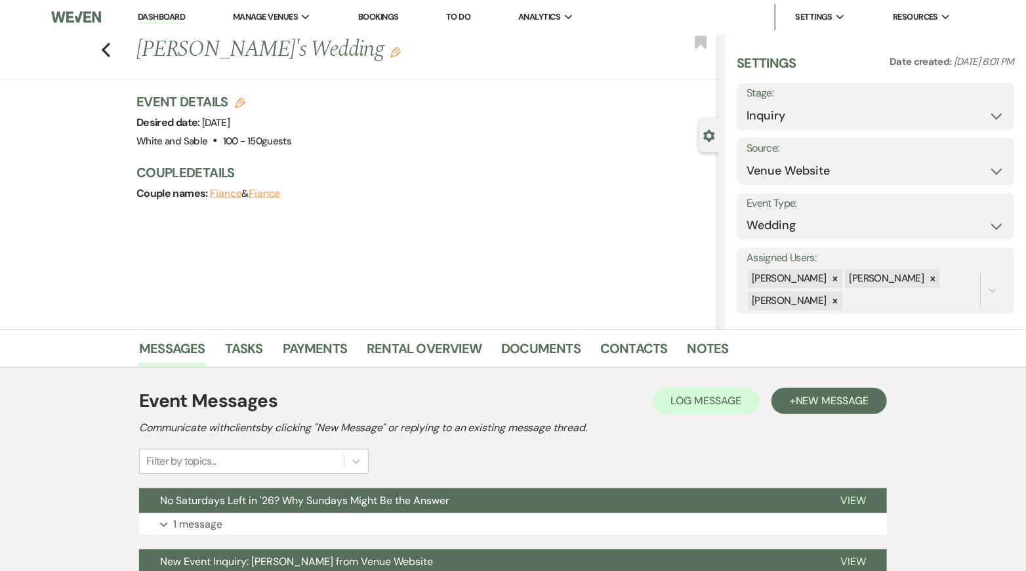
click at [111, 51] on div "Previous [PERSON_NAME]'s Wedding Edit Bookmark" at bounding box center [355, 56] width 725 height 45
click at [106, 49] on icon "Previous" at bounding box center [106, 50] width 10 height 16
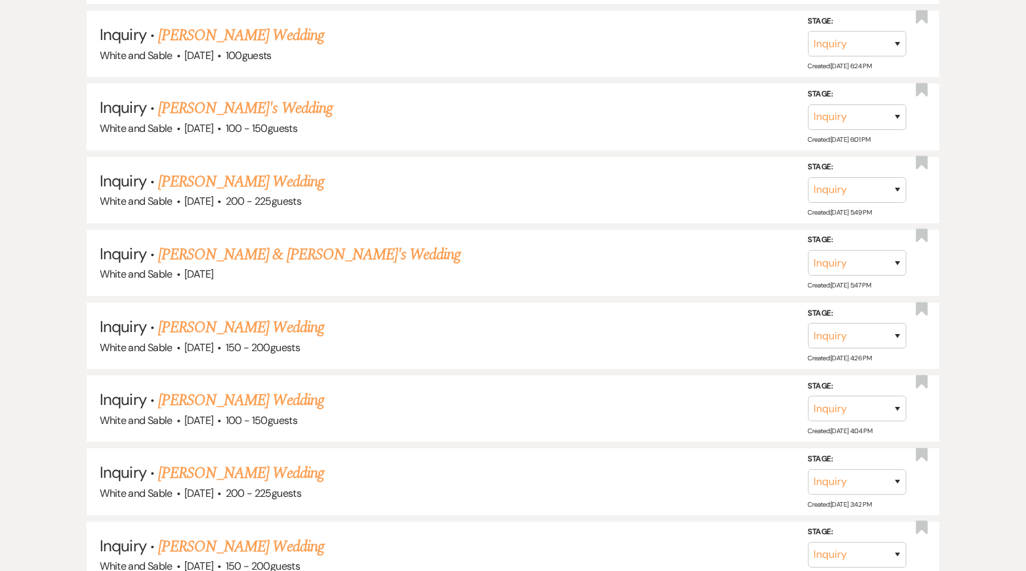
scroll to position [1902, 0]
click at [270, 25] on link "[PERSON_NAME] Wedding" at bounding box center [241, 37] width 166 height 24
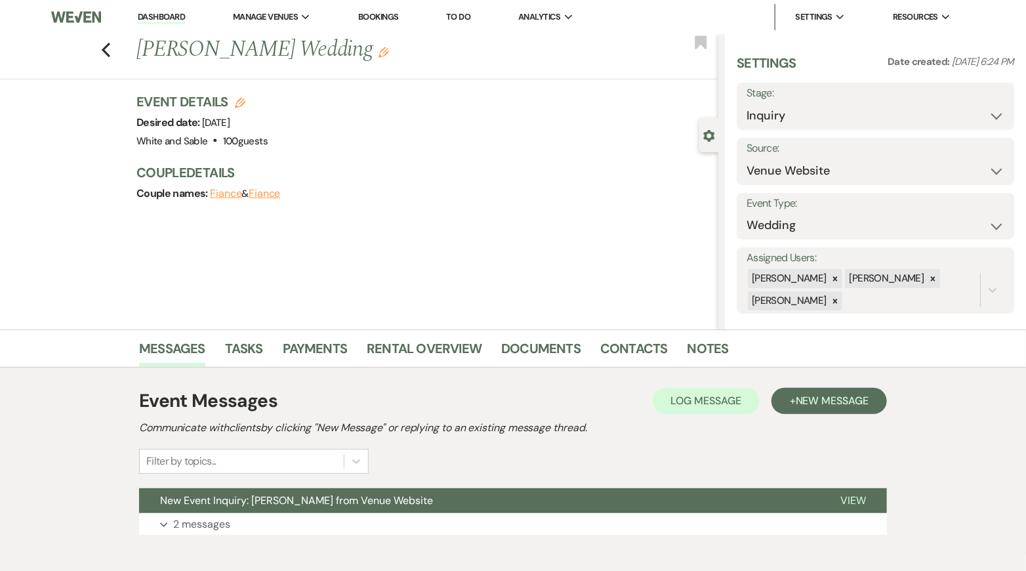
scroll to position [38, 0]
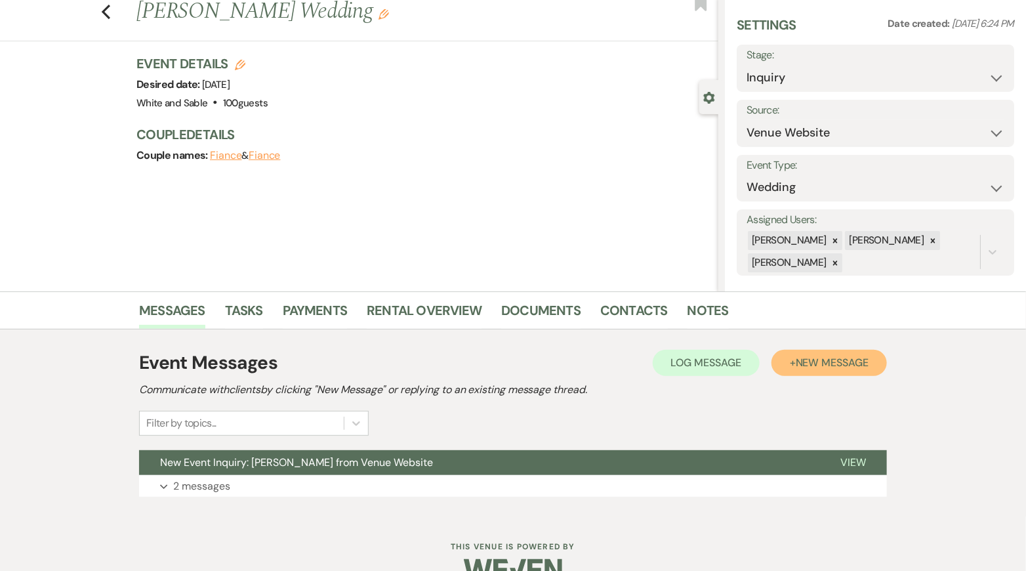
click at [782, 368] on button "+ New Message" at bounding box center [828, 363] width 115 height 26
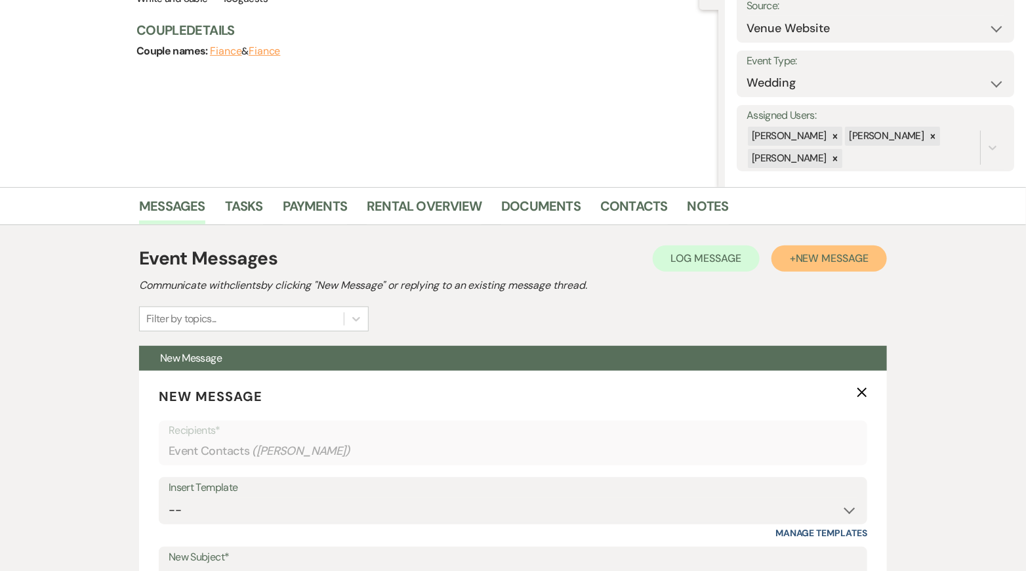
scroll to position [187, 0]
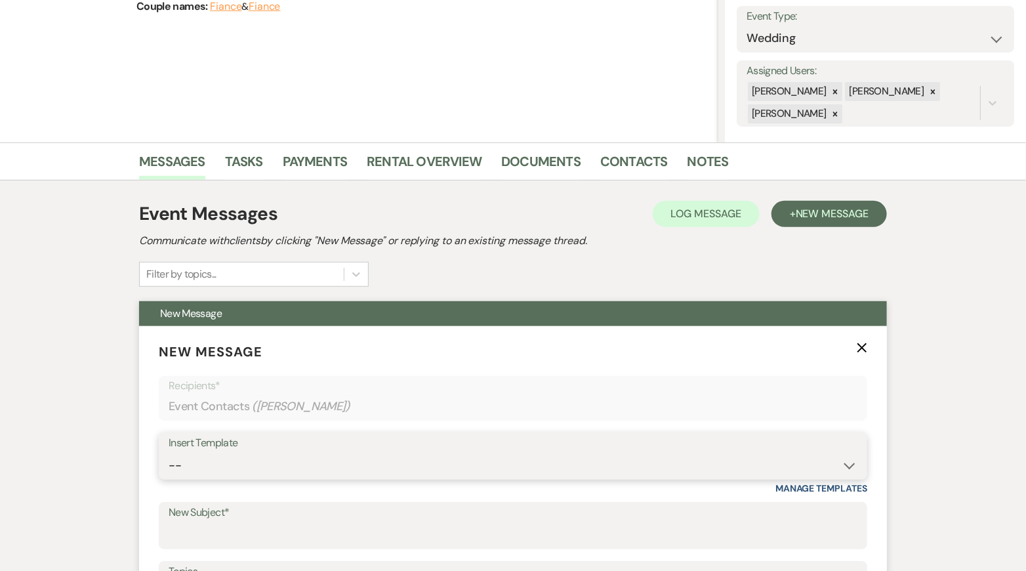
click at [350, 456] on select "-- Inquiry Response (Venue Guide) Schedule - Venue Tour Appt Confirmation Sched…" at bounding box center [513, 466] width 689 height 26
click at [169, 453] on select "-- Inquiry Response (Venue Guide) Schedule - Venue Tour Appt Confirmation Sched…" at bounding box center [513, 466] width 689 height 26
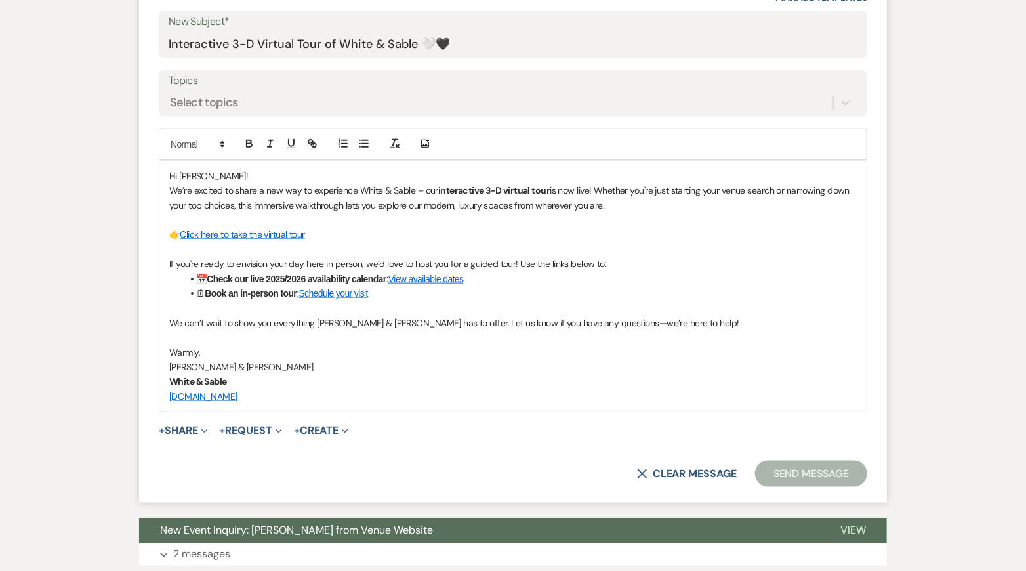
scroll to position [686, 0]
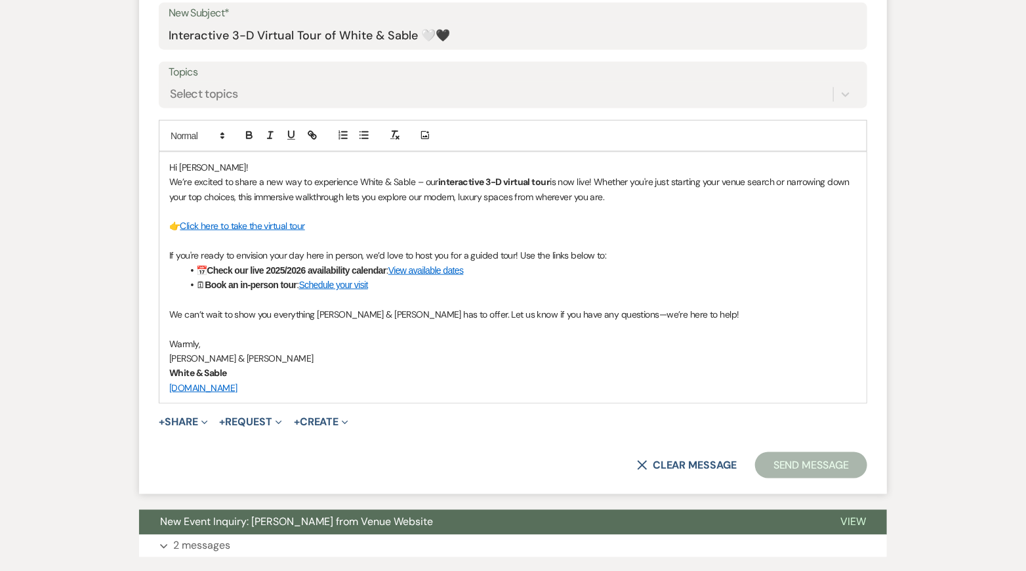
click at [783, 476] on form "New Message X Saving draft... Recipients* Event Contacts ( [PERSON_NAME] ) Inse…" at bounding box center [513, 161] width 748 height 668
click at [781, 464] on button "Send Message" at bounding box center [811, 465] width 112 height 26
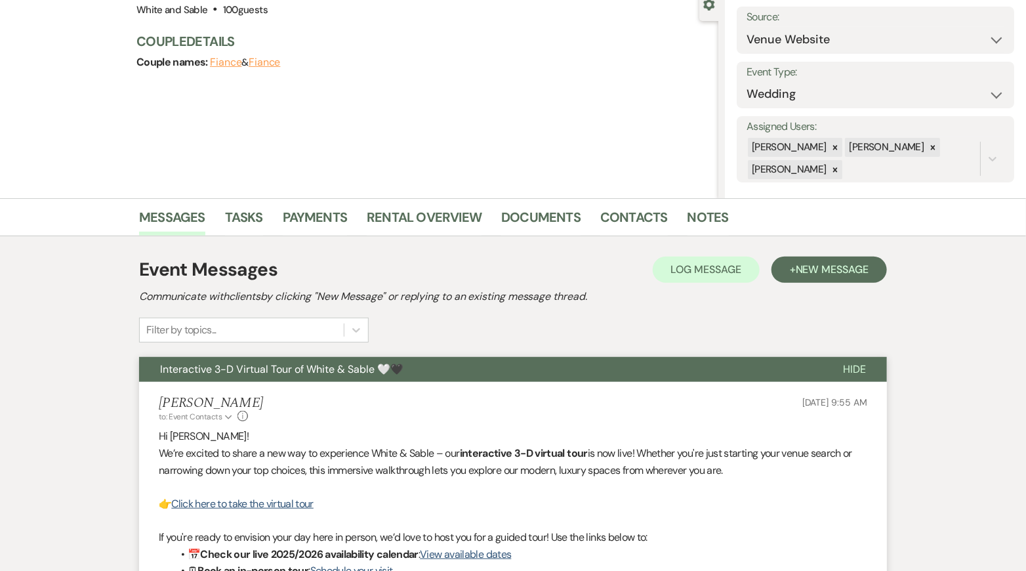
scroll to position [0, 0]
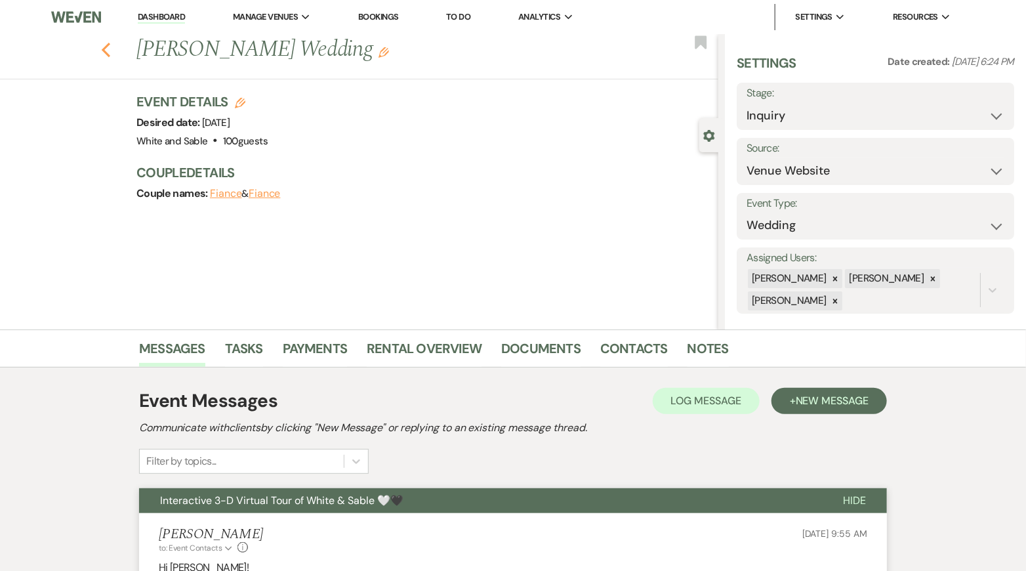
click at [106, 49] on icon "Previous" at bounding box center [106, 50] width 10 height 16
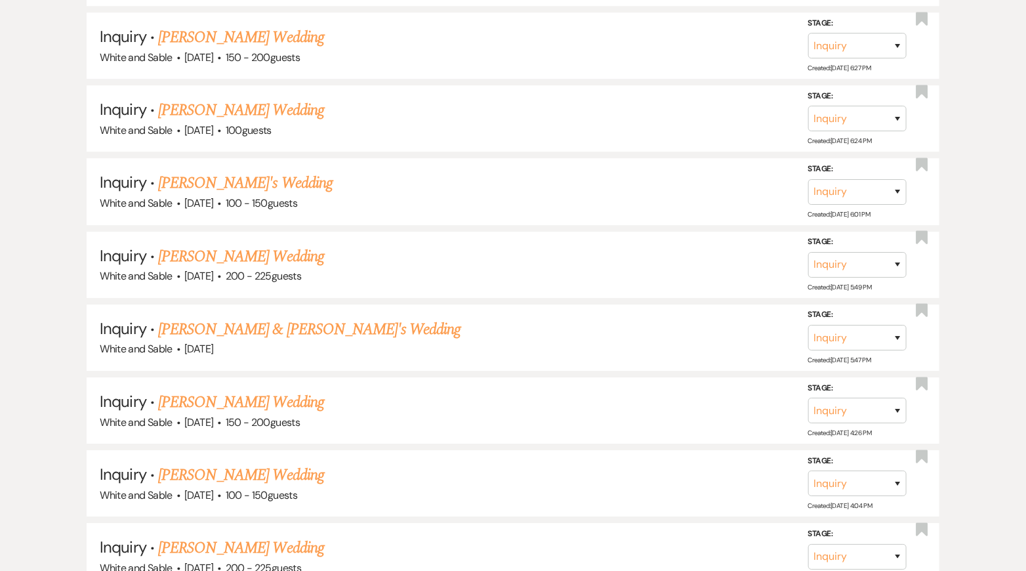
scroll to position [1826, 0]
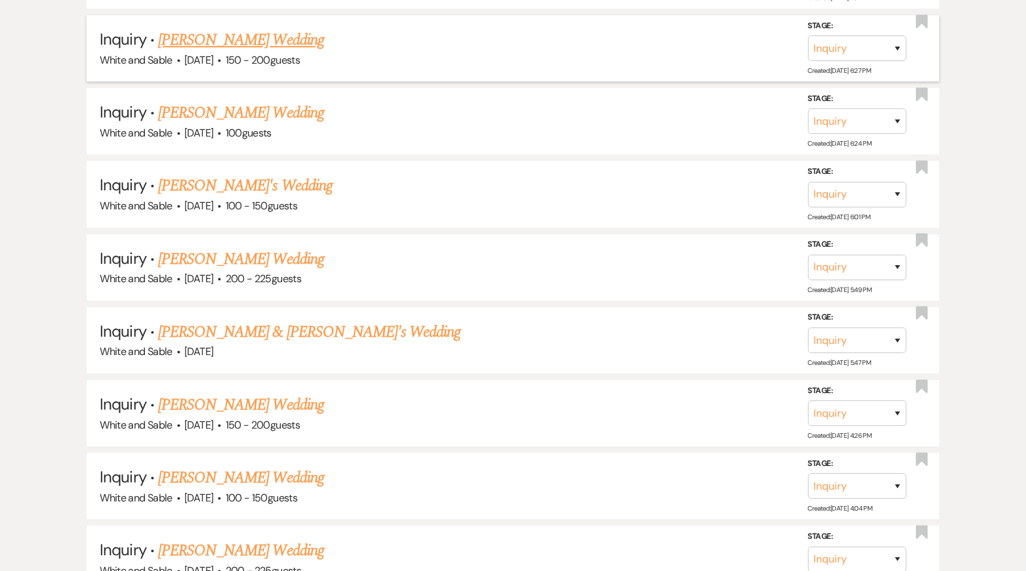
click at [254, 28] on link "[PERSON_NAME] Wedding" at bounding box center [241, 40] width 166 height 24
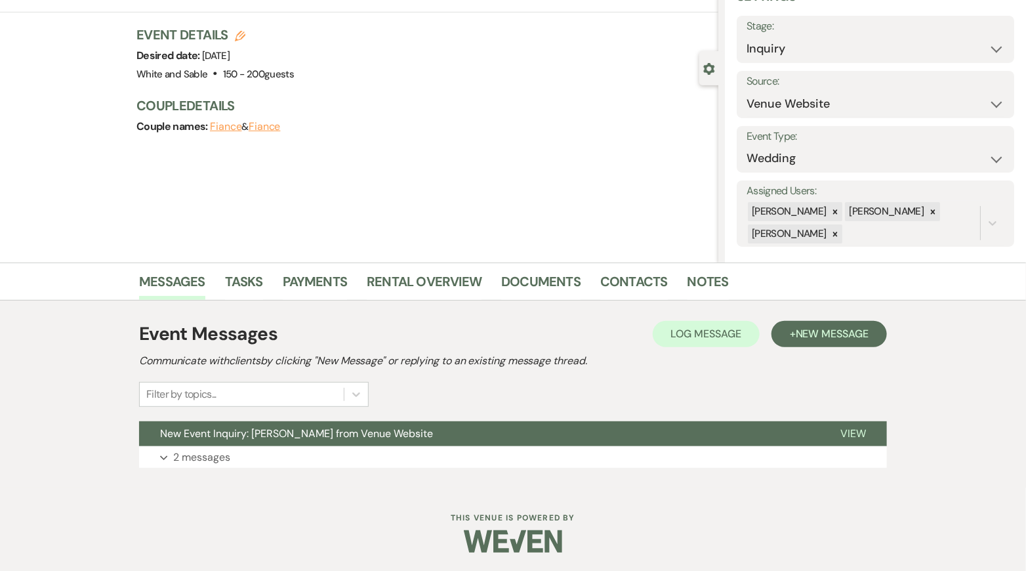
scroll to position [67, 0]
click at [811, 339] on span "New Message" at bounding box center [832, 334] width 73 height 14
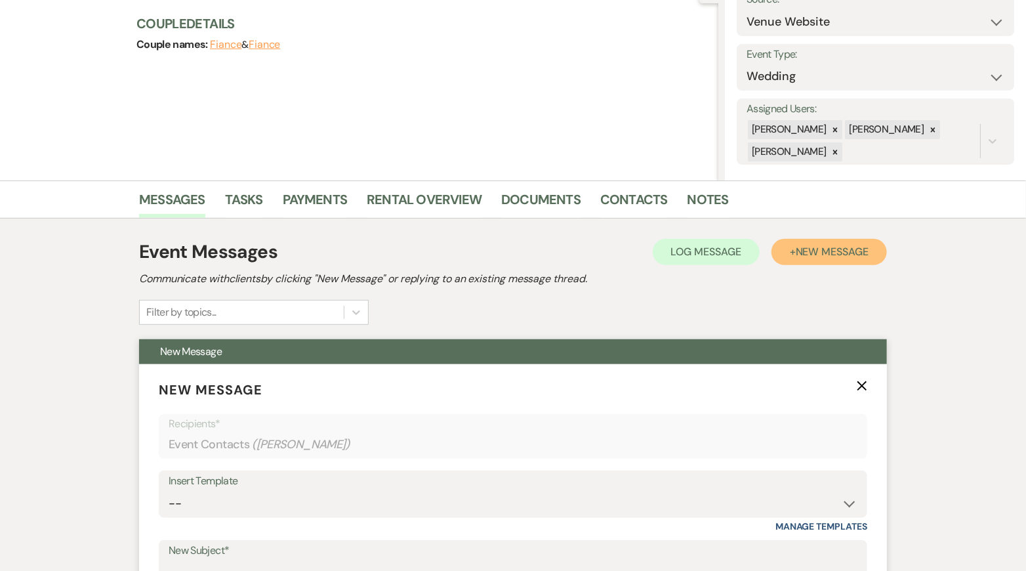
scroll to position [171, 0]
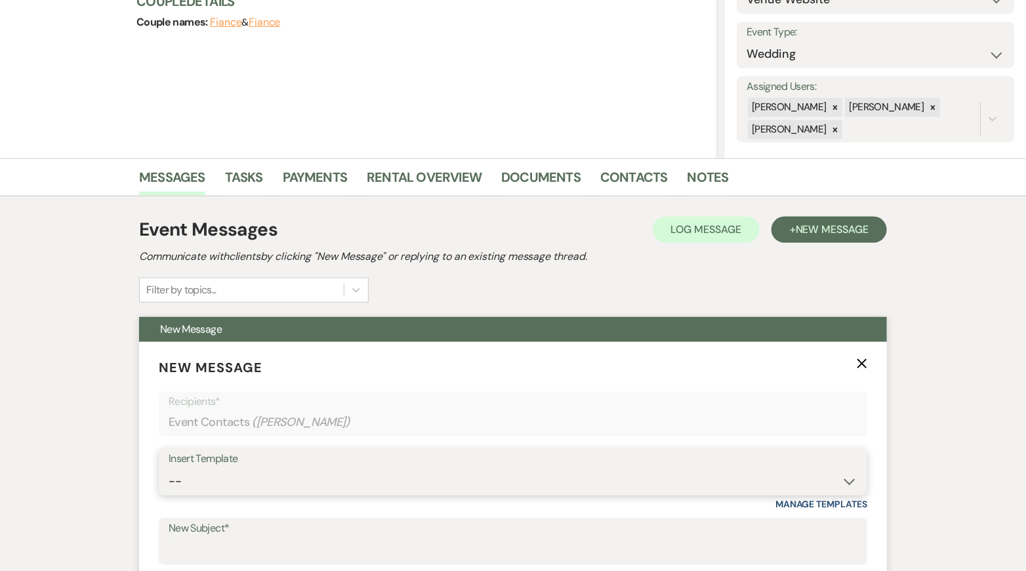
click at [374, 477] on select "-- Inquiry Response (Venue Guide) Schedule - Venue Tour Appt Confirmation Sched…" at bounding box center [513, 481] width 689 height 26
click at [169, 468] on select "-- Inquiry Response (Venue Guide) Schedule - Venue Tour Appt Confirmation Sched…" at bounding box center [513, 481] width 689 height 26
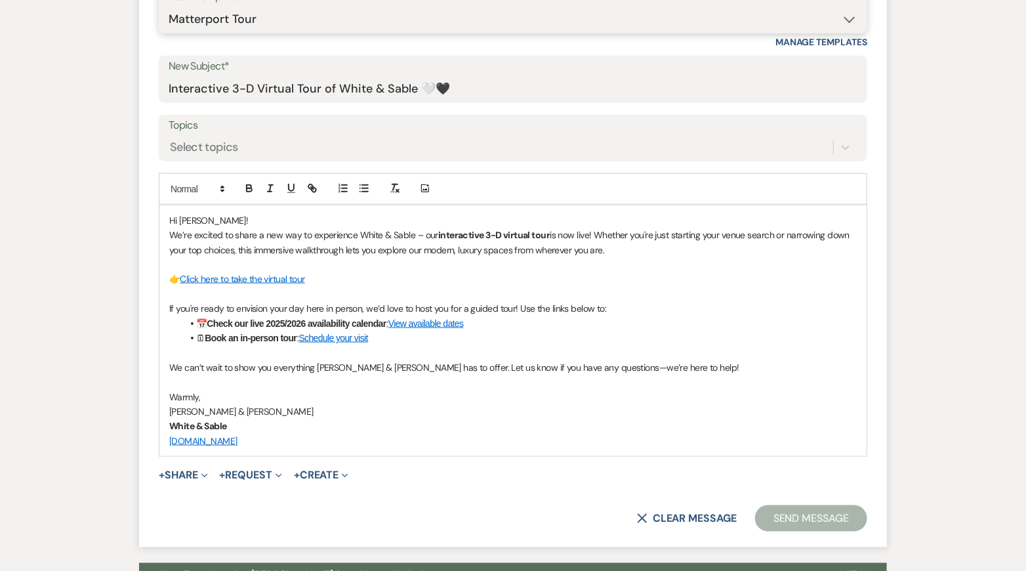
scroll to position [704, 0]
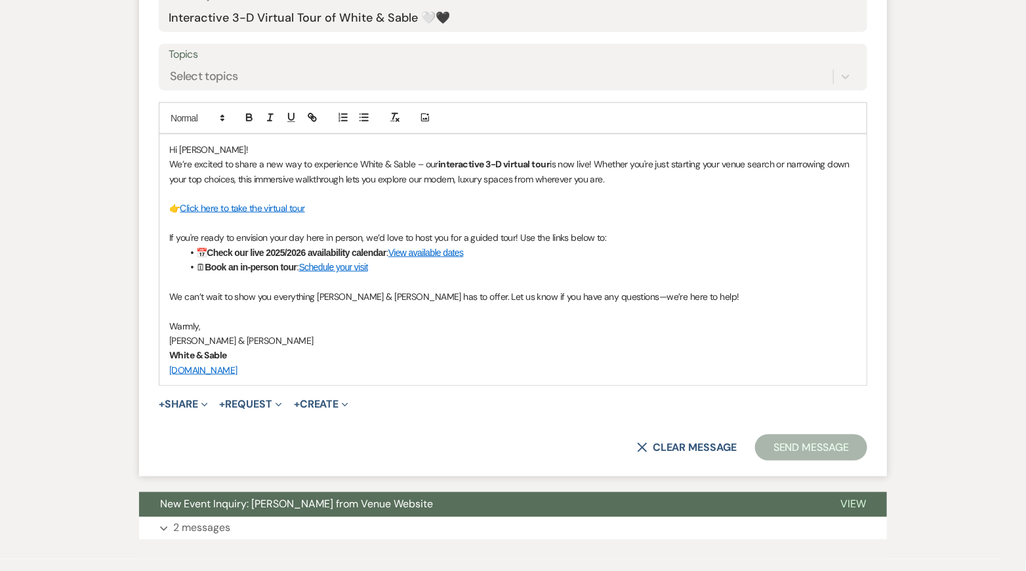
click at [812, 441] on button "Send Message" at bounding box center [811, 447] width 112 height 26
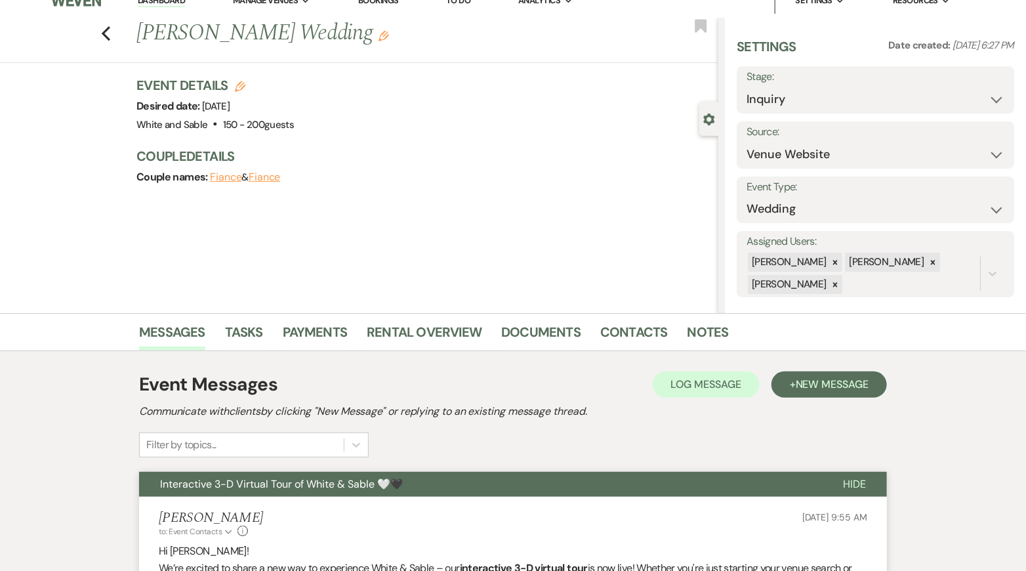
scroll to position [0, 0]
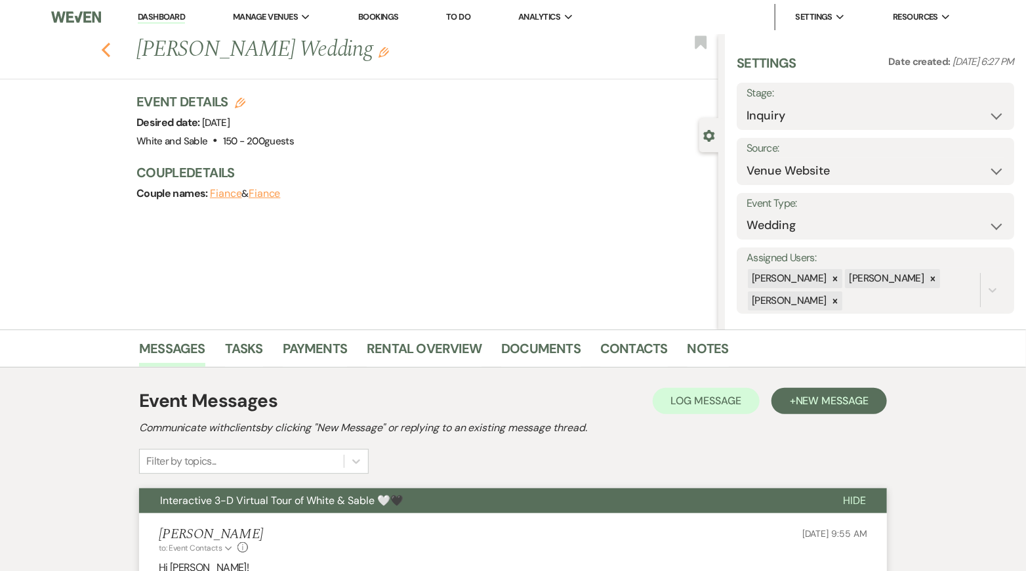
click at [105, 46] on use "button" at bounding box center [106, 50] width 9 height 14
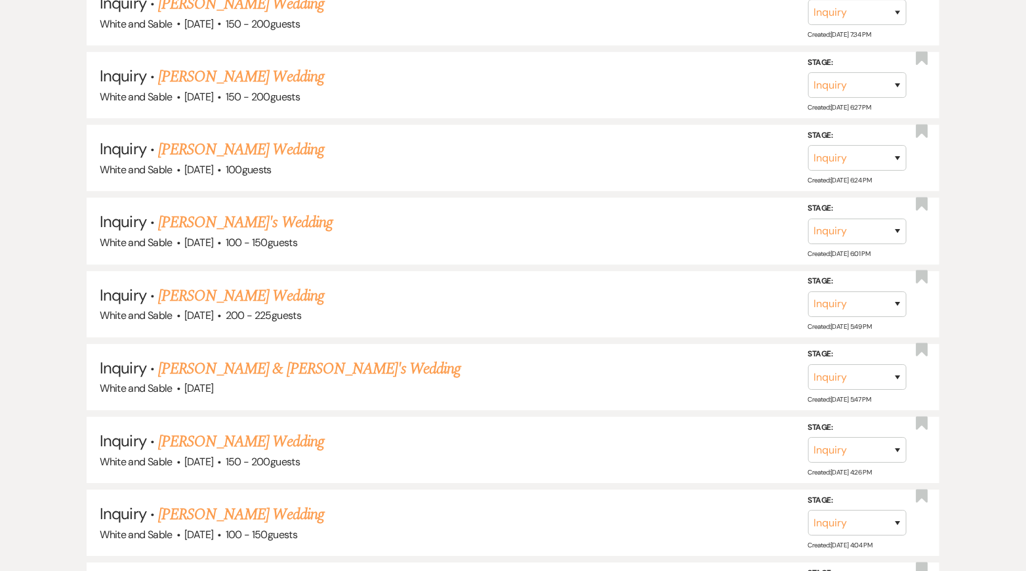
scroll to position [1759, 0]
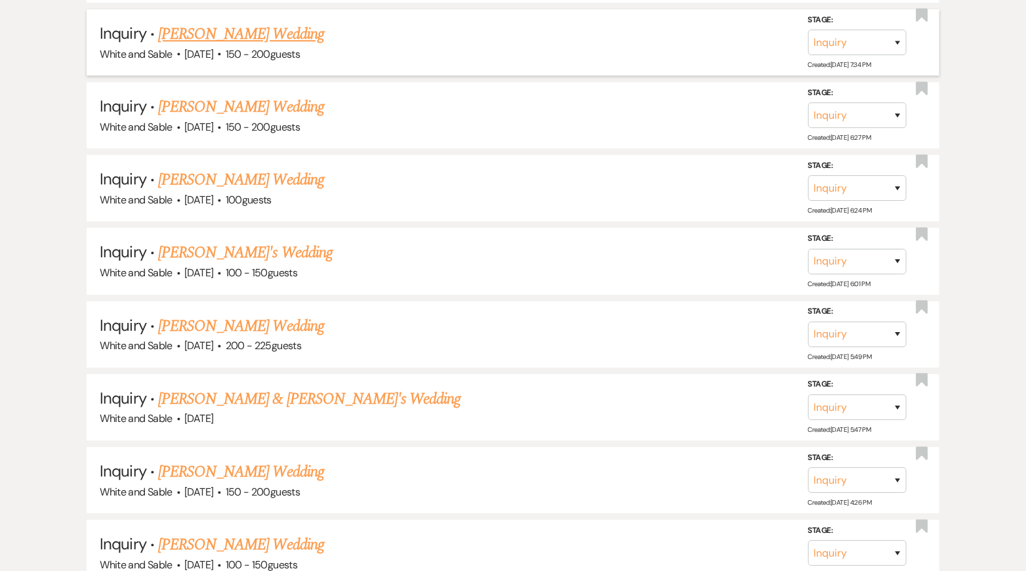
click at [235, 22] on link "[PERSON_NAME] Wedding" at bounding box center [241, 34] width 166 height 24
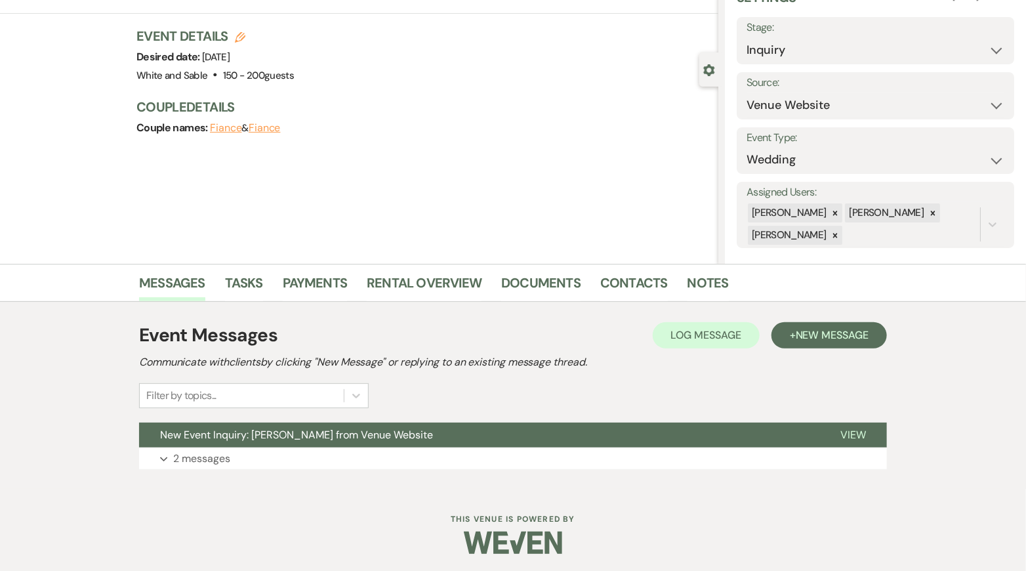
scroll to position [63, 0]
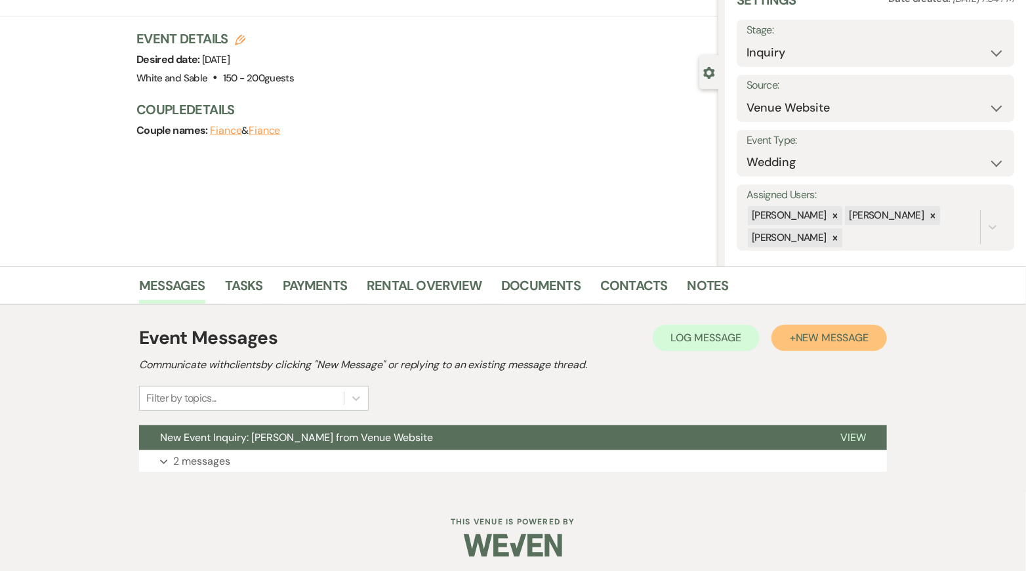
click at [880, 339] on button "+ New Message" at bounding box center [828, 338] width 115 height 26
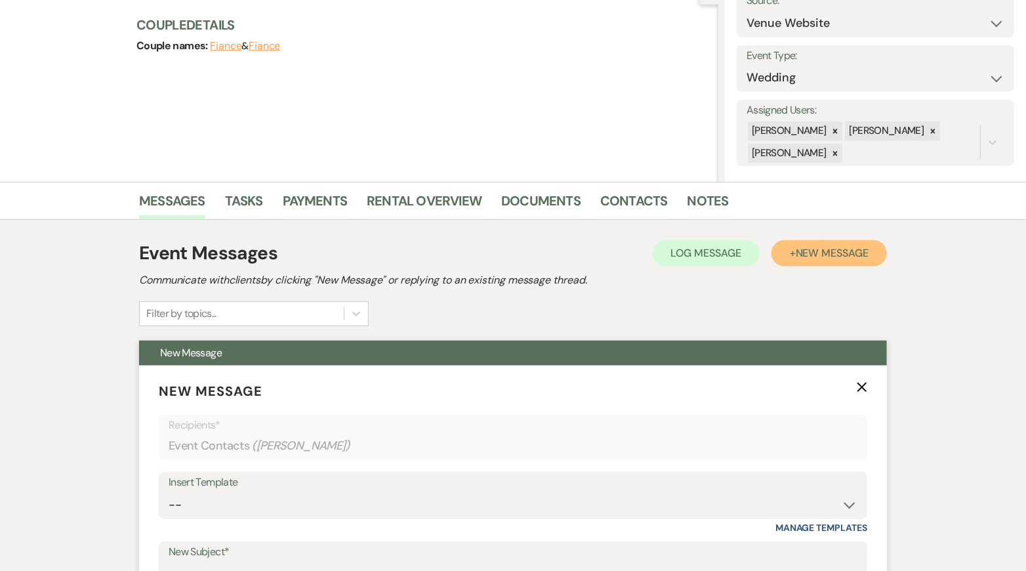
scroll to position [199, 0]
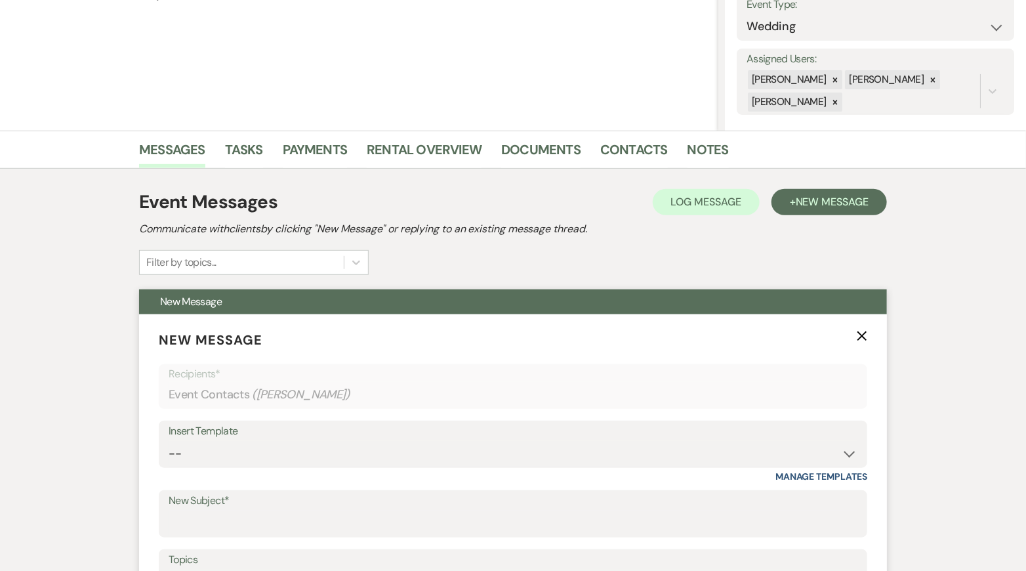
click at [235, 467] on div "Insert Template -- Inquiry Response (Venue Guide) Schedule - Venue Tour Appt Co…" at bounding box center [513, 451] width 708 height 62
click at [229, 458] on select "-- Inquiry Response (Venue Guide) Schedule - Venue Tour Appt Confirmation Sched…" at bounding box center [513, 454] width 689 height 26
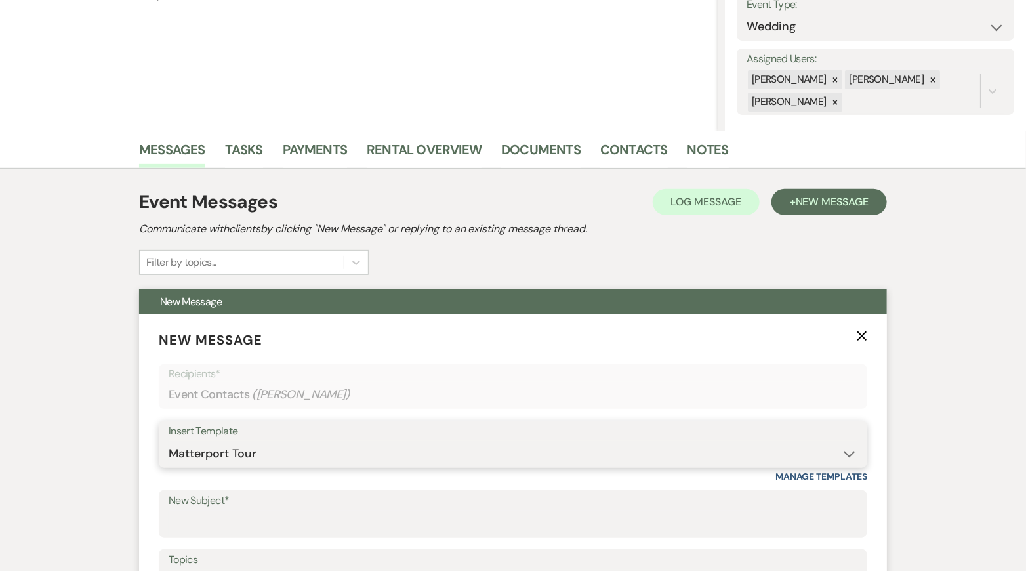
click at [169, 441] on select "-- Inquiry Response (Venue Guide) Schedule - Venue Tour Appt Confirmation Sched…" at bounding box center [513, 454] width 689 height 26
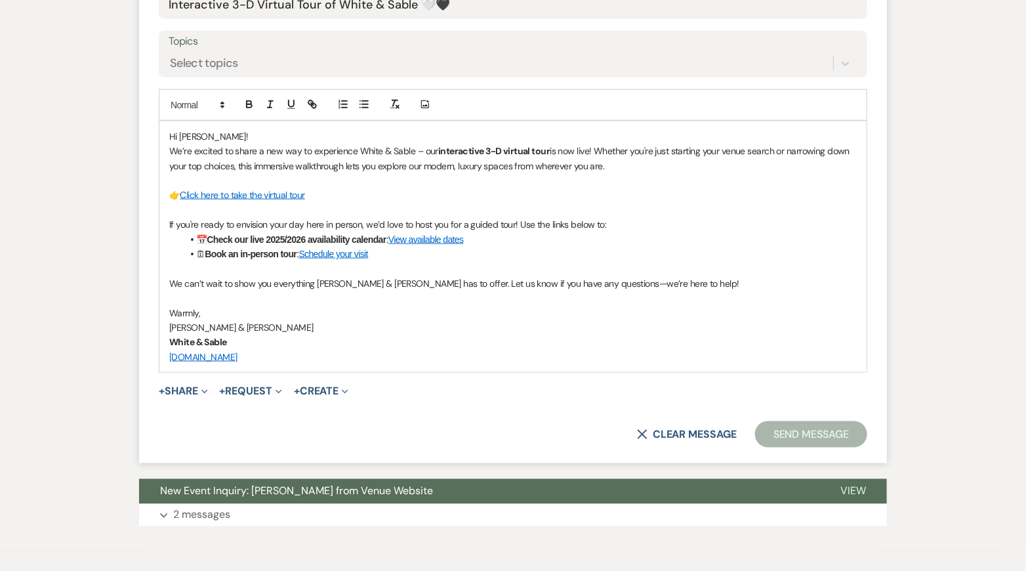
click at [777, 443] on button "Send Message" at bounding box center [811, 434] width 112 height 26
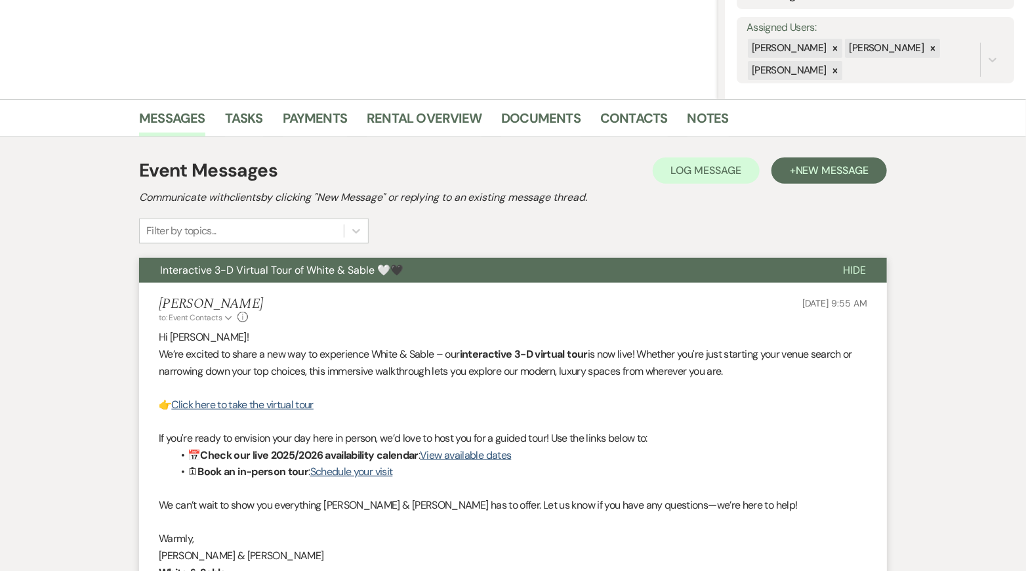
scroll to position [0, 0]
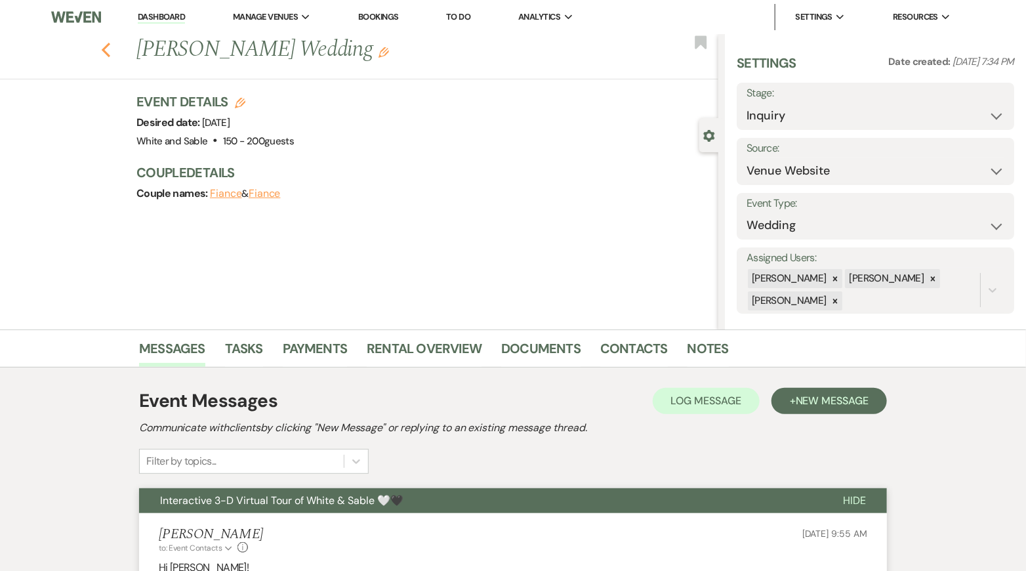
click at [109, 51] on icon "Previous" at bounding box center [106, 50] width 10 height 16
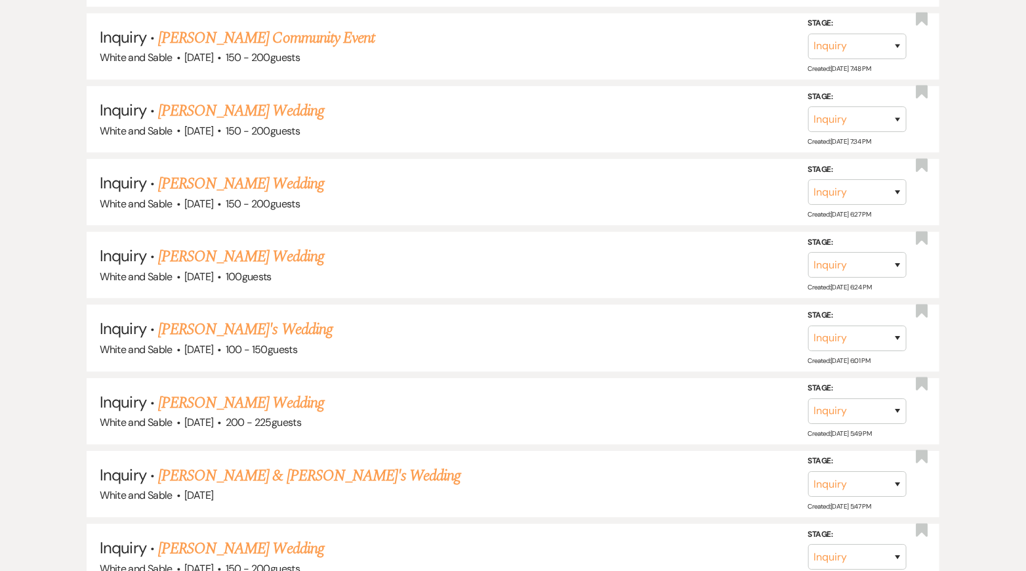
scroll to position [1675, 0]
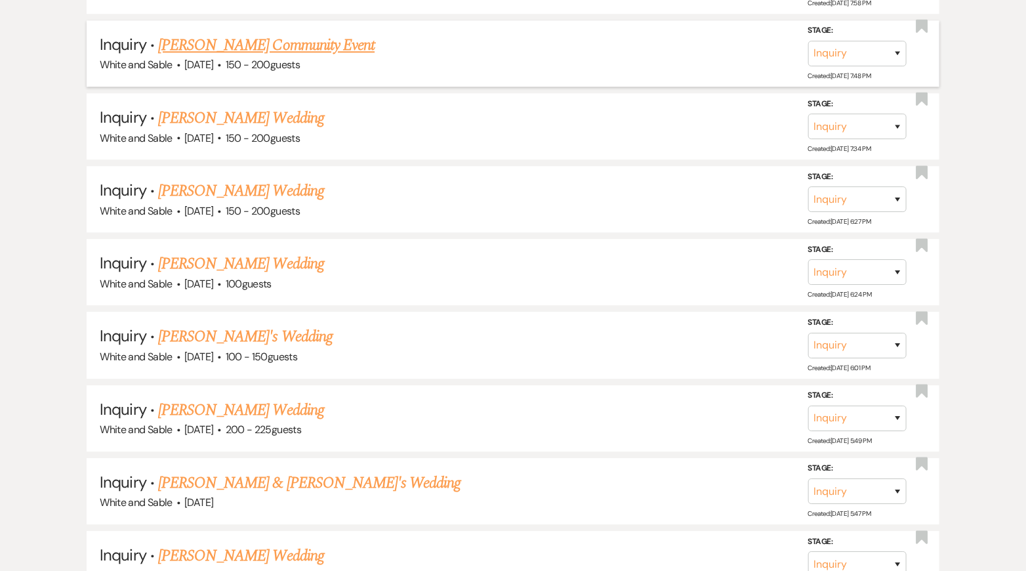
click at [289, 41] on link "[PERSON_NAME] Community Event" at bounding box center [266, 45] width 216 height 24
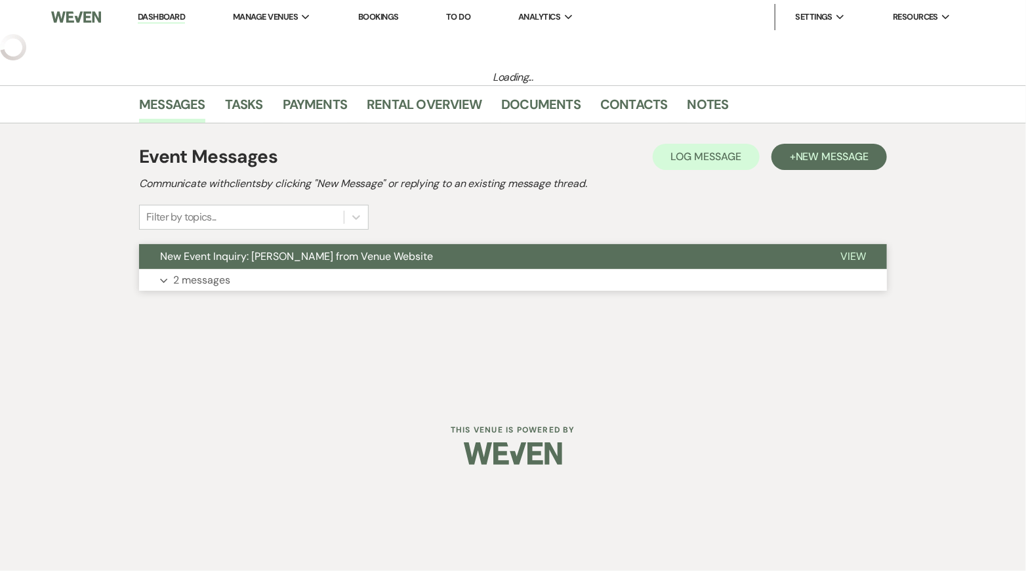
click at [386, 276] on button "Expand 2 messages" at bounding box center [513, 280] width 748 height 22
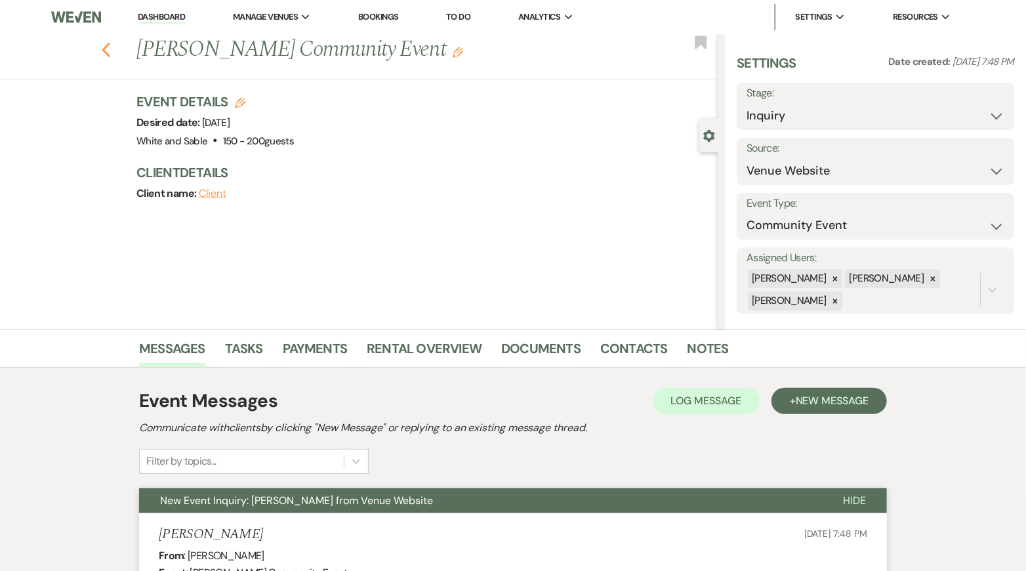
click at [105, 49] on use "button" at bounding box center [106, 50] width 9 height 14
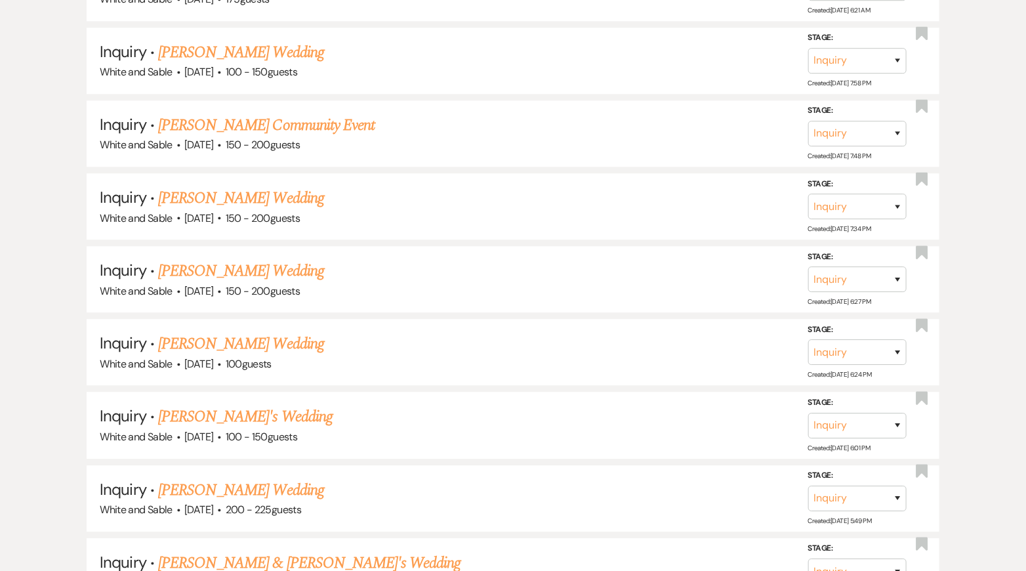
scroll to position [1595, 0]
click at [283, 41] on link "[PERSON_NAME] Wedding" at bounding box center [241, 53] width 166 height 24
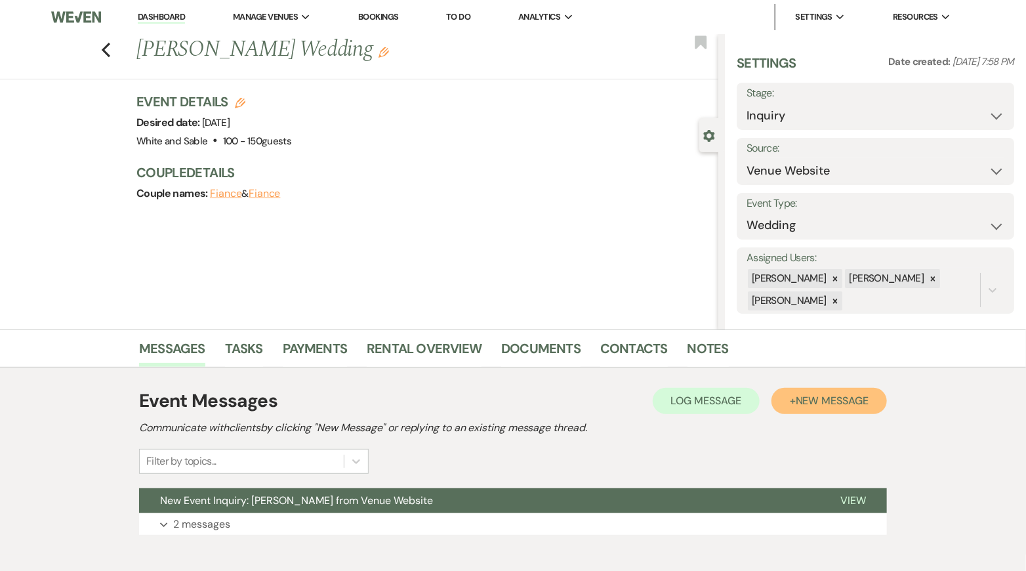
click at [840, 394] on span "New Message" at bounding box center [832, 401] width 73 height 14
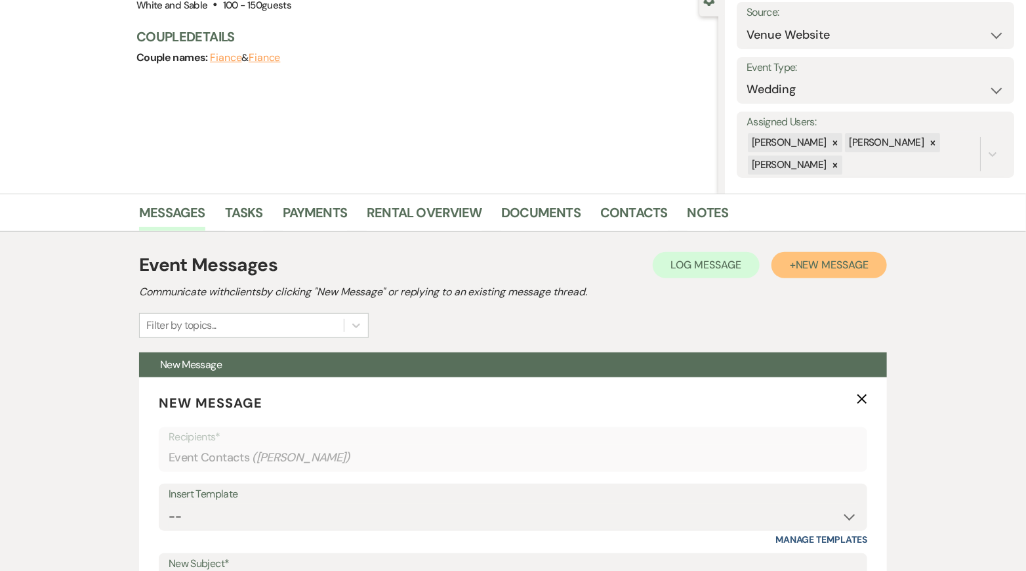
scroll to position [220, 0]
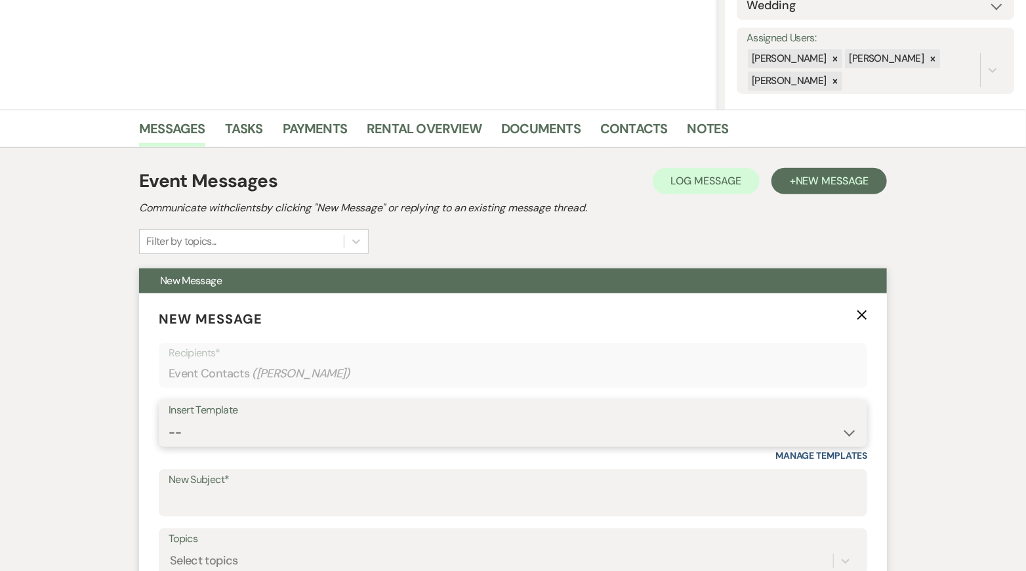
click at [243, 437] on select "-- Inquiry Response (Venue Guide) Schedule - Venue Tour Appt Confirmation Sched…" at bounding box center [513, 433] width 689 height 26
click at [169, 420] on select "-- Inquiry Response (Venue Guide) Schedule - Venue Tour Appt Confirmation Sched…" at bounding box center [513, 433] width 689 height 26
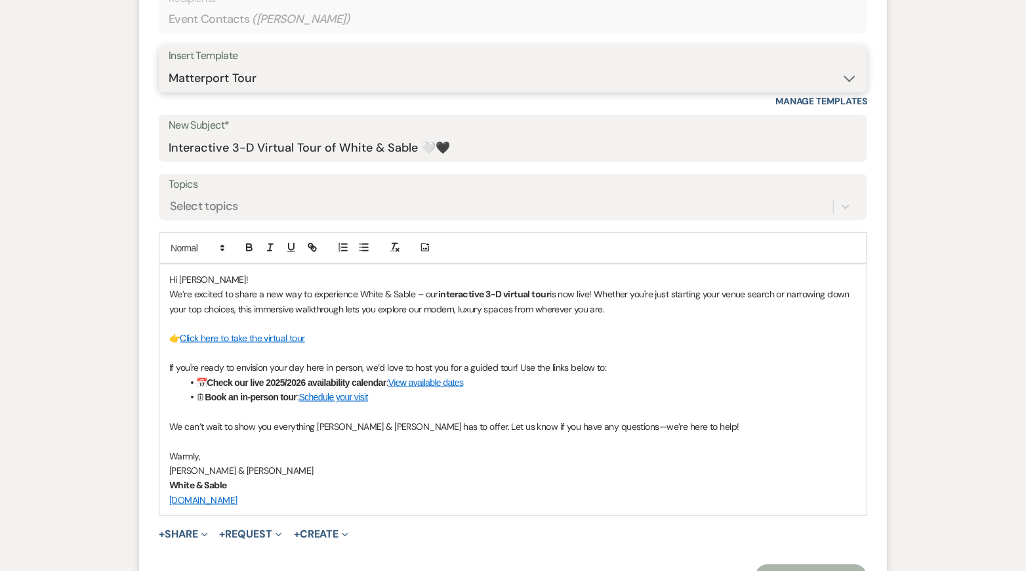
scroll to position [614, 0]
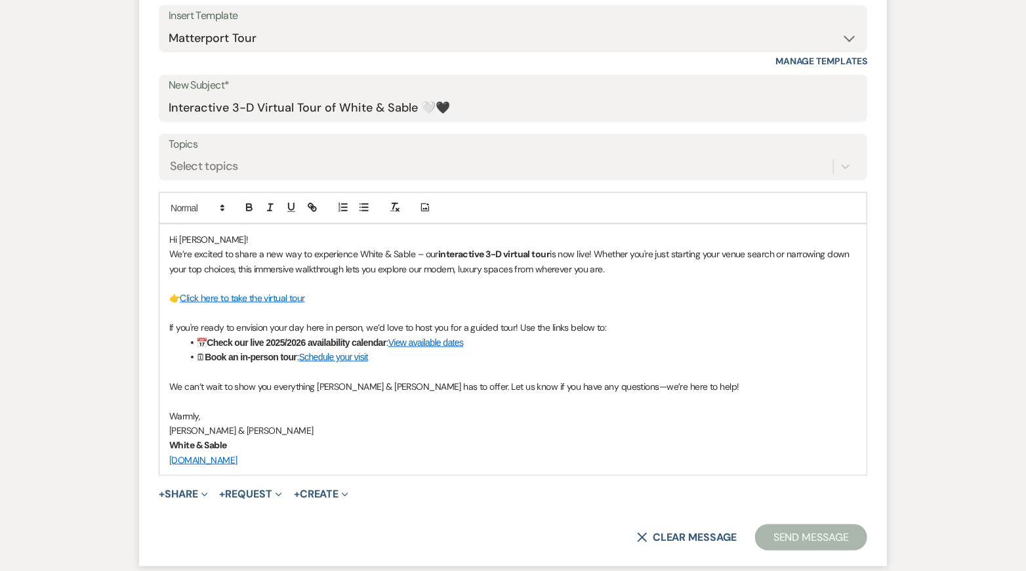
click at [792, 531] on button "Send Message" at bounding box center [811, 537] width 112 height 26
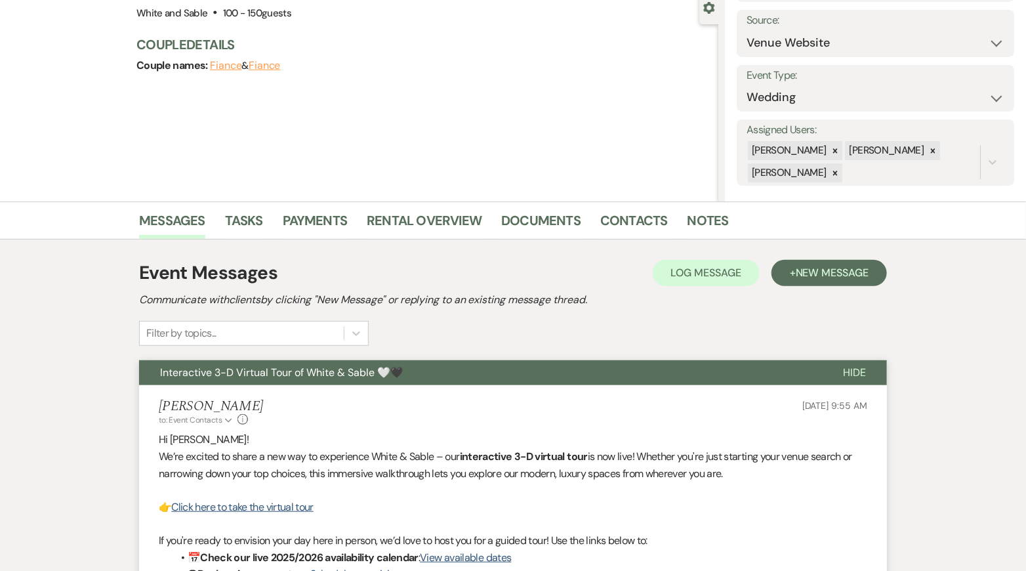
scroll to position [0, 0]
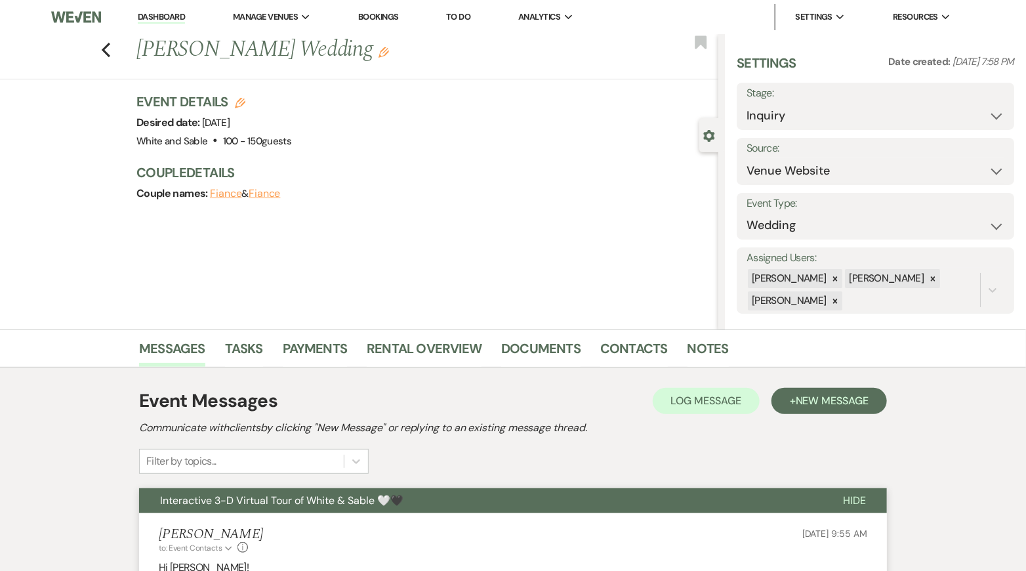
click at [756, 128] on div "Stage: Inquiry Follow Up Tour Requested Tour Confirmed Toured Proposal Sent Boo…" at bounding box center [875, 106] width 277 height 47
click at [757, 119] on select "Inquiry Follow Up Tour Requested Tour Confirmed Toured Proposal Sent Booked Lost" at bounding box center [875, 116] width 258 height 26
click at [746, 103] on select "Inquiry Follow Up Tour Requested Tour Confirmed Toured Proposal Sent Booked Lost" at bounding box center [875, 116] width 258 height 26
click at [990, 107] on button "Save" at bounding box center [985, 106] width 58 height 26
click at [108, 51] on icon "Previous" at bounding box center [106, 50] width 10 height 16
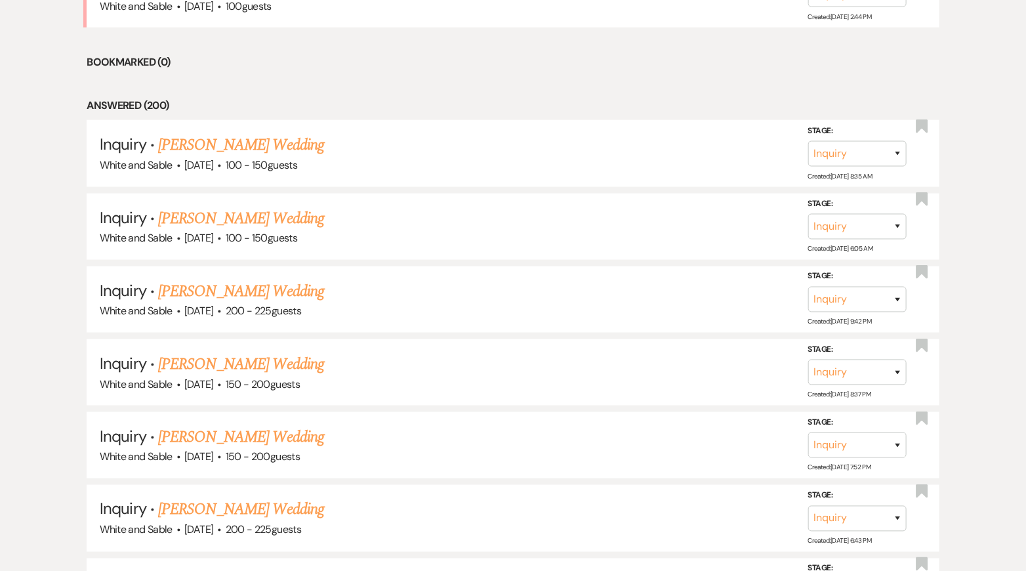
scroll to position [471, 0]
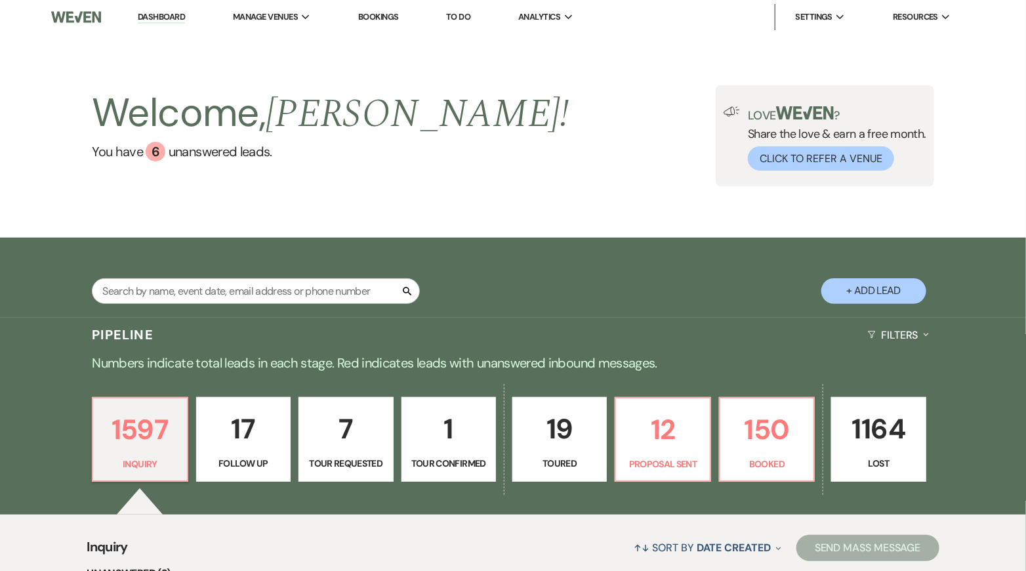
click at [271, 427] on p "17" at bounding box center [243, 429] width 77 height 44
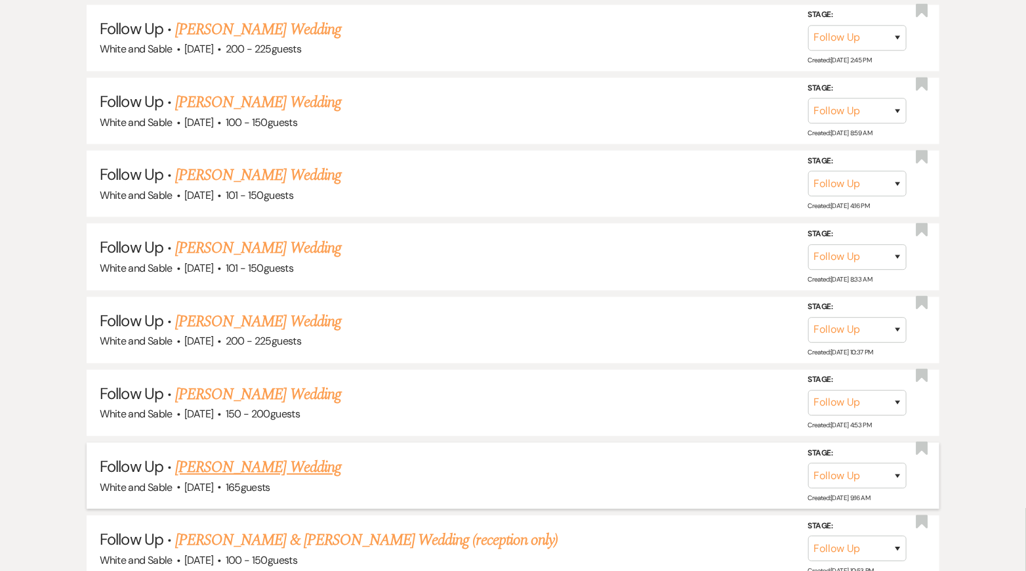
scroll to position [1326, 0]
click at [285, 383] on link "[PERSON_NAME] Wedding" at bounding box center [258, 395] width 166 height 24
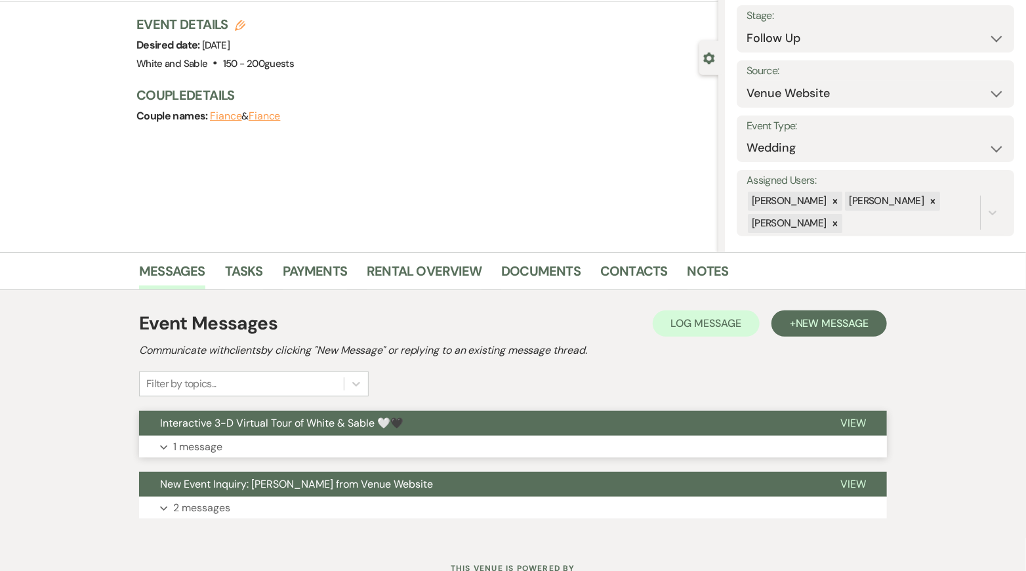
click at [371, 428] on button "Interactive 3-D Virtual Tour of White & Sable 🤍🖤" at bounding box center [479, 423] width 680 height 25
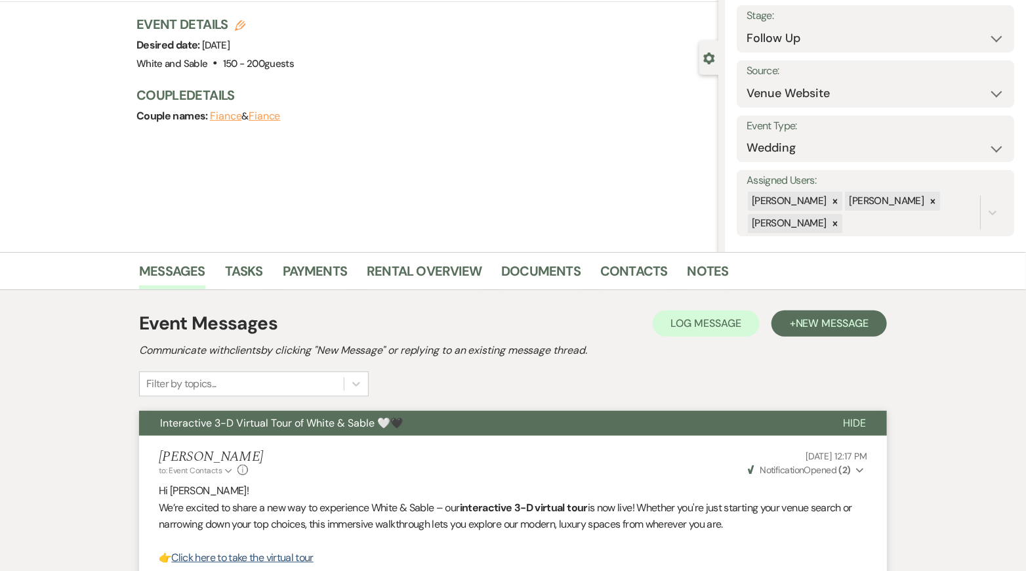
click at [371, 428] on button "Interactive 3-D Virtual Tour of White & Sable 🤍🖤" at bounding box center [480, 423] width 683 height 25
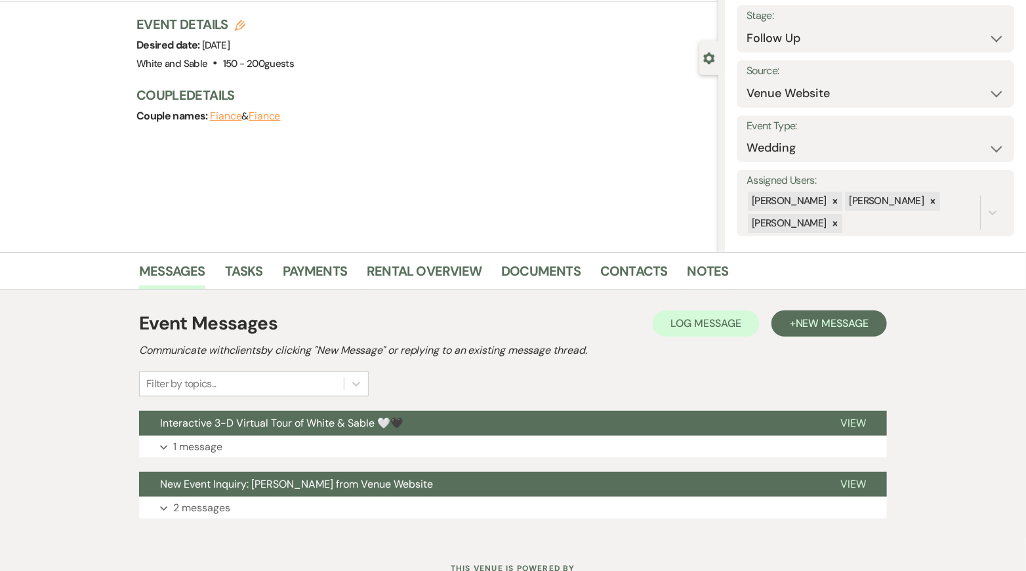
click at [411, 407] on div "Event Messages Log Log Message + New Message Communicate with clients by clicki…" at bounding box center [513, 414] width 748 height 222
click at [411, 416] on button "Interactive 3-D Virtual Tour of White & Sable 🤍🖤" at bounding box center [479, 423] width 680 height 25
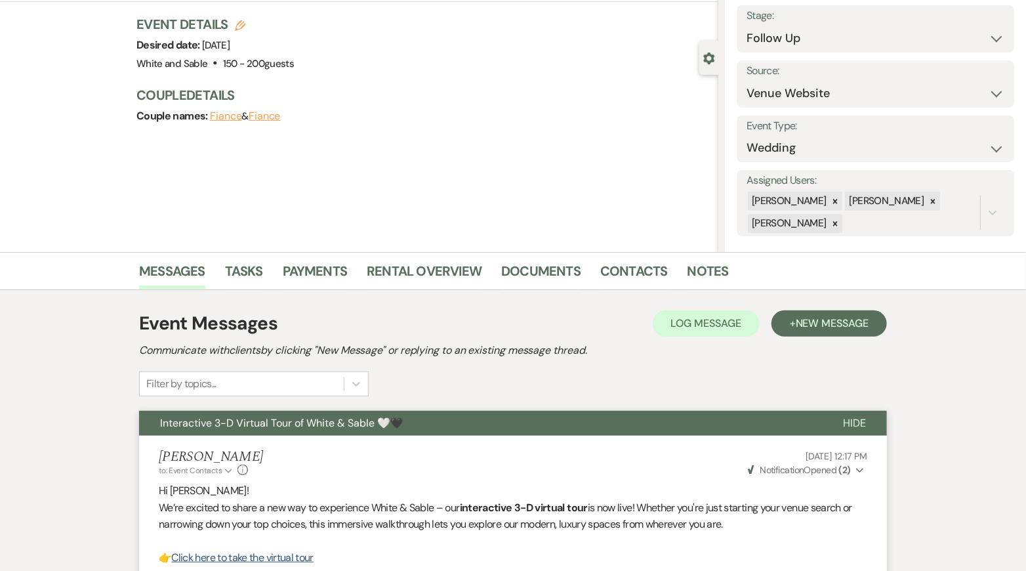
click at [411, 416] on button "Interactive 3-D Virtual Tour of White & Sable 🤍🖤" at bounding box center [480, 423] width 683 height 25
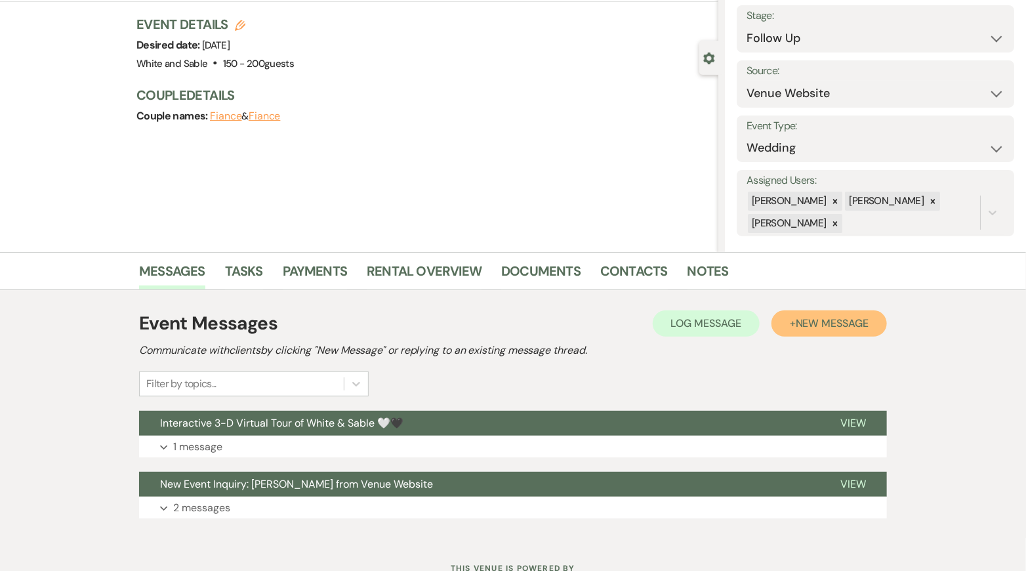
click at [855, 331] on button "+ New Message" at bounding box center [828, 323] width 115 height 26
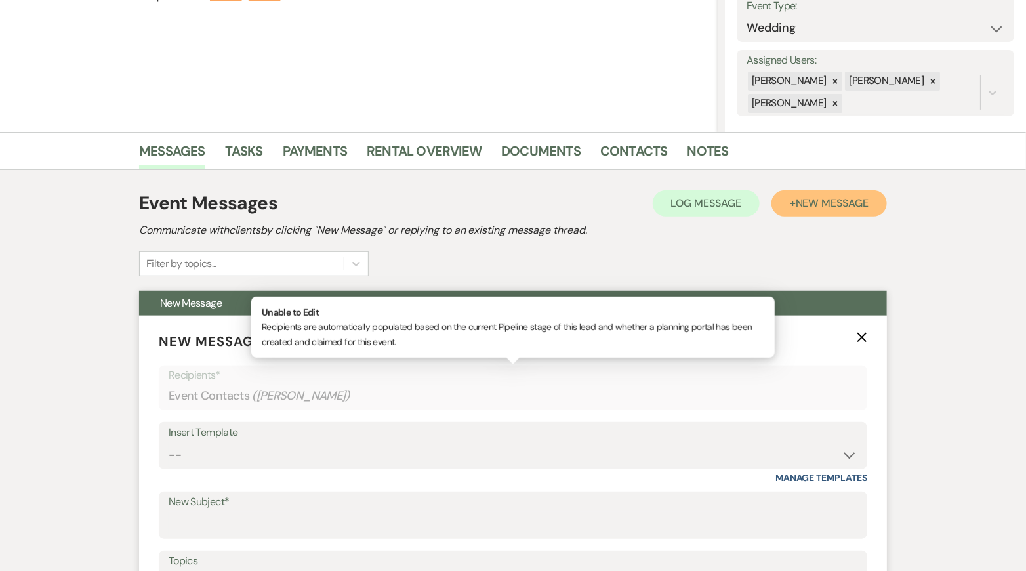
scroll to position [212, 0]
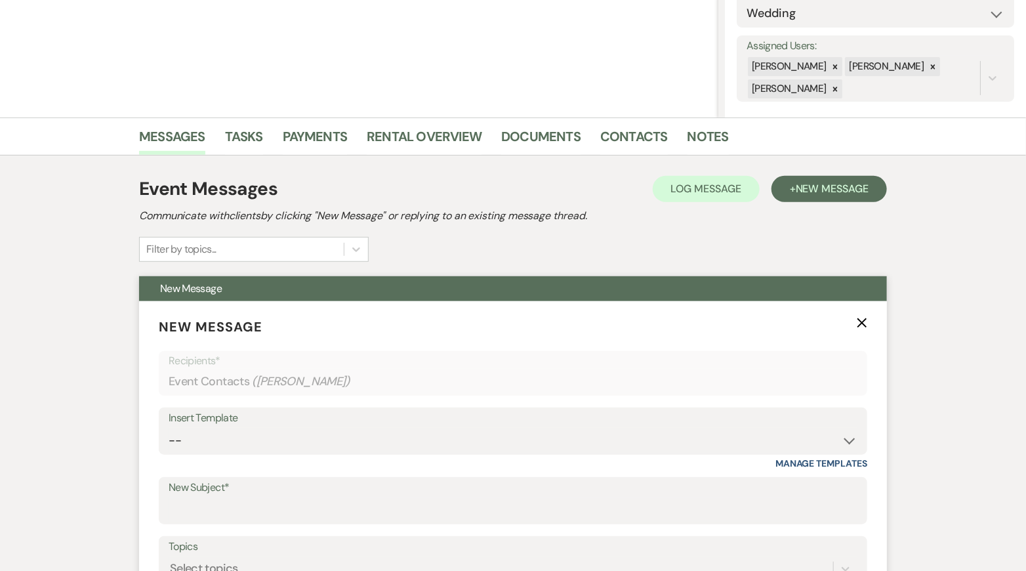
click at [246, 417] on div "Insert Template" at bounding box center [513, 418] width 689 height 19
click at [243, 435] on select "-- Inquiry Response (Venue Guide) Schedule - Venue Tour Appt Confirmation Sched…" at bounding box center [513, 441] width 689 height 26
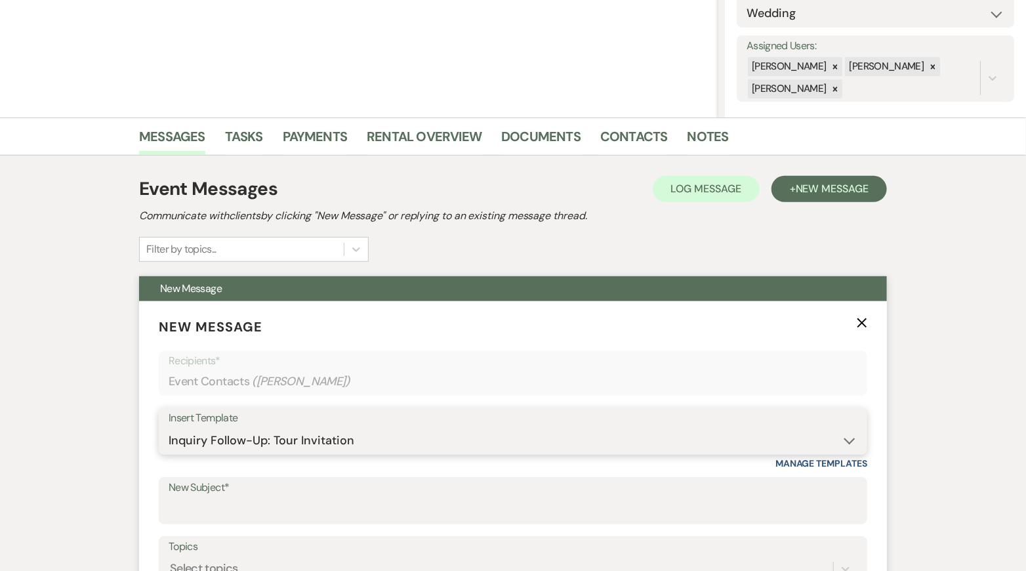
click at [169, 428] on select "-- Inquiry Response (Venue Guide) Schedule - Venue Tour Appt Confirmation Sched…" at bounding box center [513, 441] width 689 height 26
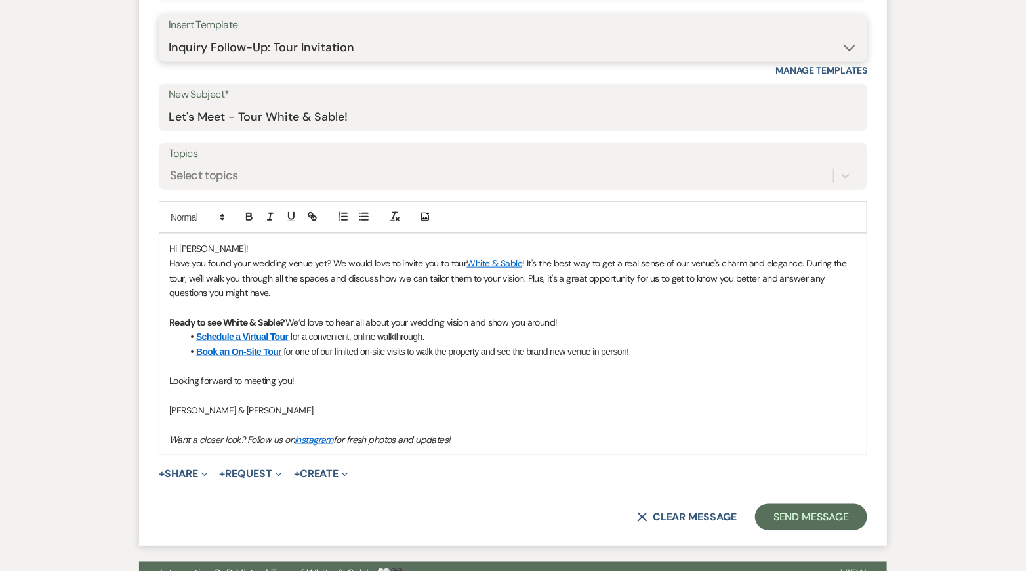
scroll to position [607, 0]
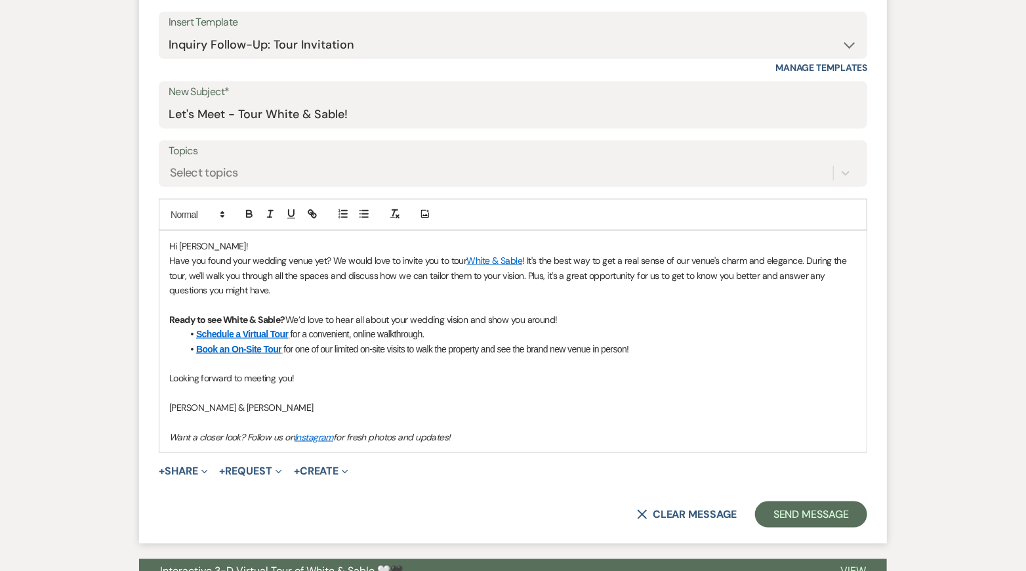
click at [416, 285] on p "Have you found your wedding venue yet? We would love to invite you to tour Whit…" at bounding box center [512, 275] width 687 height 44
drag, startPoint x: 491, startPoint y: 288, endPoint x: 274, endPoint y: 287, distance: 217.8
click at [274, 287] on p "Have you found your wedding venue yet? We would love to invite you to tour Whit…" at bounding box center [512, 275] width 687 height 44
click at [250, 218] on button "button" at bounding box center [249, 214] width 18 height 16
click at [269, 211] on line "button" at bounding box center [271, 211] width 4 height 0
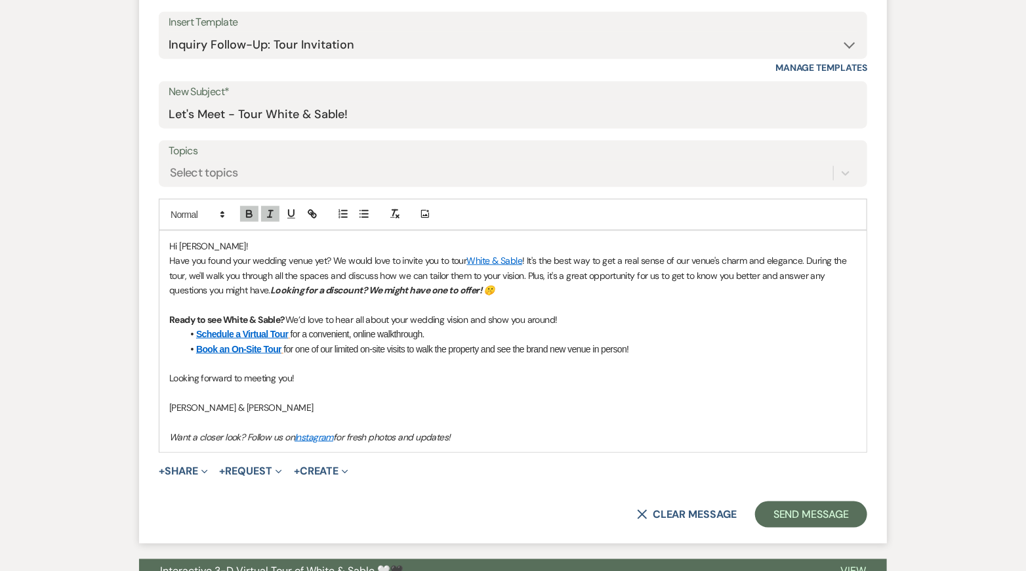
click at [531, 322] on span "We’d love to hear all about your wedding vision and show you around!" at bounding box center [421, 320] width 272 height 12
click at [508, 287] on p "Have you found your wedding venue yet? We would love to invite you to tour Whit…" at bounding box center [512, 275] width 687 height 44
drag, startPoint x: 498, startPoint y: 283, endPoint x: 487, endPoint y: 283, distance: 11.2
click at [487, 283] on p "Have you found your wedding venue yet? We would love to invite you to tour Whit…" at bounding box center [512, 275] width 687 height 44
click at [263, 213] on button "button" at bounding box center [270, 214] width 18 height 16
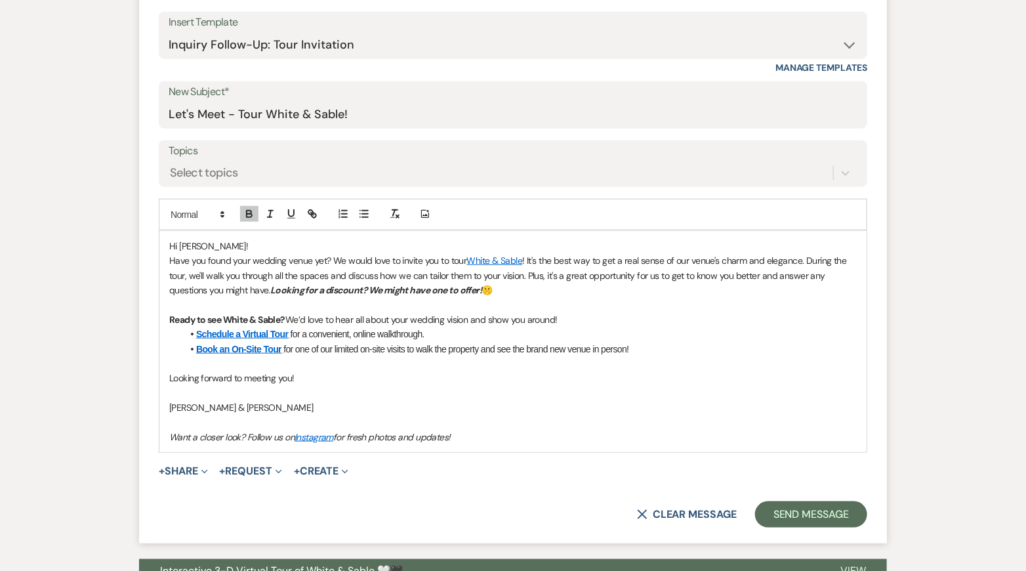
click at [552, 327] on li "Schedule a Virtual Tour for a convenient, online walkthrough." at bounding box center [519, 334] width 674 height 14
click at [485, 286] on strong "Looking for a discount? We might have one to offer! 🤫" at bounding box center [381, 290] width 222 height 12
click at [608, 336] on li "Schedule a Virtual Tour for a convenient, online walkthrough." at bounding box center [519, 334] width 674 height 14
click at [785, 516] on button "Send Message" at bounding box center [811, 514] width 112 height 26
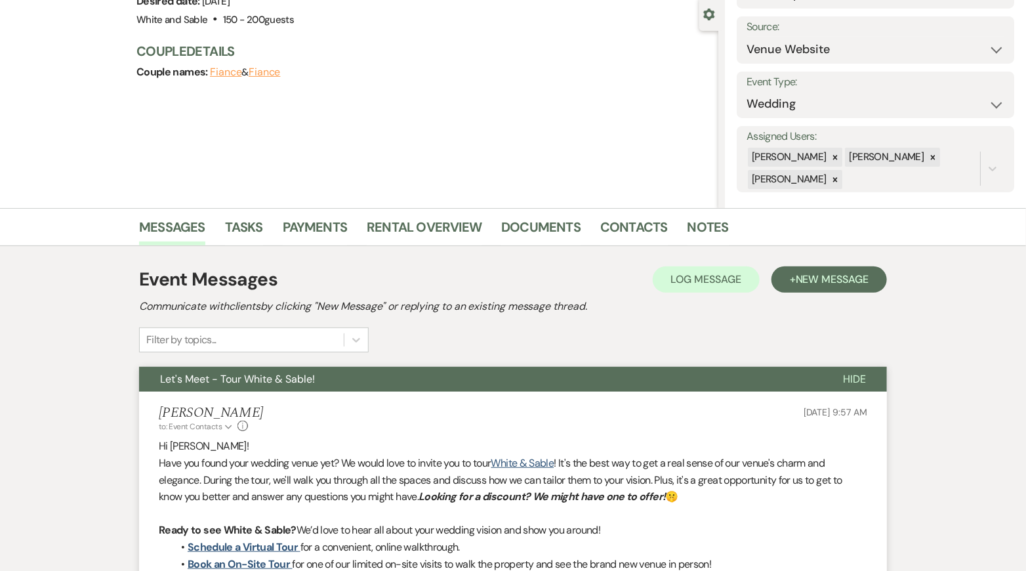
scroll to position [0, 0]
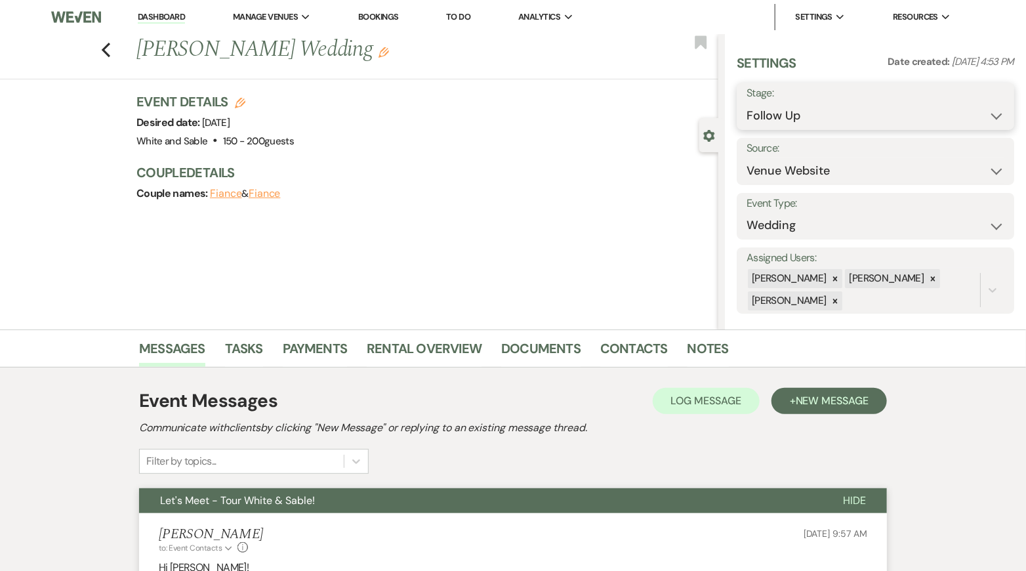
click at [773, 116] on select "Inquiry Follow Up Tour Requested Tour Confirmed Toured Proposal Sent Booked Lost" at bounding box center [875, 116] width 258 height 26
click at [746, 103] on select "Inquiry Follow Up Tour Requested Tour Confirmed Toured Proposal Sent Booked Lost" at bounding box center [875, 116] width 258 height 26
click at [975, 111] on button "Save" at bounding box center [985, 106] width 58 height 26
click at [103, 51] on icon "Previous" at bounding box center [106, 50] width 10 height 16
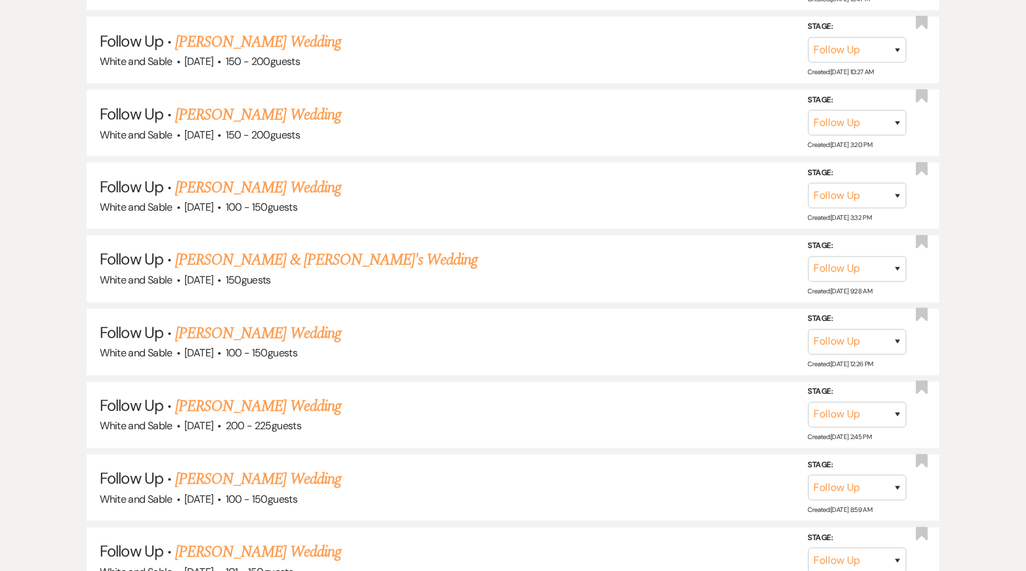
scroll to position [945, 0]
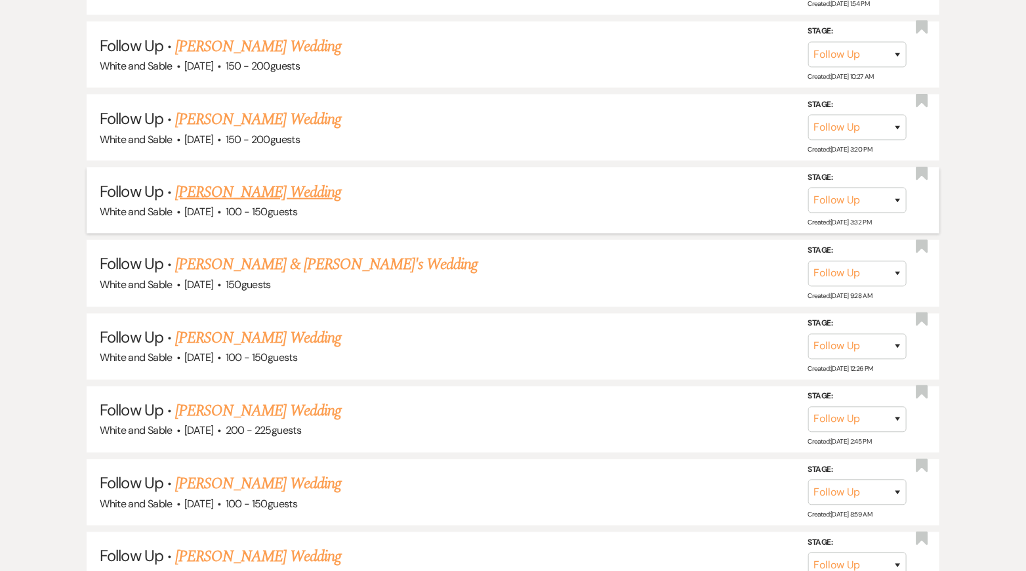
click at [275, 188] on link "[PERSON_NAME] Wedding" at bounding box center [258, 192] width 166 height 24
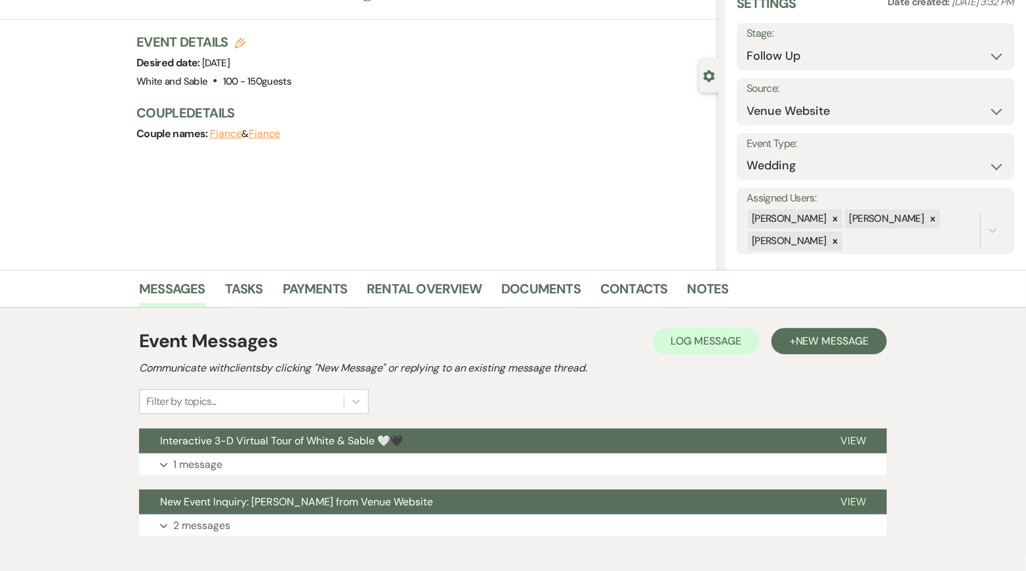
scroll to position [106, 0]
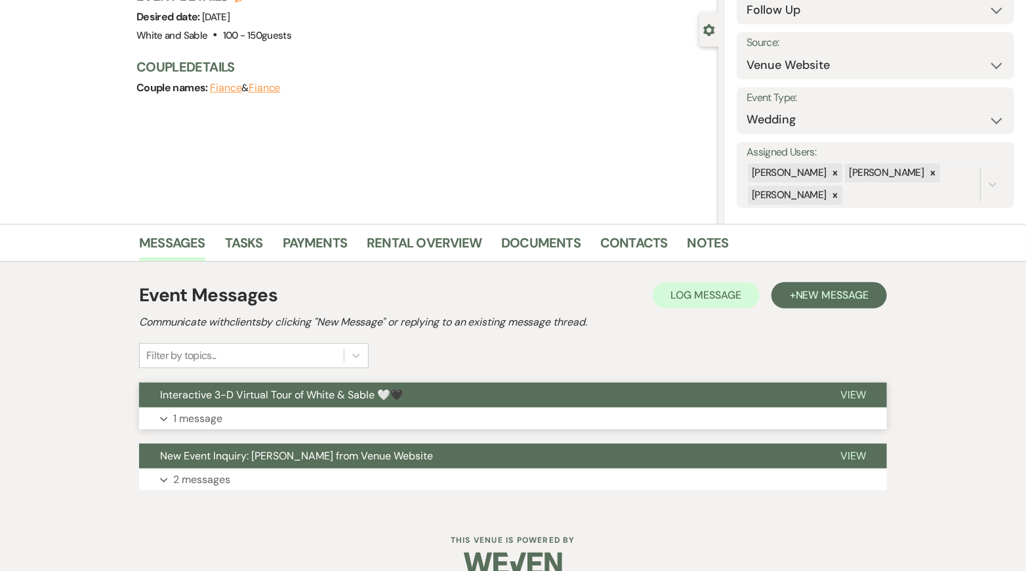
click at [354, 395] on span "Interactive 3-D Virtual Tour of White & Sable 🤍🖤" at bounding box center [281, 395] width 243 height 14
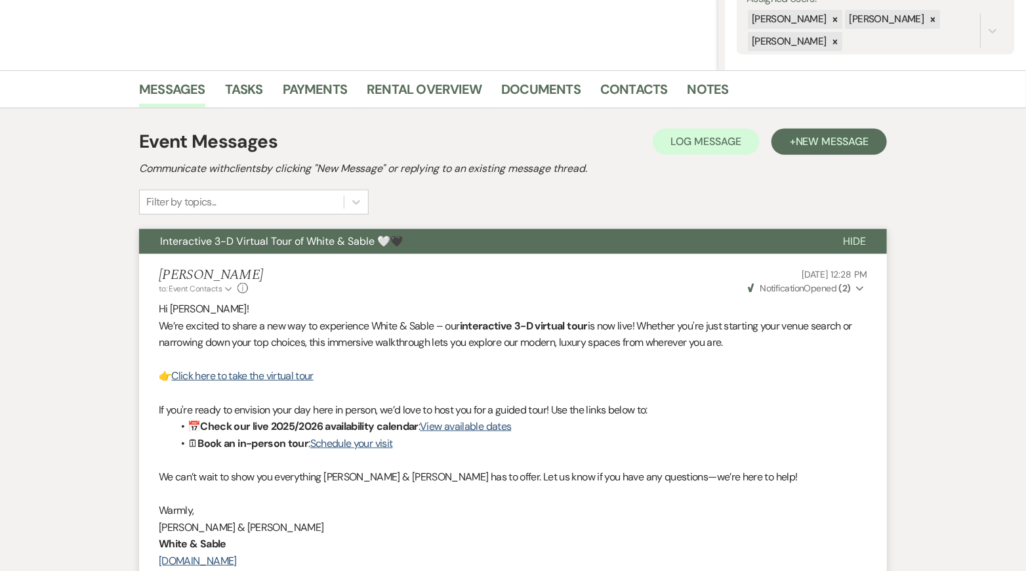
scroll to position [239, 0]
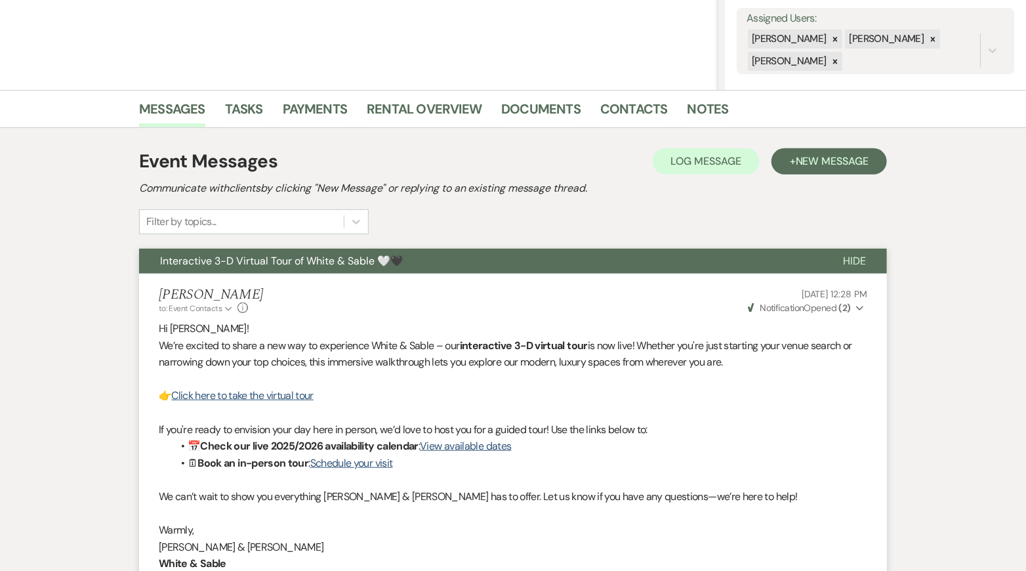
click at [362, 260] on span "Interactive 3-D Virtual Tour of White & Sable 🤍🖤" at bounding box center [281, 261] width 243 height 14
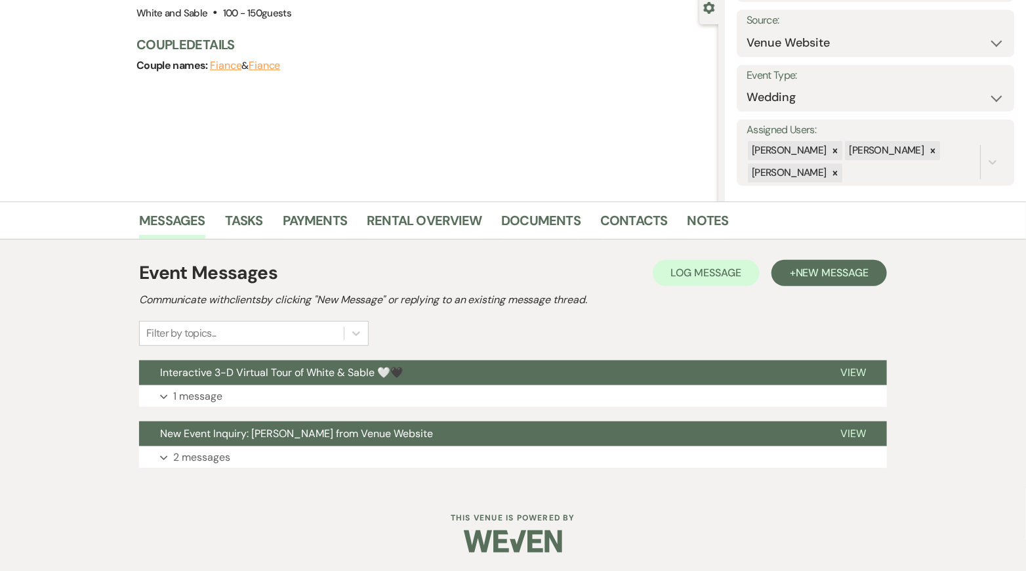
scroll to position [0, 0]
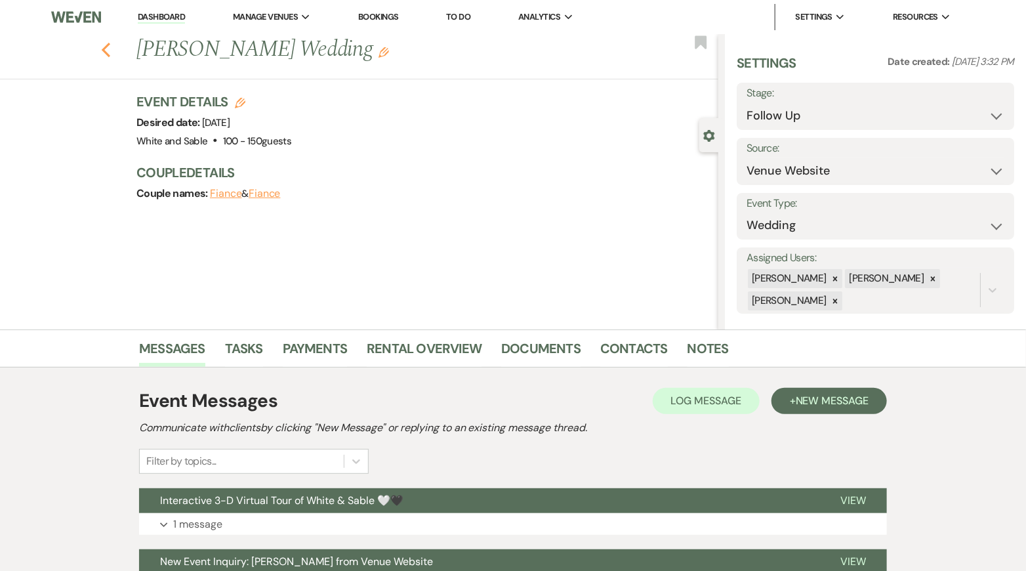
click at [106, 54] on icon "Previous" at bounding box center [106, 50] width 10 height 16
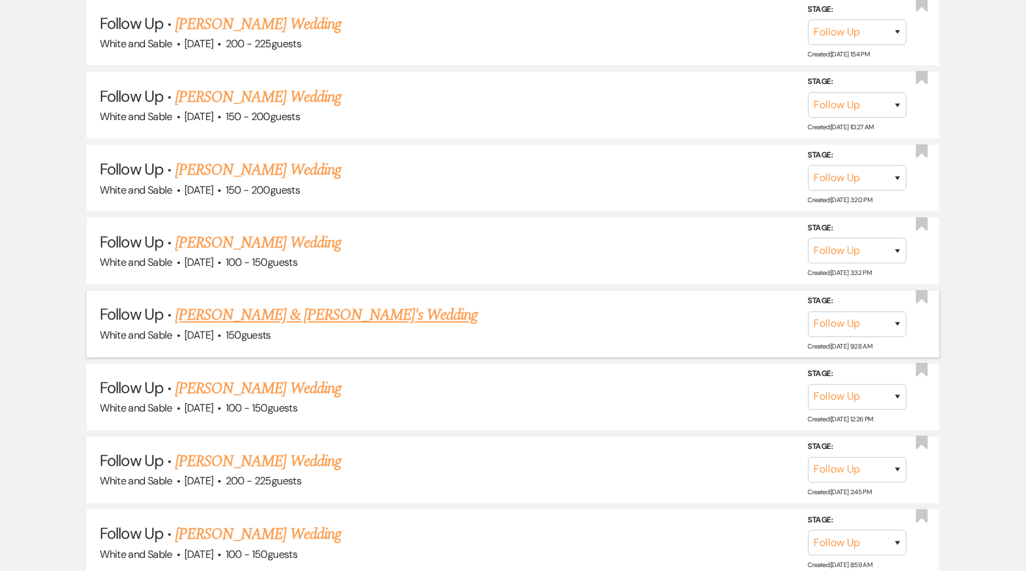
scroll to position [890, 0]
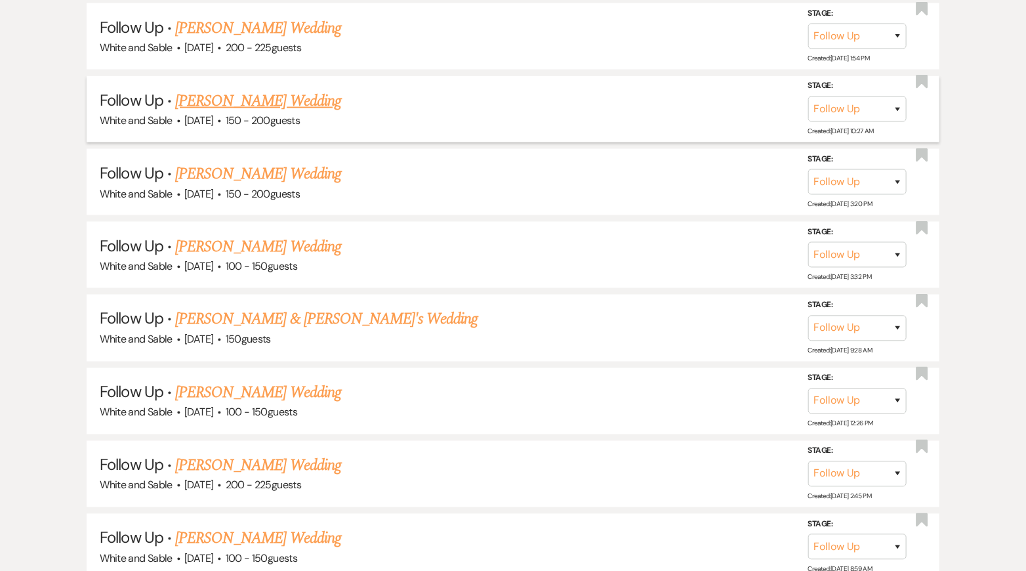
click at [243, 94] on link "[PERSON_NAME] Wedding" at bounding box center [258, 101] width 166 height 24
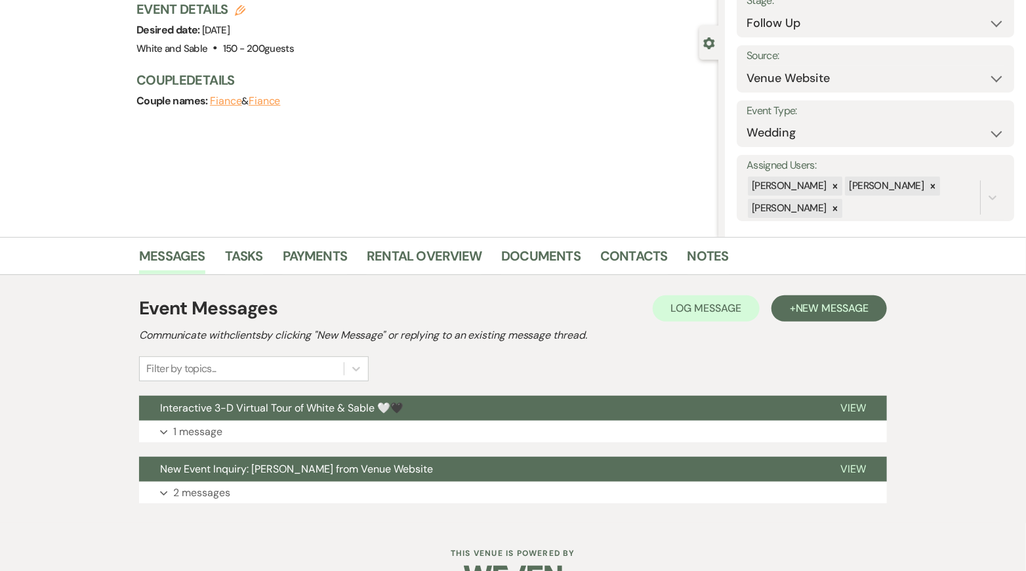
scroll to position [128, 0]
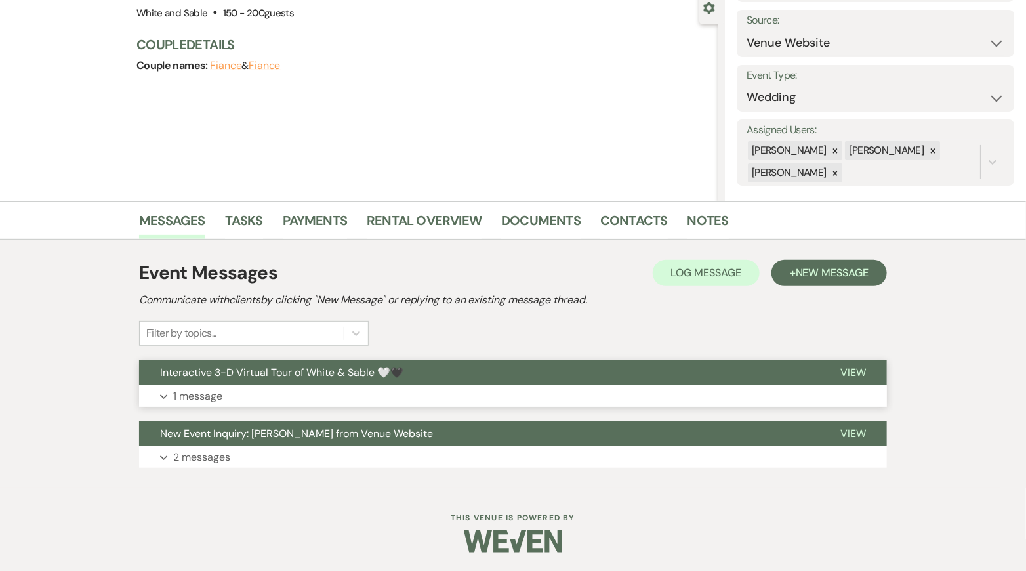
click at [339, 372] on span "Interactive 3-D Virtual Tour of White & Sable 🤍🖤" at bounding box center [281, 372] width 243 height 14
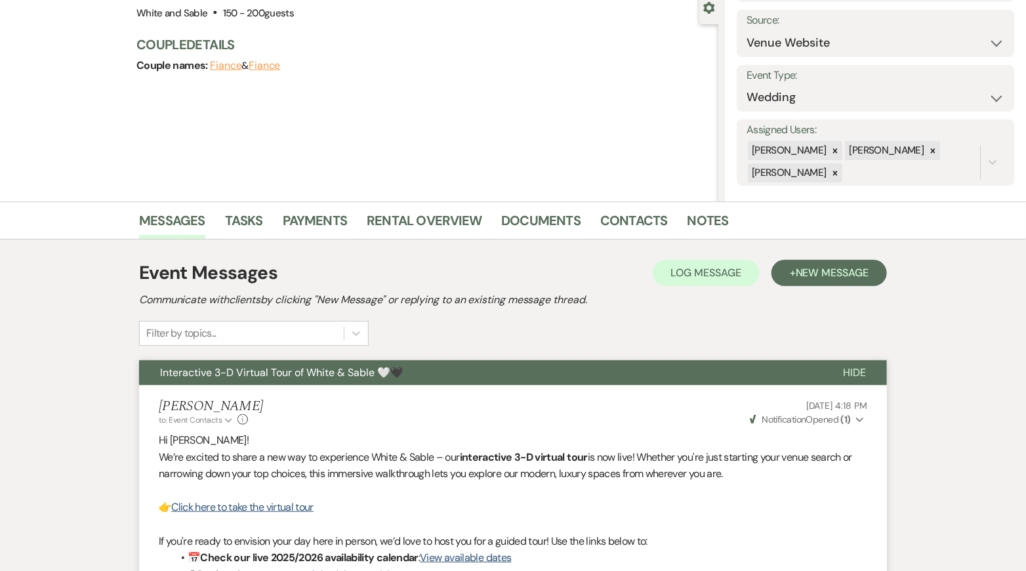
click at [339, 372] on span "Interactive 3-D Virtual Tour of White & Sable 🤍🖤" at bounding box center [281, 372] width 243 height 14
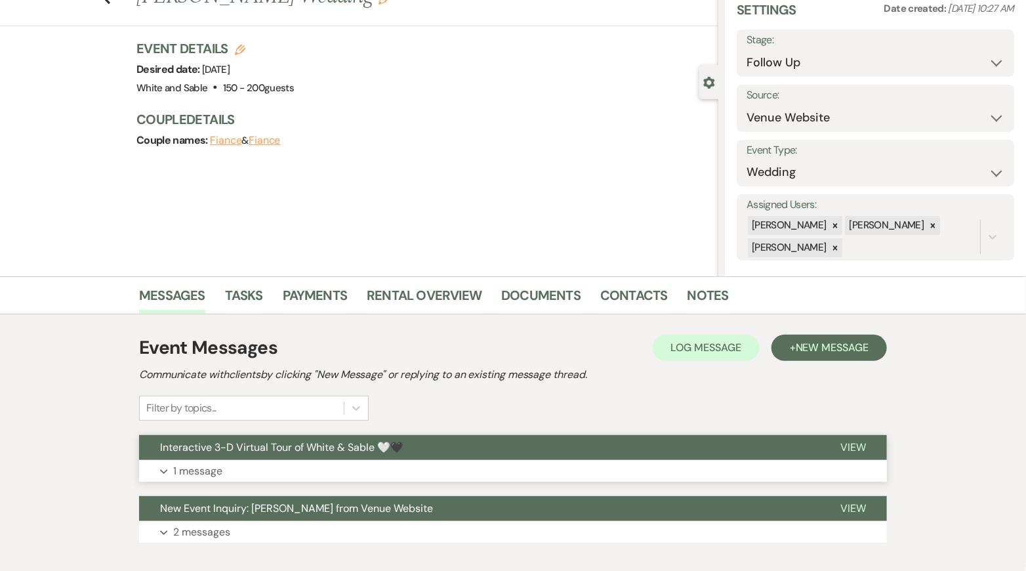
scroll to position [0, 0]
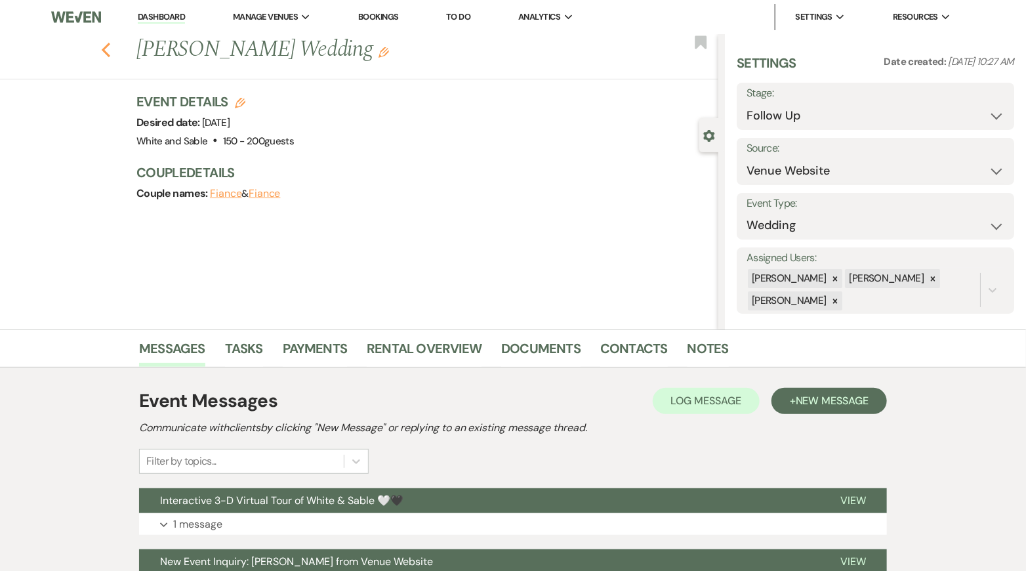
click at [108, 55] on use "button" at bounding box center [106, 50] width 9 height 14
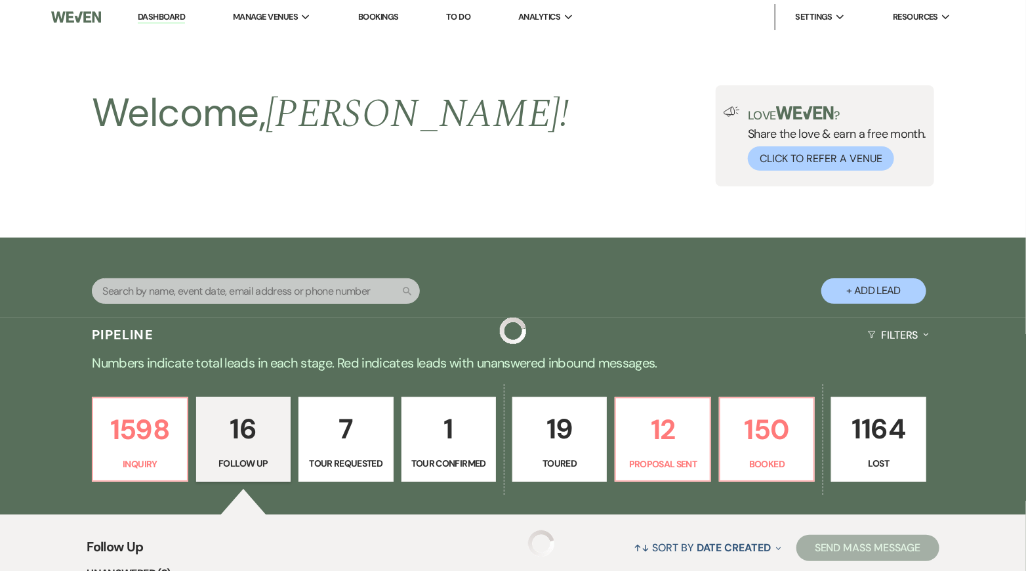
scroll to position [890, 0]
